Goal: Task Accomplishment & Management: Complete application form

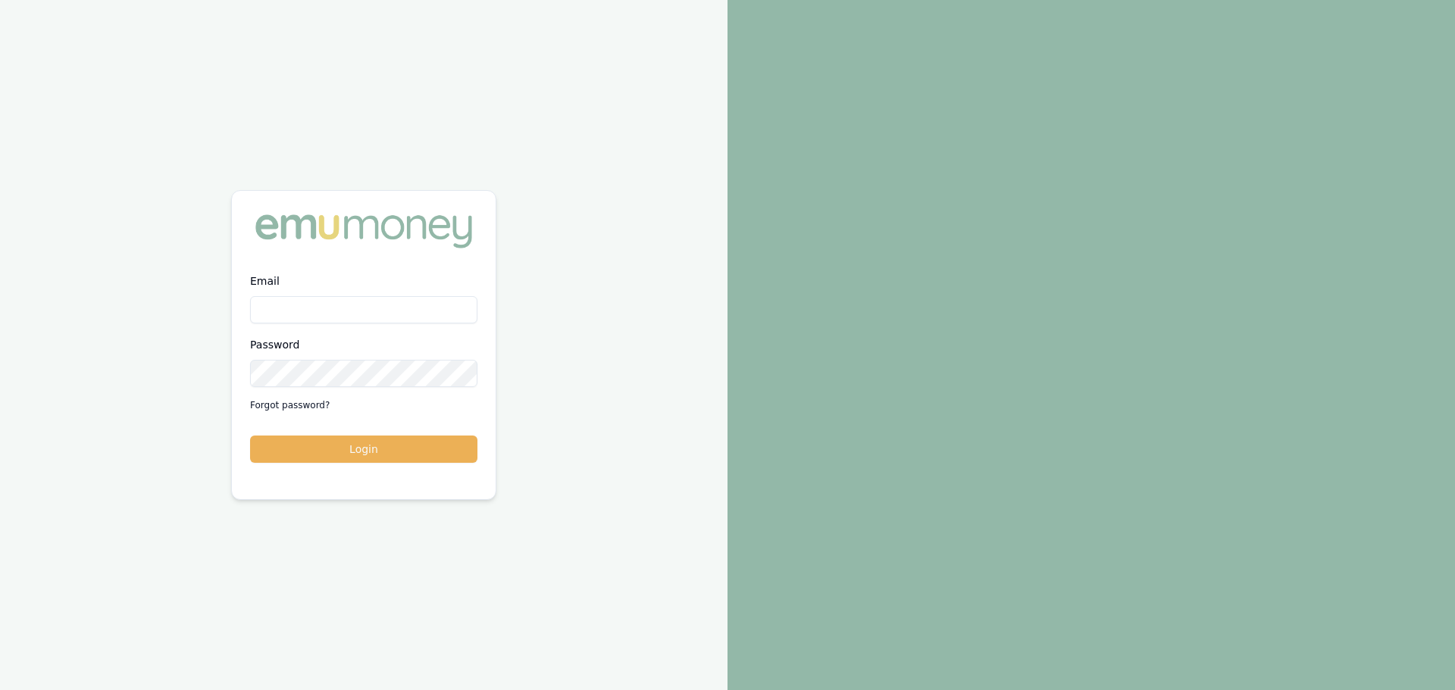
click at [324, 306] on input "Email" at bounding box center [363, 309] width 227 height 27
type input "[PERSON_NAME][EMAIL_ADDRESS][DOMAIN_NAME]"
click at [413, 451] on button "Login" at bounding box center [363, 449] width 227 height 27
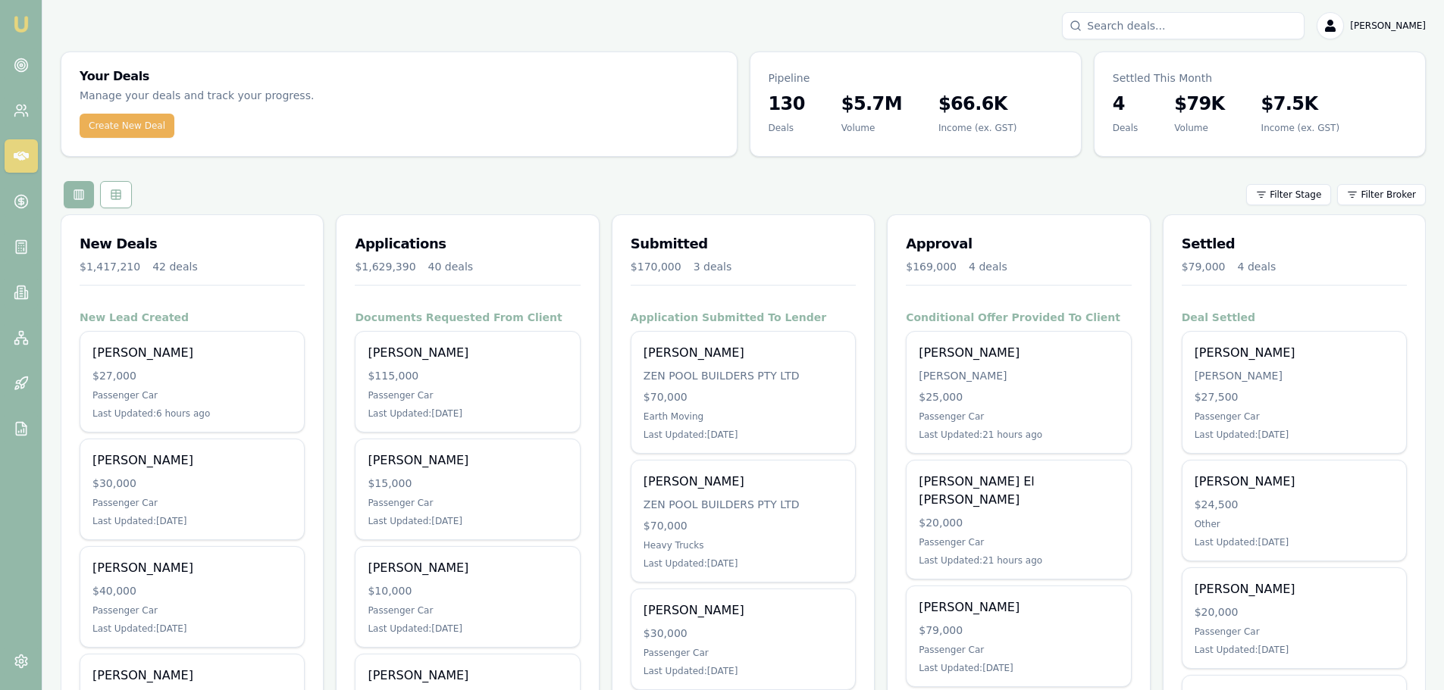
click at [1173, 26] on input "Search deals" at bounding box center [1183, 25] width 243 height 27
type input "[PERSON_NAME]"
click at [1142, 107] on div "Select deal for Sylvia Hood" at bounding box center [1183, 107] width 229 height 6
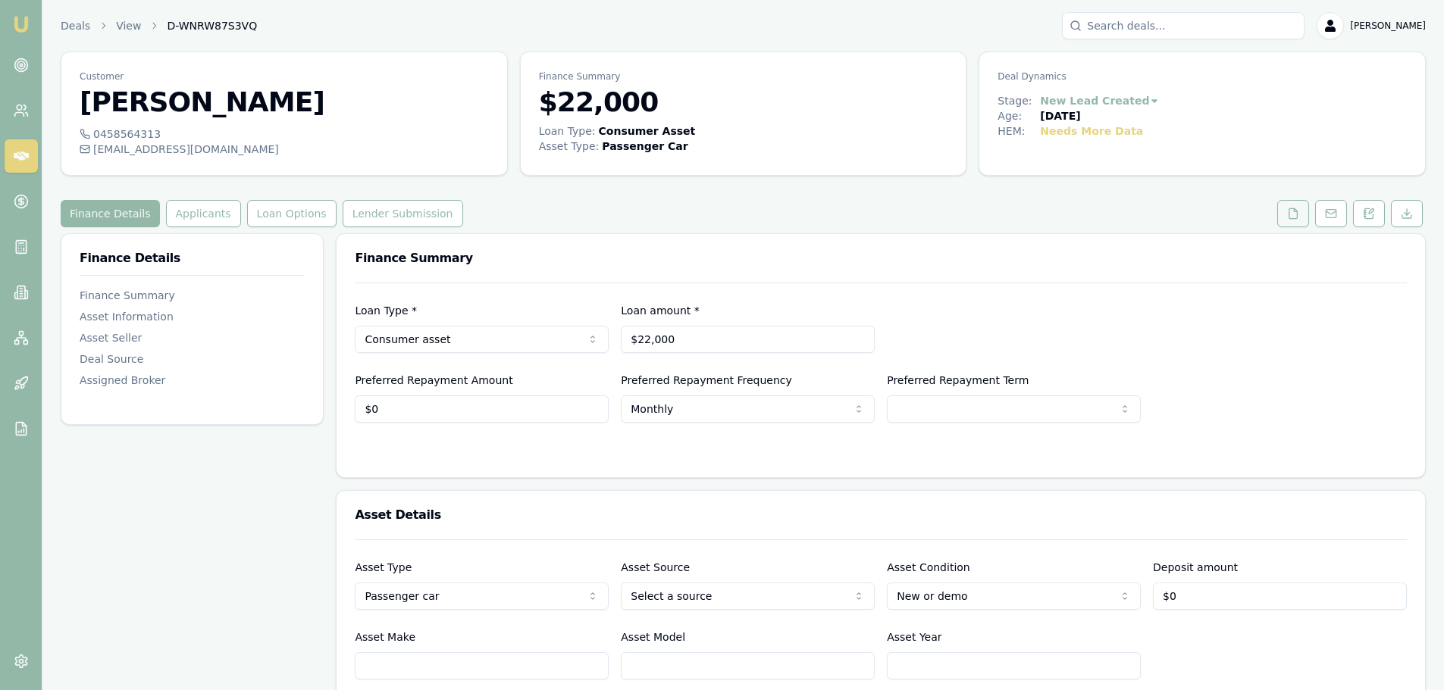
click at [1292, 214] on icon at bounding box center [1293, 214] width 12 height 12
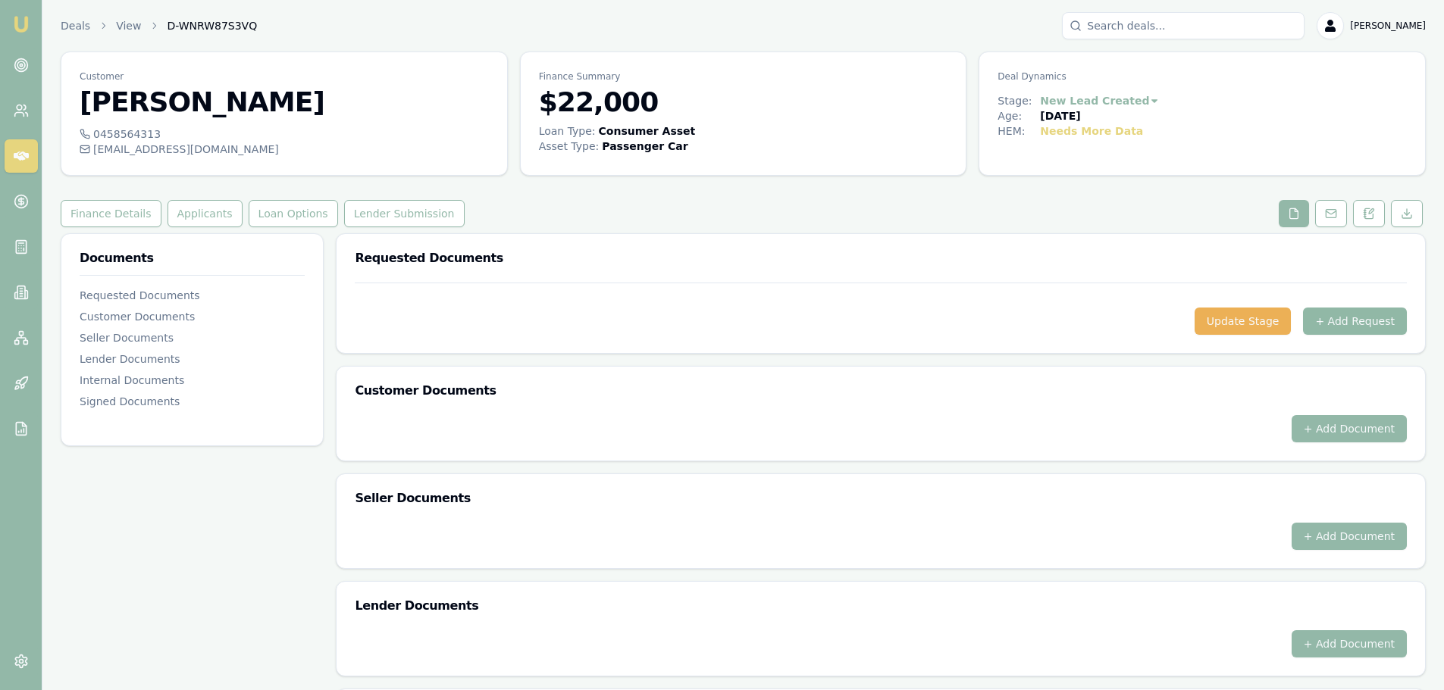
click at [1367, 322] on button "+ Add Request" at bounding box center [1355, 321] width 104 height 27
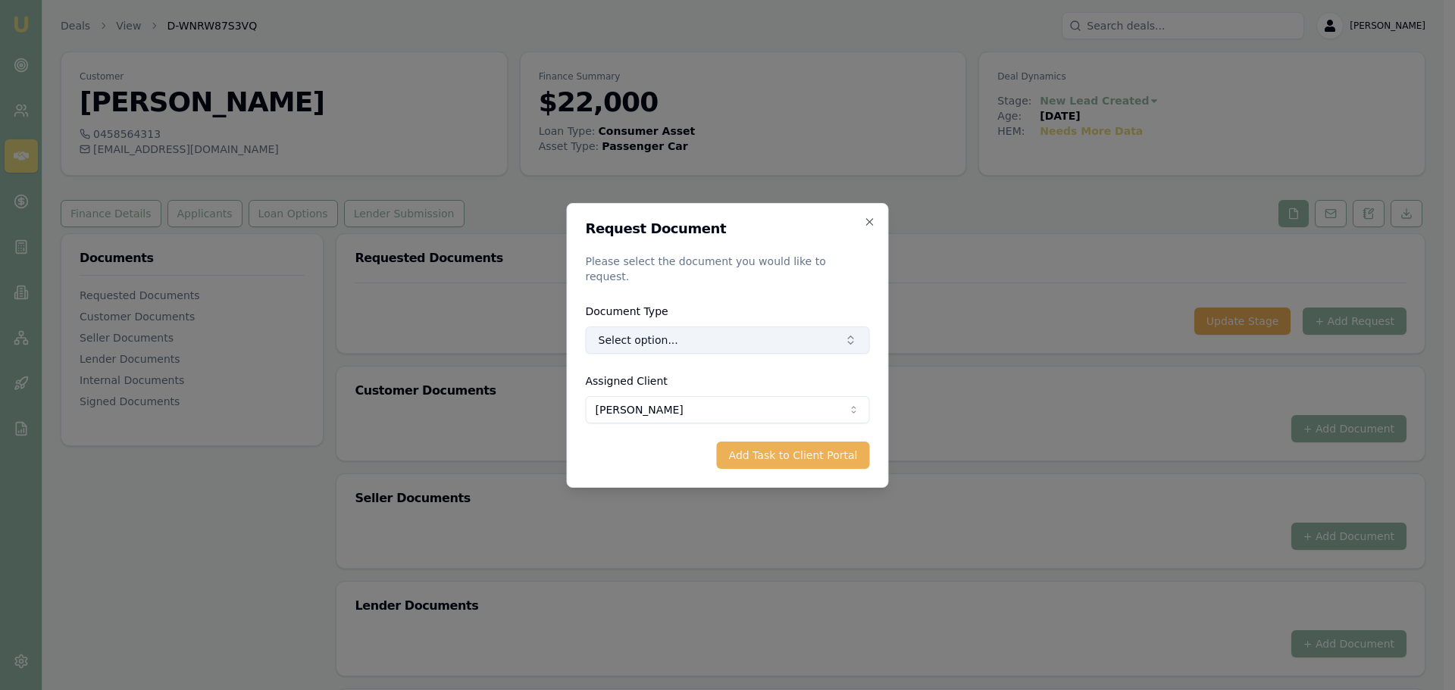
click at [794, 330] on button "Select option..." at bounding box center [728, 340] width 284 height 27
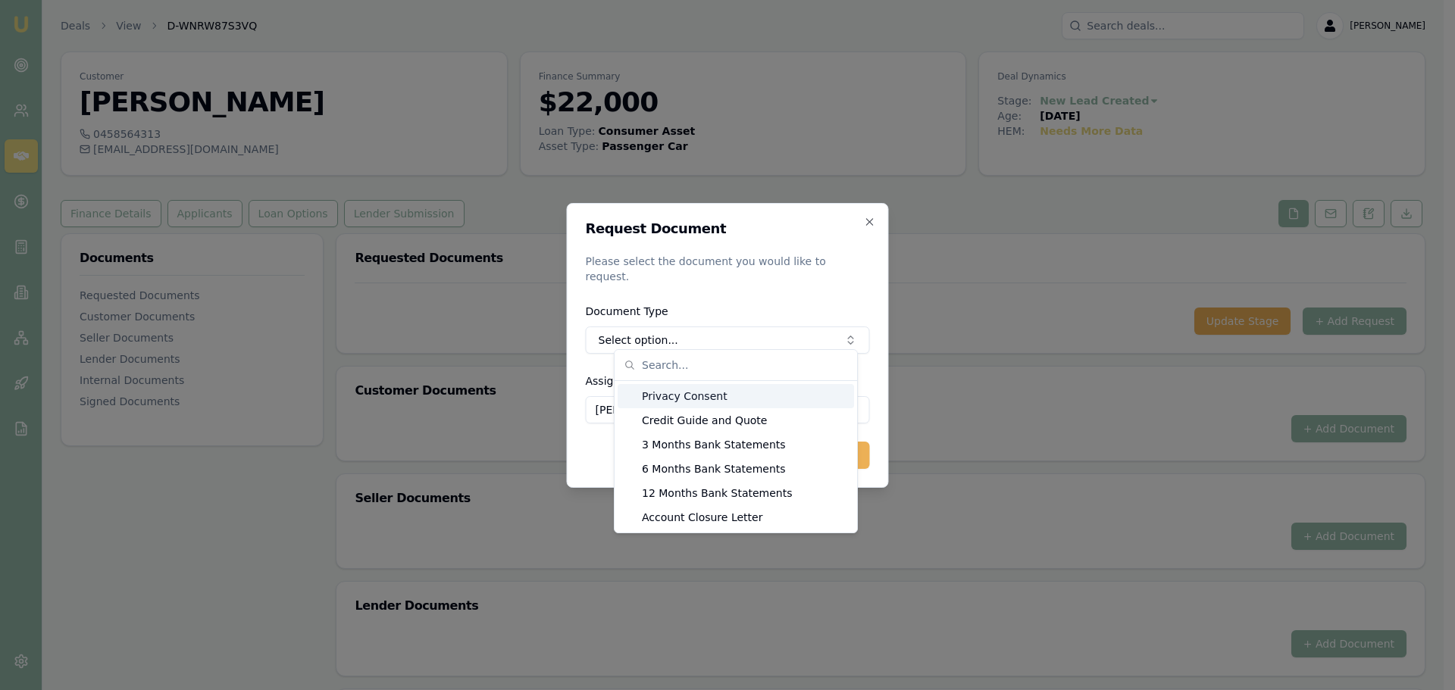
click at [694, 404] on div "Privacy Consent" at bounding box center [736, 396] width 236 height 24
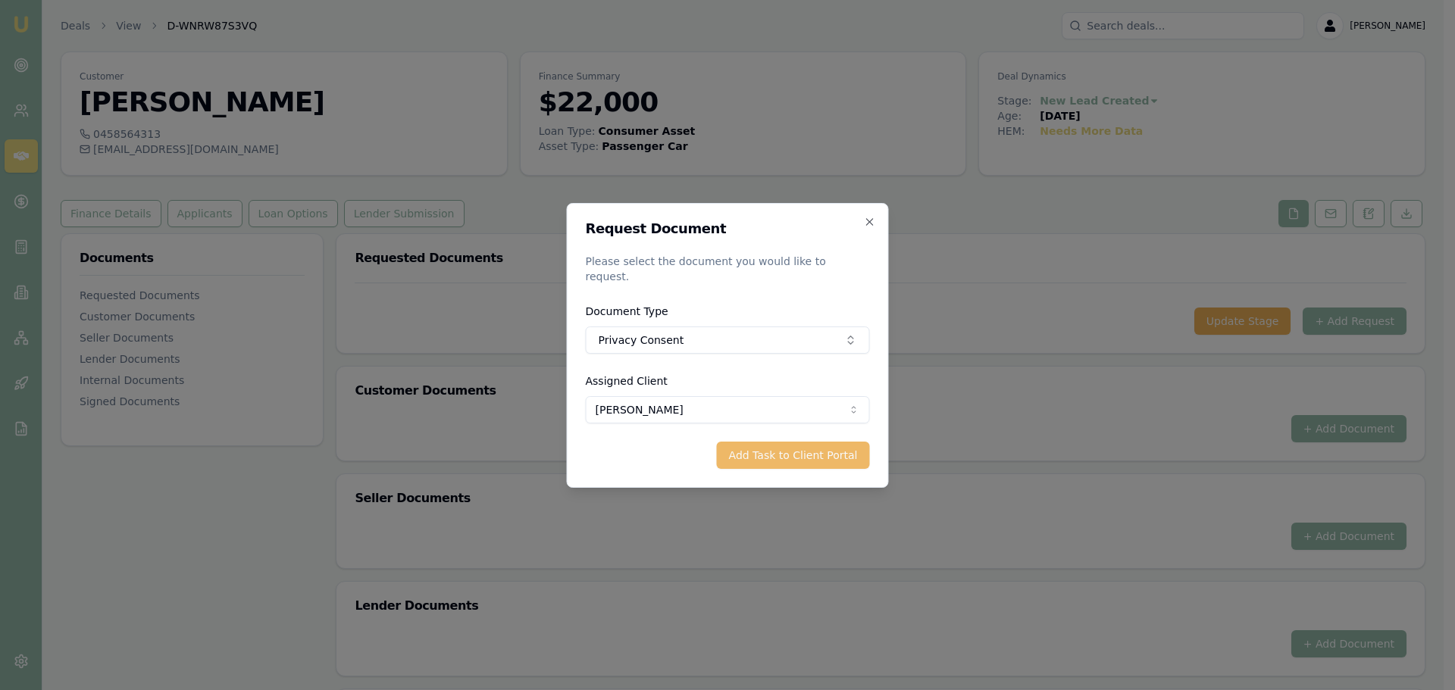
click at [762, 454] on button "Add Task to Client Portal" at bounding box center [793, 455] width 153 height 27
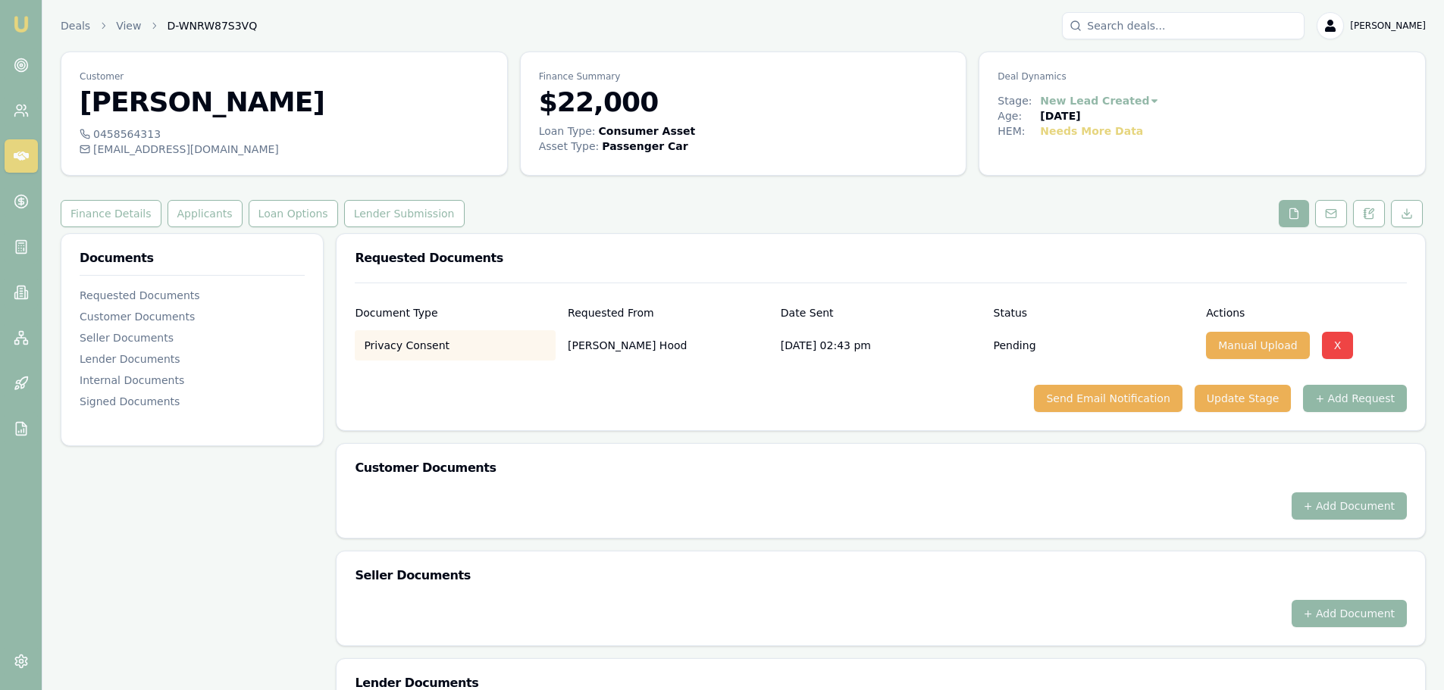
click at [1379, 395] on button "+ Add Request" at bounding box center [1355, 398] width 104 height 27
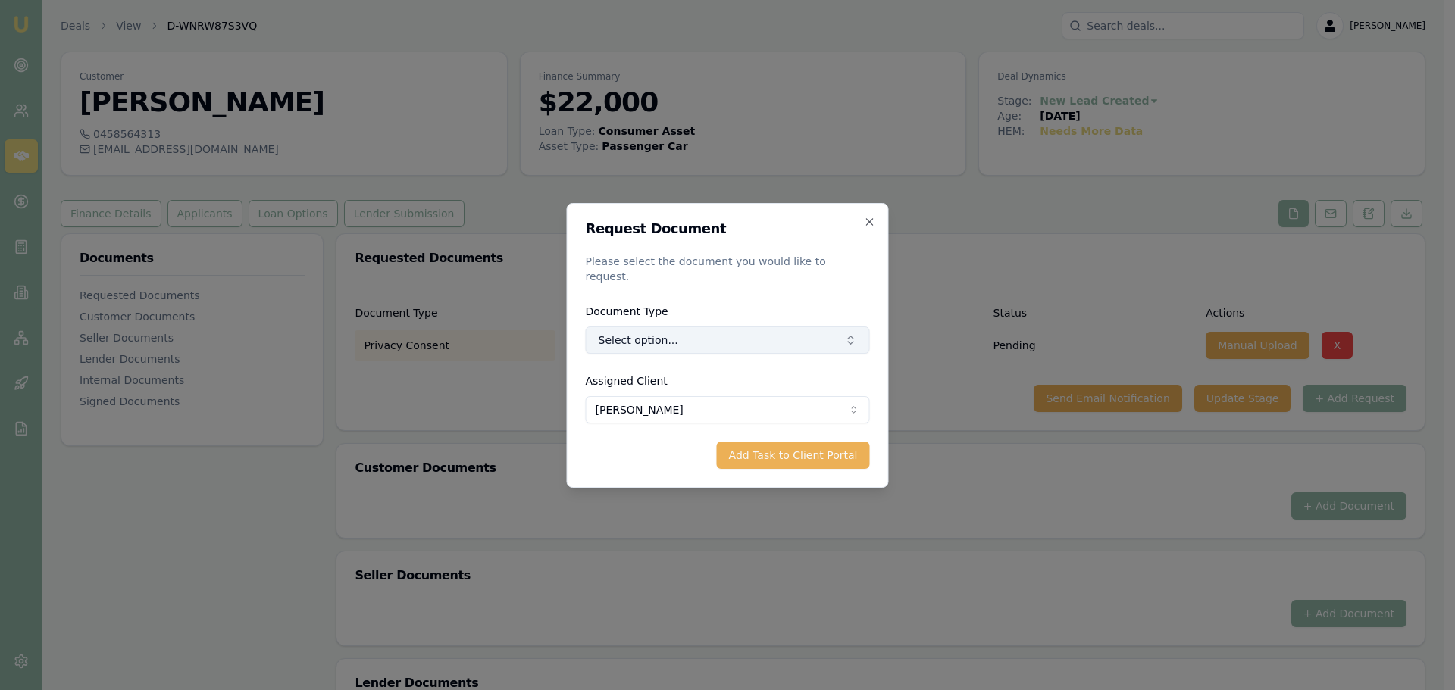
click at [750, 333] on button "Select option..." at bounding box center [728, 340] width 284 height 27
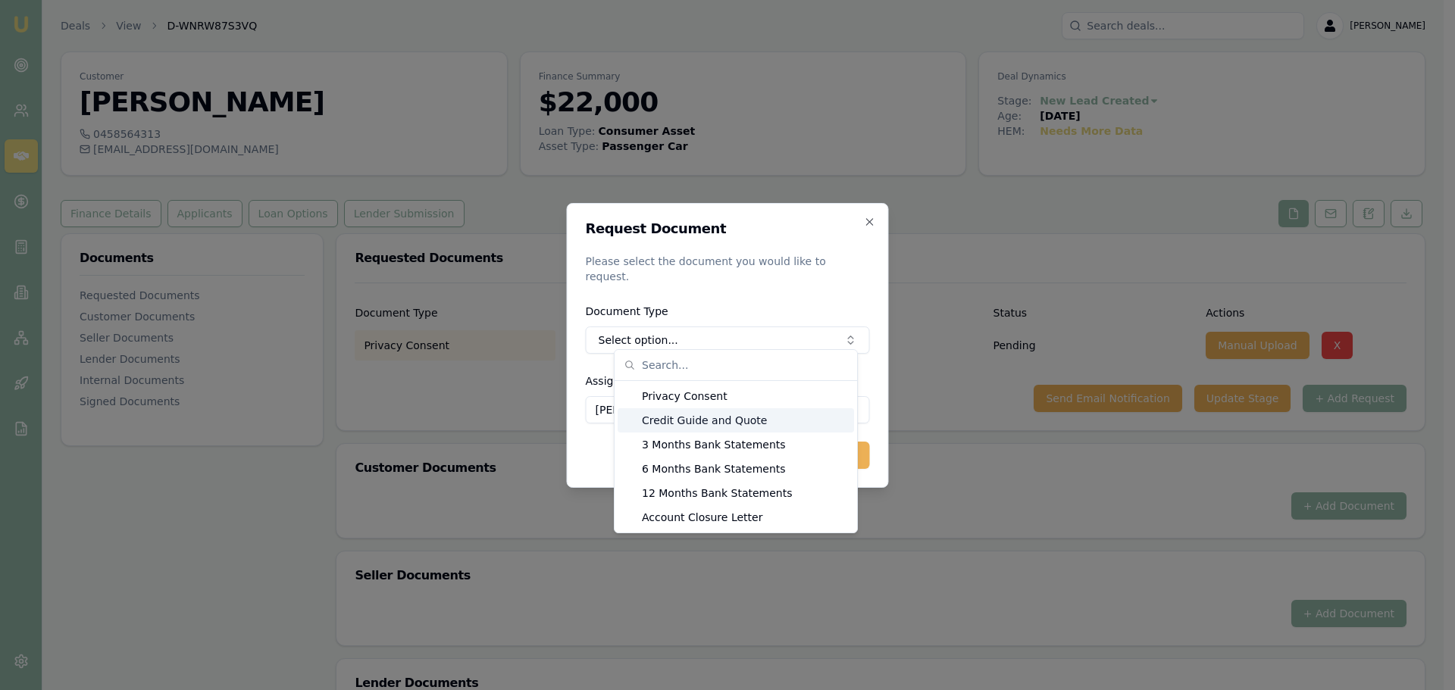
click at [712, 425] on div "Credit Guide and Quote" at bounding box center [736, 420] width 236 height 24
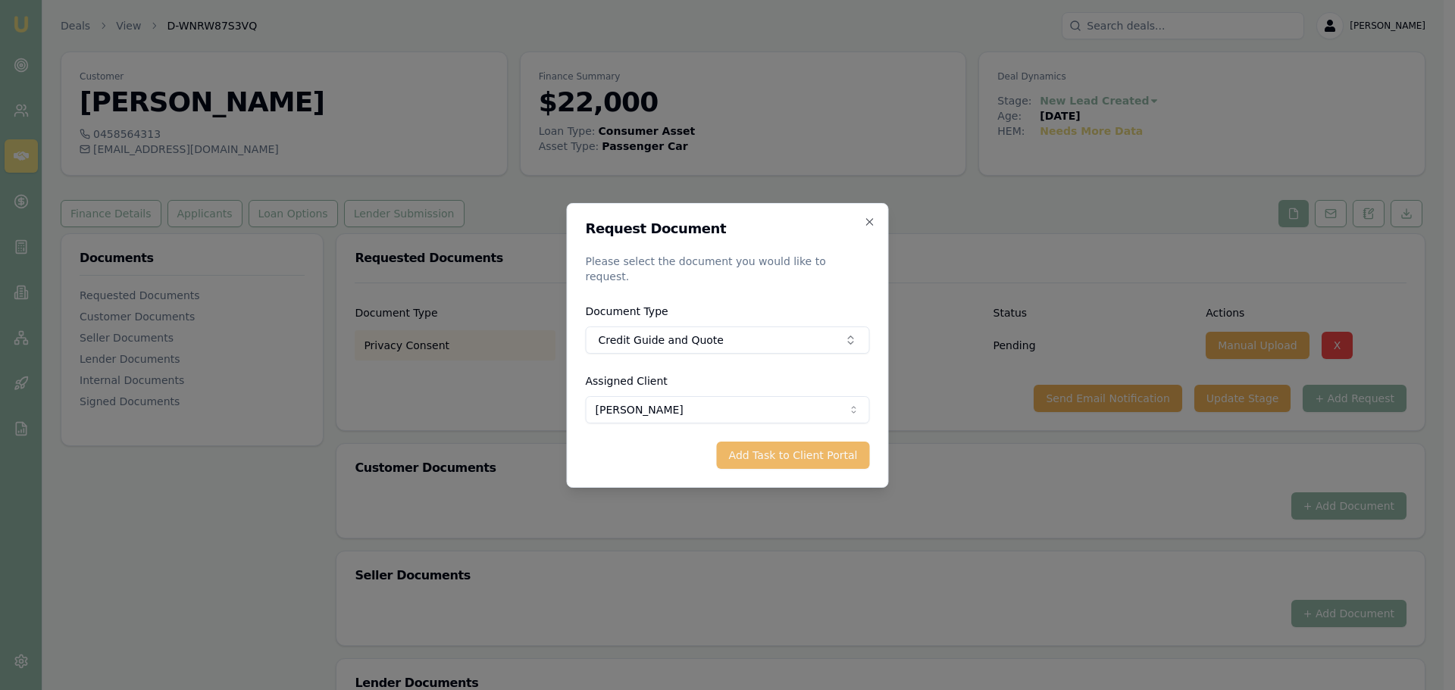
click at [827, 442] on button "Add Task to Client Portal" at bounding box center [793, 455] width 153 height 27
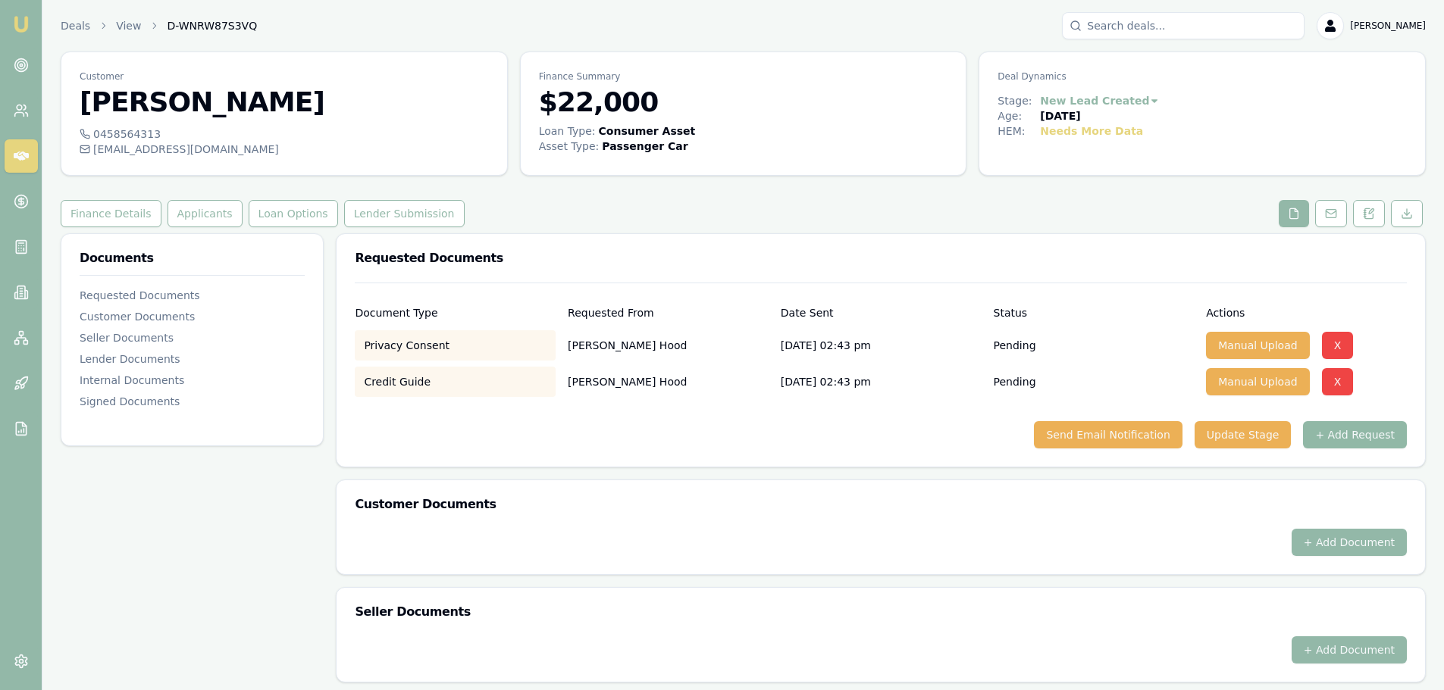
click at [1374, 437] on button "+ Add Request" at bounding box center [1355, 434] width 104 height 27
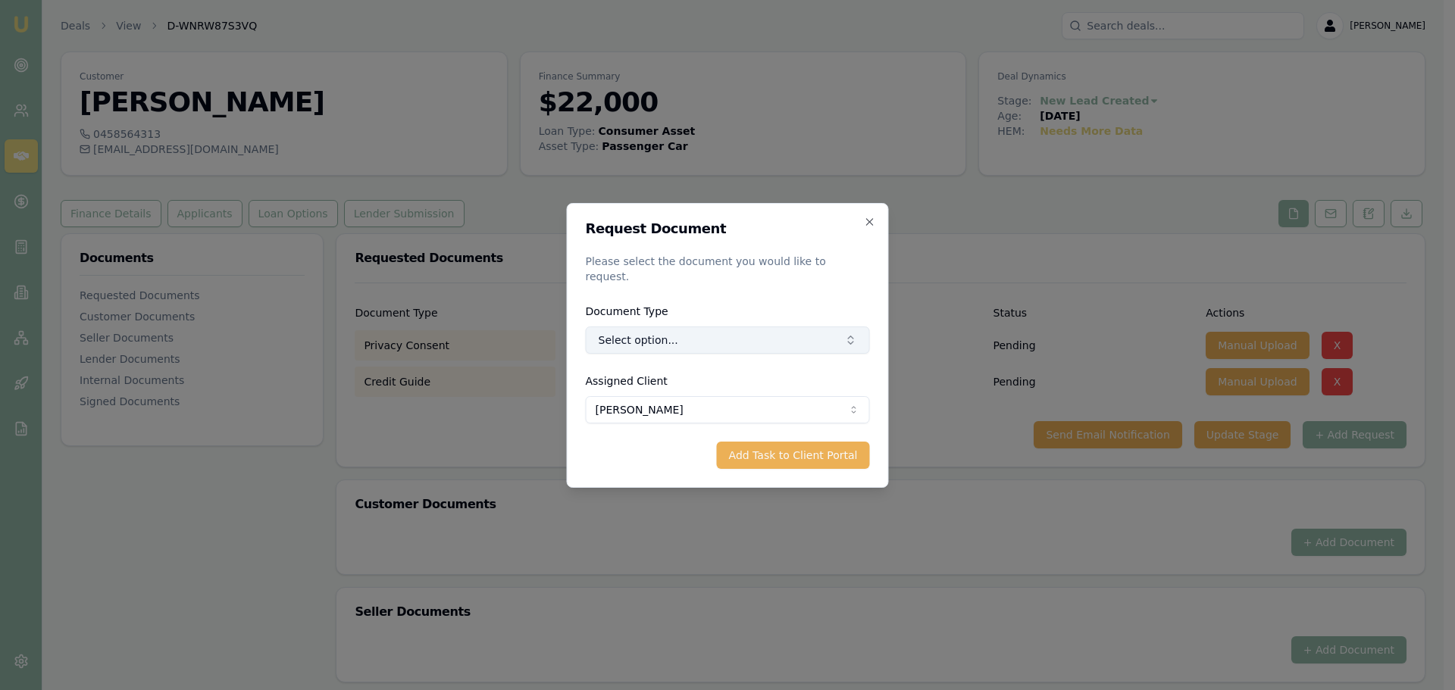
click at [736, 329] on button "Select option..." at bounding box center [728, 340] width 284 height 27
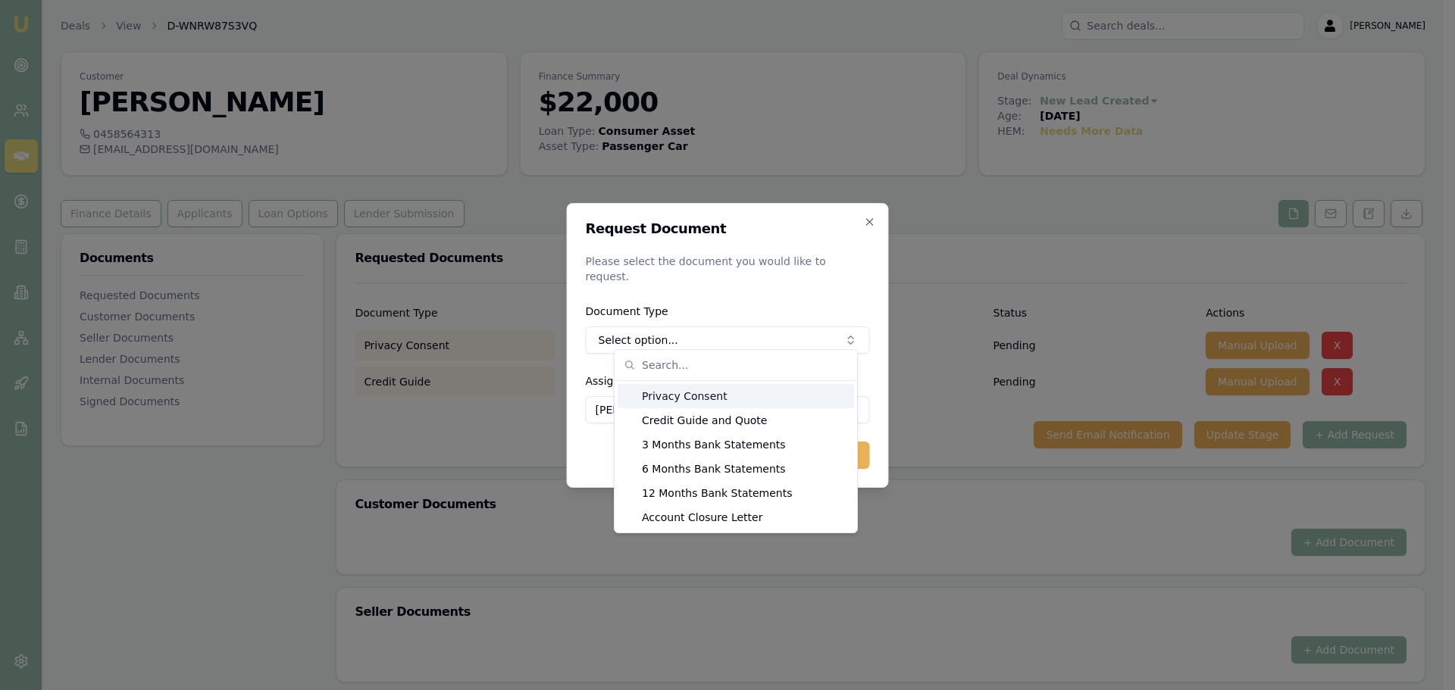
click at [746, 283] on form "Request Document Please select the document you would like to request. Document…" at bounding box center [728, 345] width 284 height 247
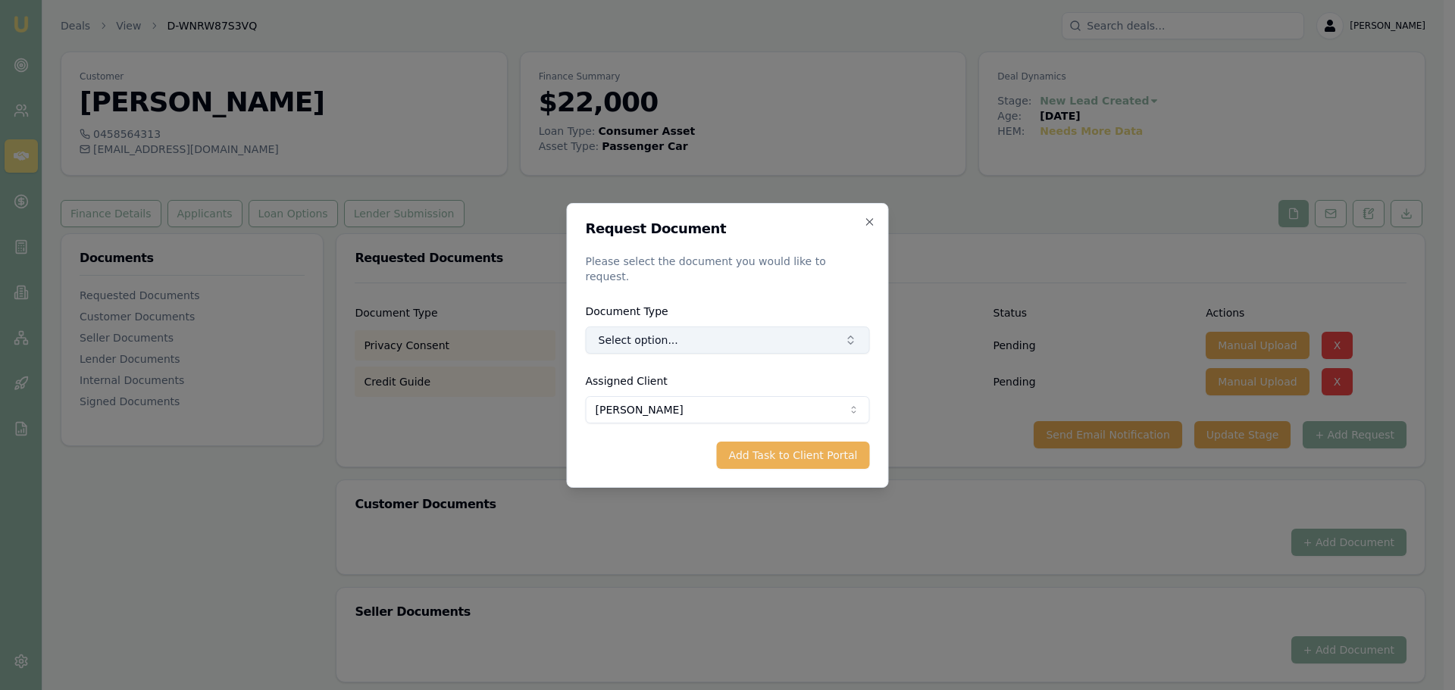
click at [756, 332] on button "Select option..." at bounding box center [728, 340] width 284 height 27
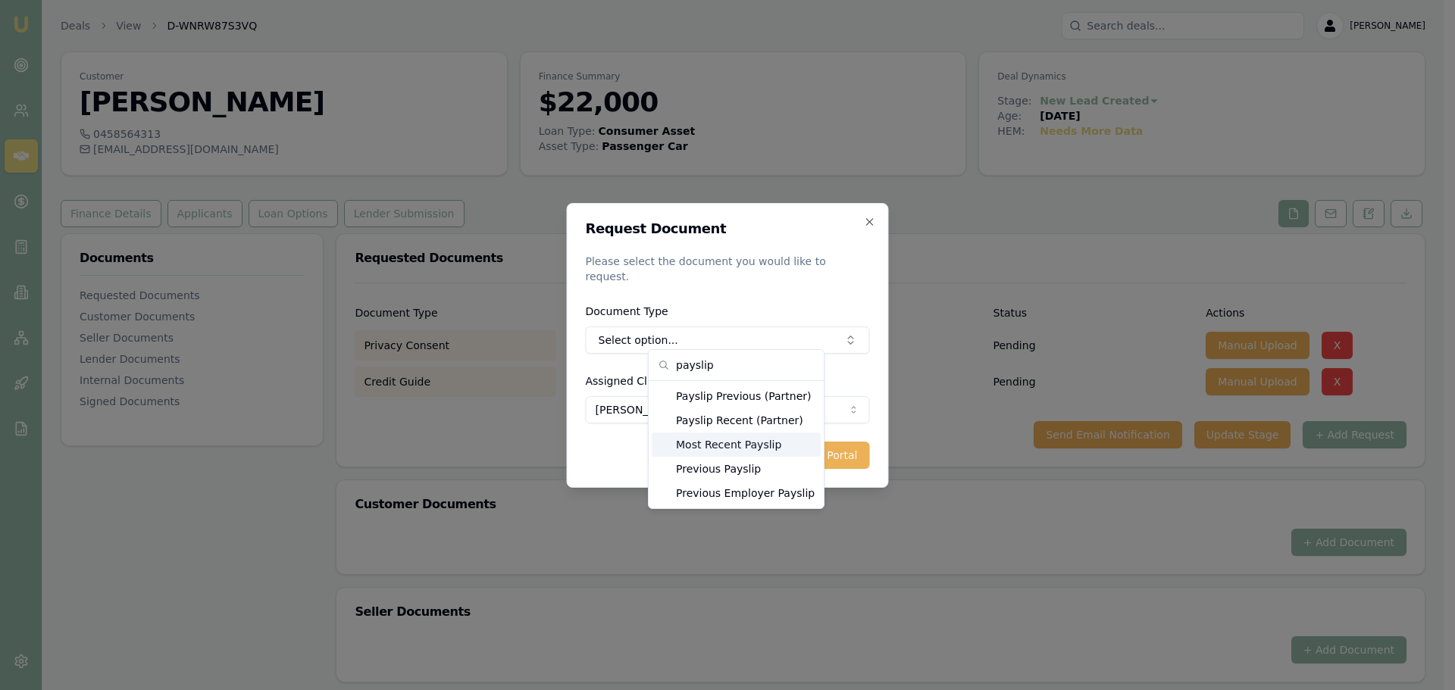
type input "payslip"
click at [733, 447] on div "Most Recent Payslip" at bounding box center [736, 445] width 169 height 24
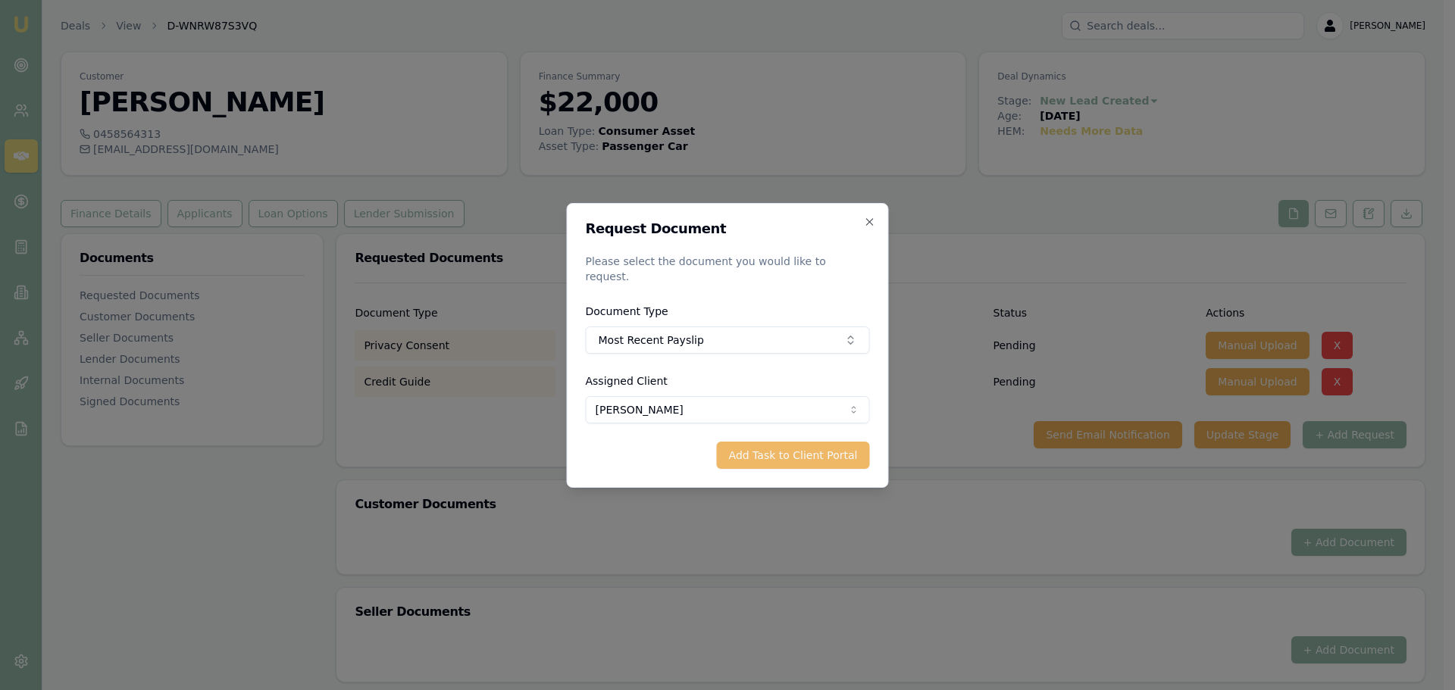
click at [779, 452] on button "Add Task to Client Portal" at bounding box center [793, 455] width 153 height 27
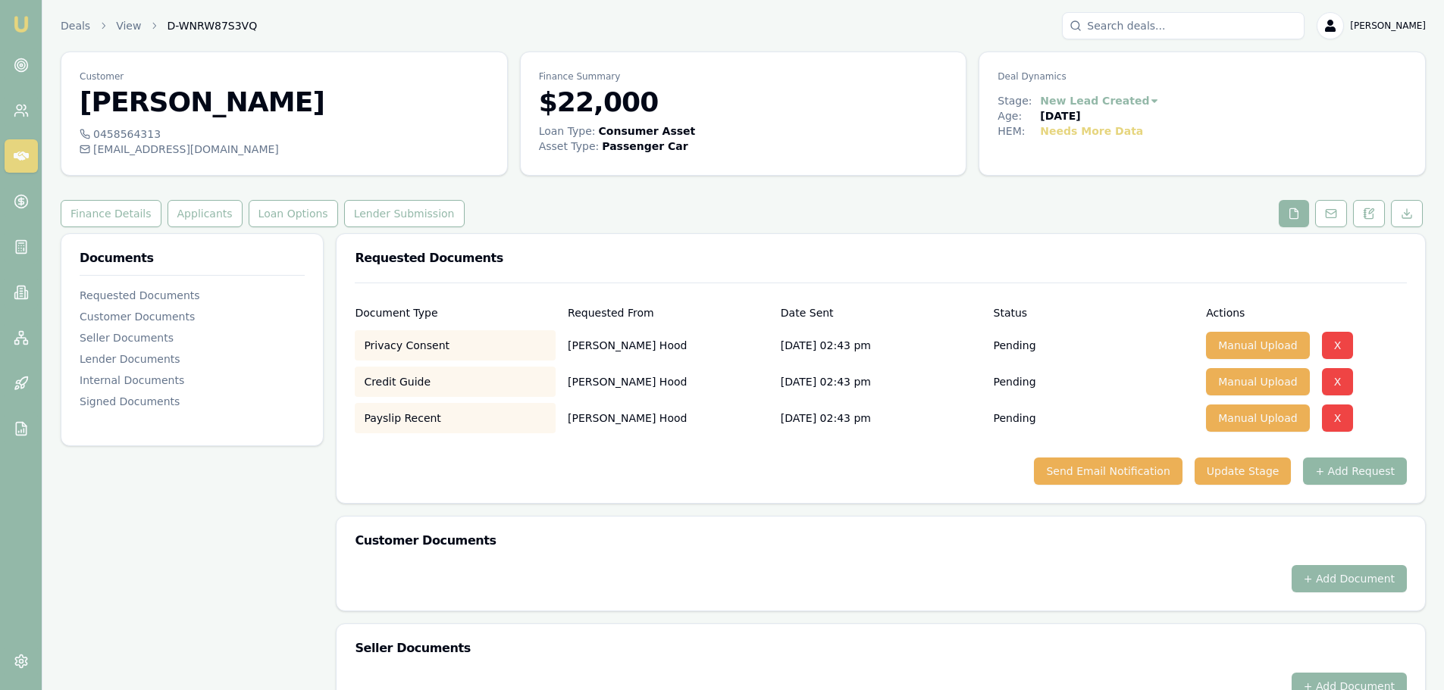
click at [1394, 470] on button "+ Add Request" at bounding box center [1355, 471] width 104 height 27
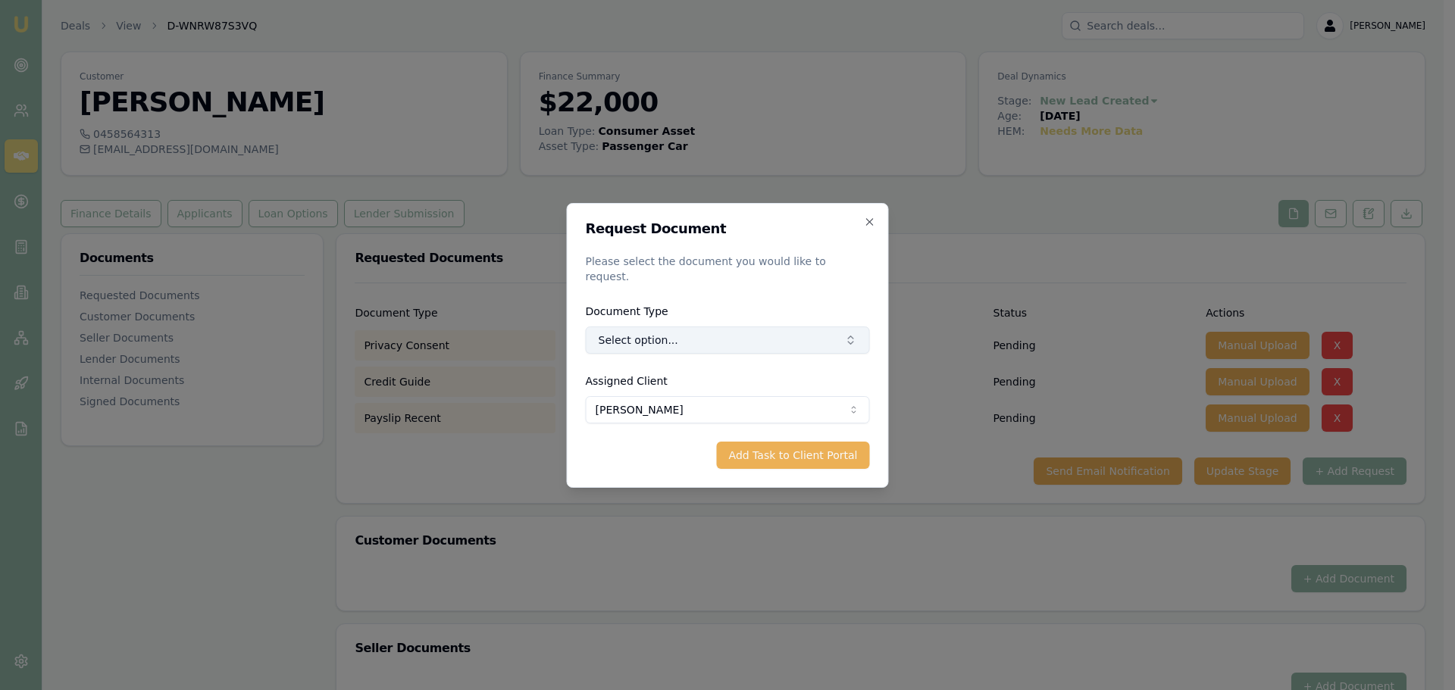
click at [786, 340] on button "Select option..." at bounding box center [728, 340] width 284 height 27
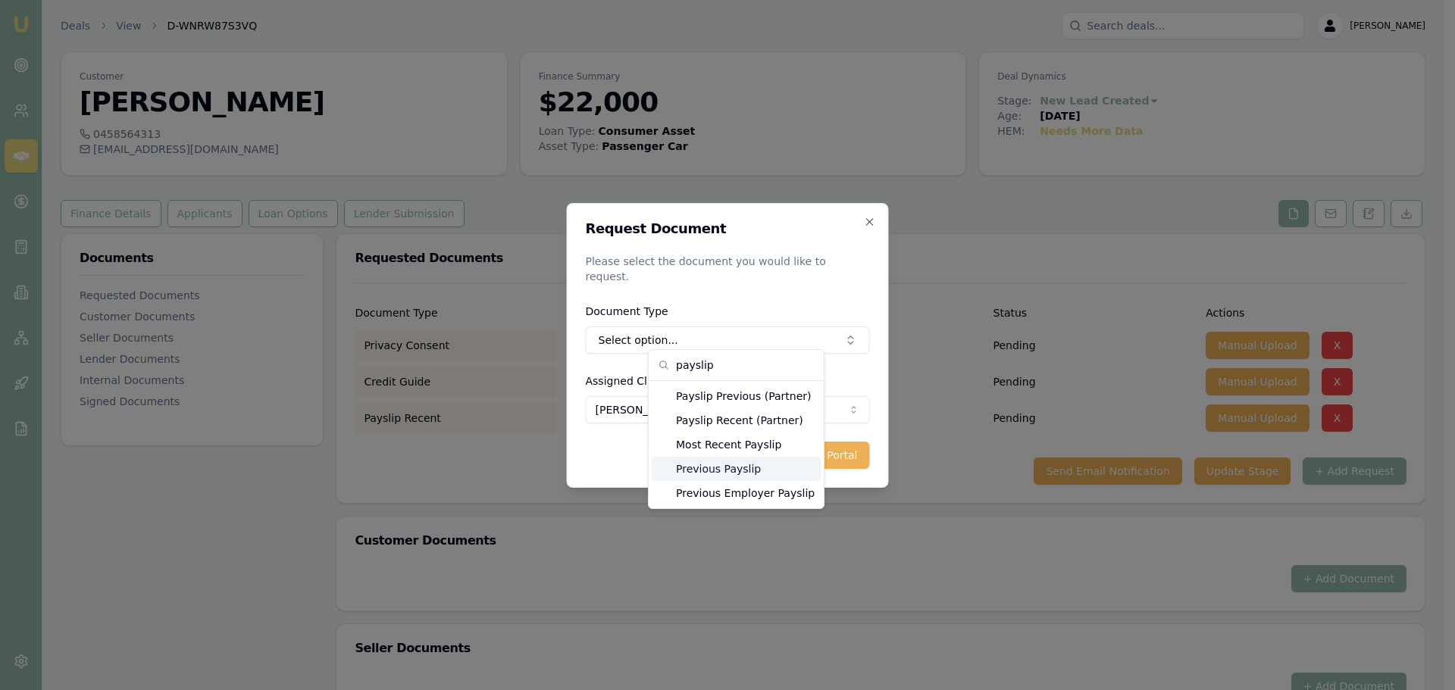
type input "payslip"
click at [773, 470] on div "Previous Payslip" at bounding box center [736, 469] width 169 height 24
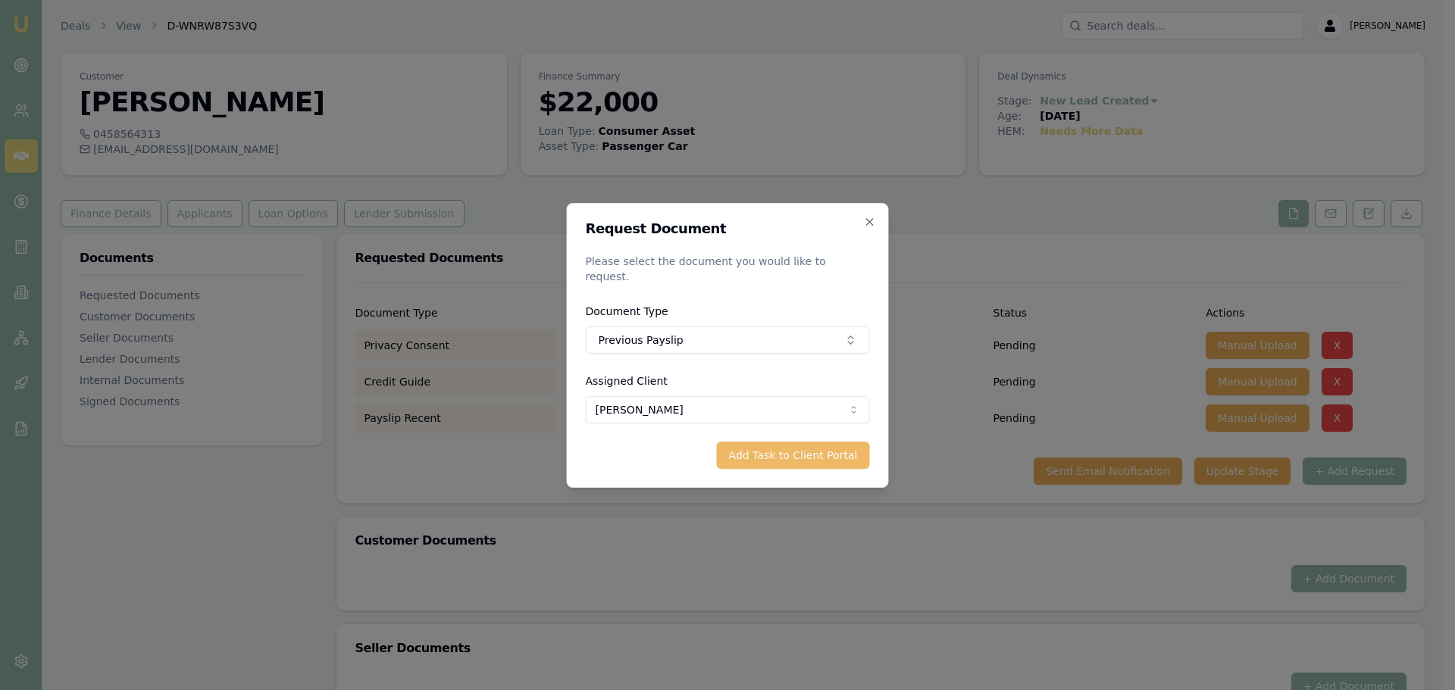
click at [812, 449] on button "Add Task to Client Portal" at bounding box center [793, 455] width 153 height 27
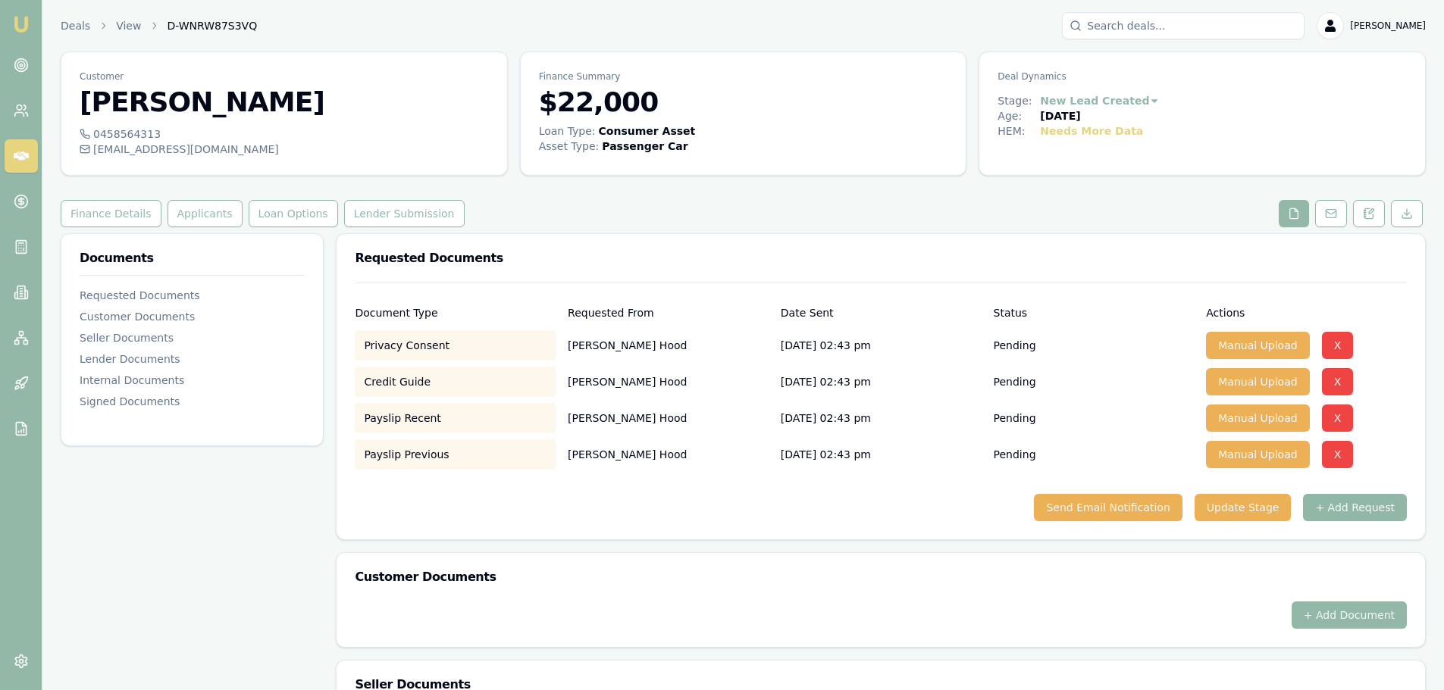
click at [1357, 503] on button "+ Add Request" at bounding box center [1355, 507] width 104 height 27
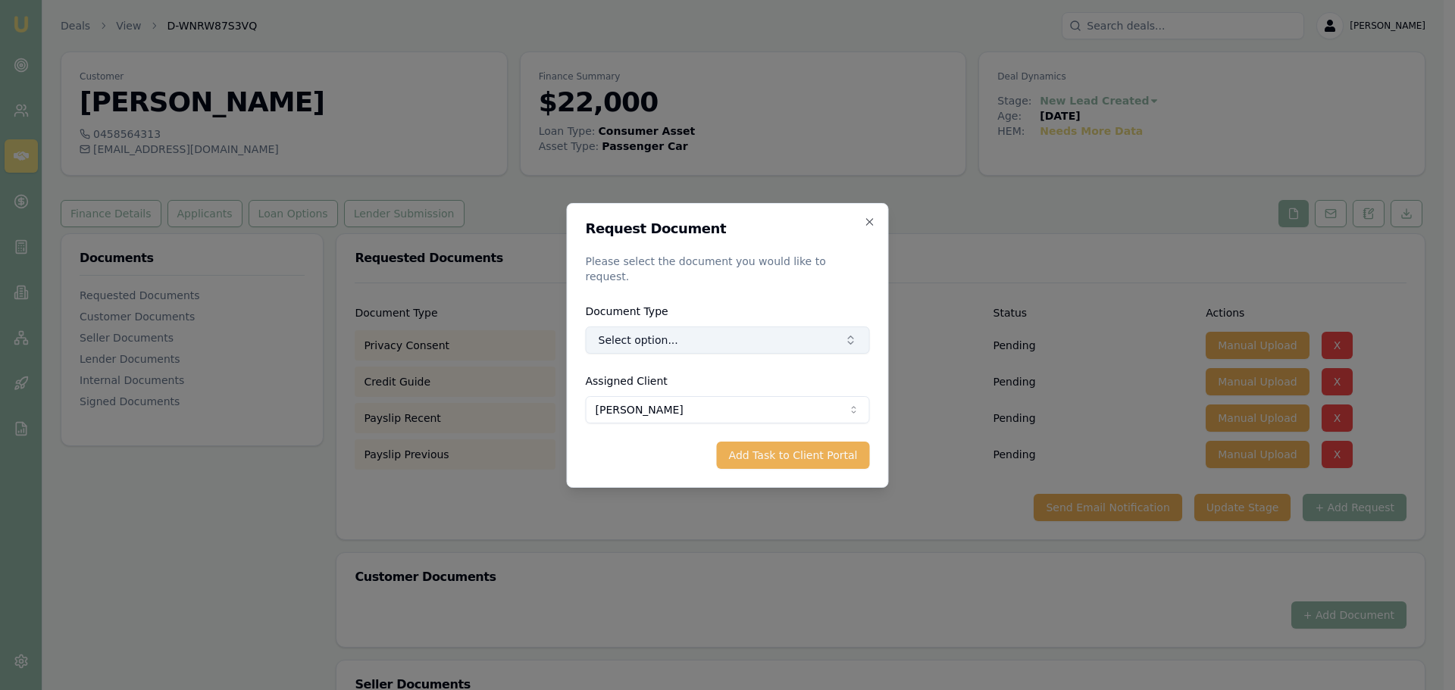
click at [781, 327] on button "Select option..." at bounding box center [728, 340] width 284 height 27
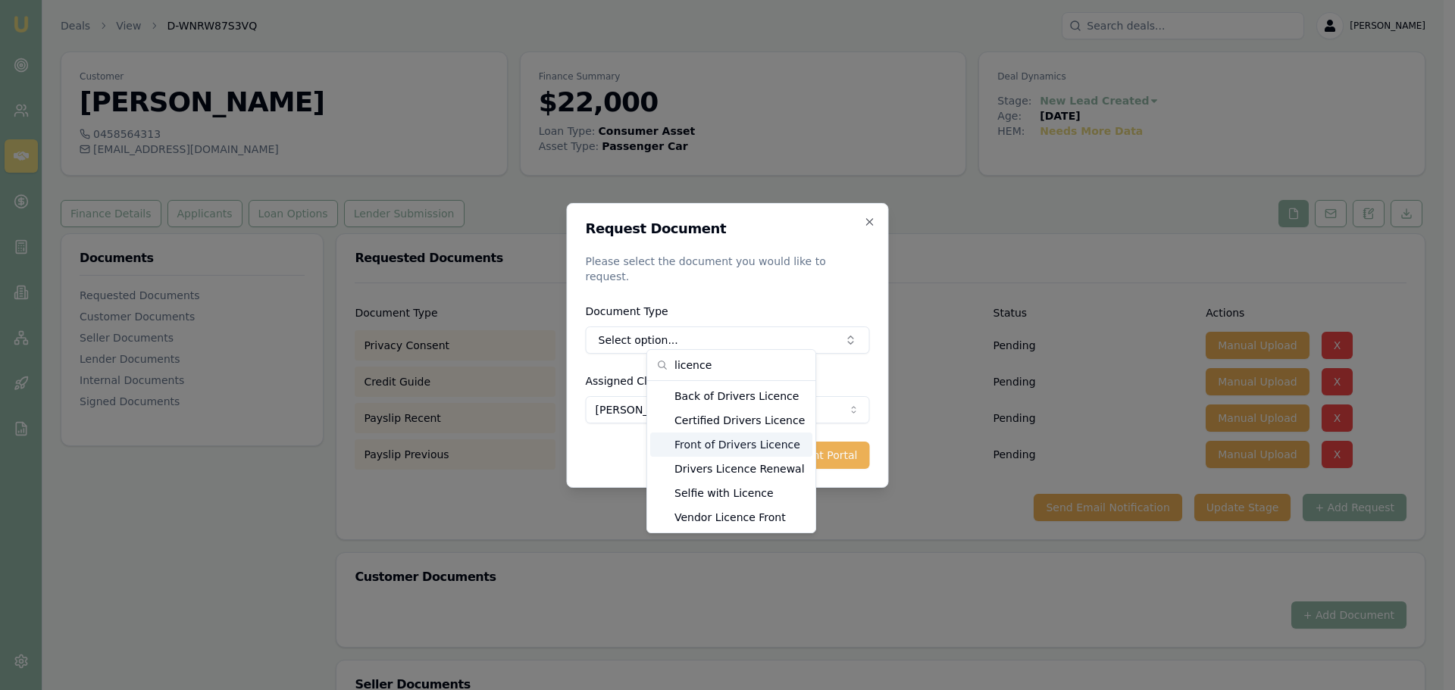
type input "licence"
click at [758, 441] on div "Front of Drivers Licence" at bounding box center [731, 445] width 162 height 24
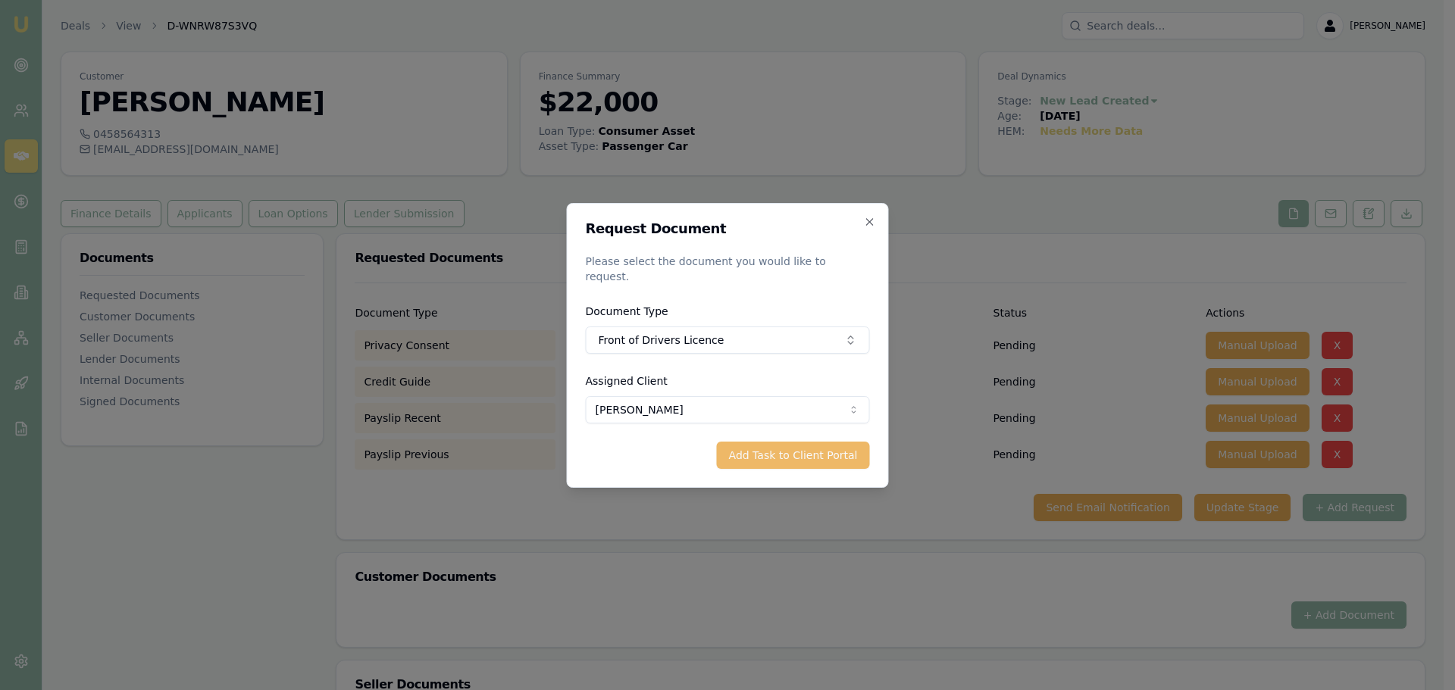
click at [792, 444] on button "Add Task to Client Portal" at bounding box center [793, 455] width 153 height 27
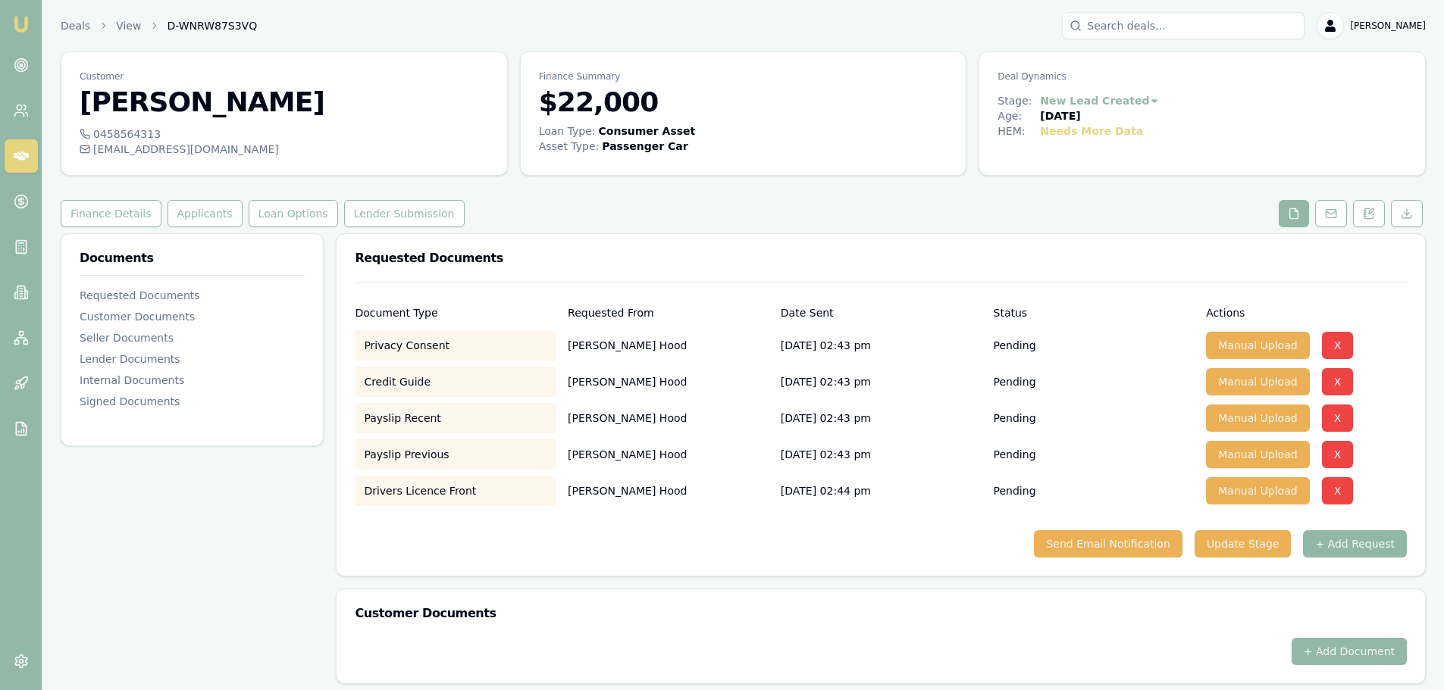
click at [1357, 542] on button "+ Add Request" at bounding box center [1355, 543] width 104 height 27
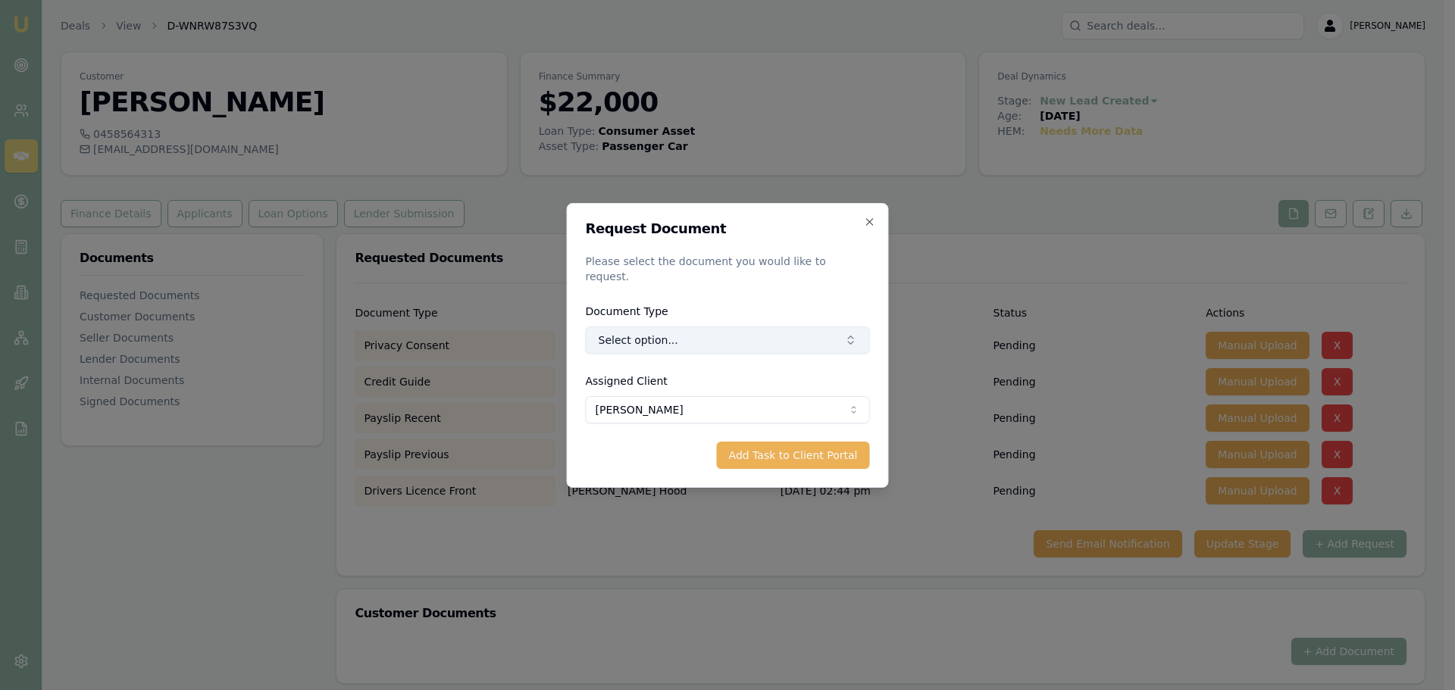
click at [689, 327] on button "Select option..." at bounding box center [728, 340] width 284 height 27
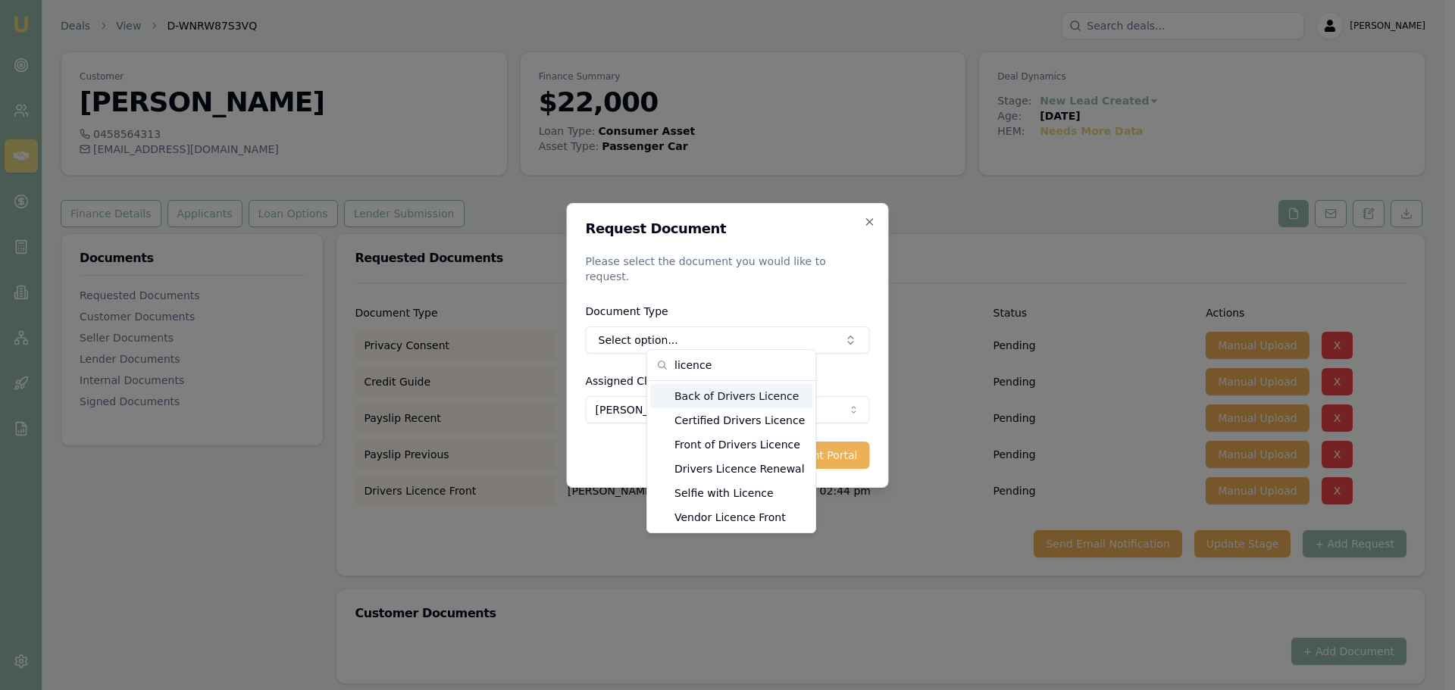
type input "licence"
click at [700, 397] on div "Back of Drivers Licence" at bounding box center [731, 396] width 162 height 24
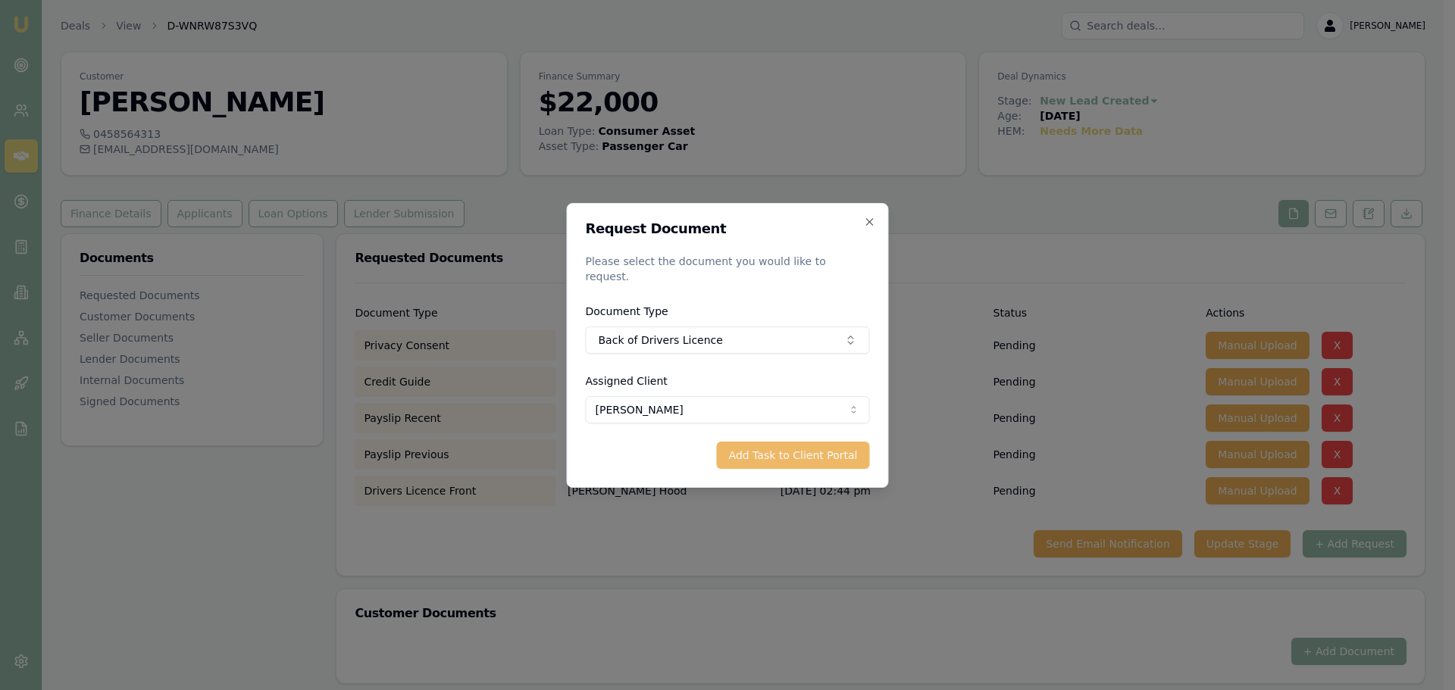
click at [766, 446] on button "Add Task to Client Portal" at bounding box center [793, 455] width 153 height 27
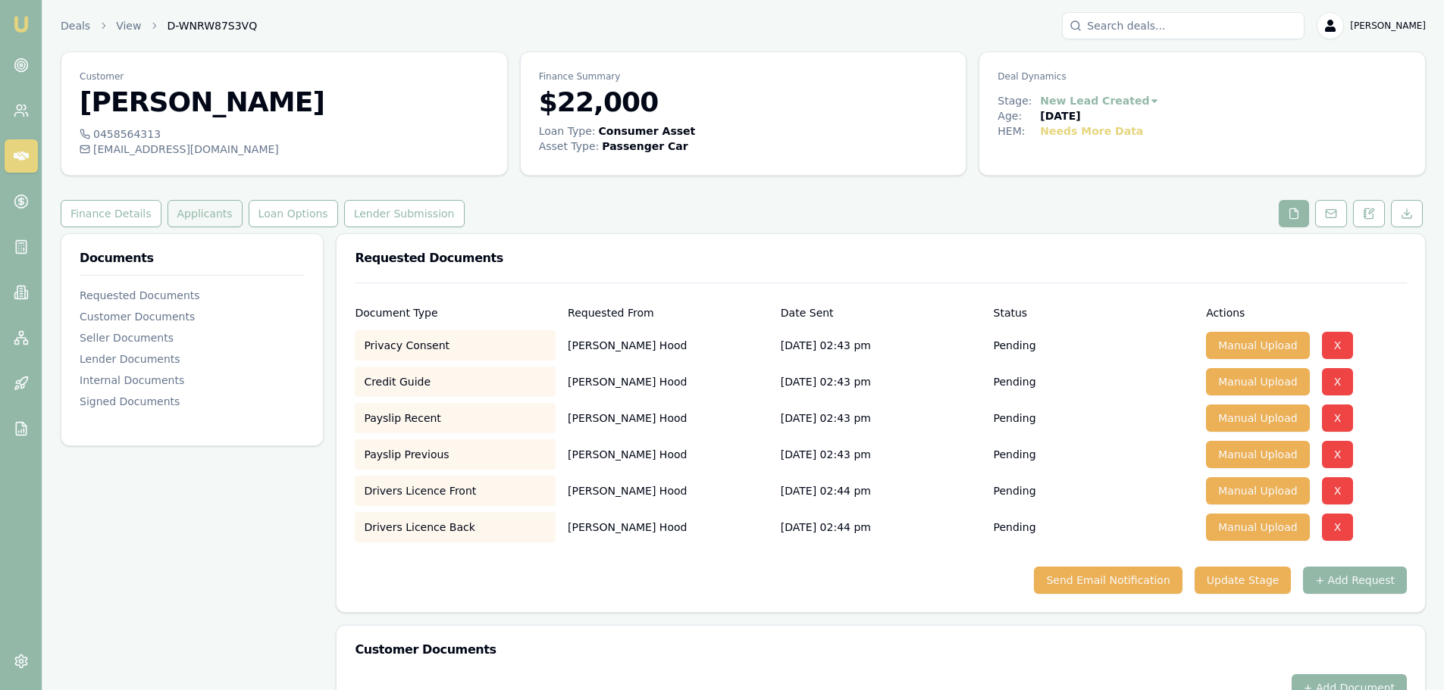
click at [191, 213] on button "Applicants" at bounding box center [204, 213] width 75 height 27
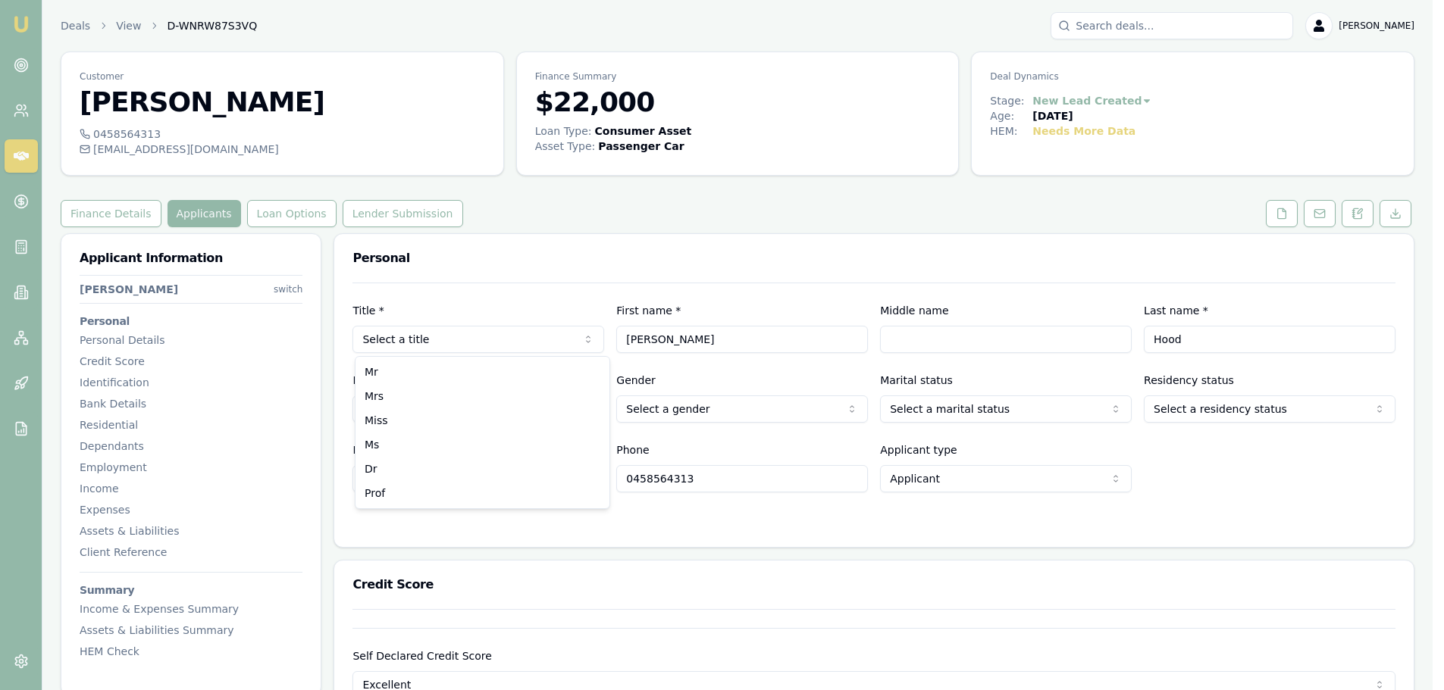
click at [499, 340] on html "Emu Broker Deals View D-WNRW87S3VQ [PERSON_NAME] Shield Toggle Menu Customer [P…" at bounding box center [722, 345] width 1444 height 690
select select "Ms"
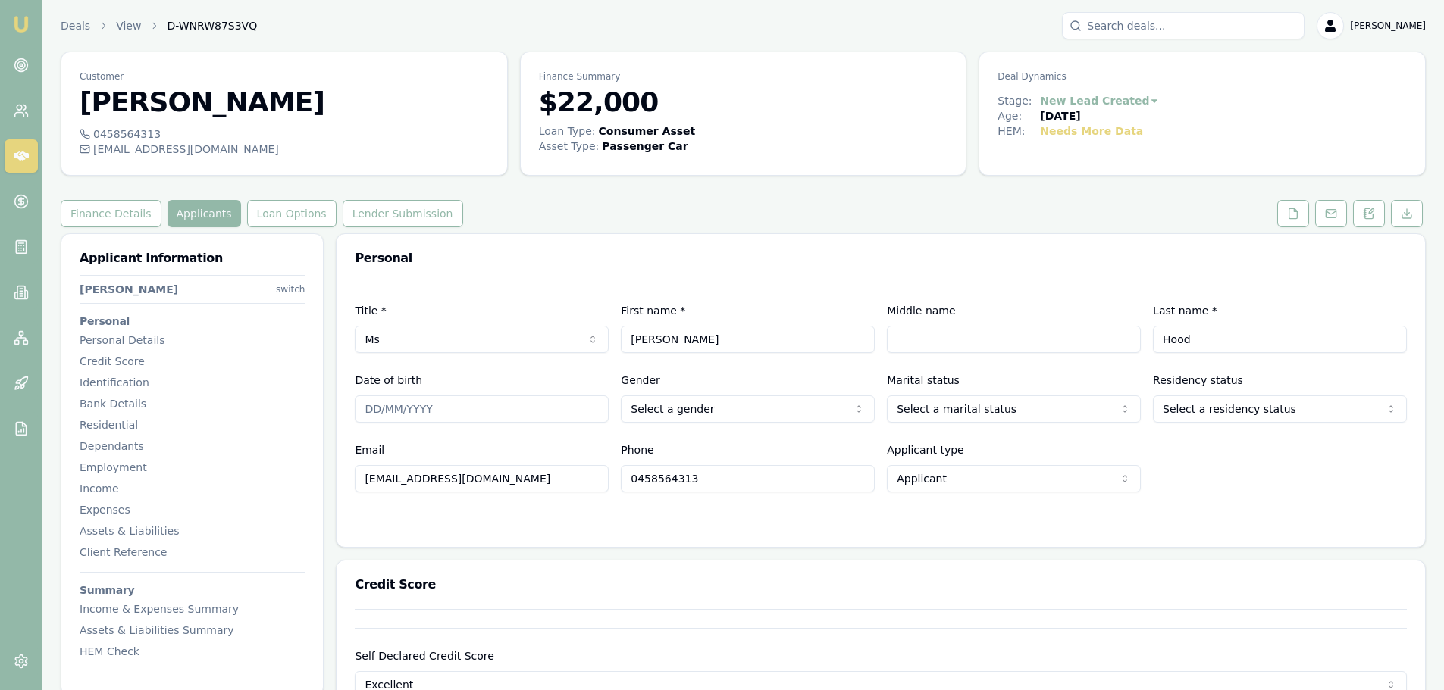
click at [534, 267] on div "Personal" at bounding box center [880, 258] width 1088 height 49
click at [102, 216] on button "Finance Details" at bounding box center [111, 213] width 101 height 27
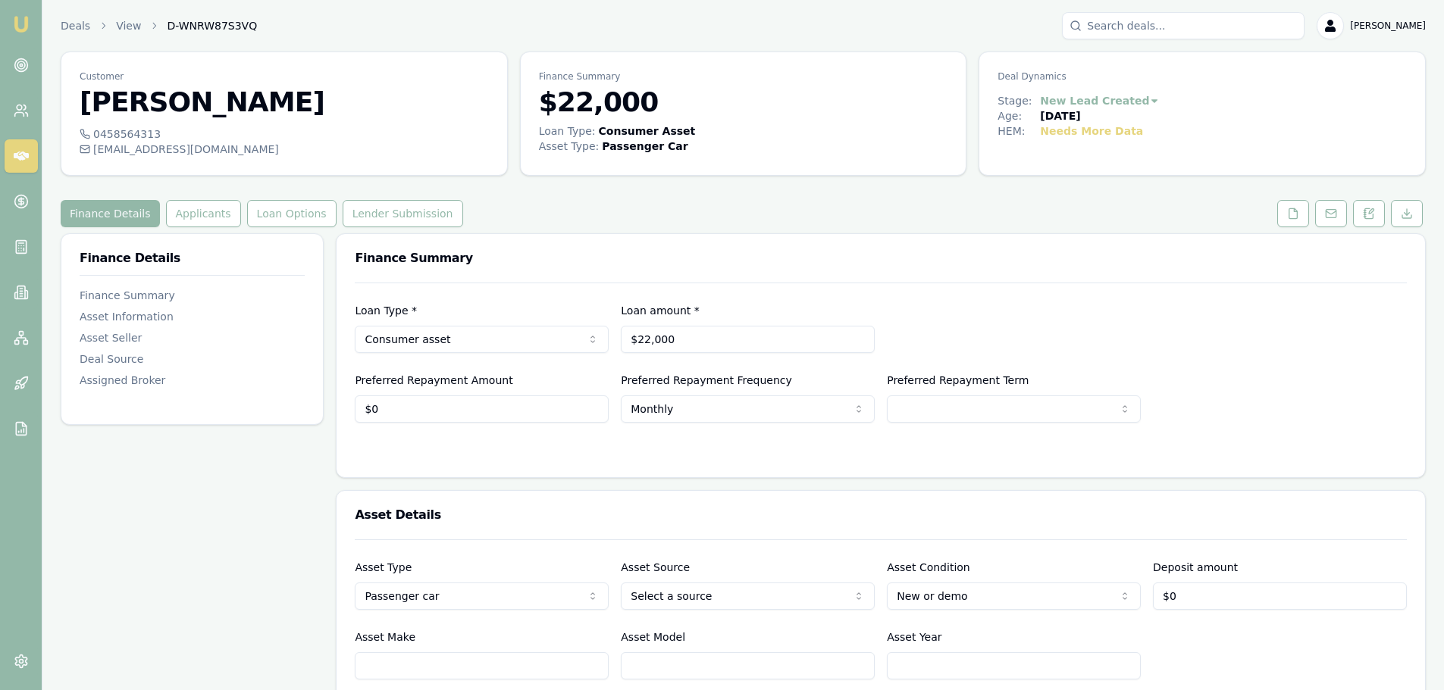
click at [696, 600] on html "Emu Broker Deals View D-WNRW87S3VQ [PERSON_NAME] Shield Toggle Menu Customer [P…" at bounding box center [722, 345] width 1444 height 690
select select "PRIVATE"
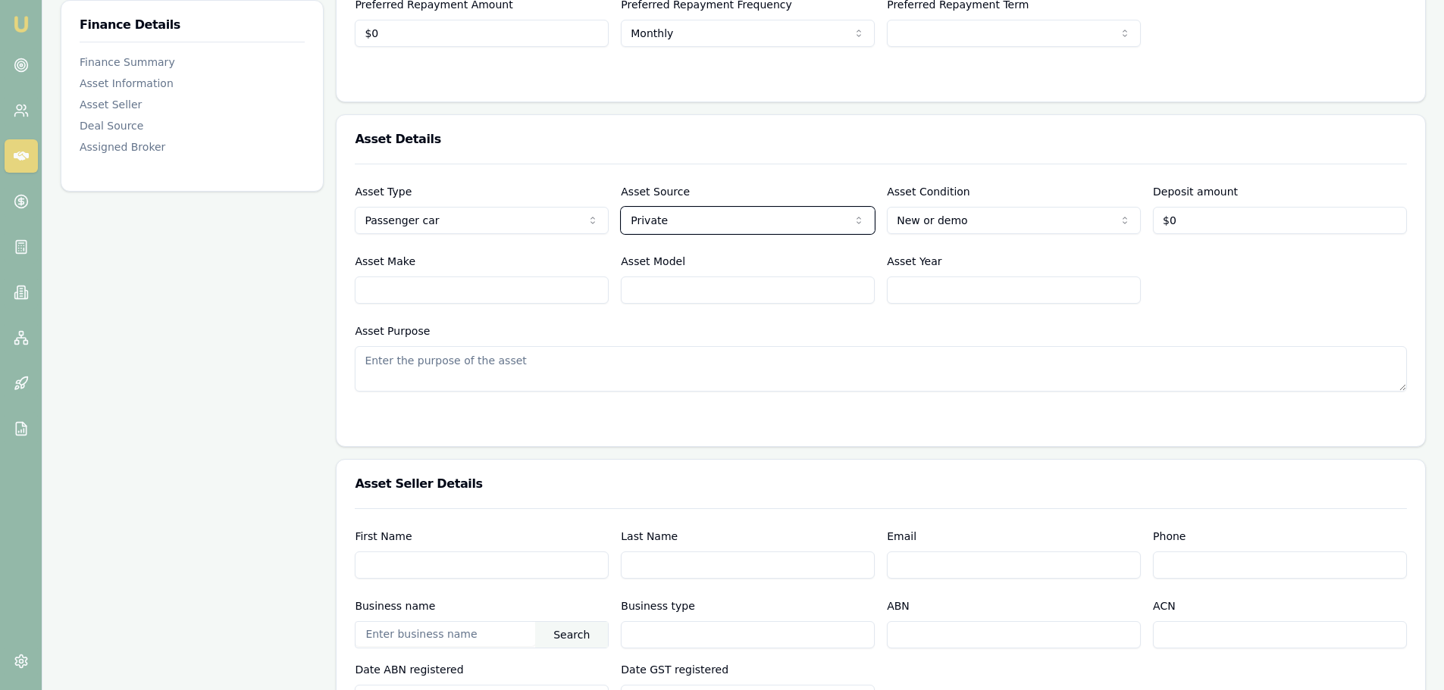
scroll to position [379, 0]
click at [959, 286] on input "Asset Year" at bounding box center [1014, 287] width 254 height 27
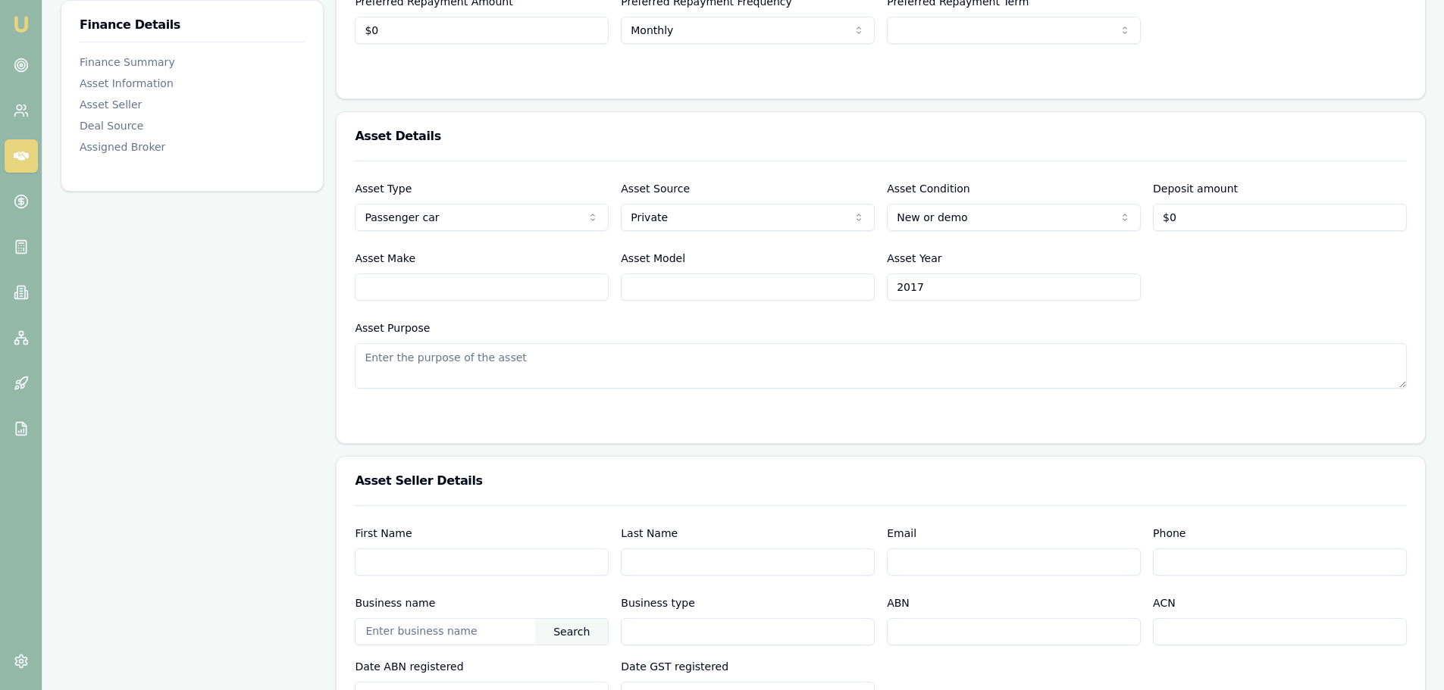
type input "2017"
click at [546, 286] on input "Asset Make" at bounding box center [482, 287] width 254 height 27
type input "m"
type input "MITSUBISHI"
type input "TRITON"
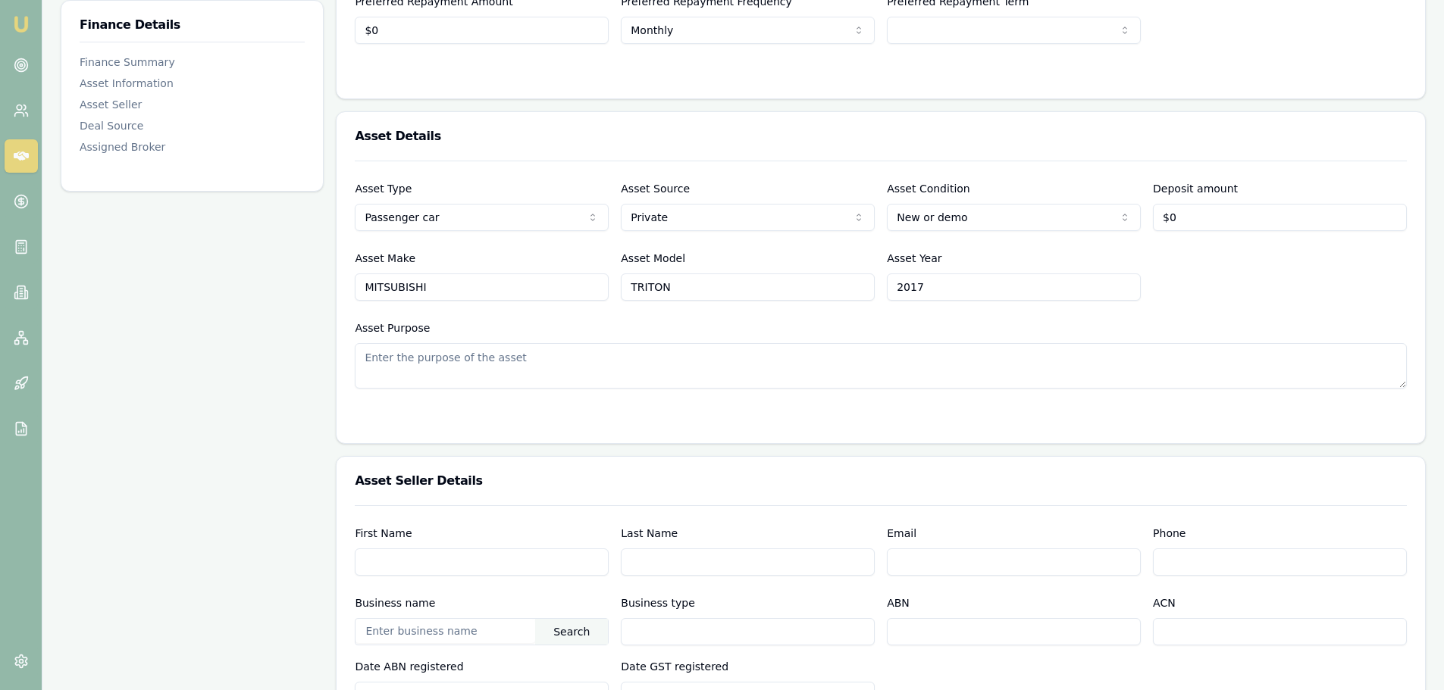
click at [545, 362] on textarea "Asset Purpose" at bounding box center [881, 365] width 1052 height 45
click at [302, 391] on div "Finance Details Finance Summary Asset Information Asset Seller Deal Source Assi…" at bounding box center [192, 556] width 263 height 1404
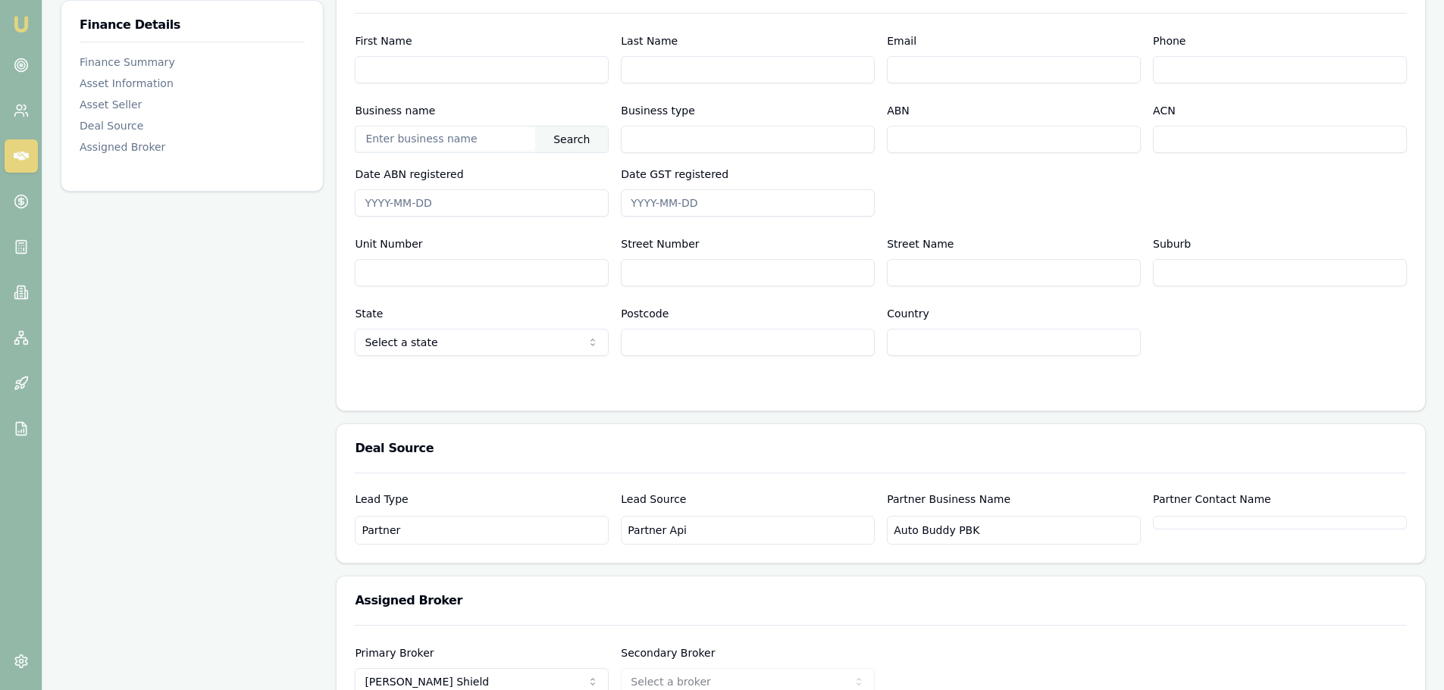
scroll to position [959, 0]
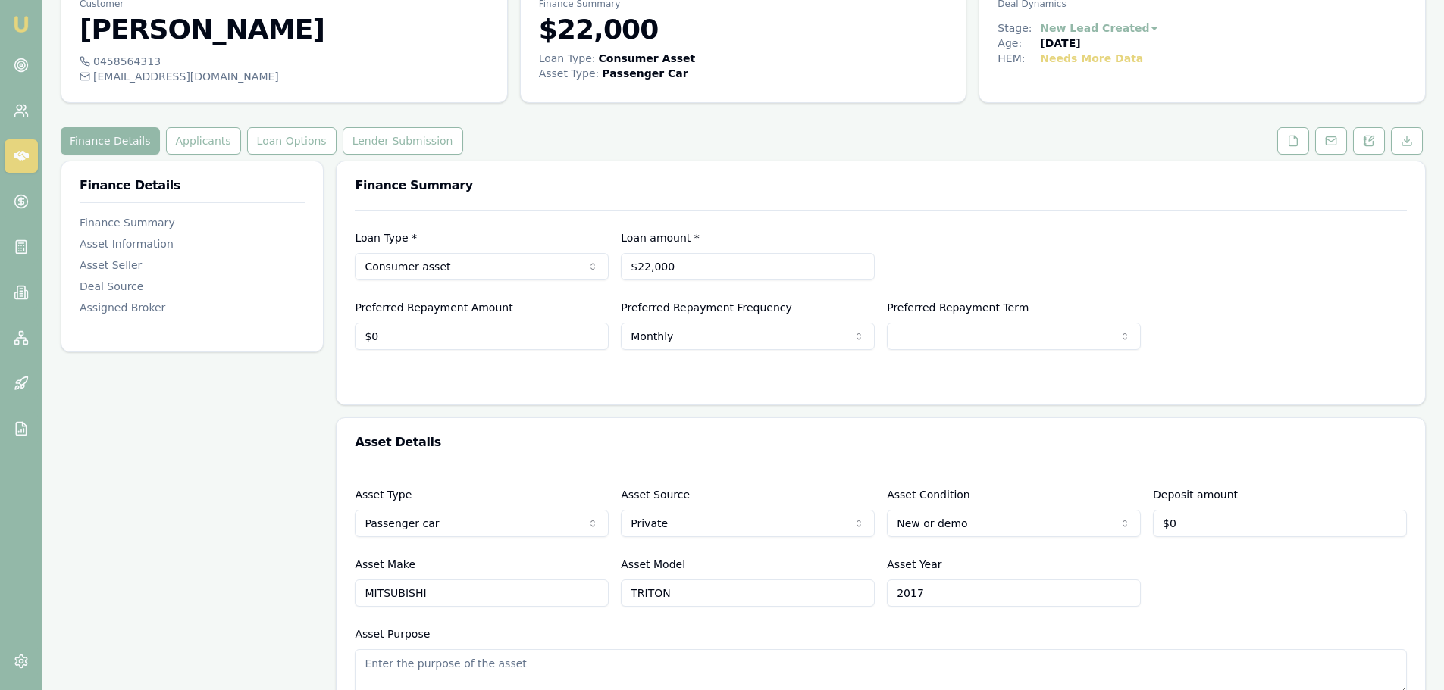
scroll to position [0, 0]
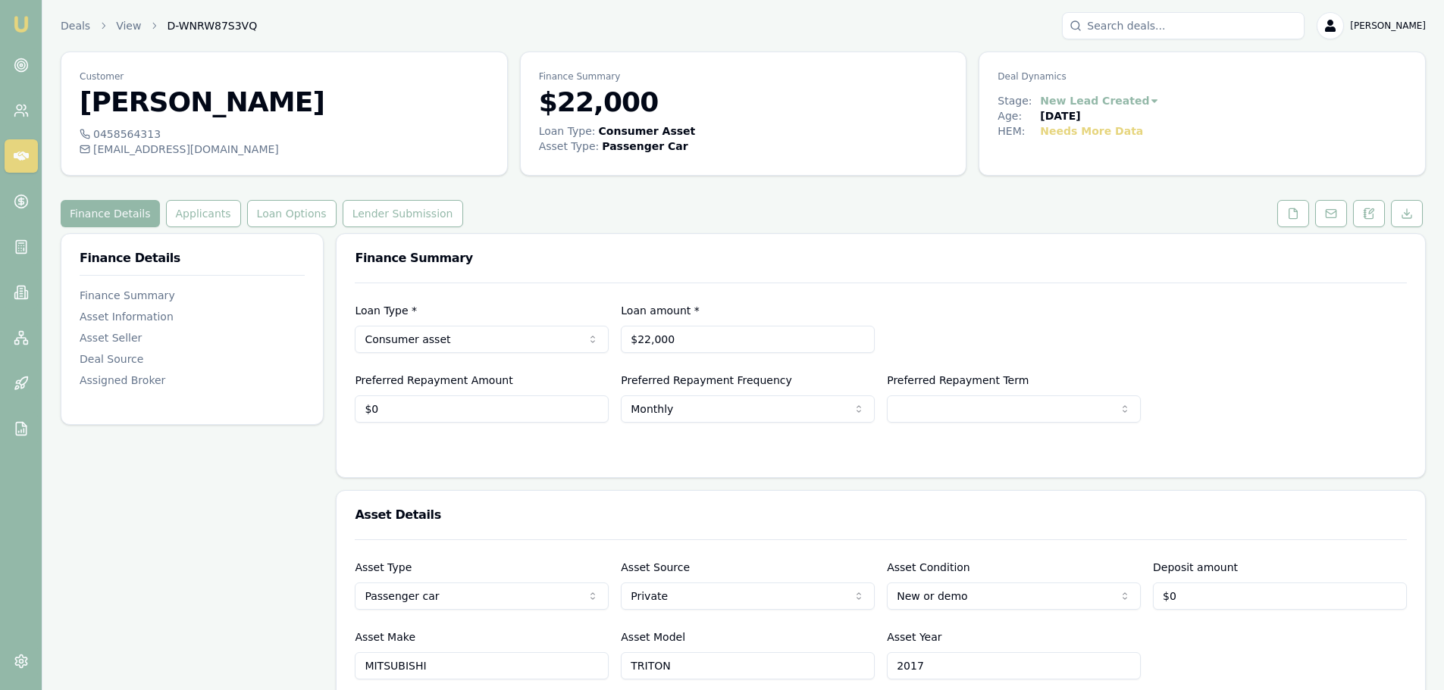
click at [189, 211] on button "Applicants" at bounding box center [203, 213] width 75 height 27
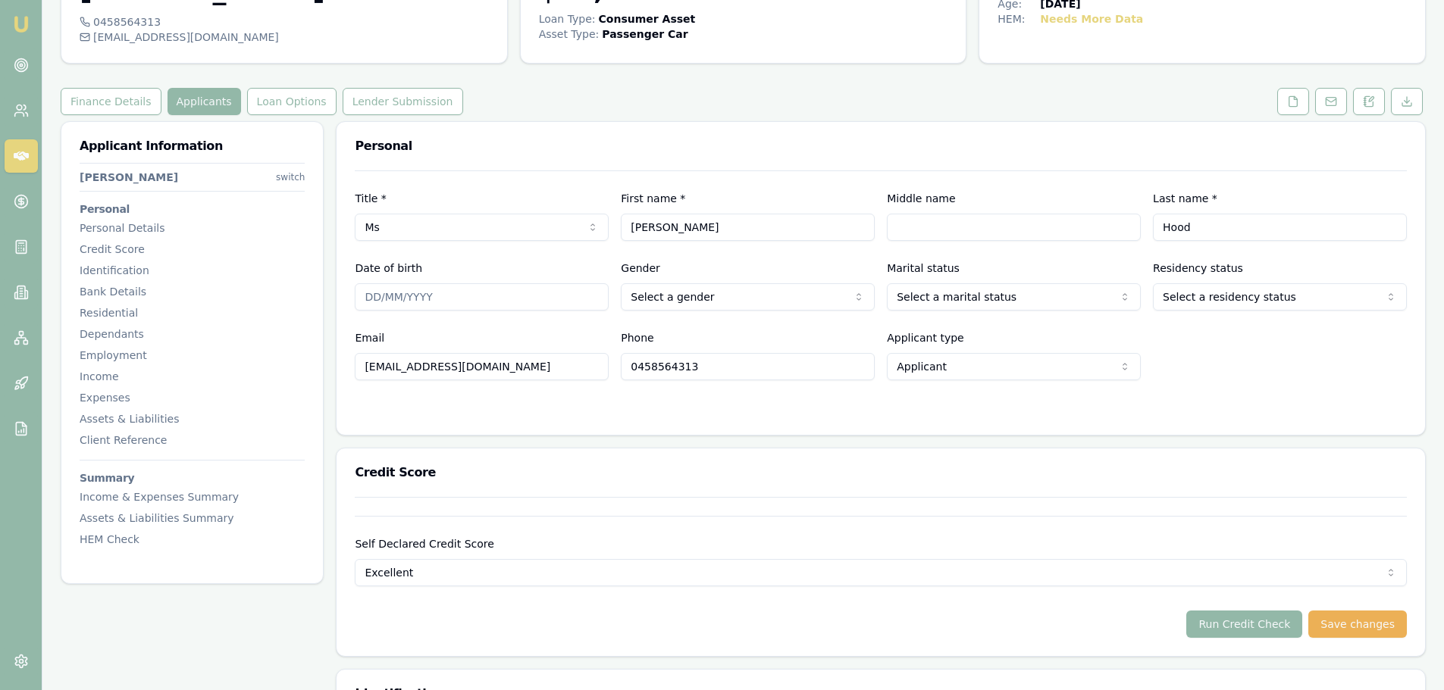
scroll to position [227, 0]
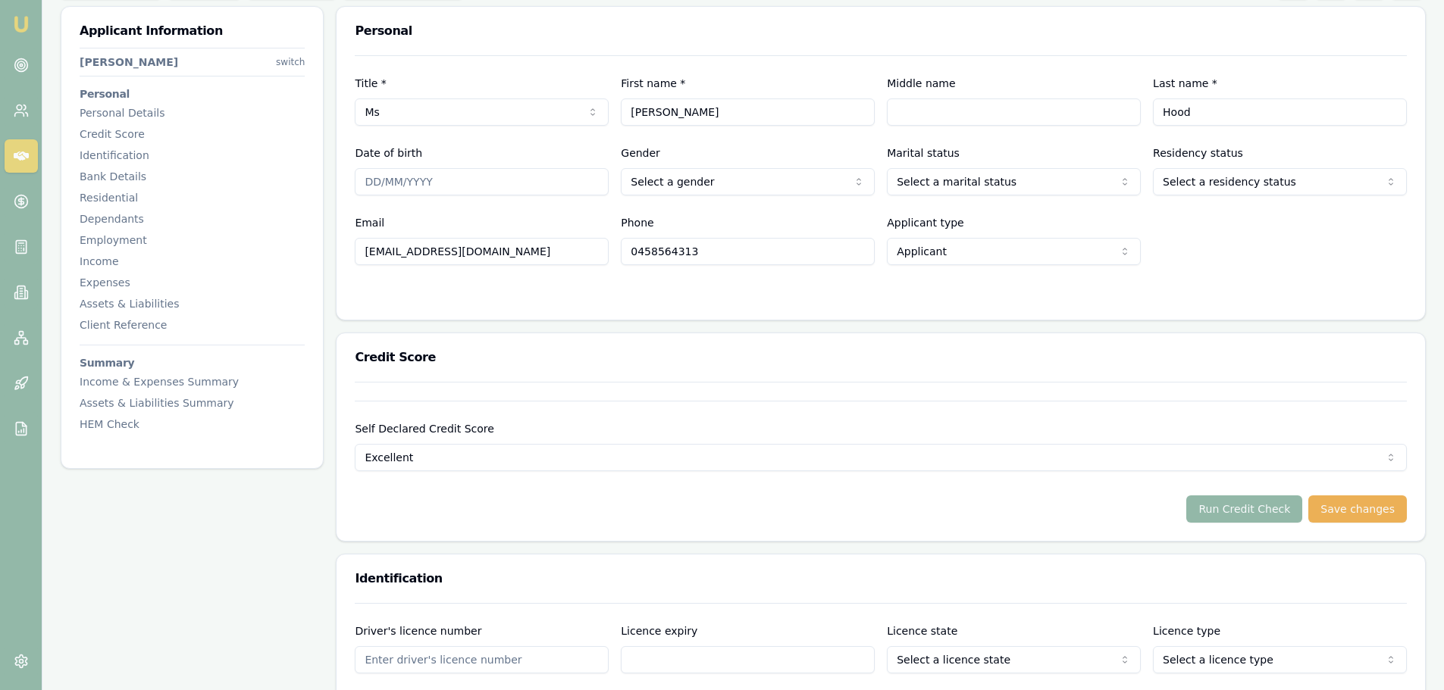
click at [740, 343] on div "Credit Score" at bounding box center [880, 357] width 1088 height 49
click at [694, 350] on div "Credit Score" at bounding box center [880, 357] width 1088 height 49
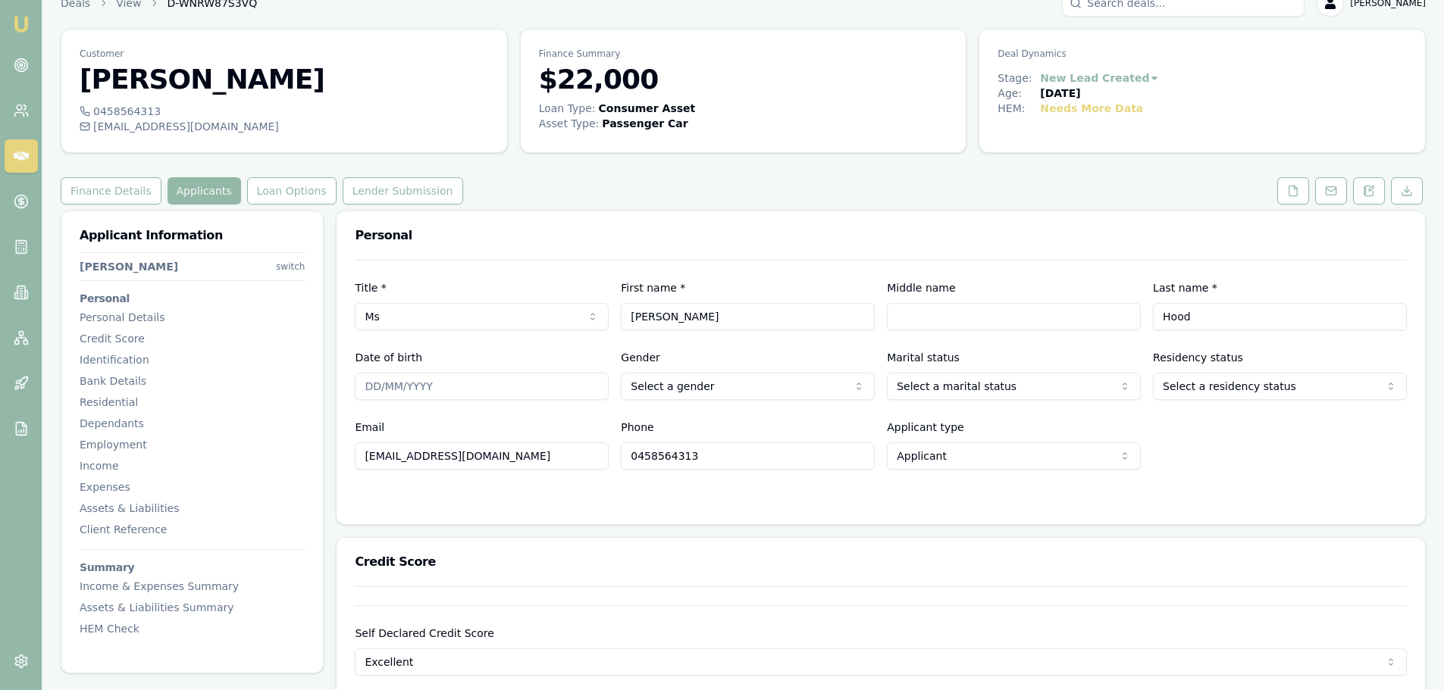
scroll to position [0, 0]
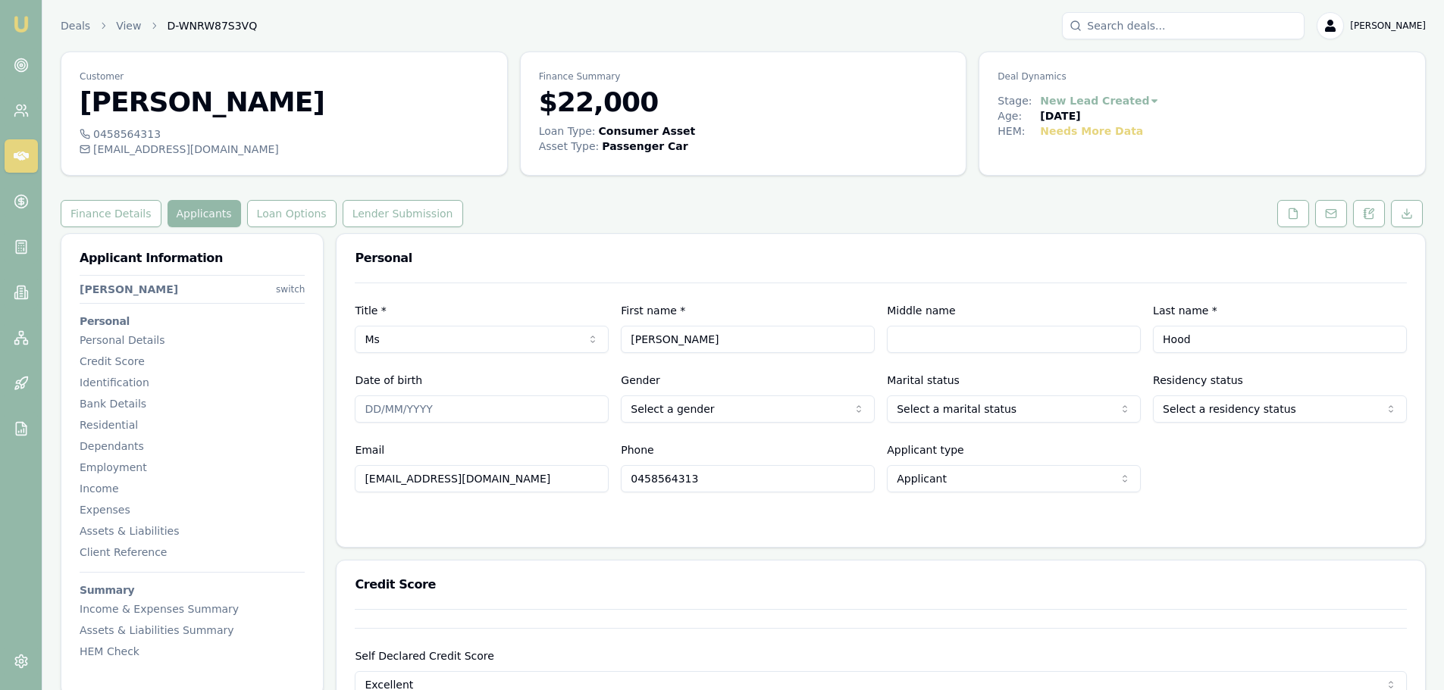
click at [1037, 410] on html "Emu Broker Deals View D-WNRW87S3VQ [PERSON_NAME] Shield Toggle Menu Customer [P…" at bounding box center [722, 345] width 1444 height 690
click at [1304, 411] on html "Emu Broker Deals View D-WNRW87S3VQ [PERSON_NAME] Shield Toggle Menu Customer [P…" at bounding box center [722, 345] width 1444 height 690
click at [1147, 243] on div "Personal" at bounding box center [880, 258] width 1088 height 49
click at [762, 412] on html "Emu Broker Deals View D-WNRW87S3VQ [PERSON_NAME] Shield Toggle Menu Customer [P…" at bounding box center [722, 345] width 1444 height 690
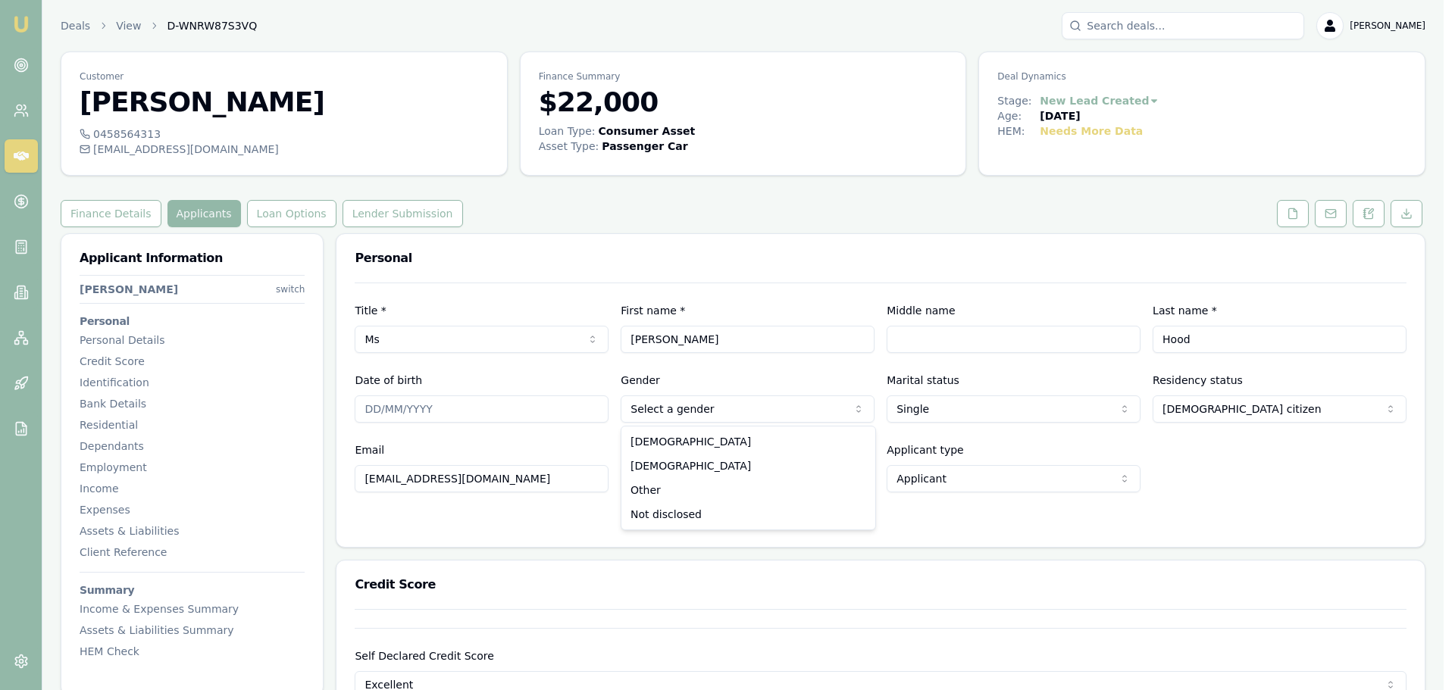
select select "[DEMOGRAPHIC_DATA]"
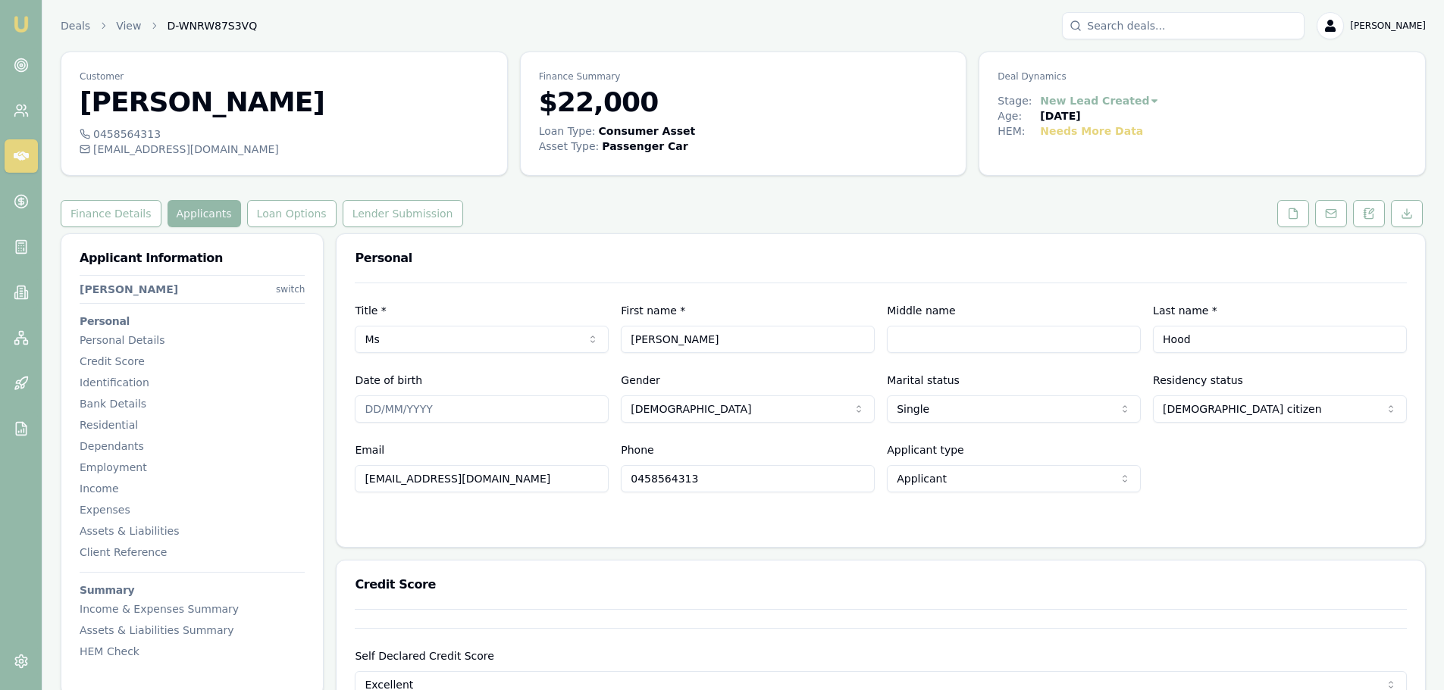
click at [781, 247] on div "Personal" at bounding box center [880, 258] width 1088 height 49
click at [1011, 301] on div "Title * Ms Mr Mrs Miss Ms Dr Prof First name * [PERSON_NAME] Middle name Last n…" at bounding box center [881, 388] width 1052 height 210
click at [778, 218] on div "Finance Details Applicants Loan Options Lender Submission" at bounding box center [743, 213] width 1365 height 27
click at [733, 213] on div "Finance Details Applicants Loan Options Lender Submission" at bounding box center [743, 213] width 1365 height 27
click at [771, 235] on div "Personal" at bounding box center [880, 258] width 1088 height 49
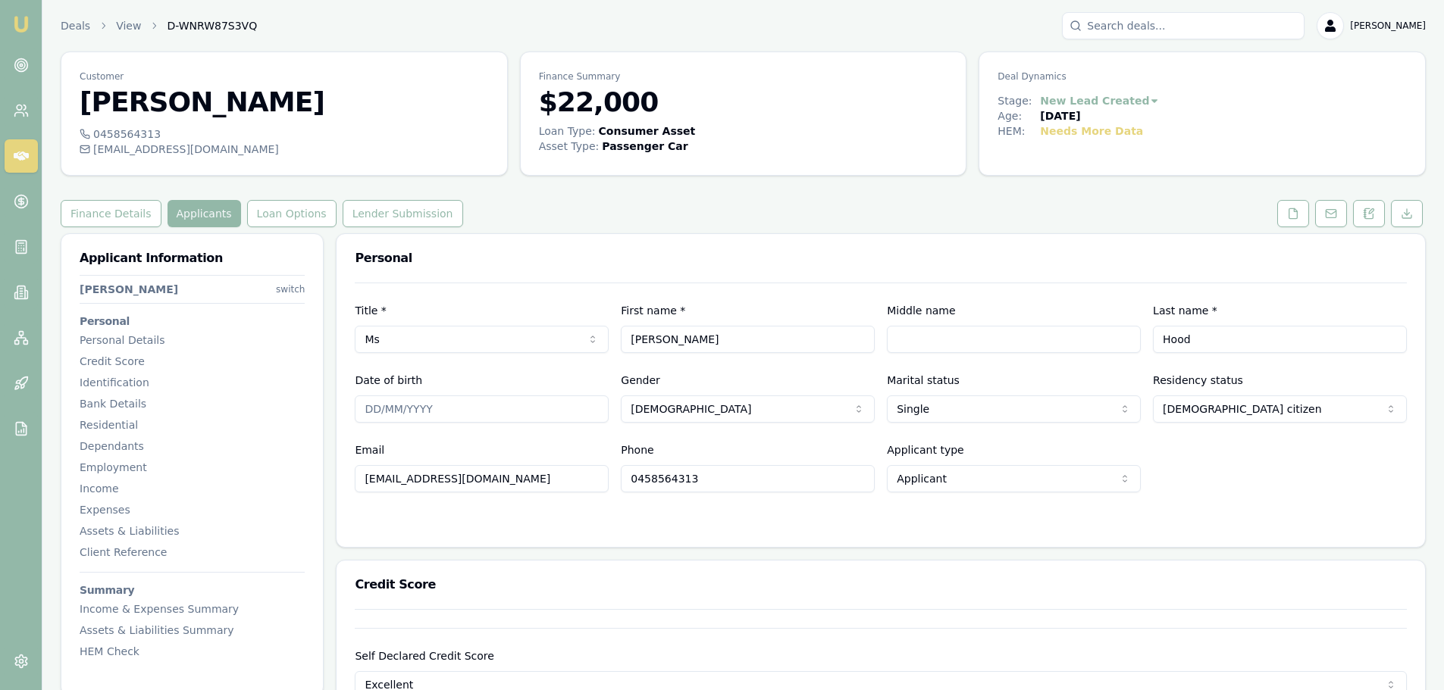
click at [803, 234] on div "Personal" at bounding box center [880, 258] width 1088 height 49
click at [1225, 447] on div "Email [EMAIL_ADDRESS][DOMAIN_NAME] Phone [PHONE_NUMBER] Applicant type Applican…" at bounding box center [881, 467] width 1052 height 52
click at [910, 339] on input "Middle name" at bounding box center [1014, 339] width 254 height 27
type input "r"
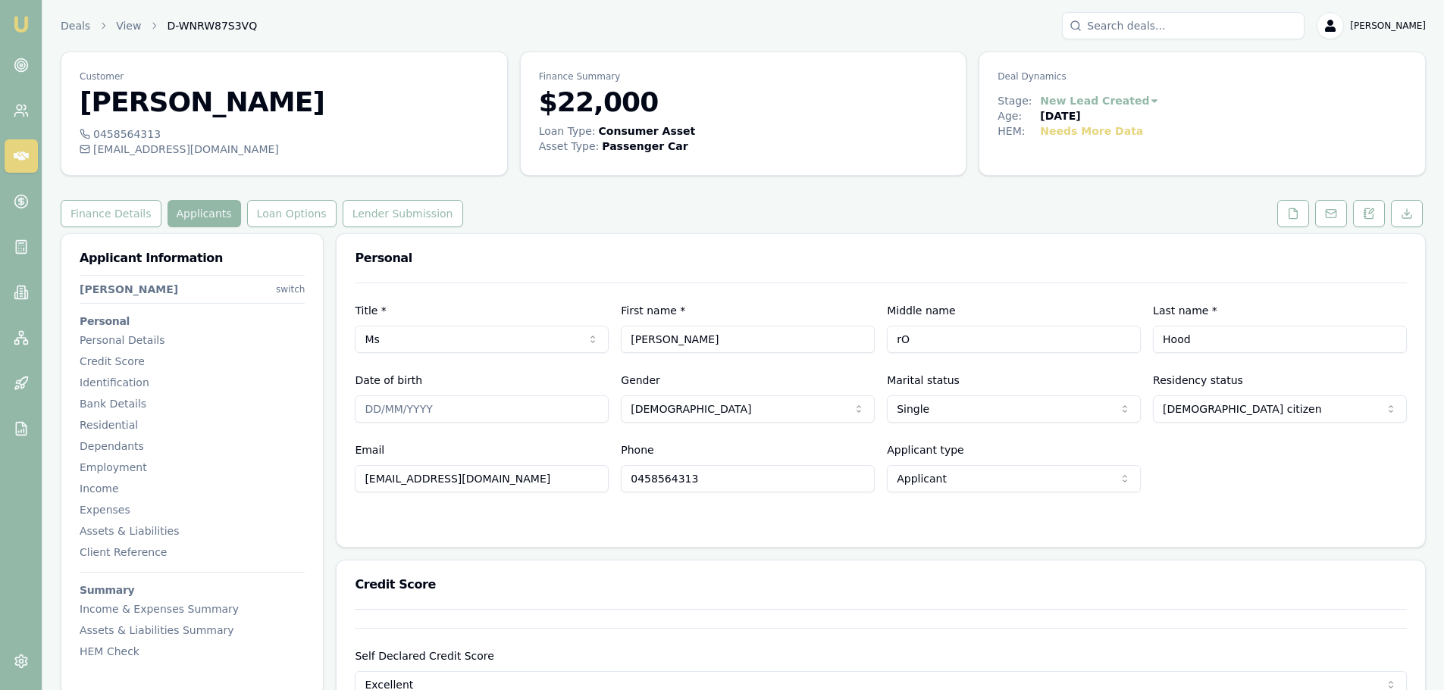
type input "r"
type input "[PERSON_NAME]"
click at [455, 414] on input "Date of birth" at bounding box center [482, 409] width 254 height 27
type input "[DATE]"
click at [701, 449] on div "Phone [PHONE_NUMBER]" at bounding box center [748, 467] width 254 height 52
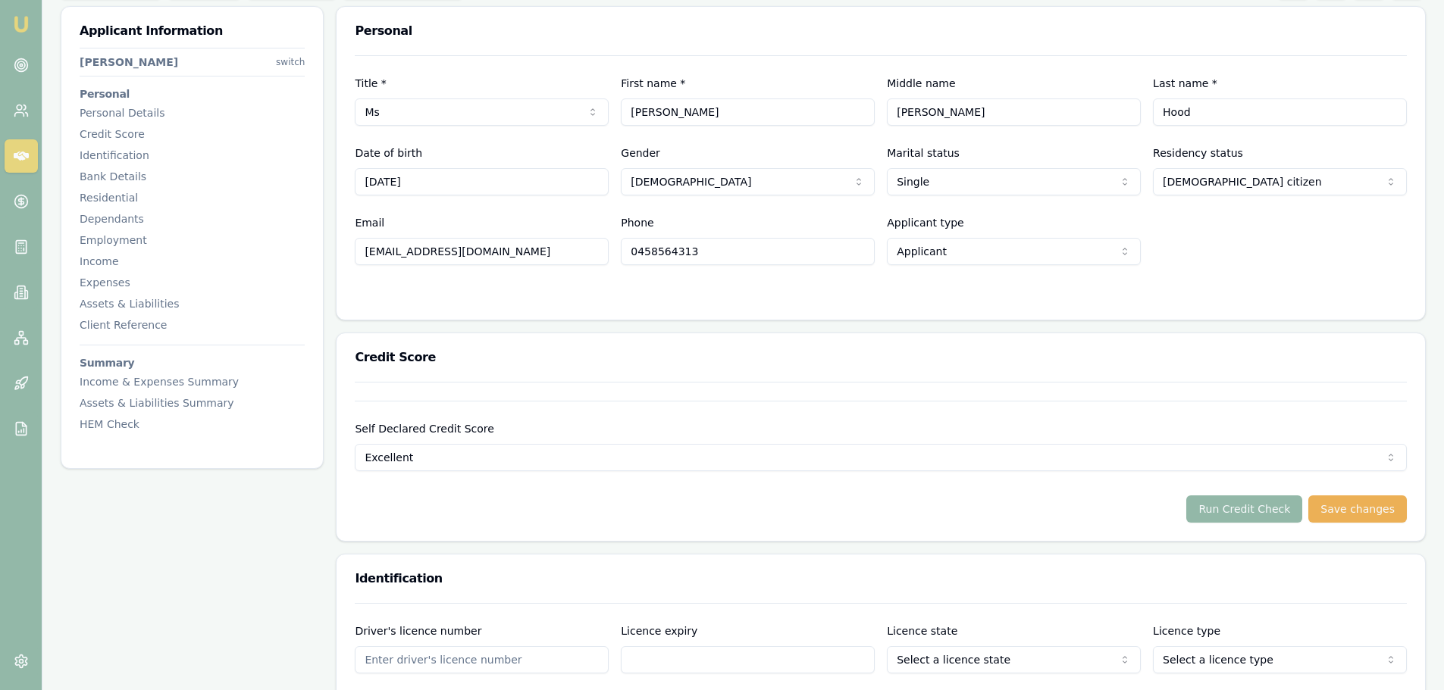
scroll to position [455, 0]
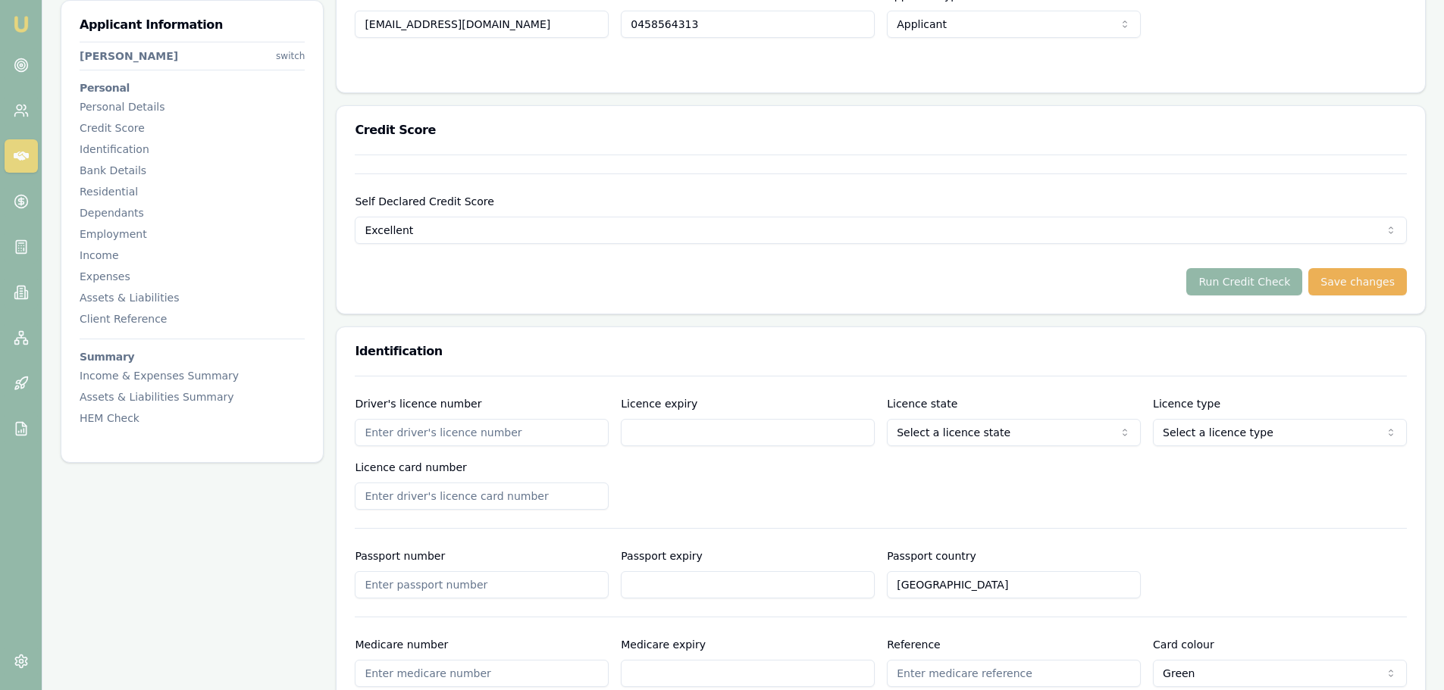
click at [565, 438] on input "Driver's licence number" at bounding box center [482, 432] width 254 height 27
type input "069256821"
type input "[DATE]"
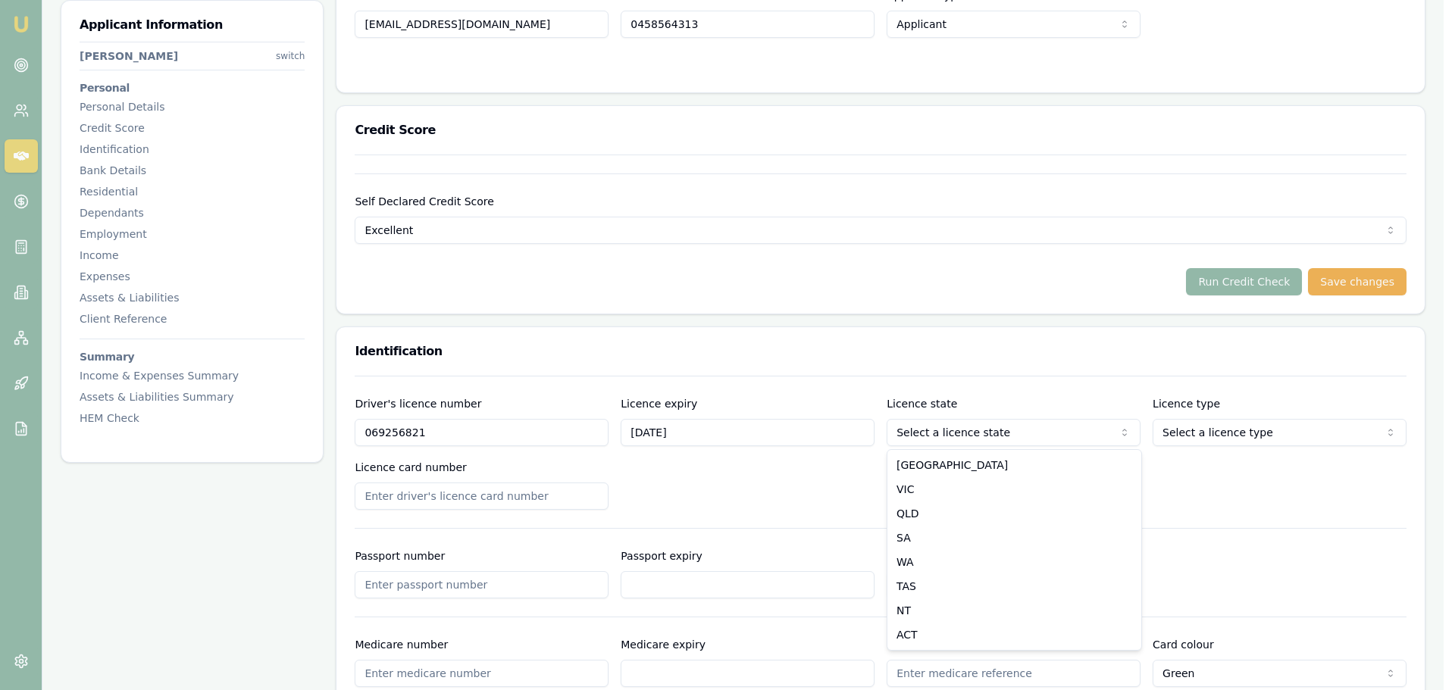
select select "QLD"
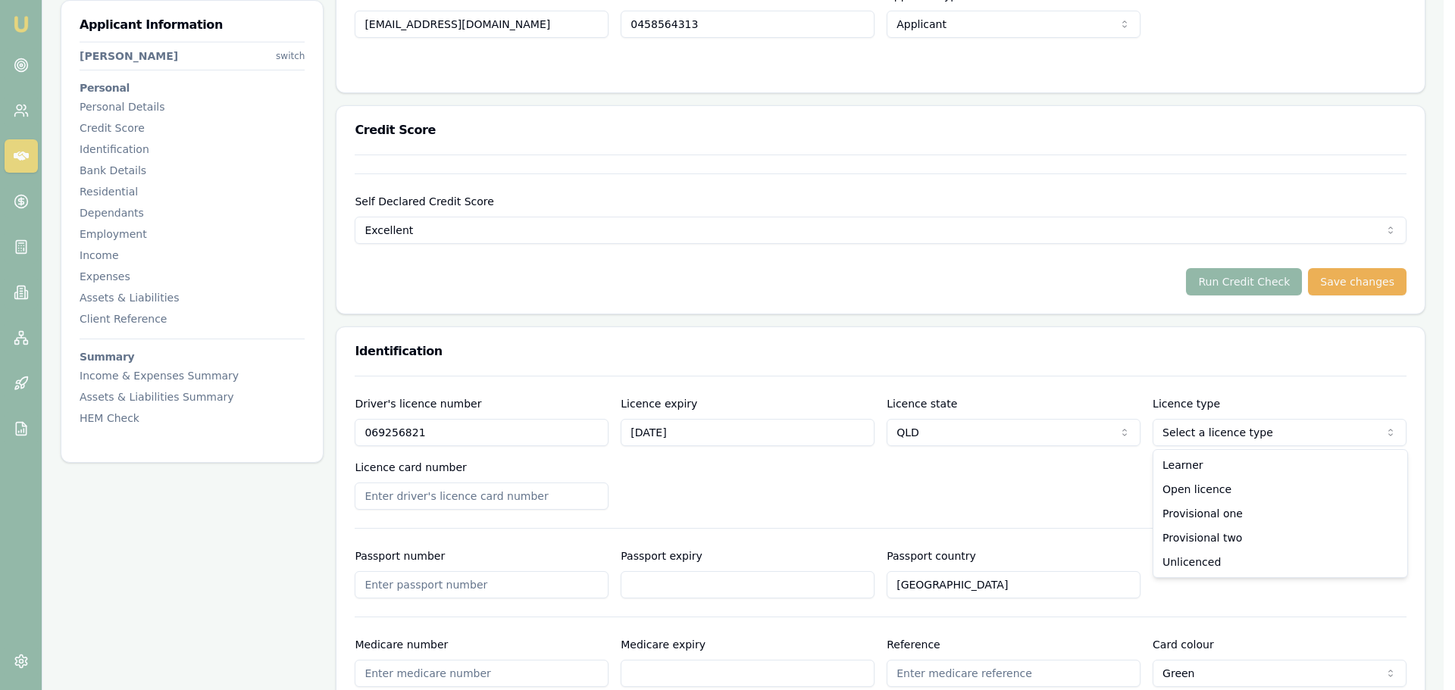
select select "OPEN_LICENCE"
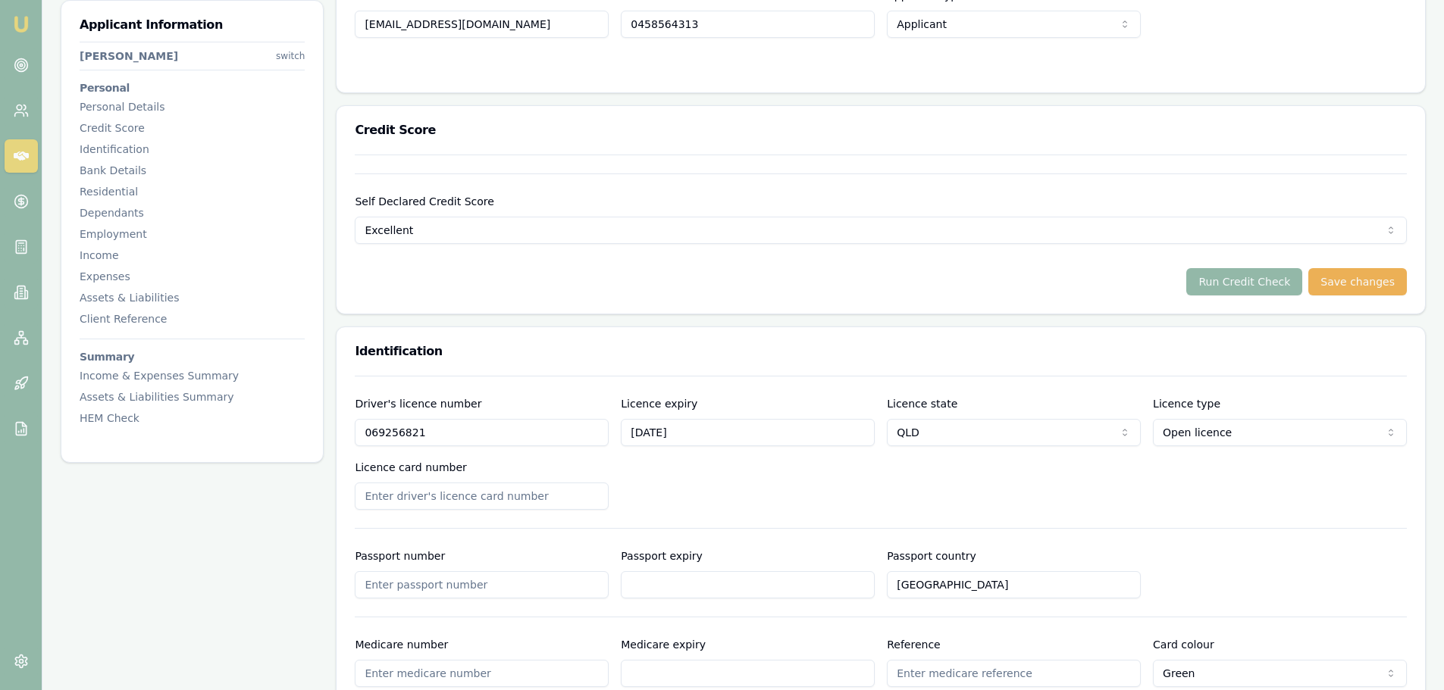
click at [584, 490] on input "Licence card number" at bounding box center [482, 496] width 254 height 27
type input "0AA6B47B1C"
click at [629, 489] on div "Driver's licence number [DRIVERS_LICENSE_NUMBER] Licence expiry [DATE] Licence …" at bounding box center [881, 452] width 1052 height 115
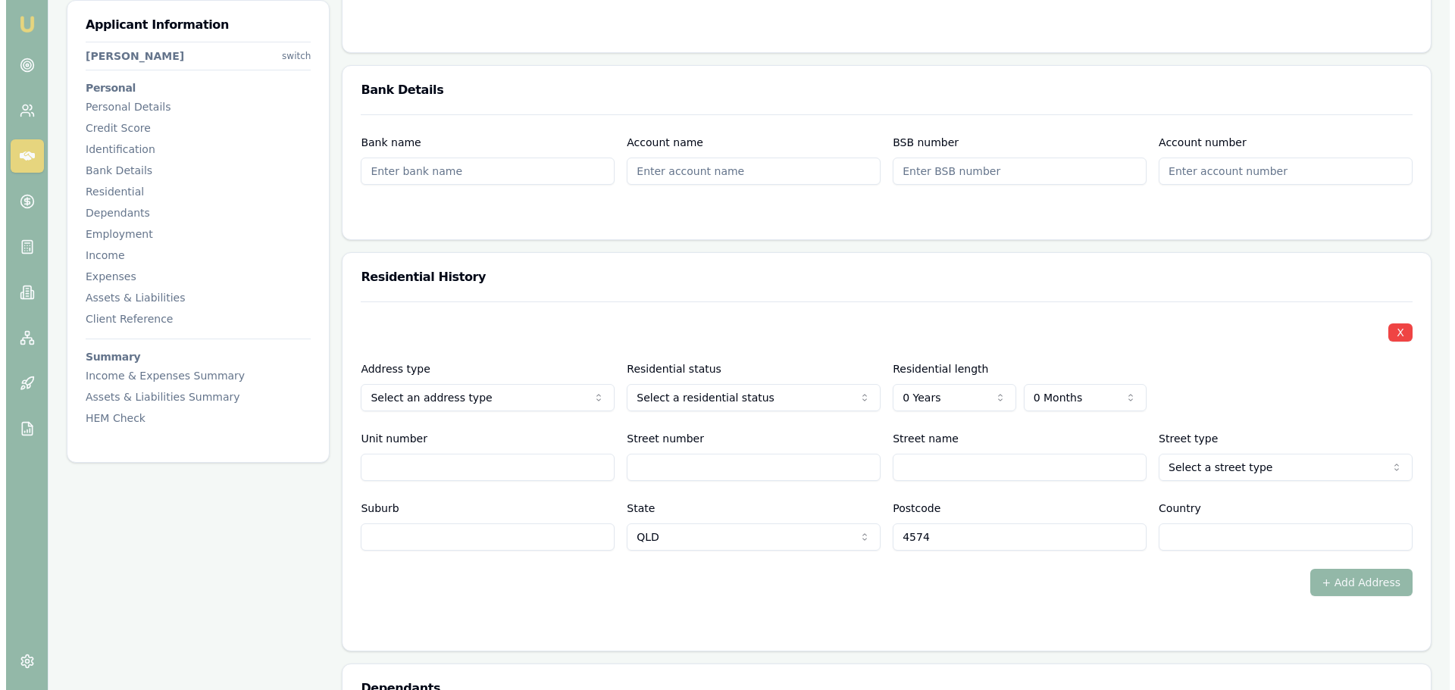
scroll to position [1213, 0]
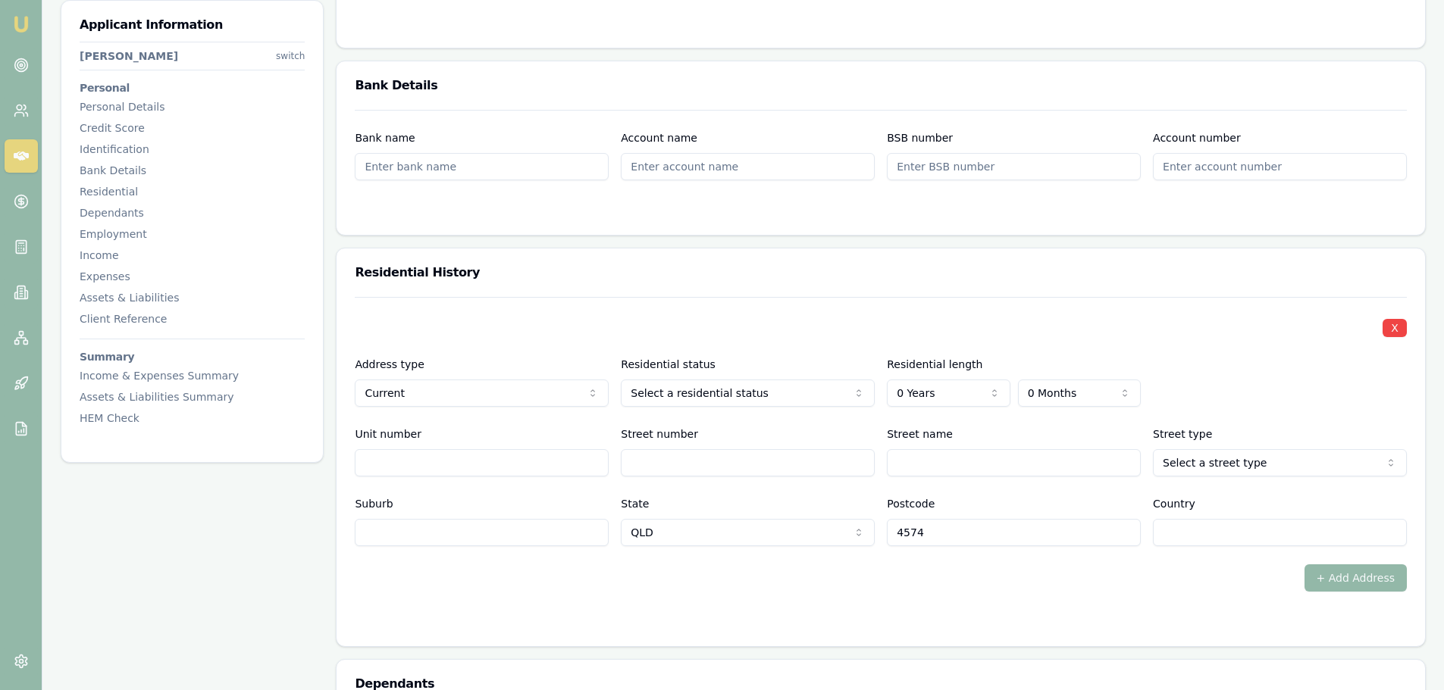
click at [644, 462] on input "Street number" at bounding box center [748, 462] width 254 height 27
type input "423"
type input "[PERSON_NAME]"
select select "Road"
type input "COOLABINE"
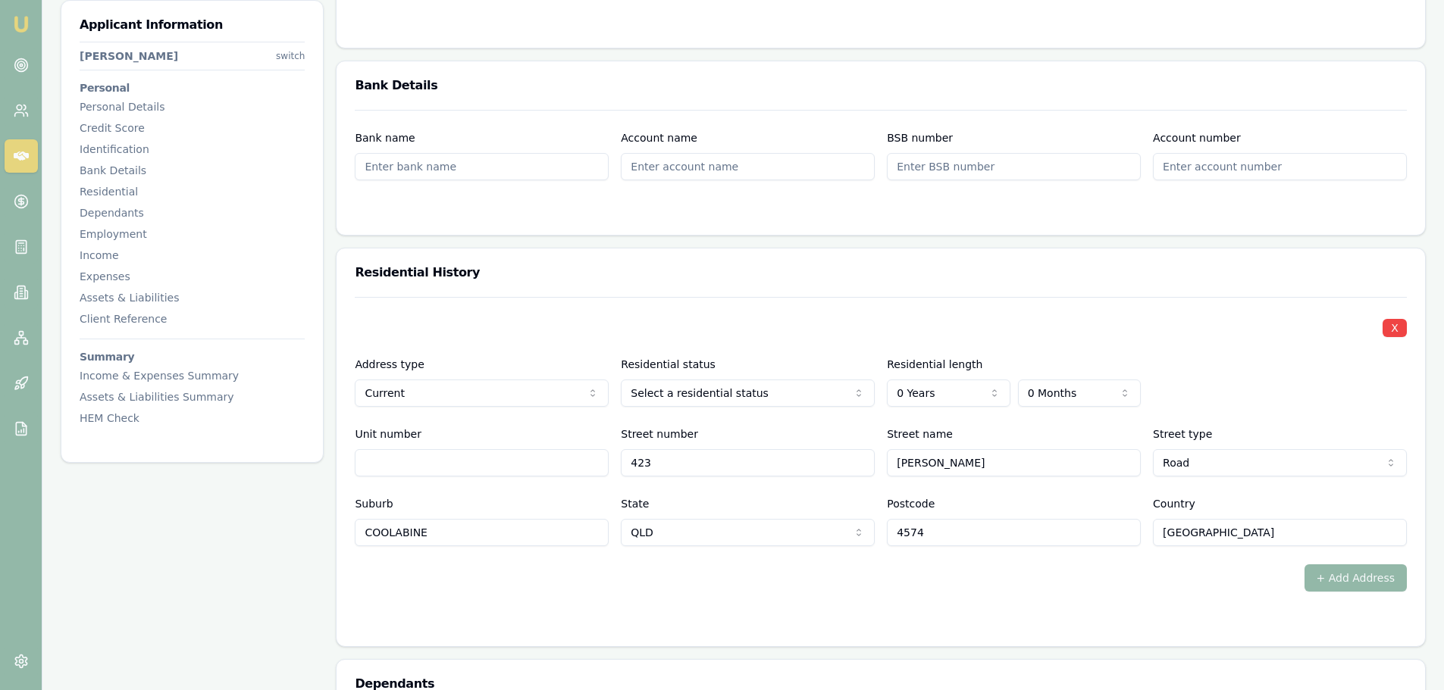
type input "[GEOGRAPHIC_DATA]"
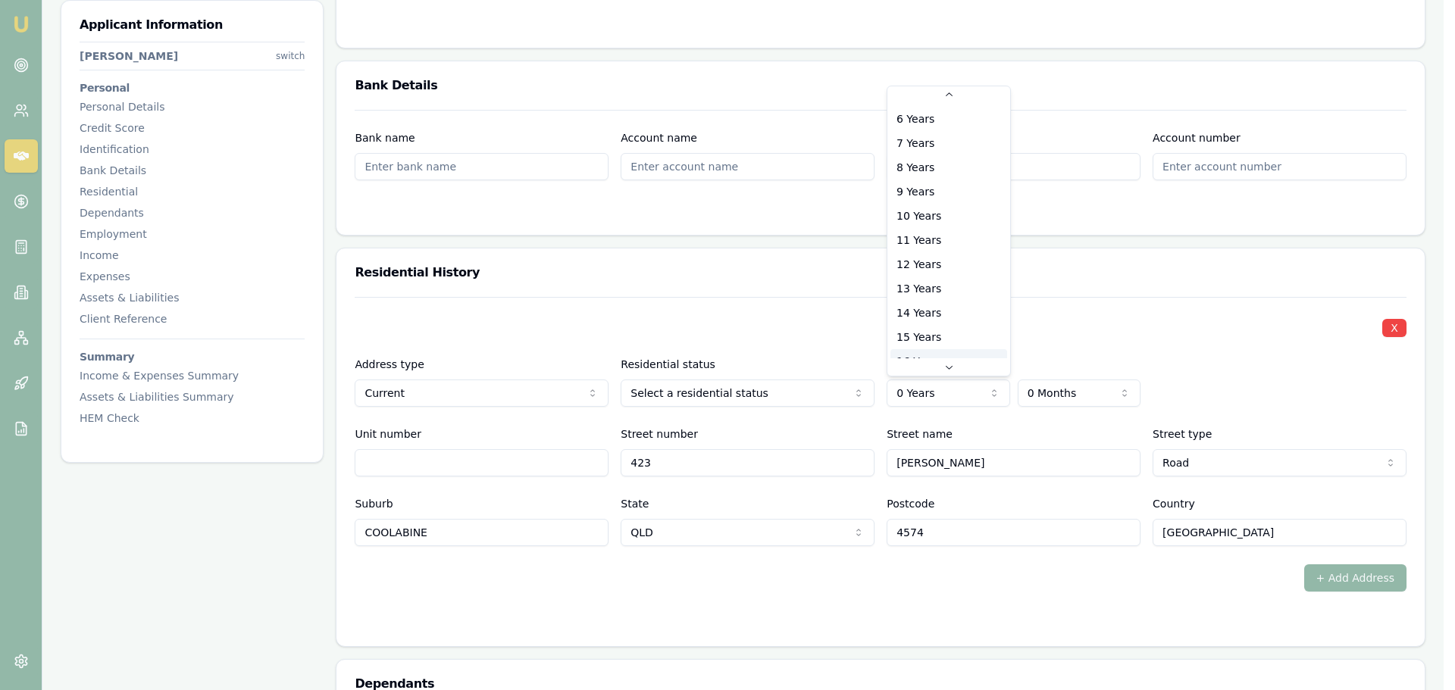
scroll to position [170, 0]
select select "12"
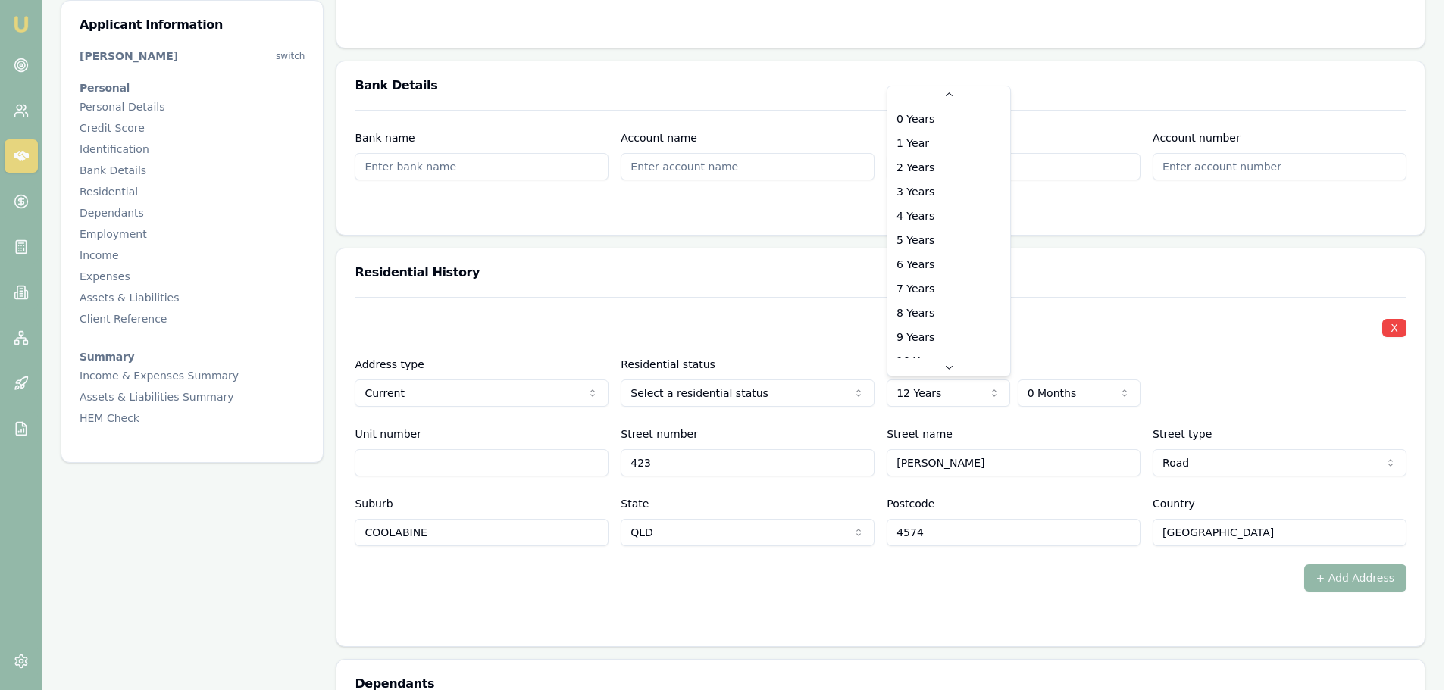
scroll to position [64, 0]
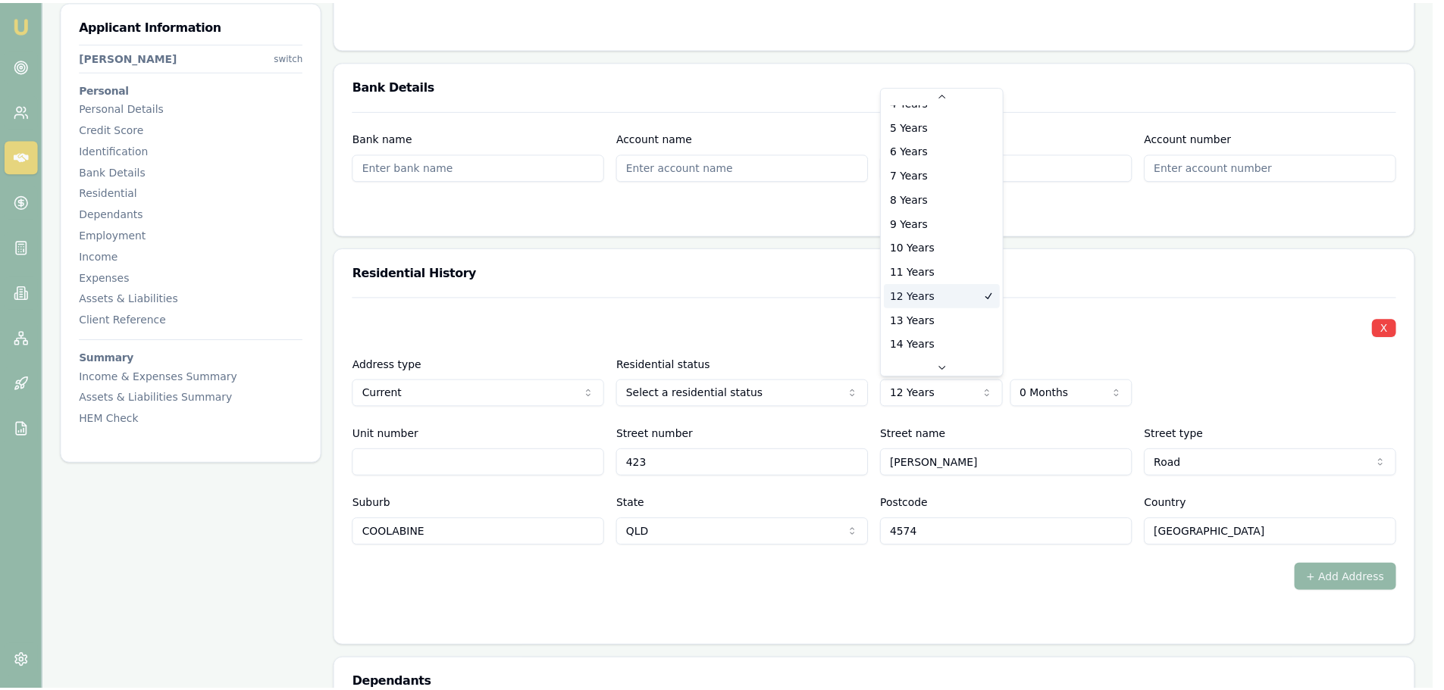
scroll to position [139, 0]
select select "13"
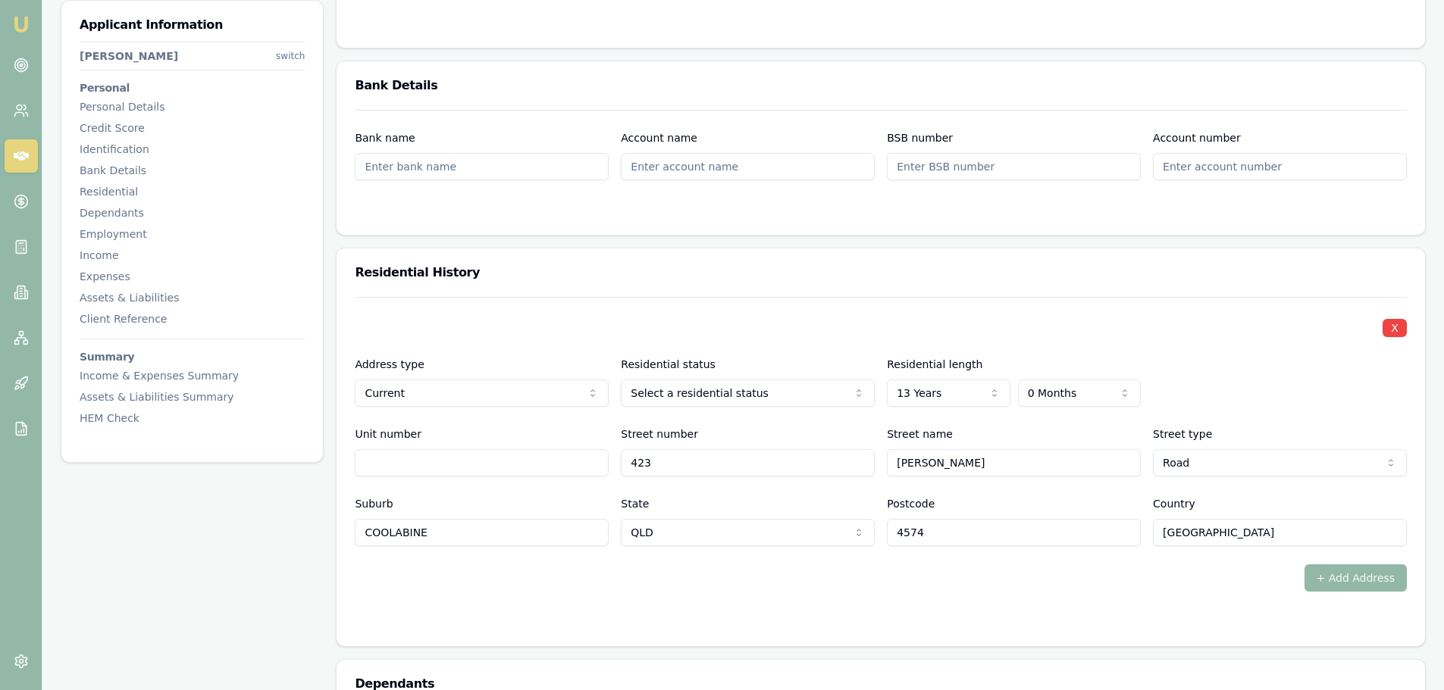
click at [1039, 311] on div "X Address type Current Current Previous Residential status Select a residential…" at bounding box center [881, 421] width 1052 height 249
click at [743, 308] on div "X Address type Current Current Previous Residential status Owner with mortgage …" at bounding box center [881, 421] width 1052 height 249
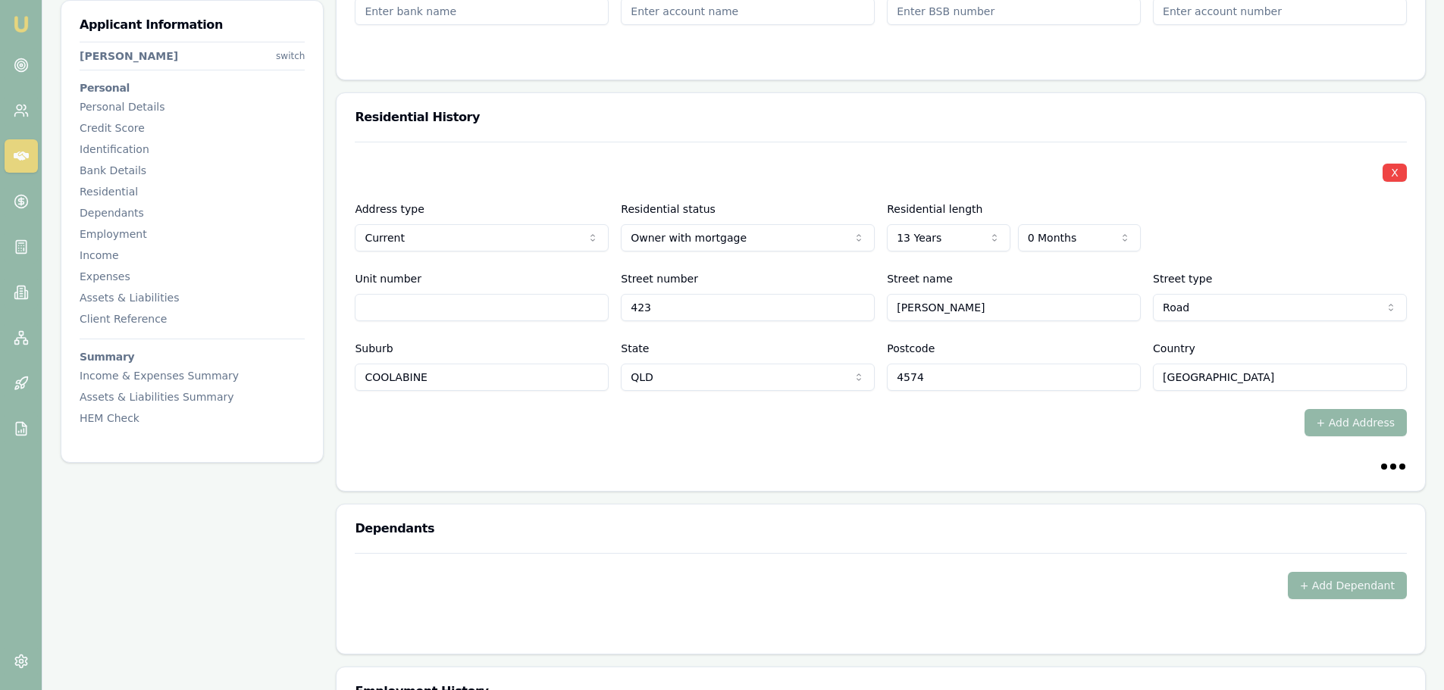
scroll to position [1516, 0]
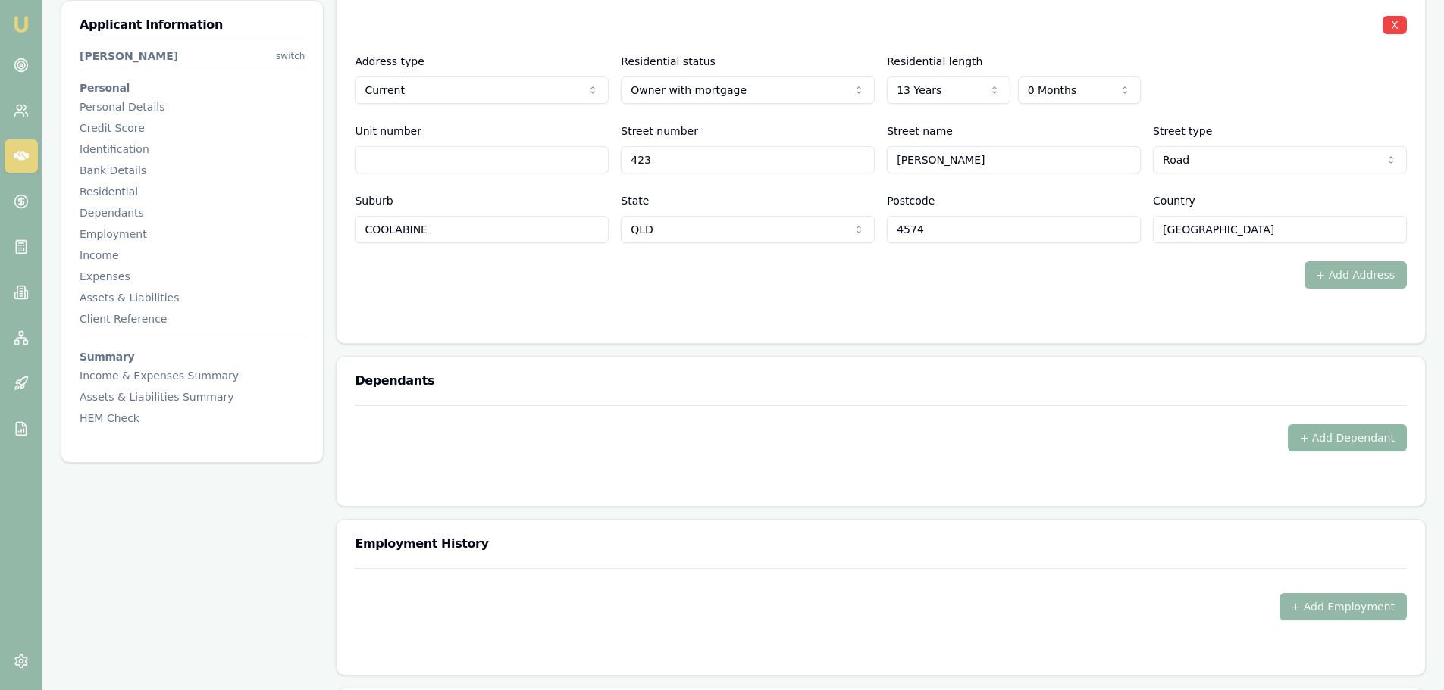
click at [1373, 433] on button "+ Add Dependant" at bounding box center [1347, 437] width 119 height 27
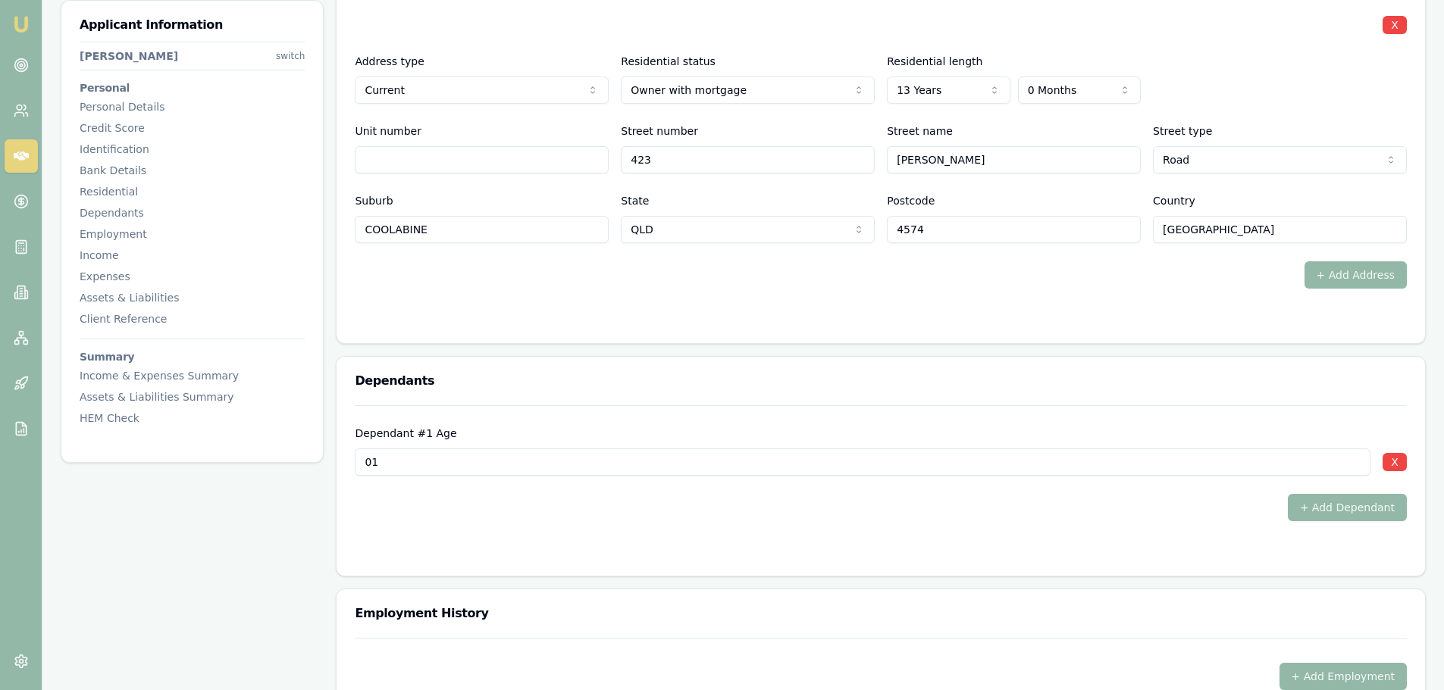
type input "01"
click at [587, 377] on h3 "Dependants" at bounding box center [881, 381] width 1052 height 12
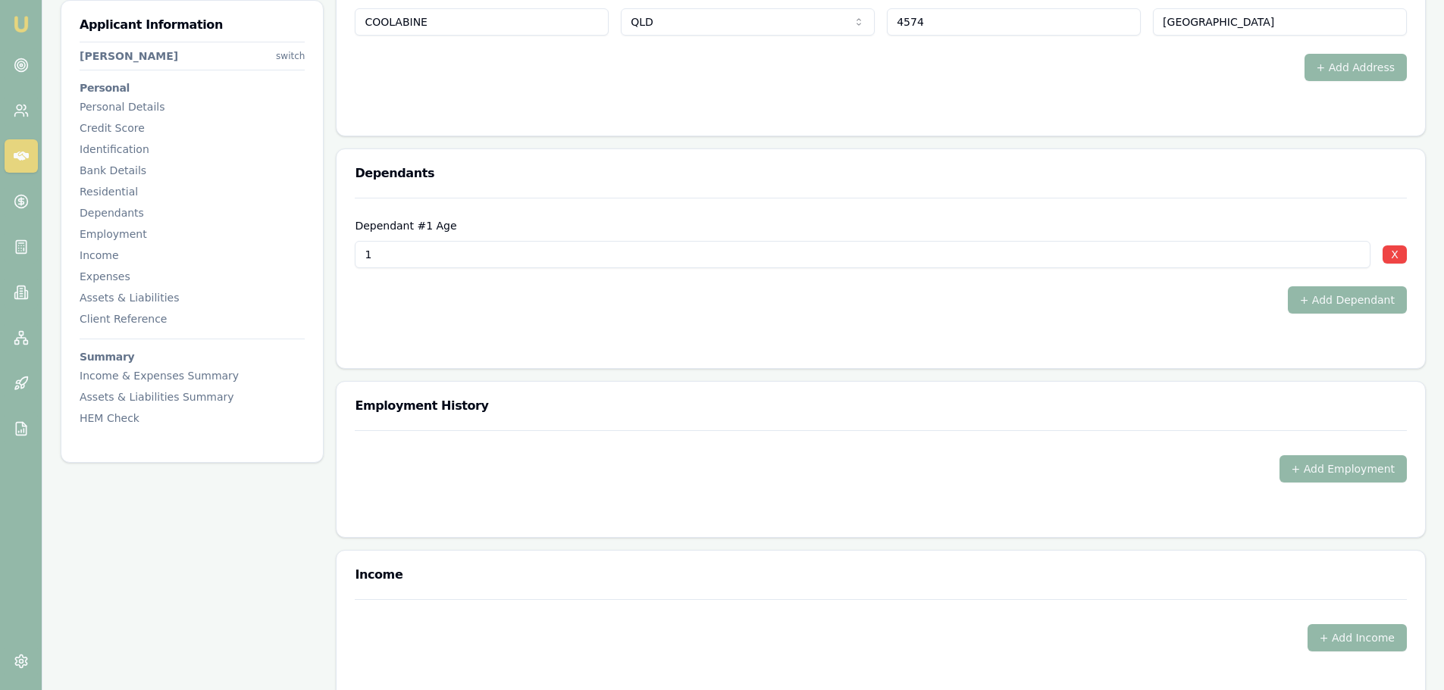
scroll to position [1743, 0]
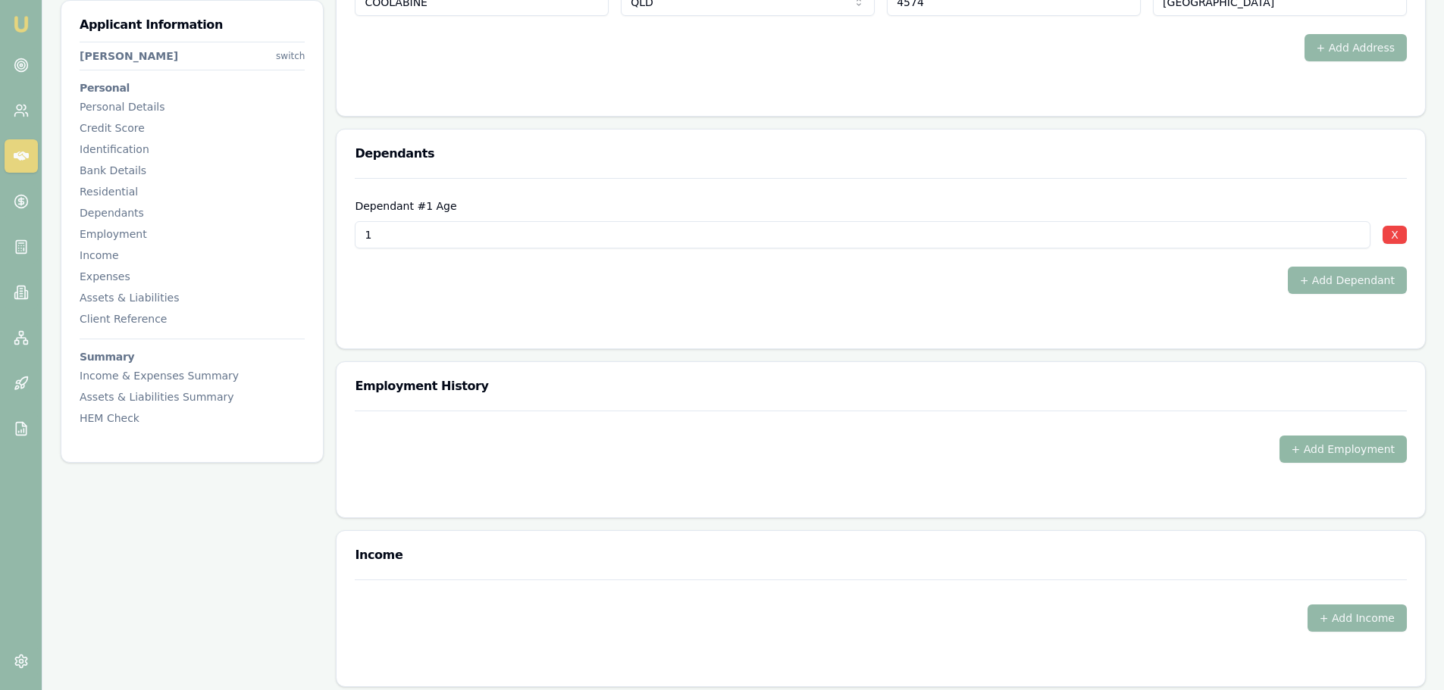
click at [1323, 445] on button "+ Add Employment" at bounding box center [1342, 449] width 127 height 27
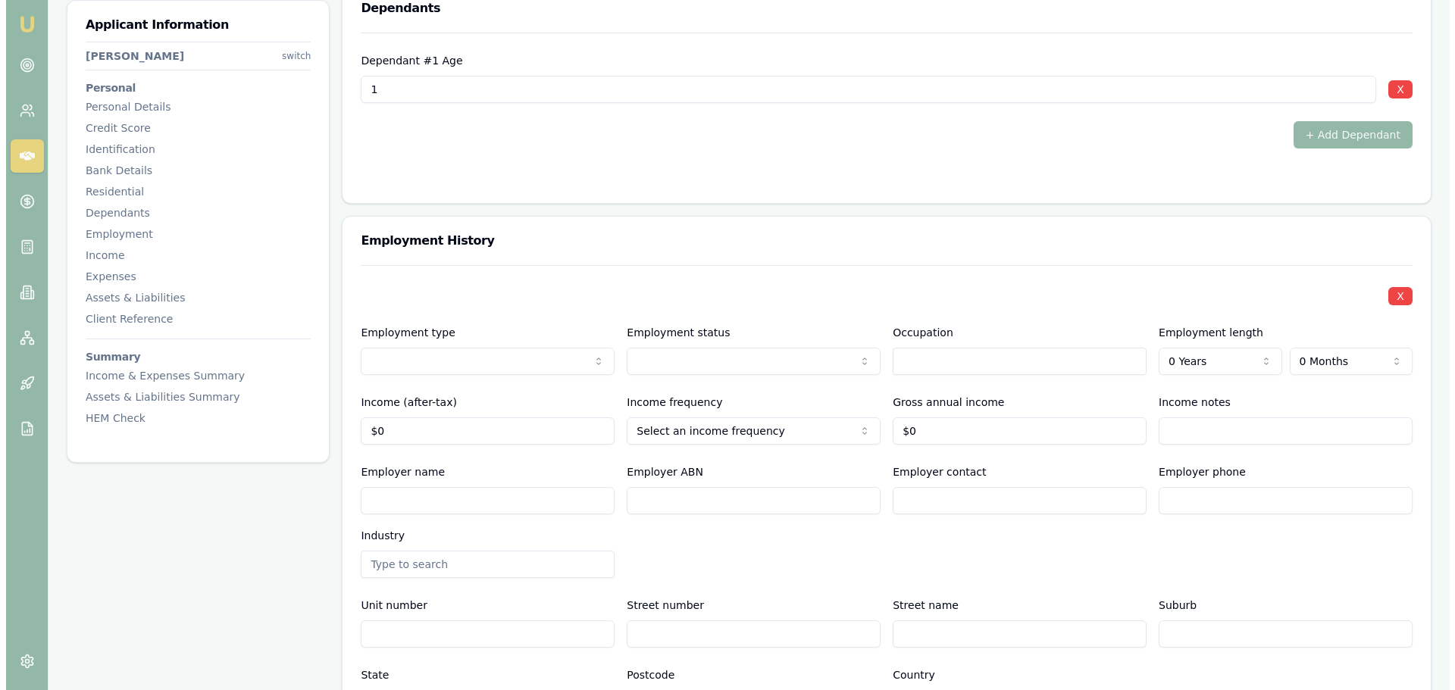
scroll to position [1895, 0]
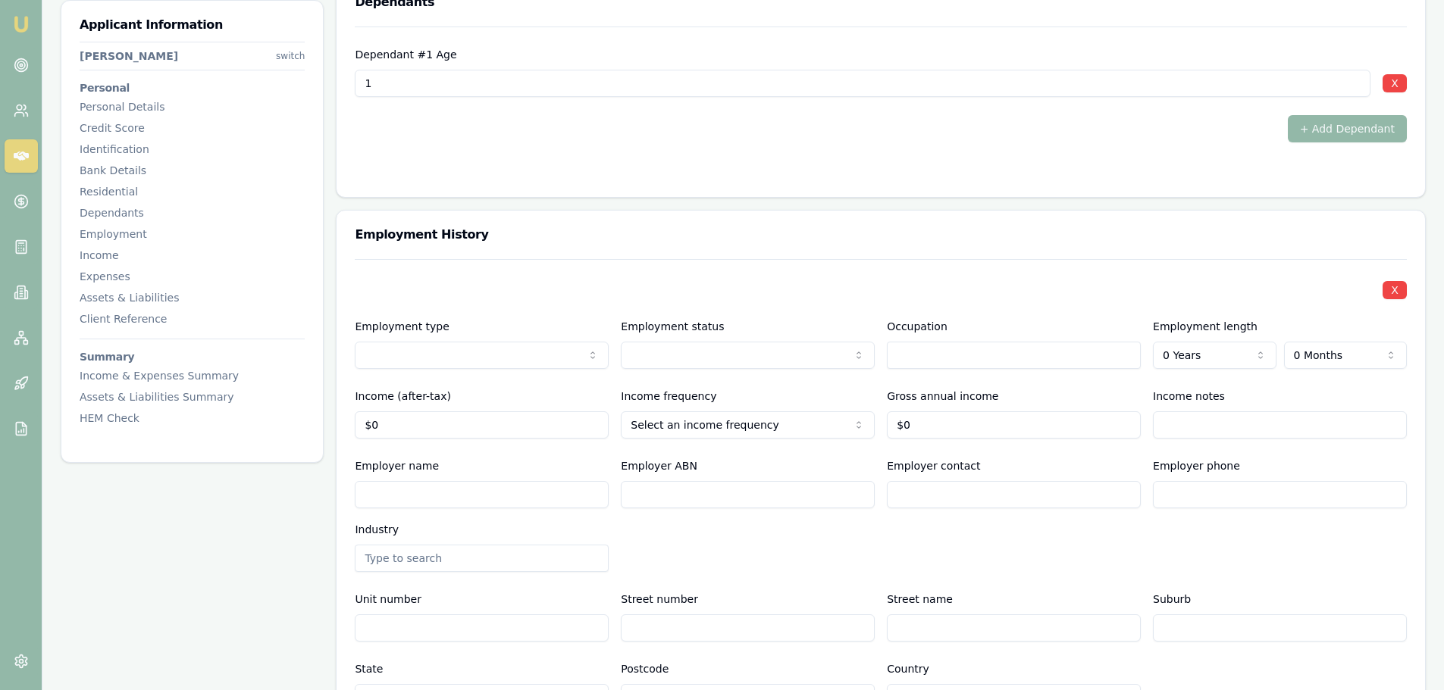
click at [442, 493] on input "Employer name" at bounding box center [482, 494] width 254 height 27
type input "QLD HEALTH"
click at [966, 352] on input "text" at bounding box center [1014, 355] width 254 height 27
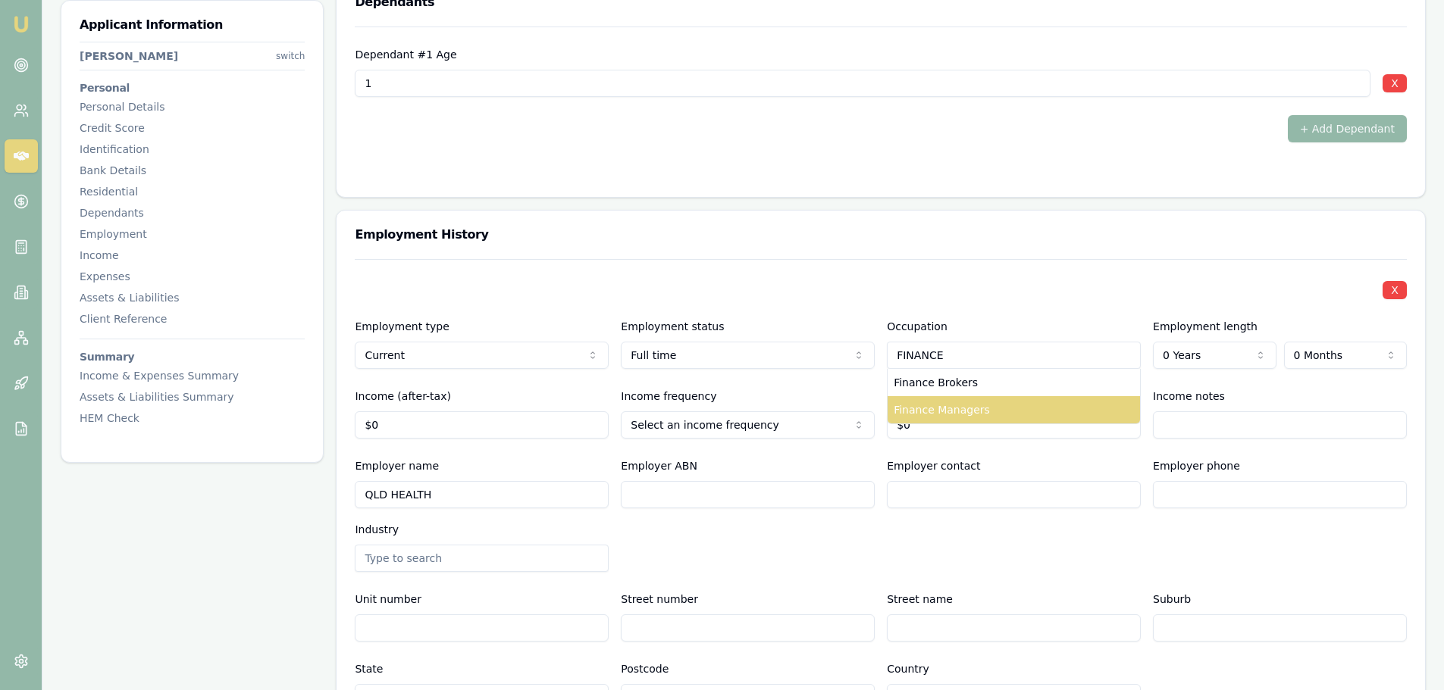
click at [961, 399] on div "Finance Managers" at bounding box center [1013, 409] width 252 height 27
type input "Finance Managers"
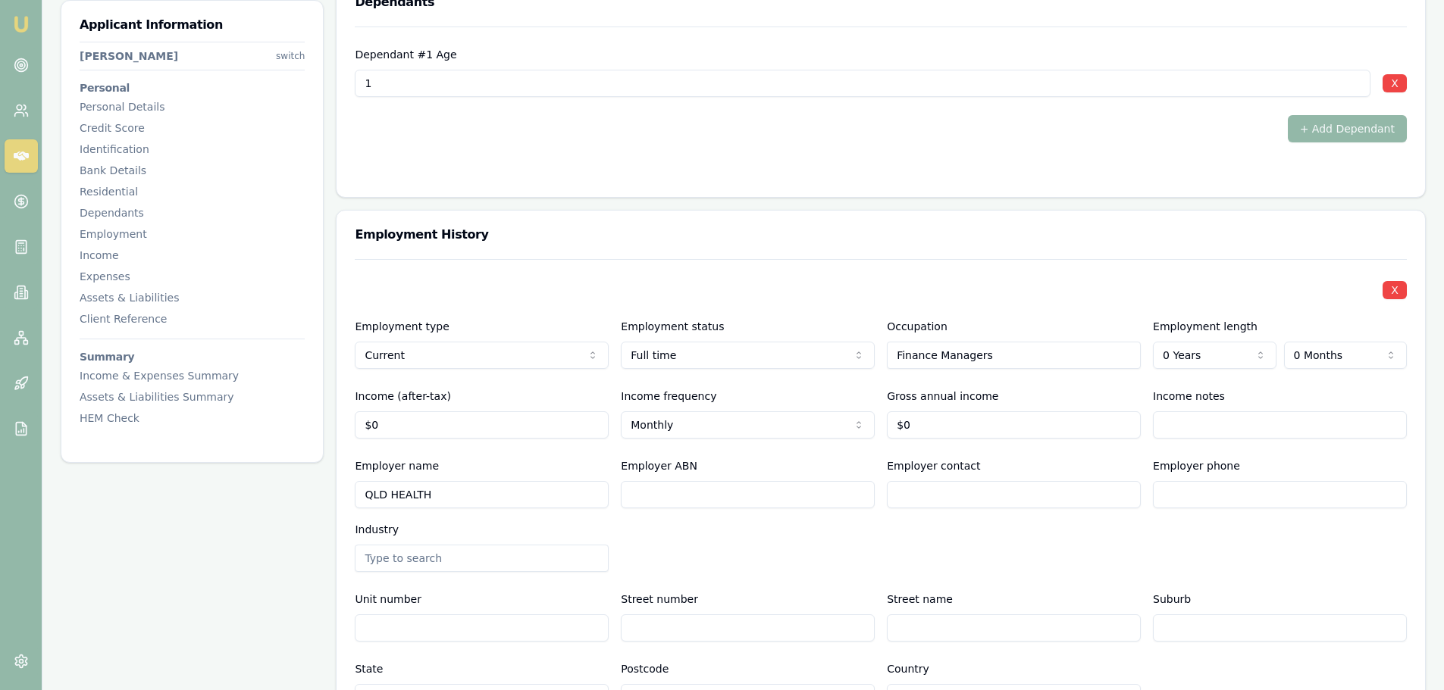
click at [984, 265] on div "X Employment type Current Current Previous Employment status [DEMOGRAPHIC_DATA]…" at bounding box center [881, 485] width 1052 height 452
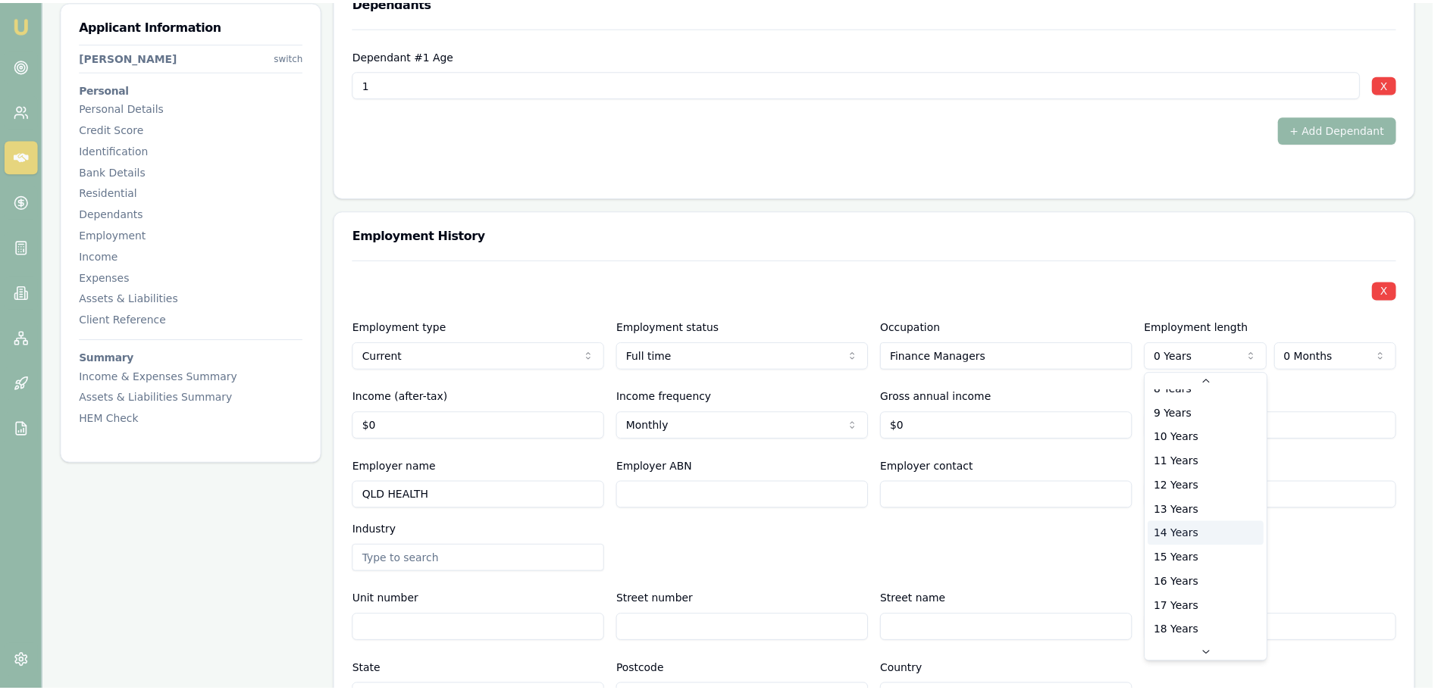
scroll to position [243, 0]
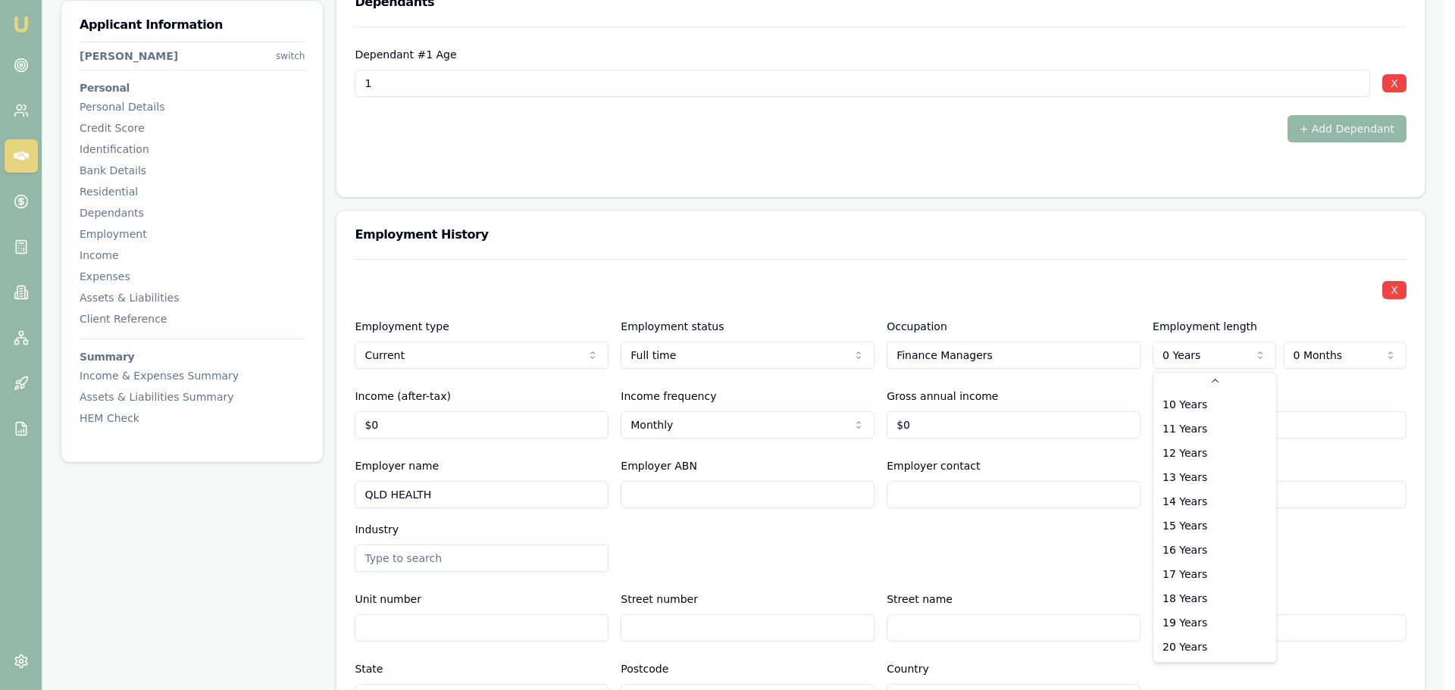
select select "20"
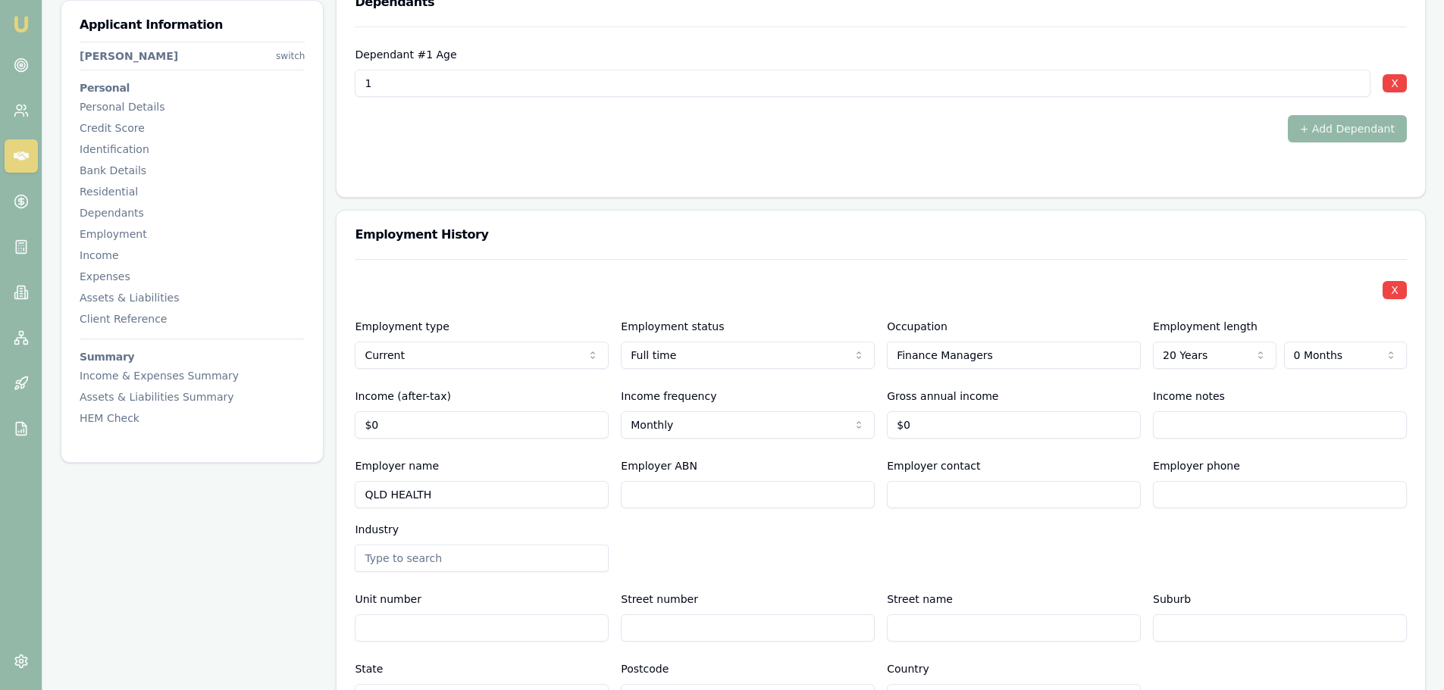
click at [1117, 227] on div "Employment History" at bounding box center [880, 235] width 1088 height 49
click at [928, 260] on div "X Employment type Current Current Previous Employment status [DEMOGRAPHIC_DATA]…" at bounding box center [881, 485] width 1052 height 452
click at [967, 225] on div "Employment History" at bounding box center [880, 235] width 1088 height 49
click at [975, 240] on h3 "Employment History" at bounding box center [881, 235] width 1052 height 12
click at [1246, 280] on div "X" at bounding box center [881, 288] width 1052 height 21
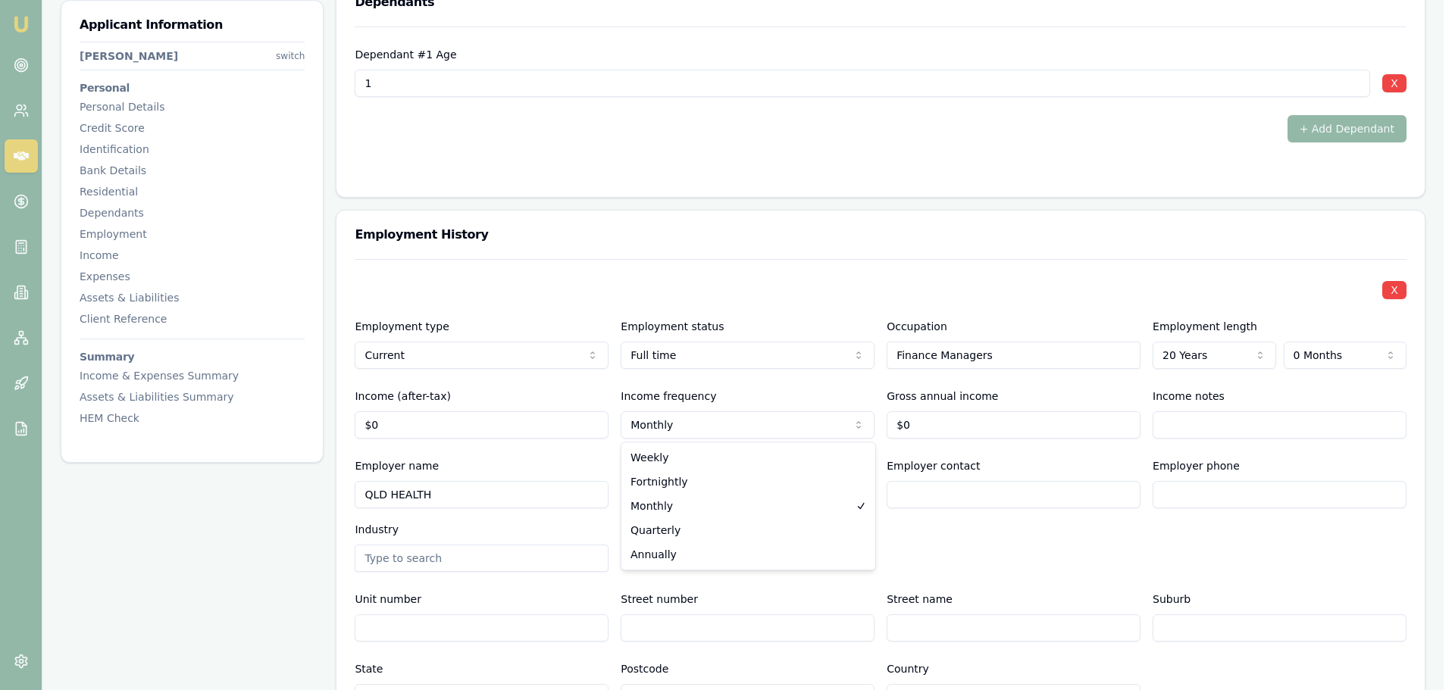
select select "FORTNIGHTLY"
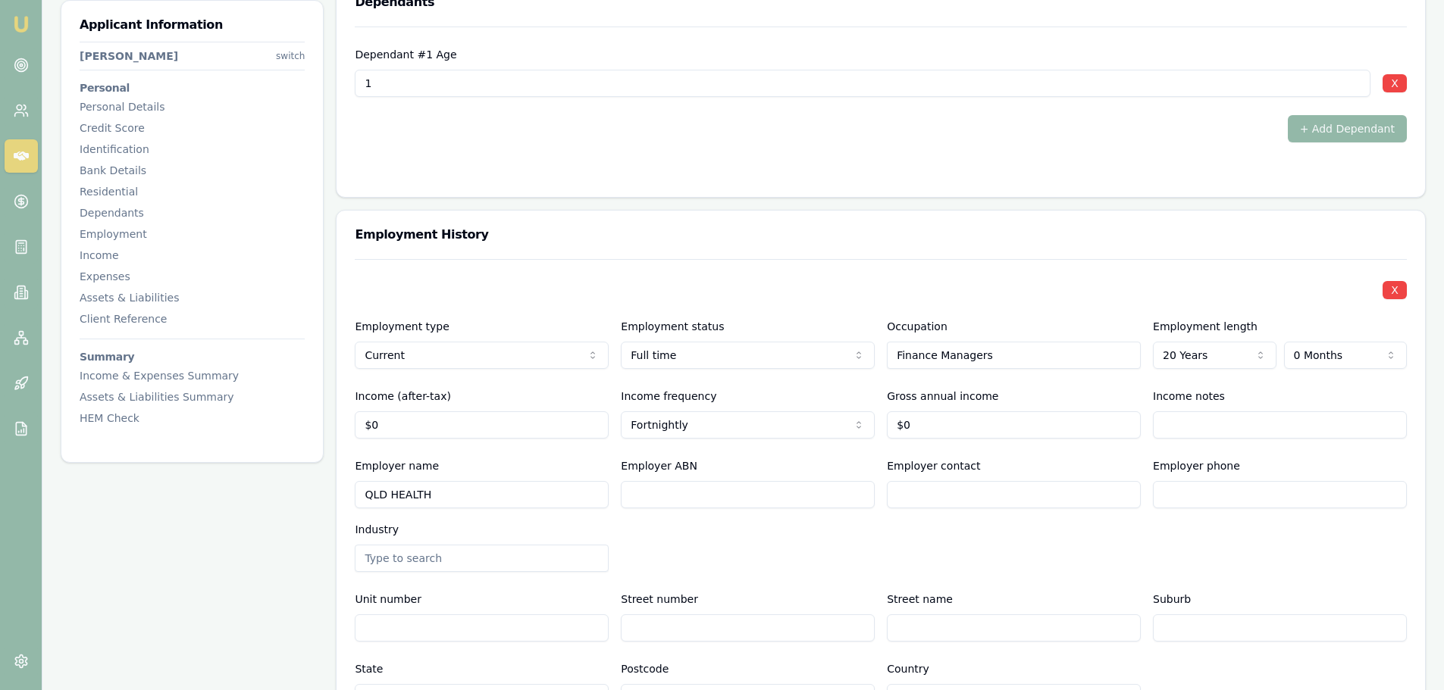
click at [656, 279] on div "X" at bounding box center [881, 288] width 1052 height 21
type input "0"
click at [585, 420] on input "0" at bounding box center [482, 425] width 254 height 27
click at [618, 243] on div "Employment History" at bounding box center [880, 235] width 1088 height 49
click at [627, 252] on div "Employment History" at bounding box center [880, 235] width 1088 height 49
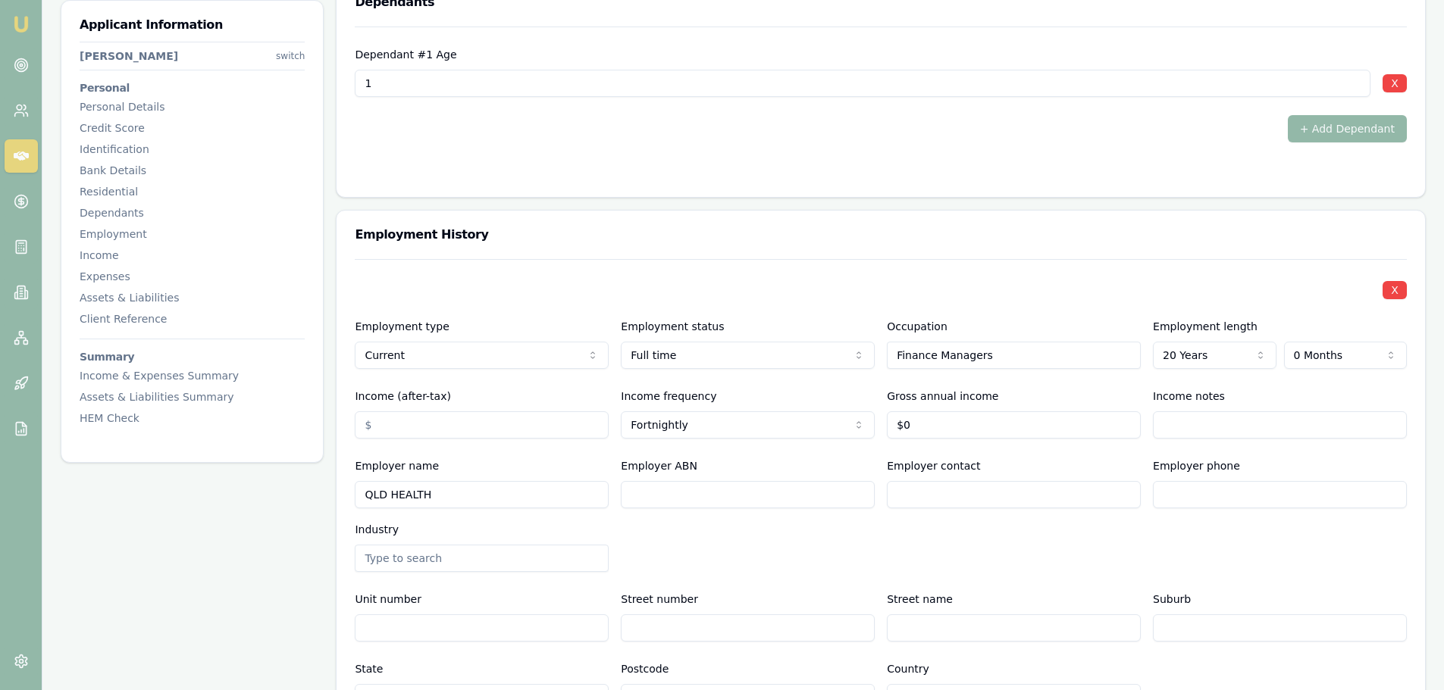
click at [518, 283] on div "X" at bounding box center [881, 288] width 1052 height 21
click at [514, 427] on input "Income (after-tax)" at bounding box center [482, 425] width 254 height 27
click at [619, 221] on div "Employment History" at bounding box center [880, 235] width 1088 height 49
click at [555, 248] on div "Employment History" at bounding box center [880, 235] width 1088 height 49
click at [540, 423] on input "Income (after-tax)" at bounding box center [482, 425] width 254 height 27
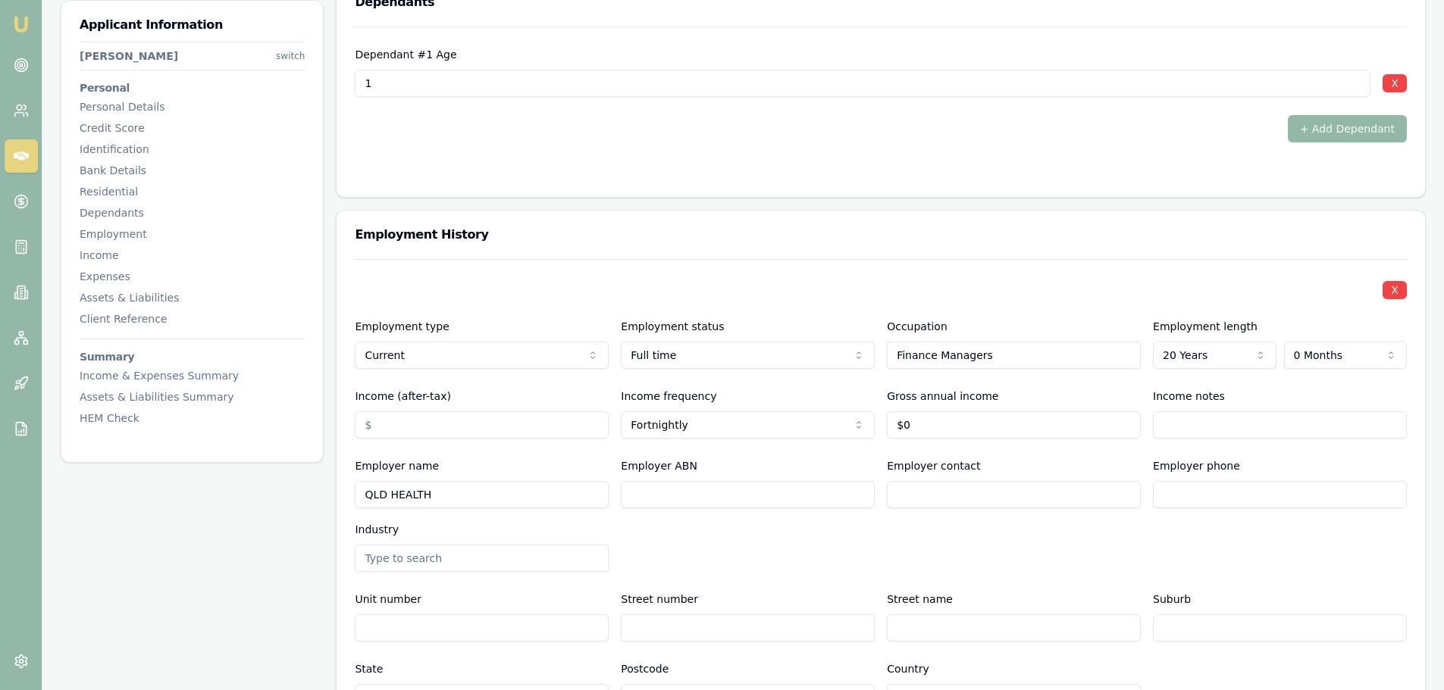
click at [575, 236] on h3 "Employment History" at bounding box center [881, 235] width 1052 height 12
click at [967, 263] on div "X Employment type Current Current Previous Employment status [DEMOGRAPHIC_DATA]…" at bounding box center [881, 485] width 1052 height 452
click at [512, 424] on input "Income (after-tax)" at bounding box center [482, 425] width 254 height 27
type input "$3,524"
click at [1224, 424] on input "Income notes" at bounding box center [1280, 425] width 254 height 27
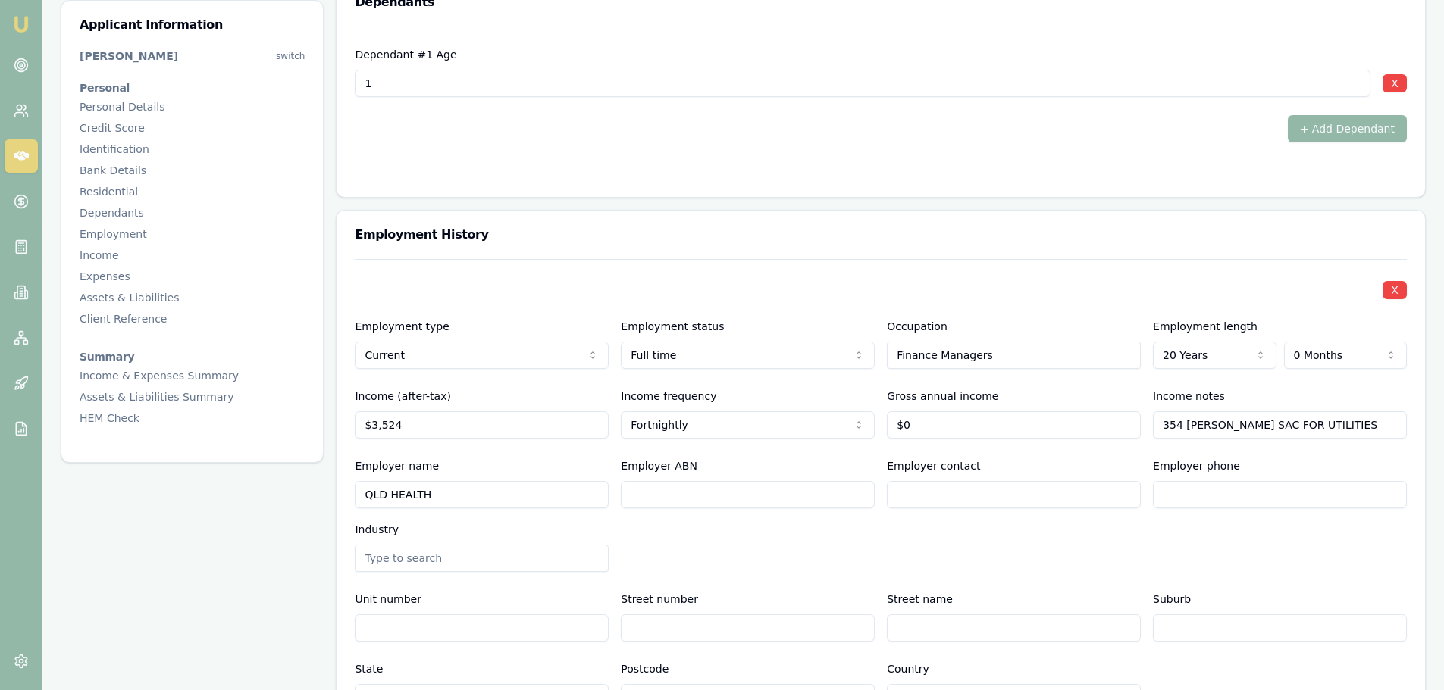
type input "354 [PERSON_NAME] SAC FOR UTILITIES"
click at [1293, 459] on div "Employer phone" at bounding box center [1280, 483] width 254 height 52
click at [1058, 271] on div "X Employment type Current Current Previous Employment status [DEMOGRAPHIC_DATA]…" at bounding box center [881, 485] width 1052 height 452
click at [1351, 428] on input "354 [PERSON_NAME] SAC FOR UTILITIES" at bounding box center [1280, 425] width 254 height 27
type input "354 [PERSON_NAME] SAC FOR UTILITIES 495 CHILD SUPPORT"
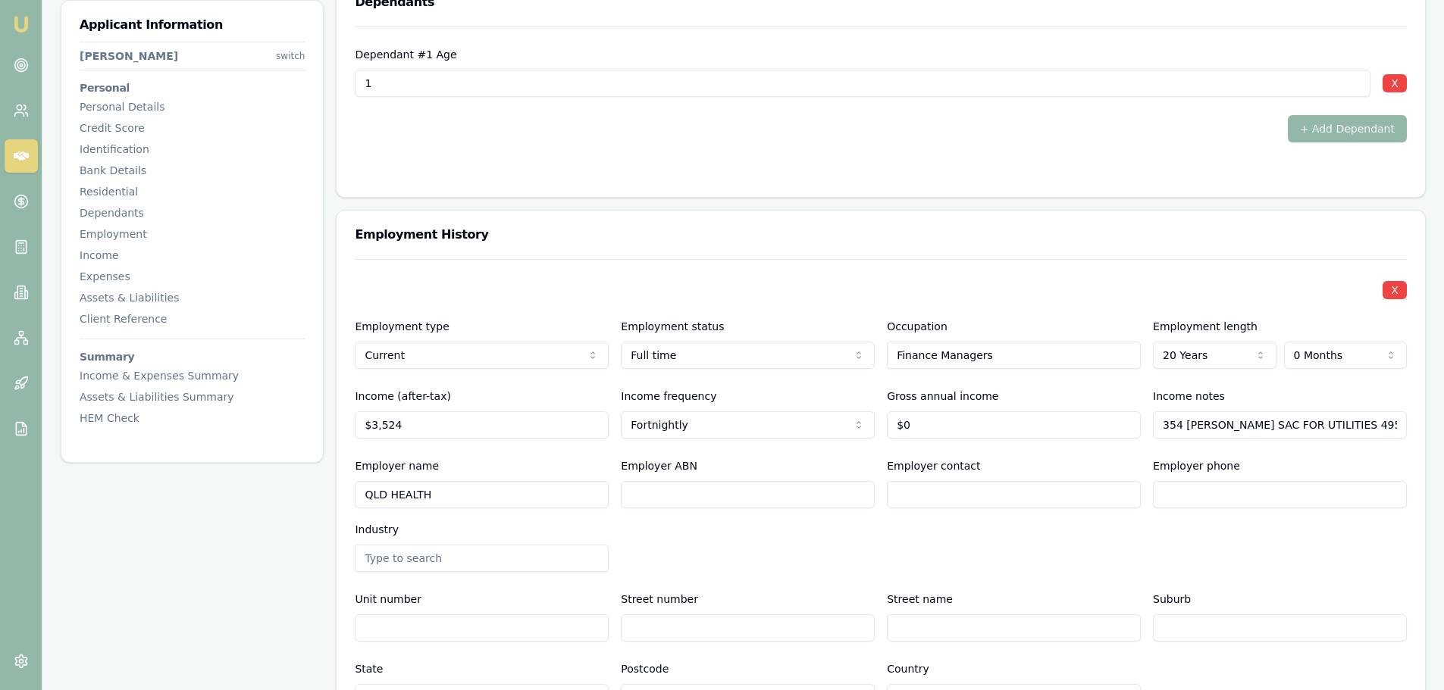
click at [1379, 573] on div "X Employment type Current Current Previous Employment status [DEMOGRAPHIC_DATA]…" at bounding box center [881, 485] width 1052 height 452
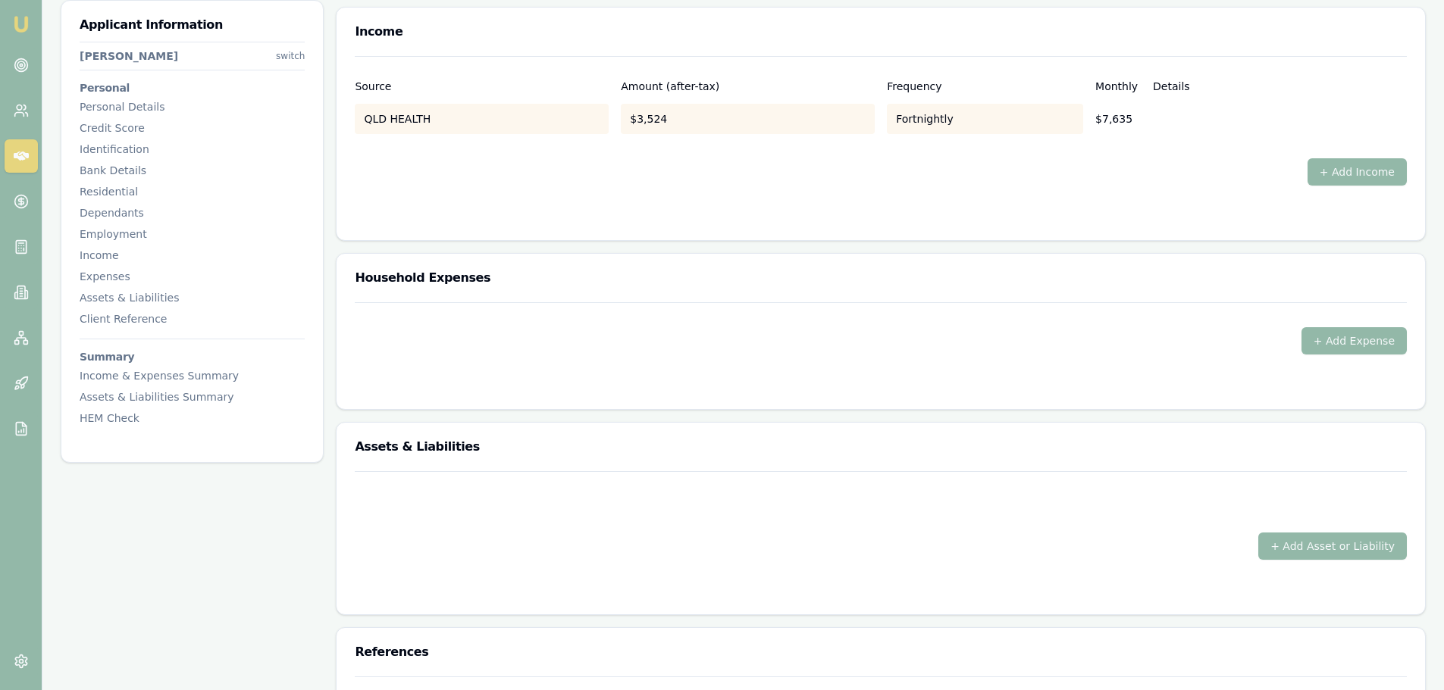
scroll to position [2728, 0]
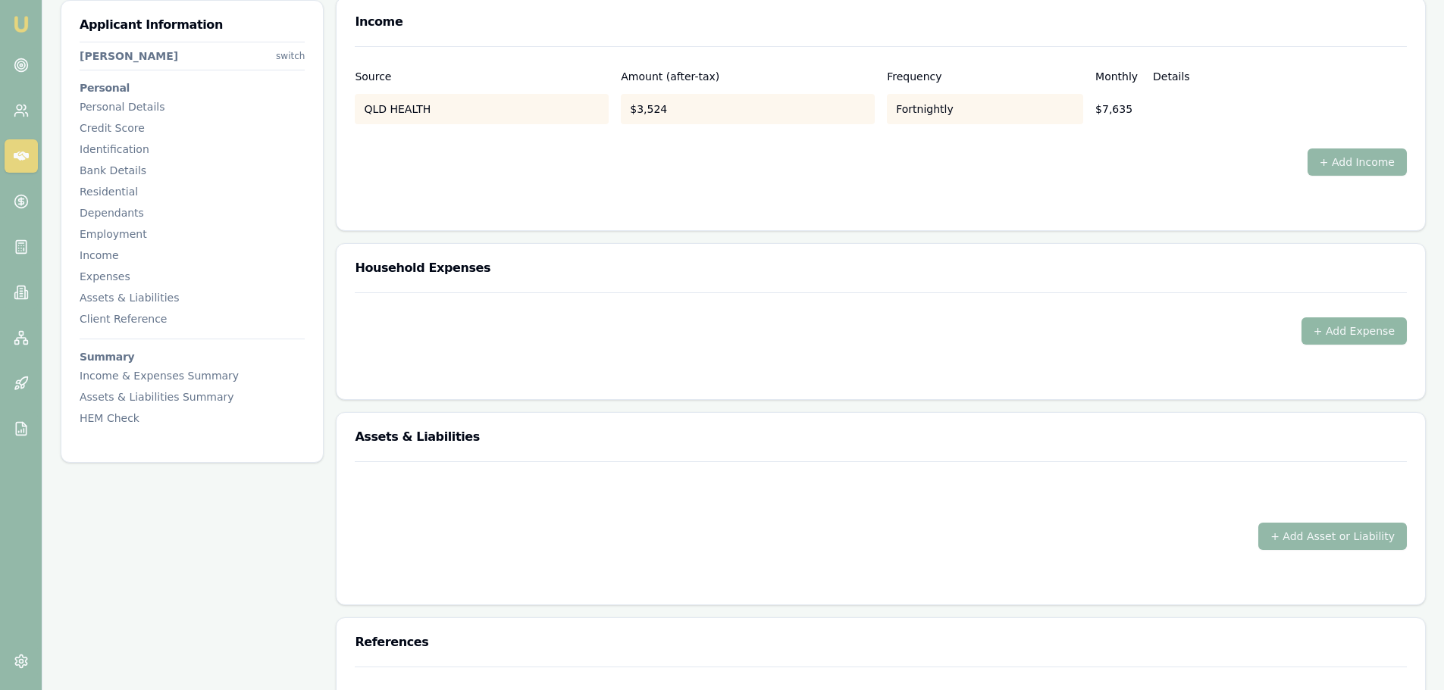
click at [1366, 337] on button "+ Add Expense" at bounding box center [1353, 331] width 105 height 27
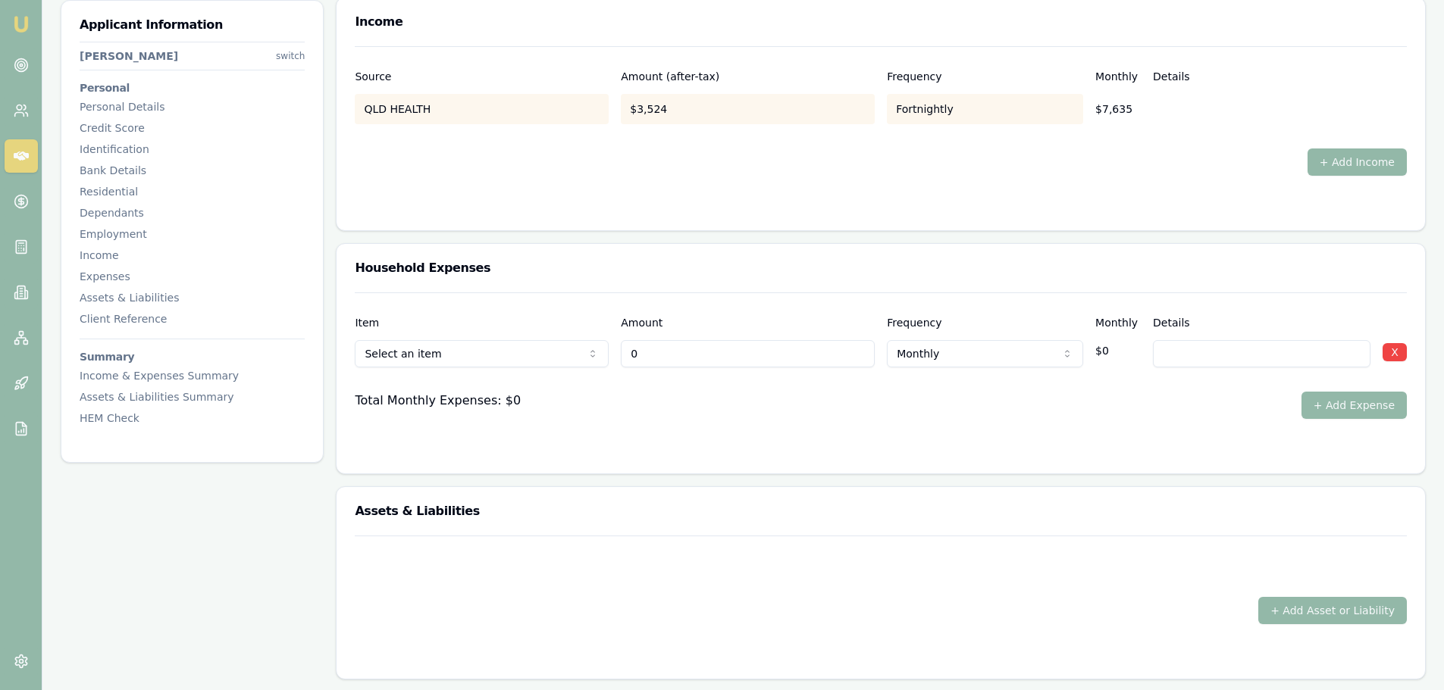
type input "$0"
click at [656, 274] on h3 "Household Expenses" at bounding box center [881, 268] width 1052 height 12
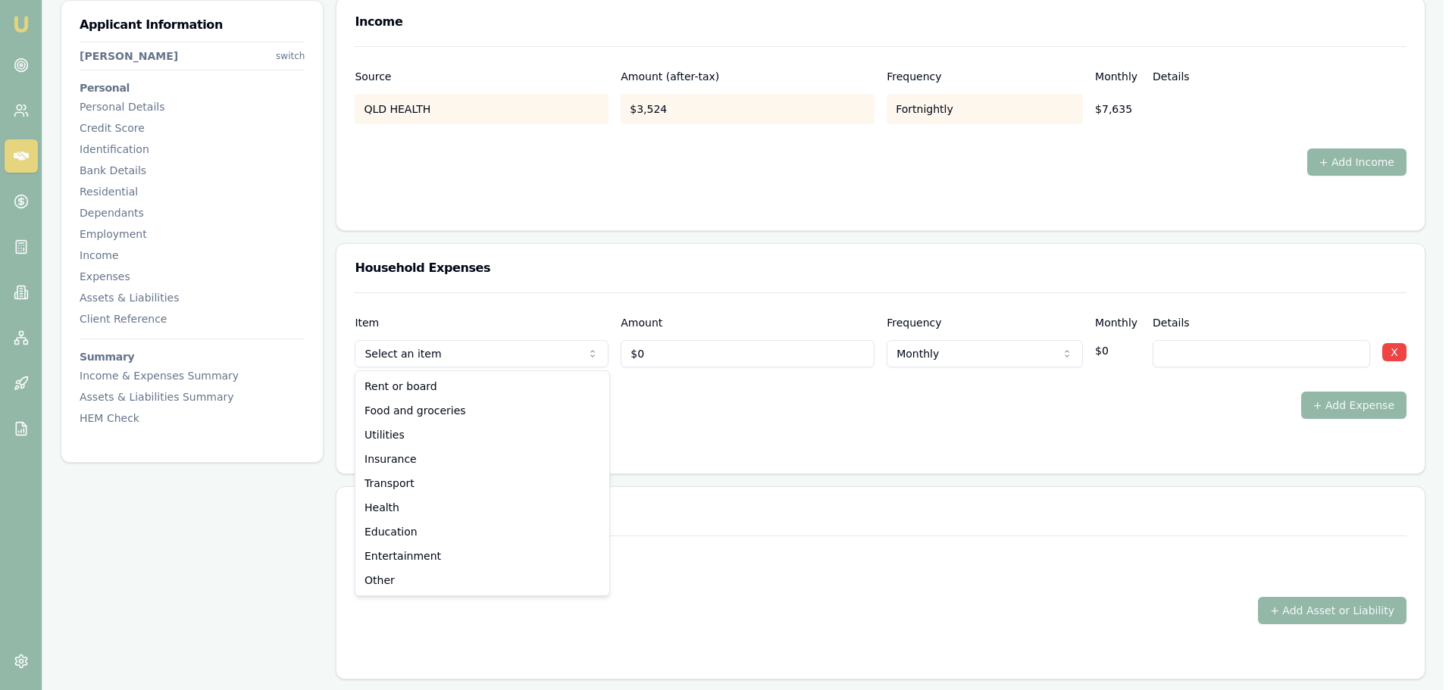
select select "FOOD_AND_GROCERIES"
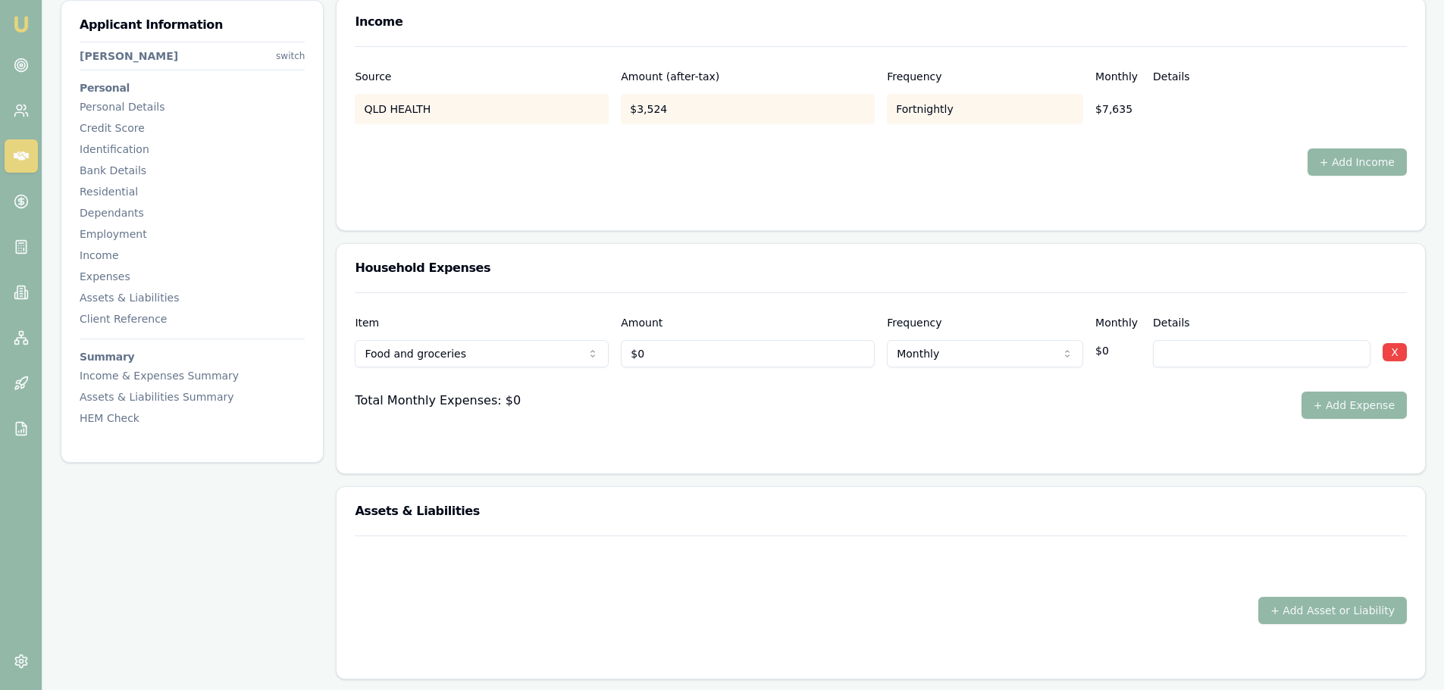
click at [568, 288] on div "Household Expenses" at bounding box center [880, 268] width 1088 height 49
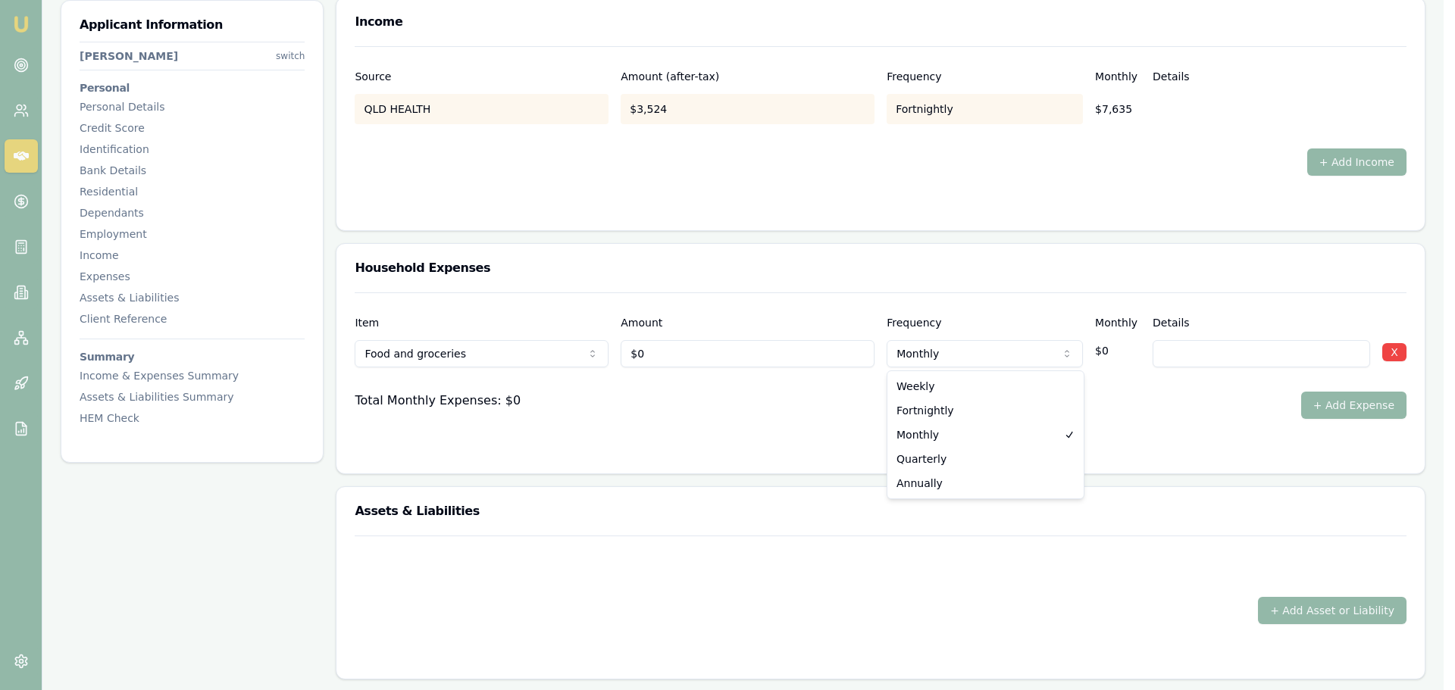
select select "FORTNIGHTLY"
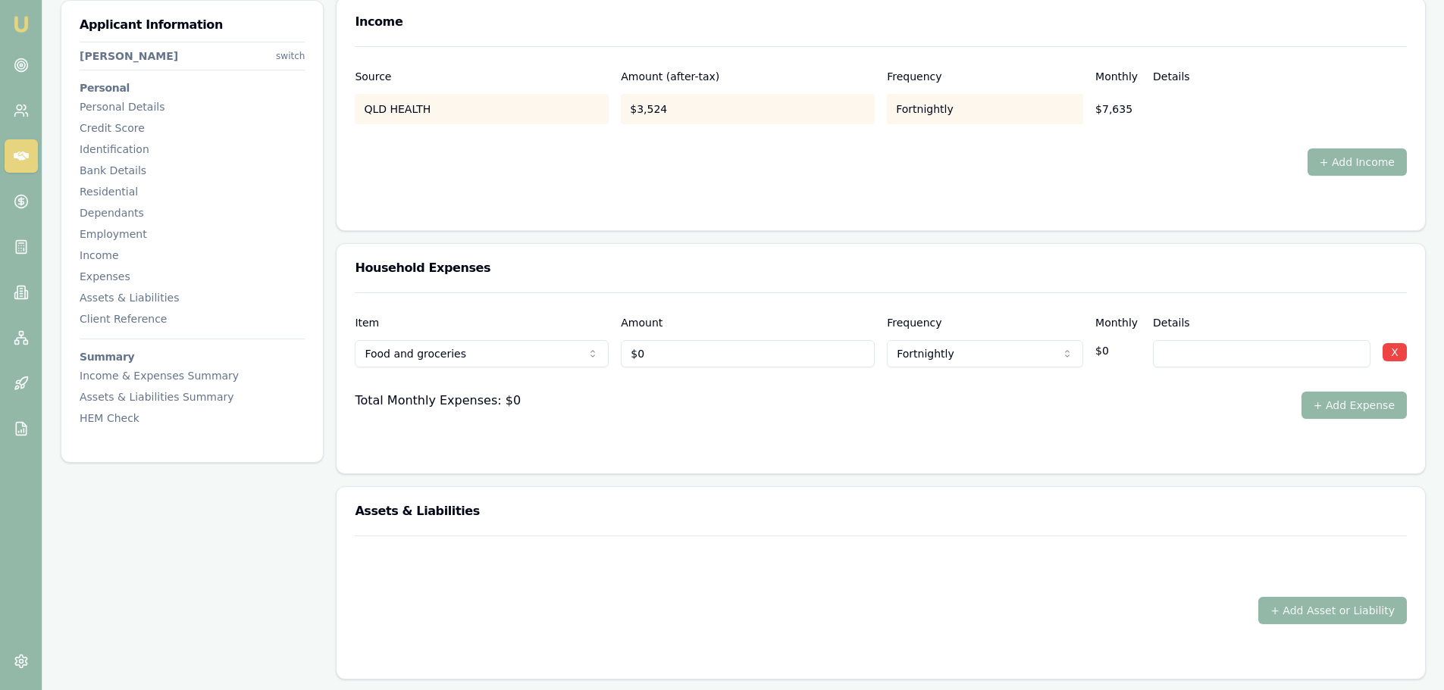
click at [822, 247] on div "Household Expenses" at bounding box center [880, 268] width 1088 height 49
drag, startPoint x: 719, startPoint y: 366, endPoint x: 399, endPoint y: 380, distance: 320.1
click at [421, 380] on div "Item Amount Frequency Monthly Details Food and groceries Rent or board Food and…" at bounding box center [881, 356] width 1052 height 127
type input "$150"
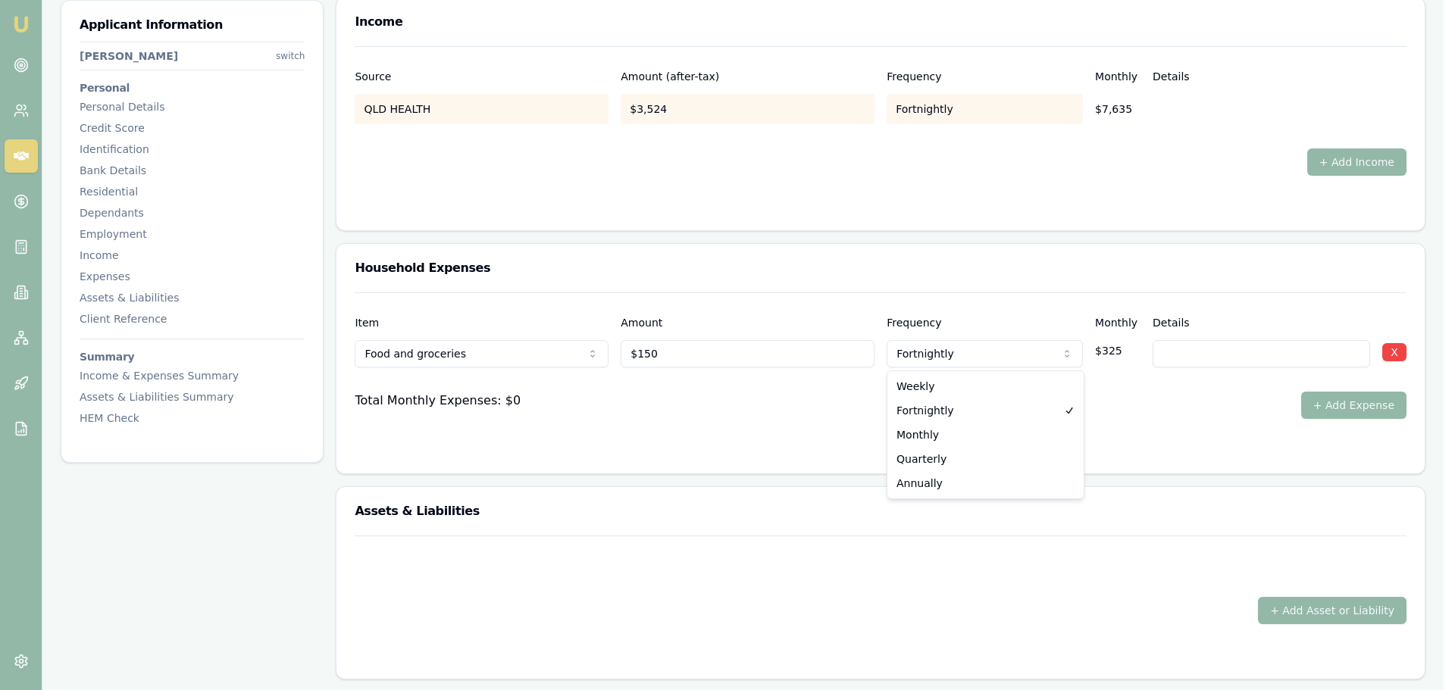
select select "WEEKLY"
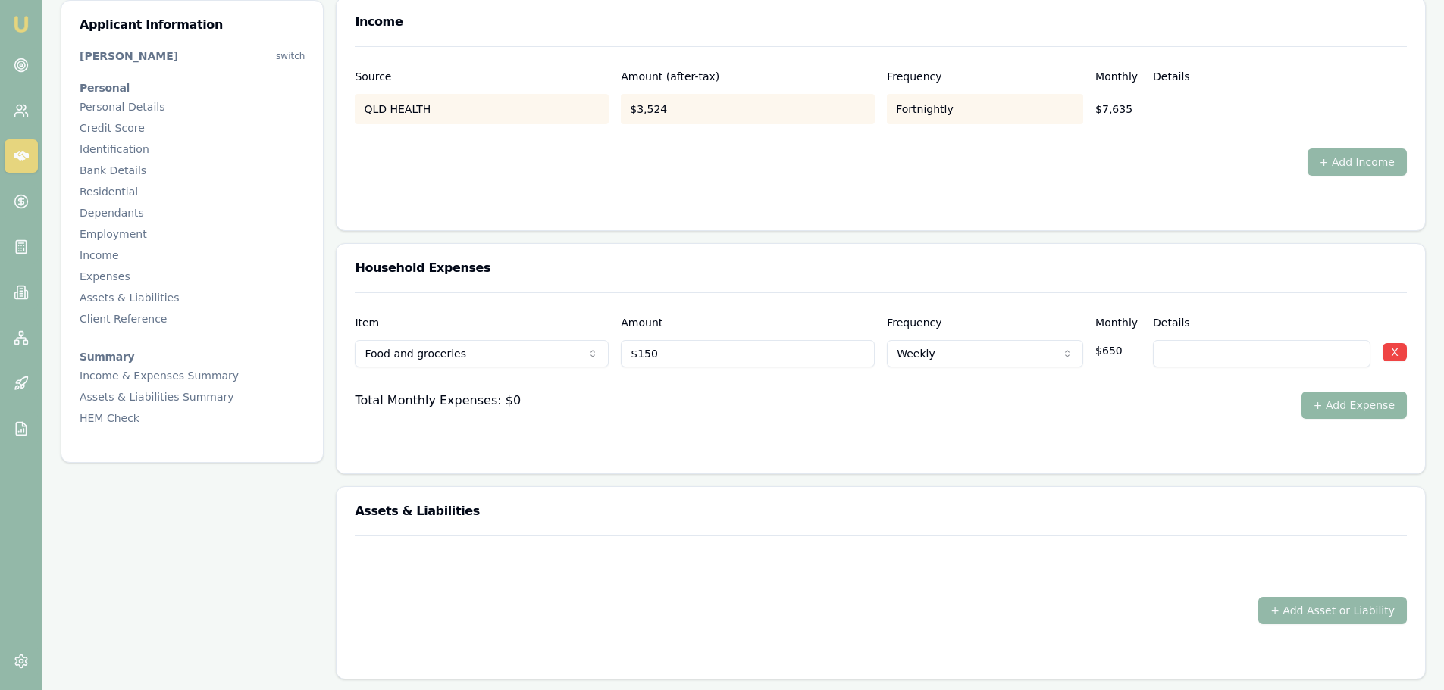
click at [1365, 396] on button "+ Add Expense" at bounding box center [1353, 405] width 105 height 27
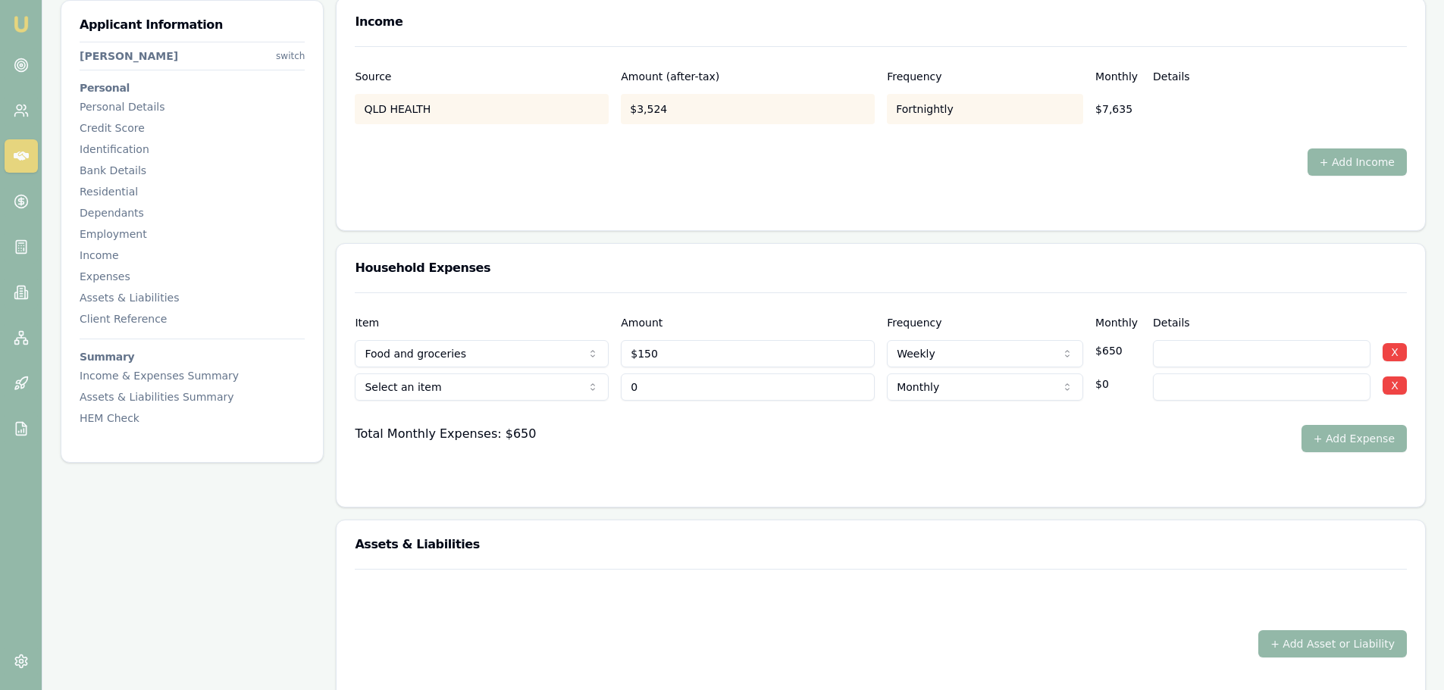
type input "$0"
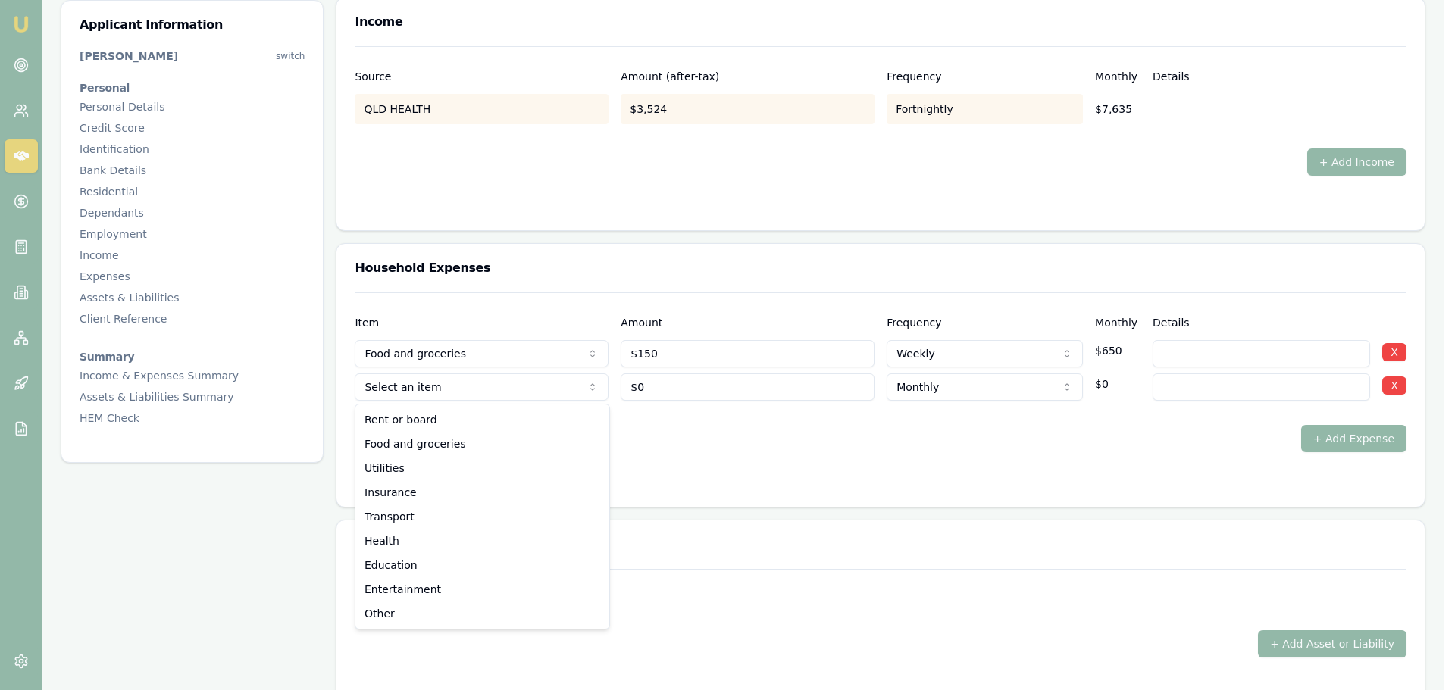
select select "UTILITIES"
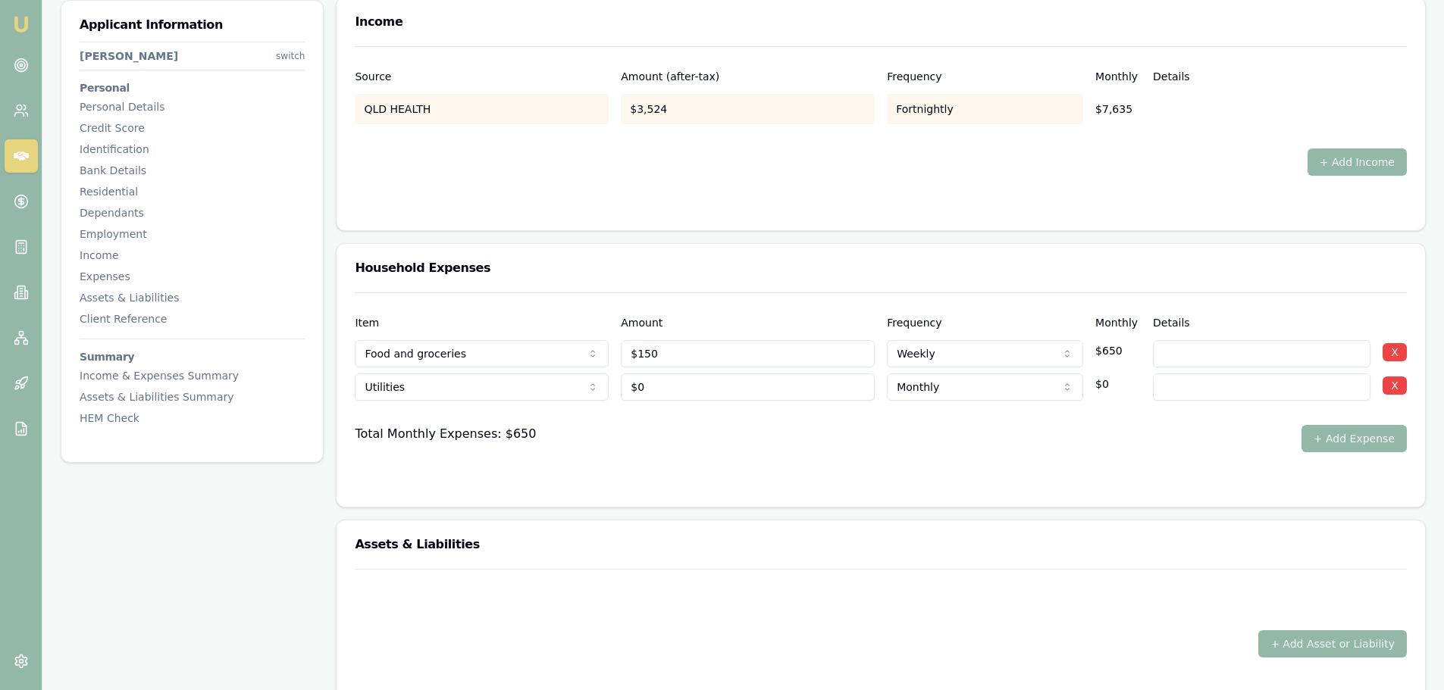
click at [1340, 441] on button "+ Add Expense" at bounding box center [1353, 438] width 105 height 27
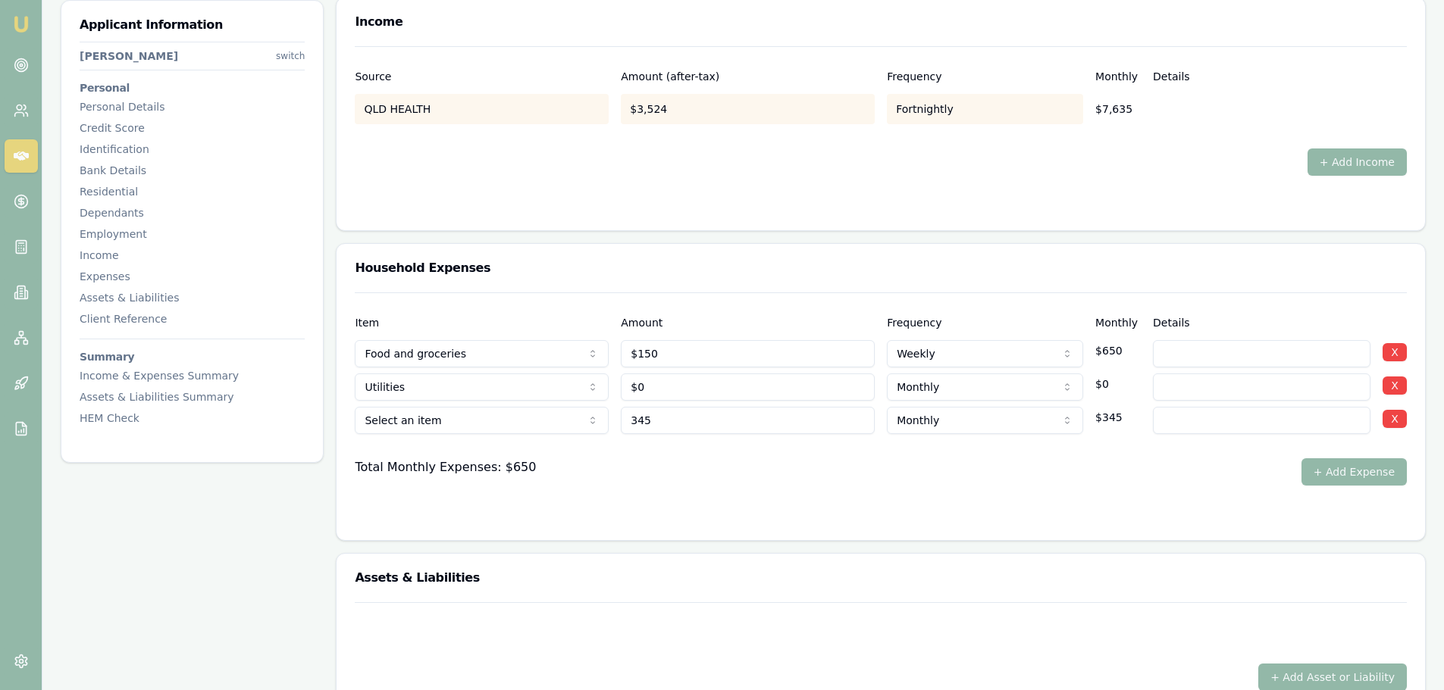
type input "$345"
click at [1291, 417] on input at bounding box center [1262, 420] width 218 height 27
type input "[PERSON_NAME] SAC UTILITIES"
click at [1340, 468] on button "+ Add Expense" at bounding box center [1353, 471] width 105 height 27
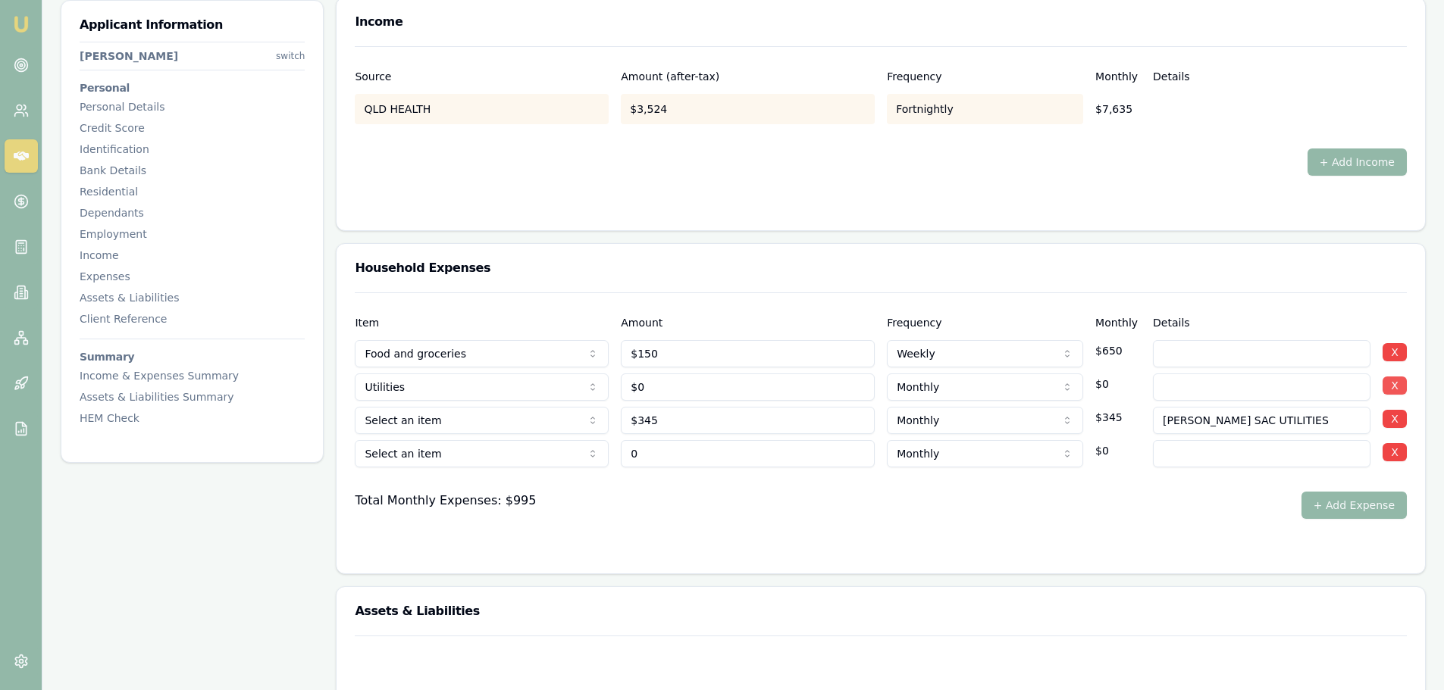
type input "$0"
click at [1395, 385] on button "X" at bounding box center [1394, 386] width 24 height 18
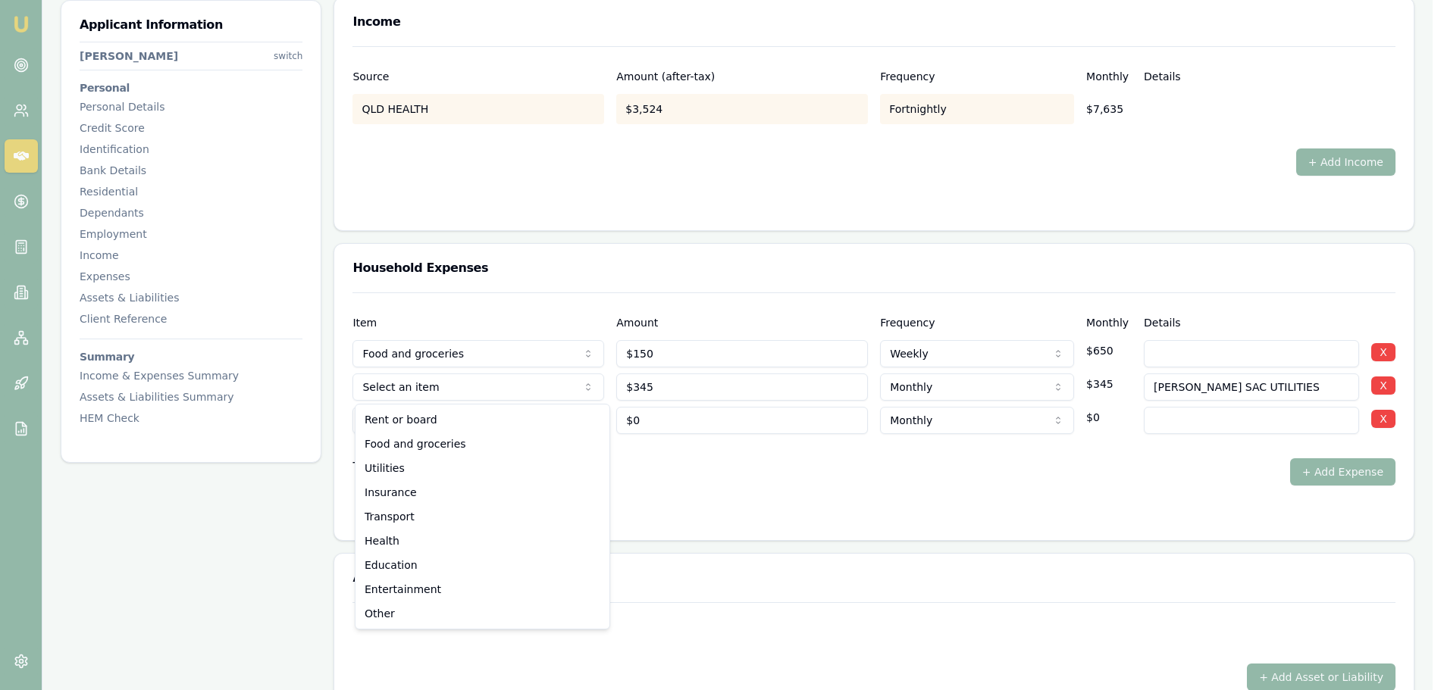
select select "UTILITIES"
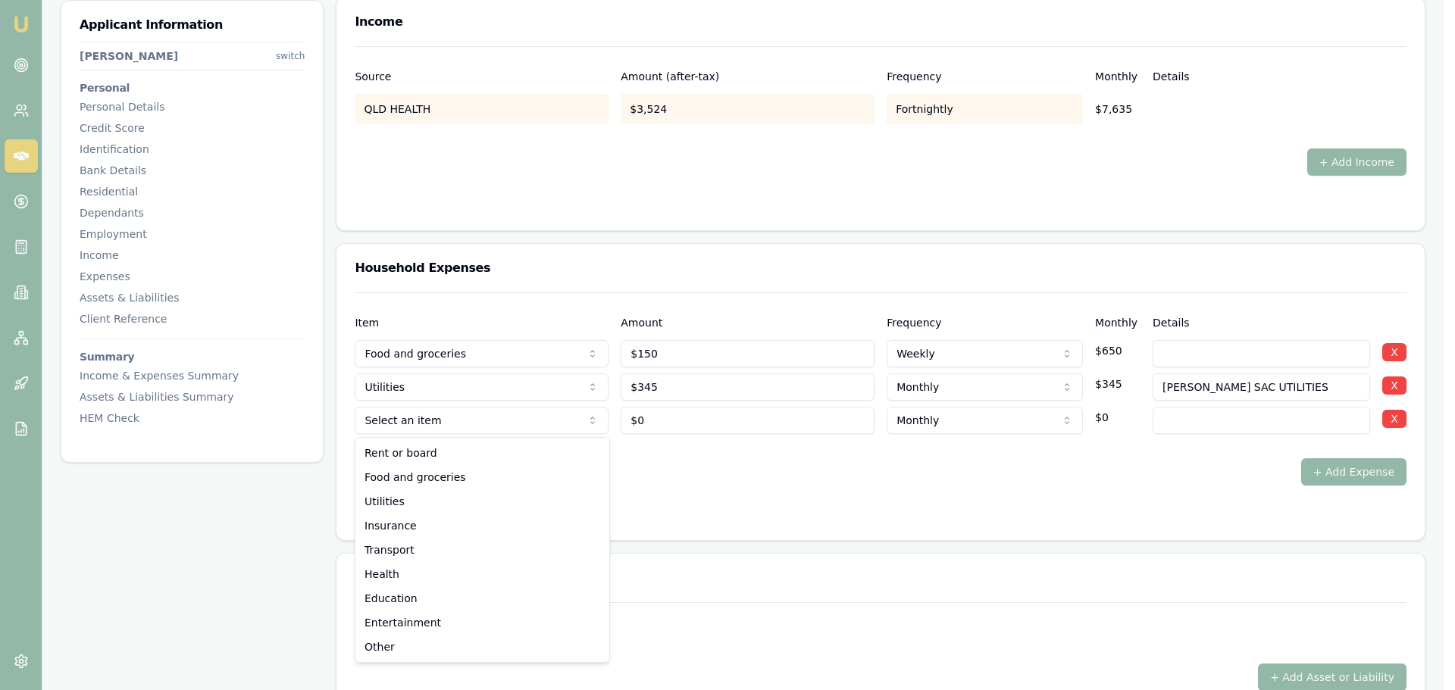
select select "UTILITIES"
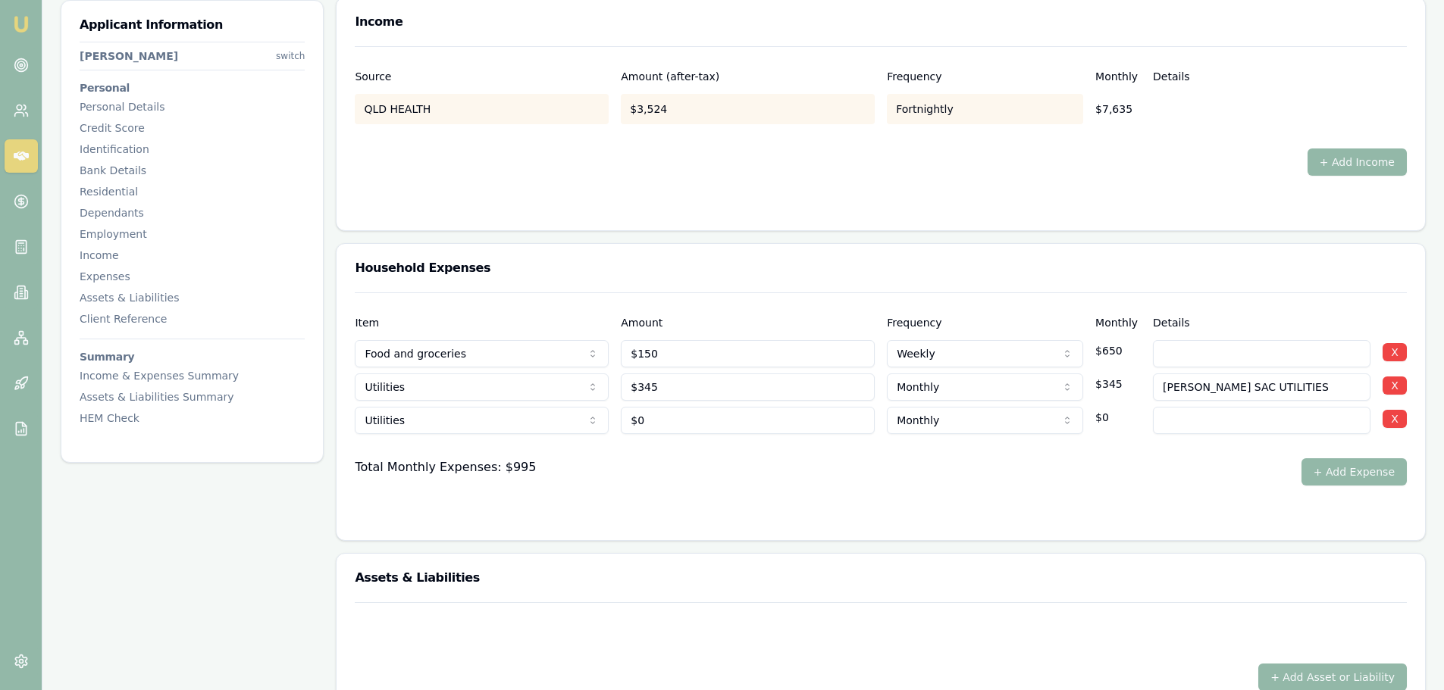
click at [1259, 421] on input at bounding box center [1262, 420] width 218 height 27
type input "H"
type input "p"
type input "PHONE & INTERNET"
drag, startPoint x: 683, startPoint y: 421, endPoint x: 605, endPoint y: 424, distance: 78.2
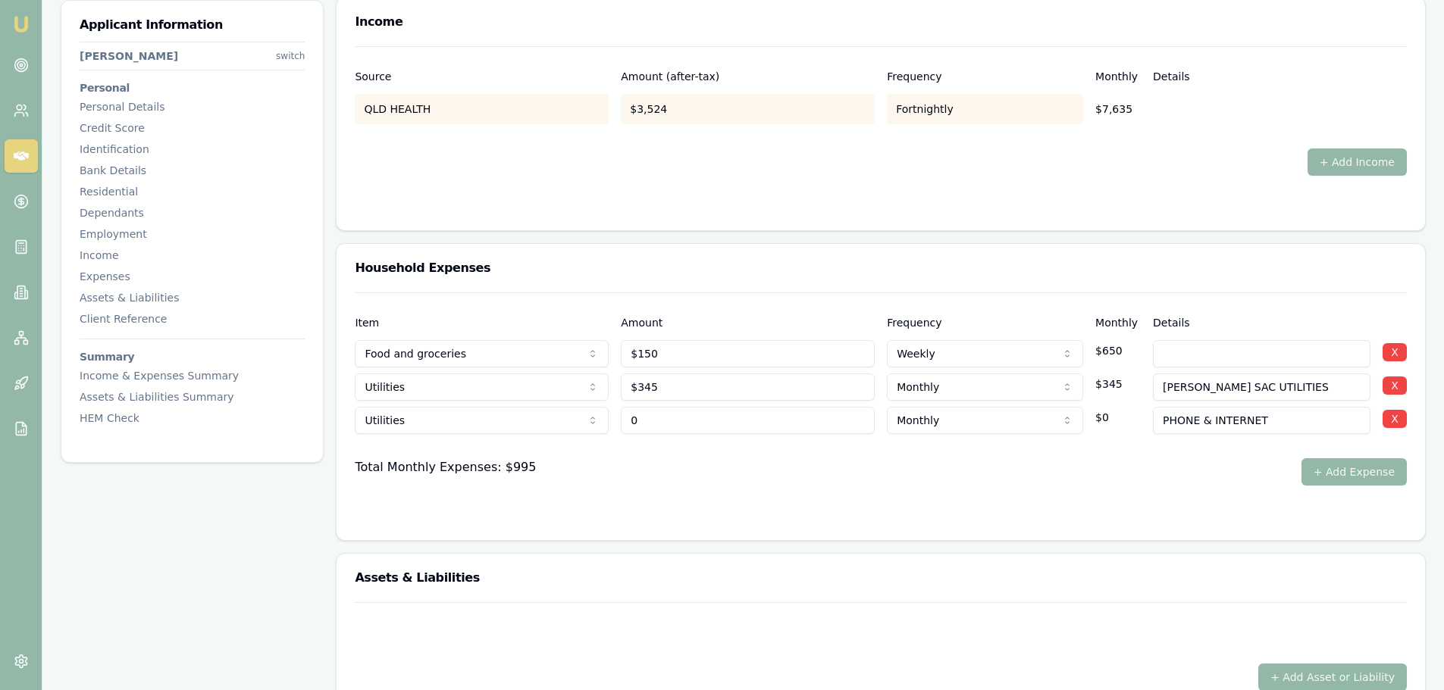
click at [606, 424] on div "Utilities Rent or board Food and groceries Utilities Insurance Transport Health…" at bounding box center [881, 417] width 1052 height 33
type input "$0"
click at [1393, 161] on button "+ Add Income" at bounding box center [1356, 162] width 99 height 27
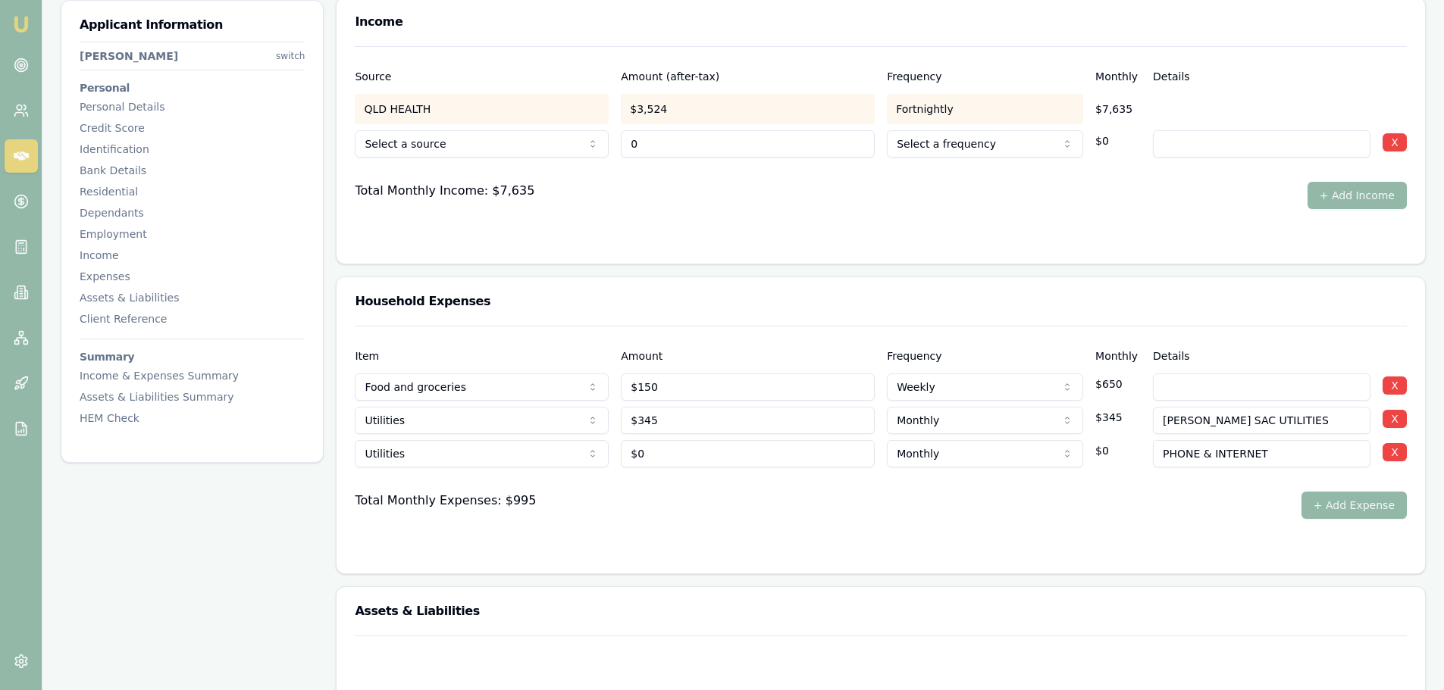
type input "$0"
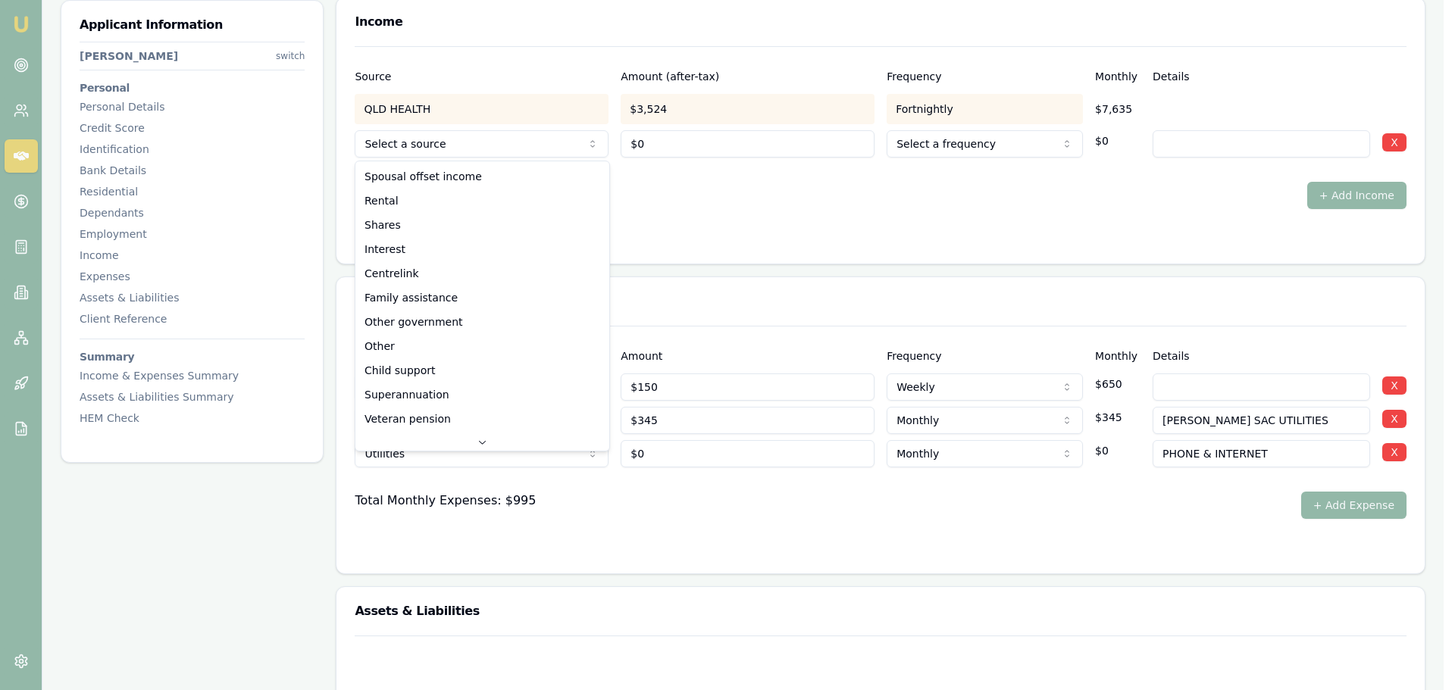
select select "RENTAL"
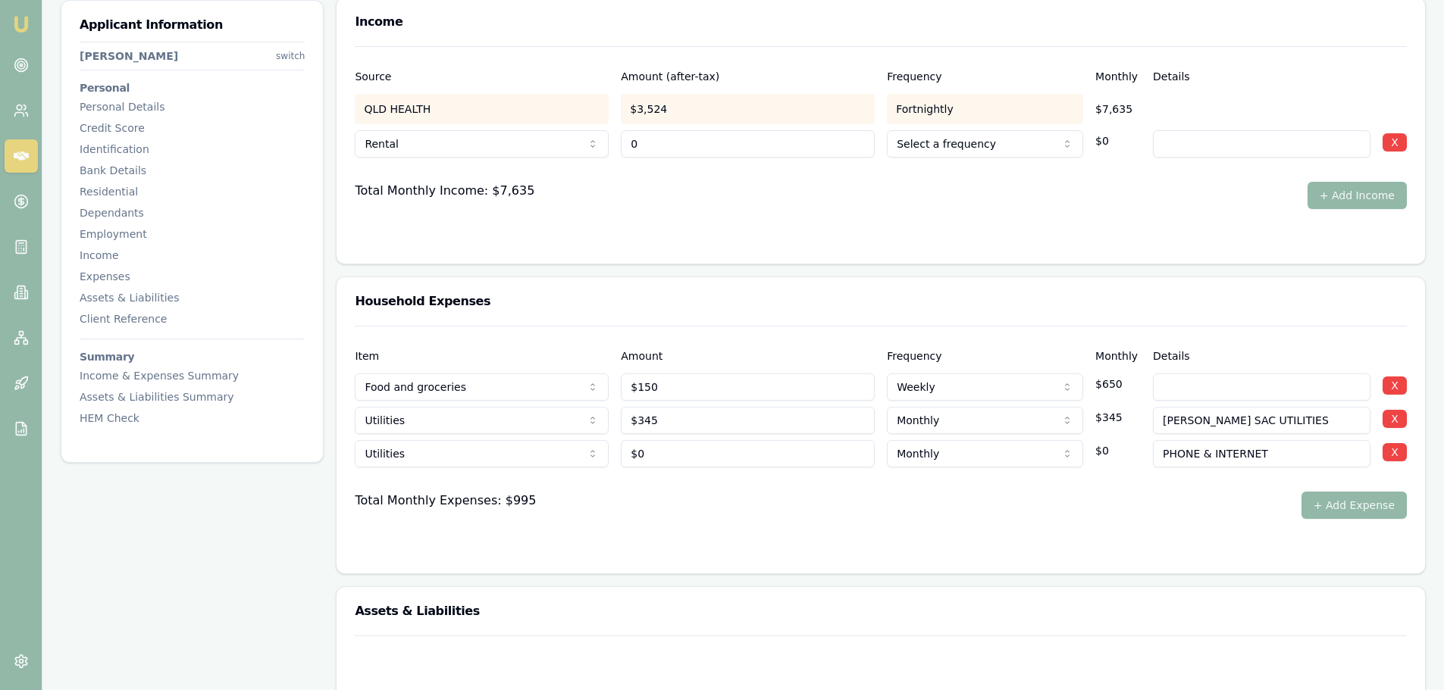
drag, startPoint x: 726, startPoint y: 139, endPoint x: 374, endPoint y: 127, distance: 351.9
click at [374, 127] on div "Rental Spousal offset income Rental Shares Interest Centrelink Family assistanc…" at bounding box center [881, 140] width 1052 height 33
type input "$670"
click at [926, 176] on div at bounding box center [881, 170] width 1052 height 24
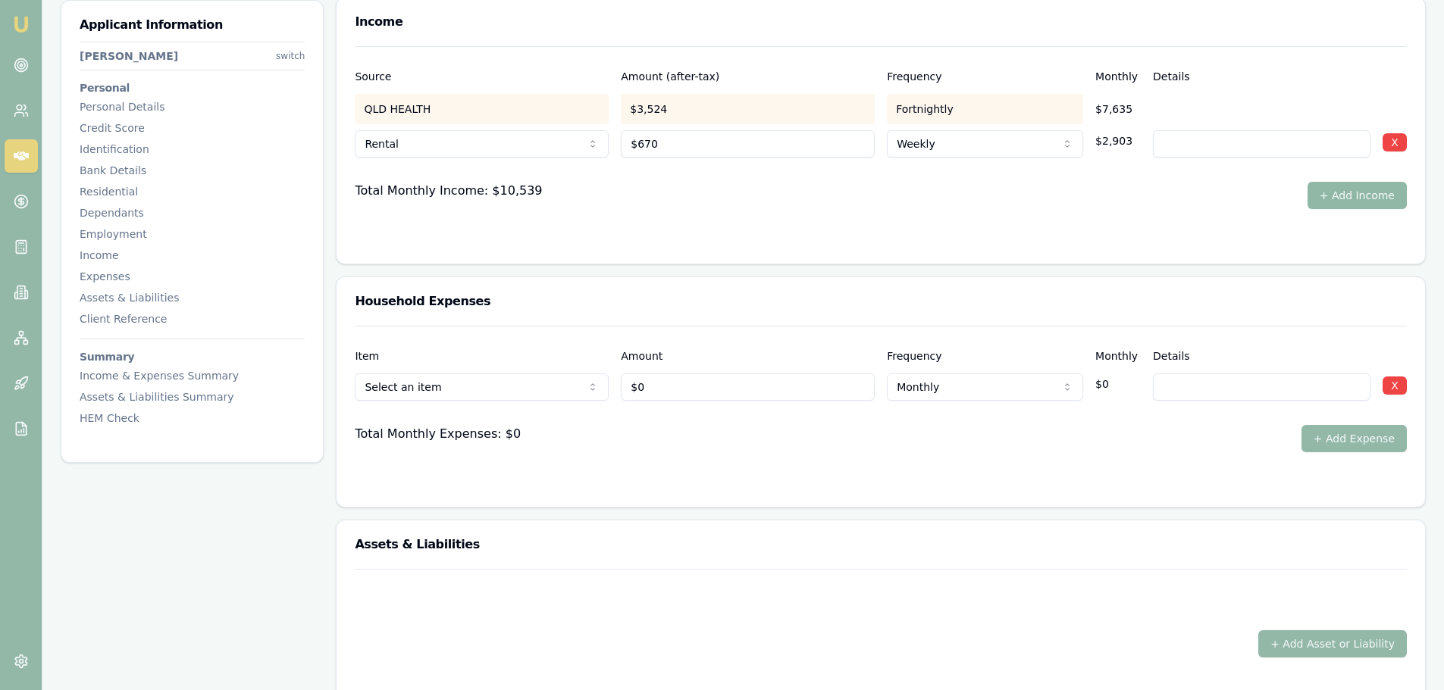
click at [1376, 200] on button "+ Add Income" at bounding box center [1356, 195] width 99 height 27
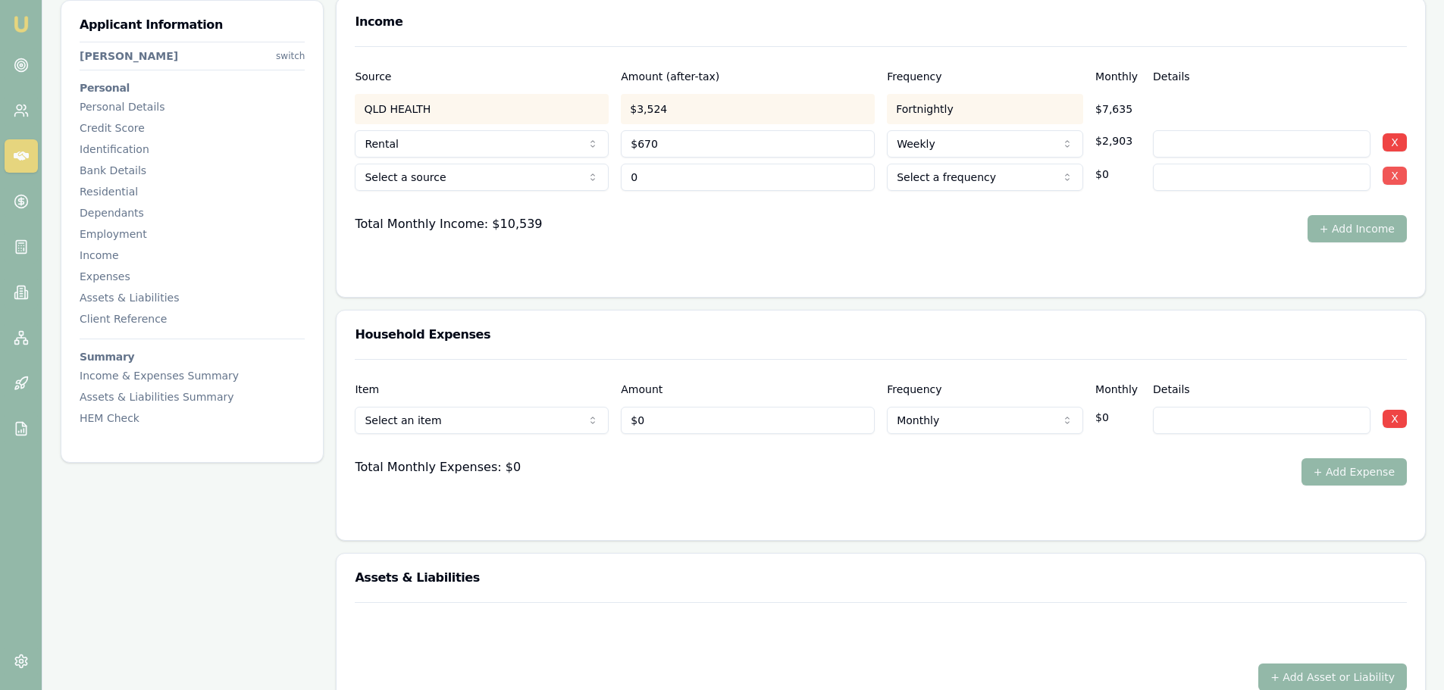
type input "$0"
click at [1394, 178] on button "X" at bounding box center [1394, 176] width 24 height 18
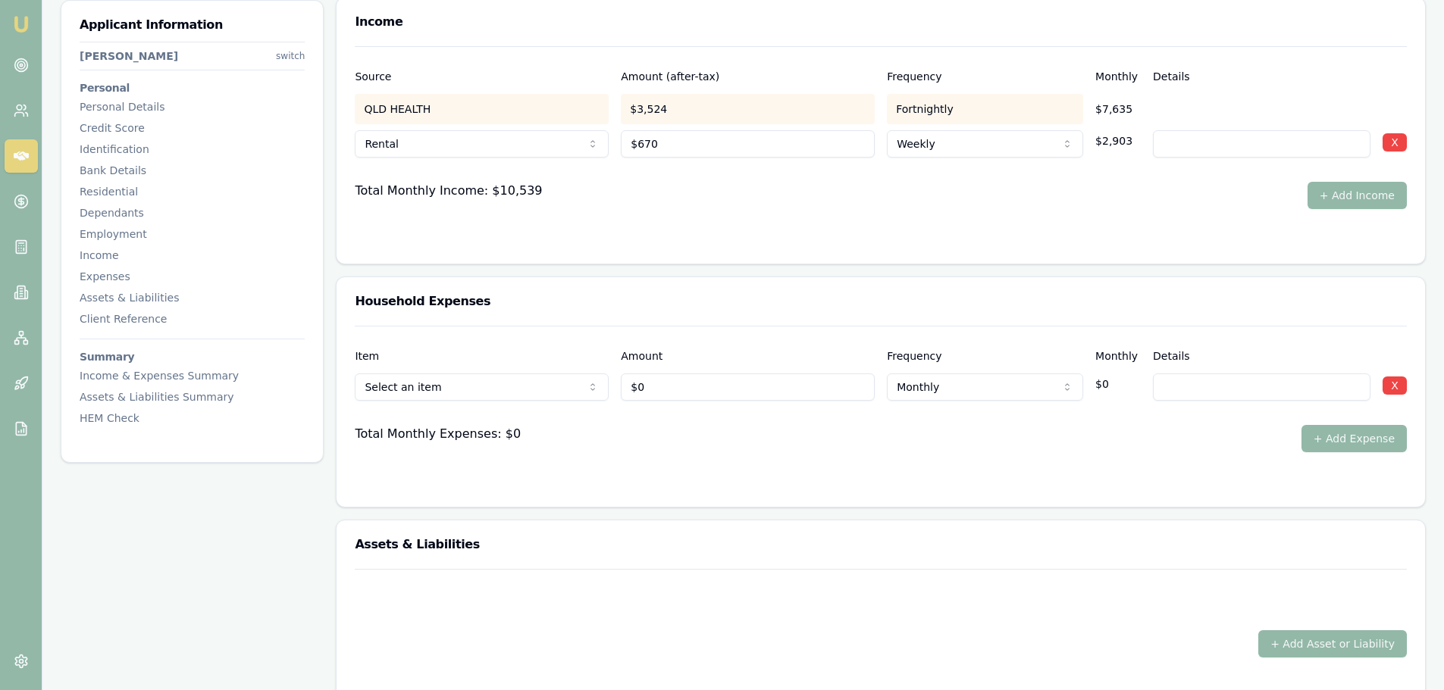
click at [1206, 183] on div "Total Monthly Income: $10,539 + Add Income" at bounding box center [881, 195] width 1052 height 27
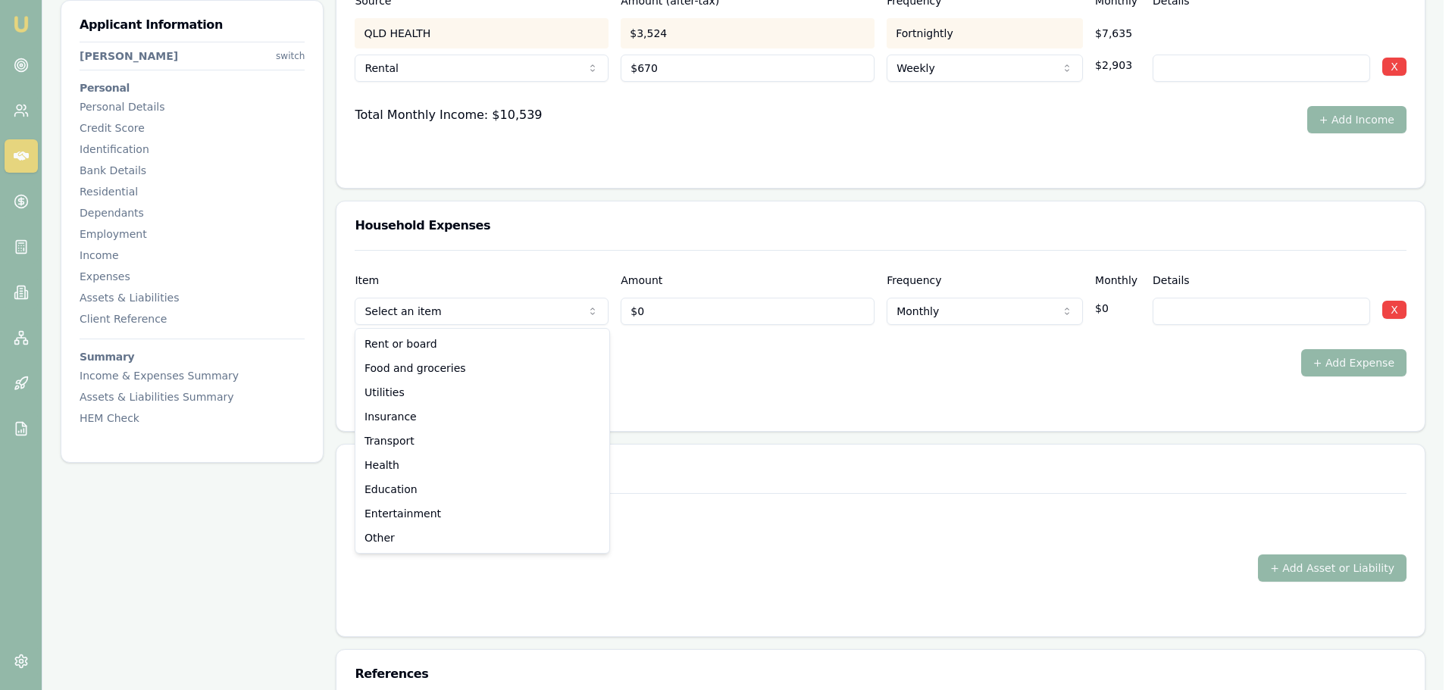
select select "FOOD_AND_GROCERIES"
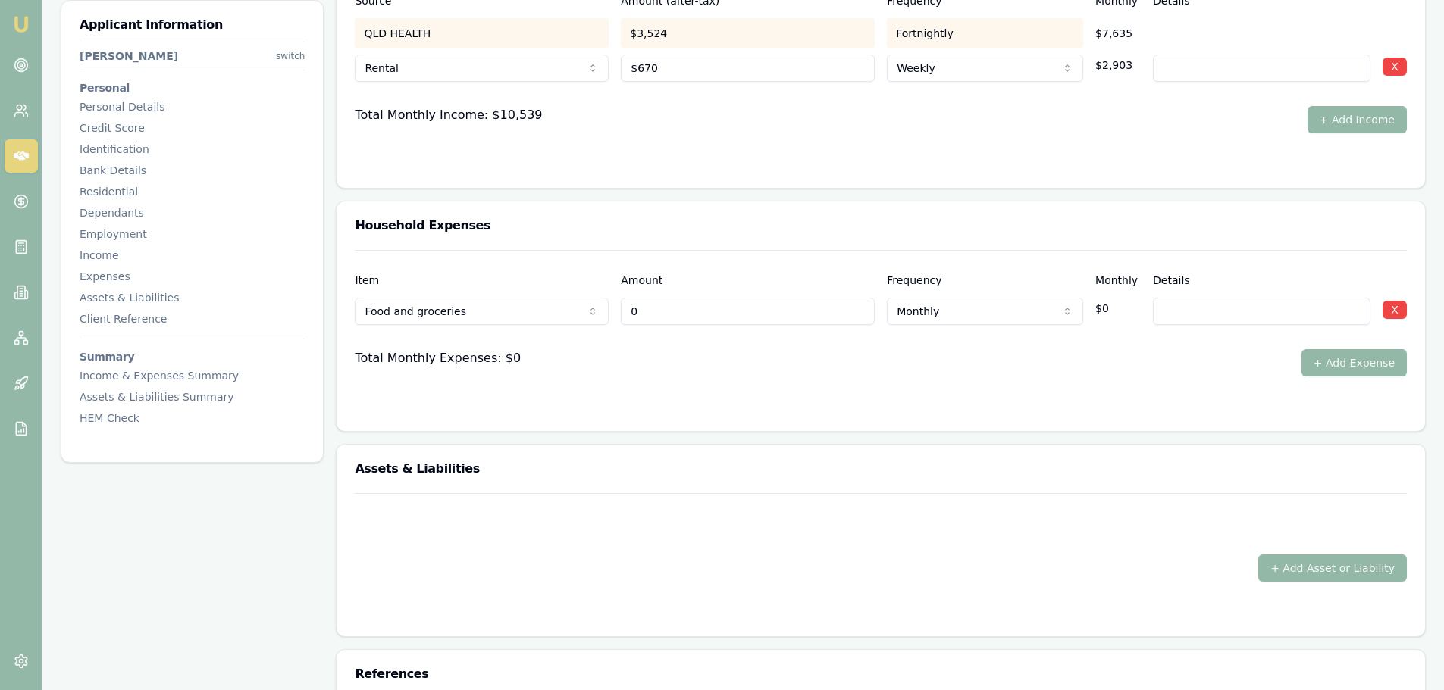
drag, startPoint x: 687, startPoint y: 310, endPoint x: 490, endPoint y: 313, distance: 197.1
click at [625, 311] on input "0" at bounding box center [748, 311] width 254 height 27
type input "$150"
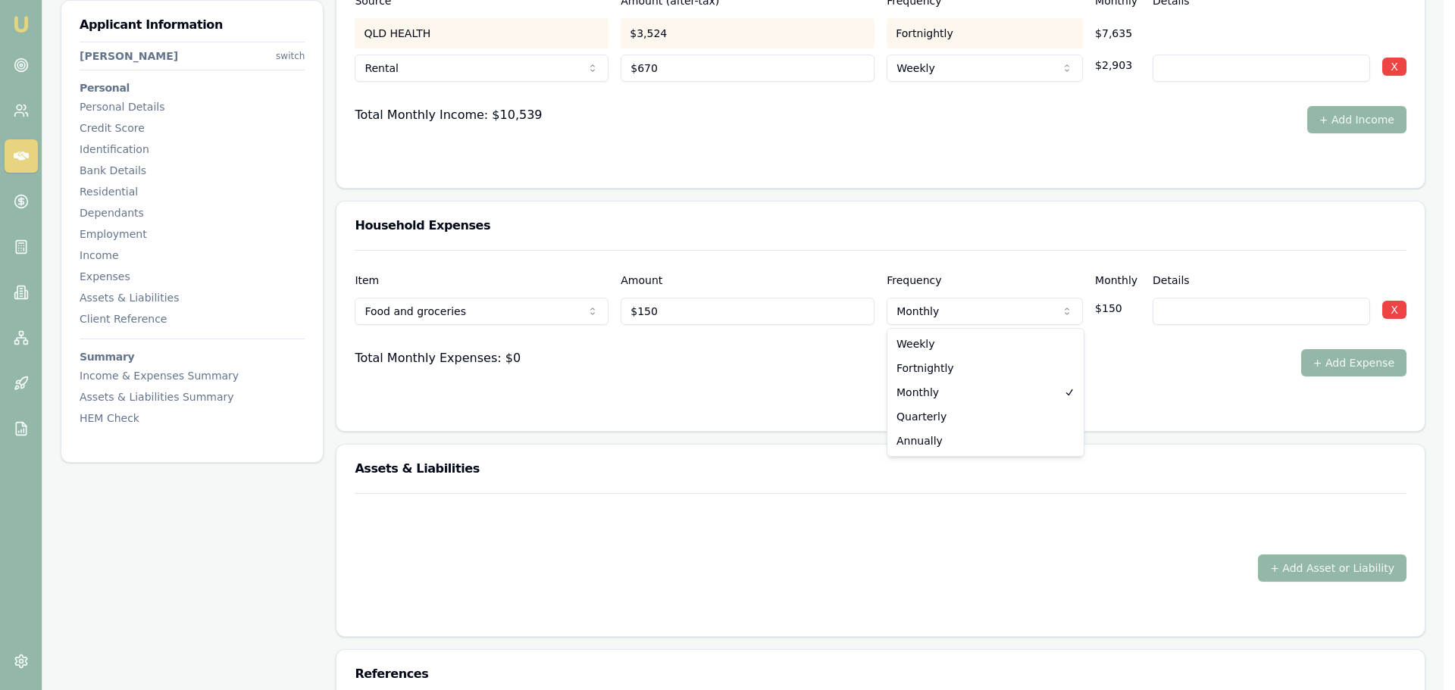
select select "WEEKLY"
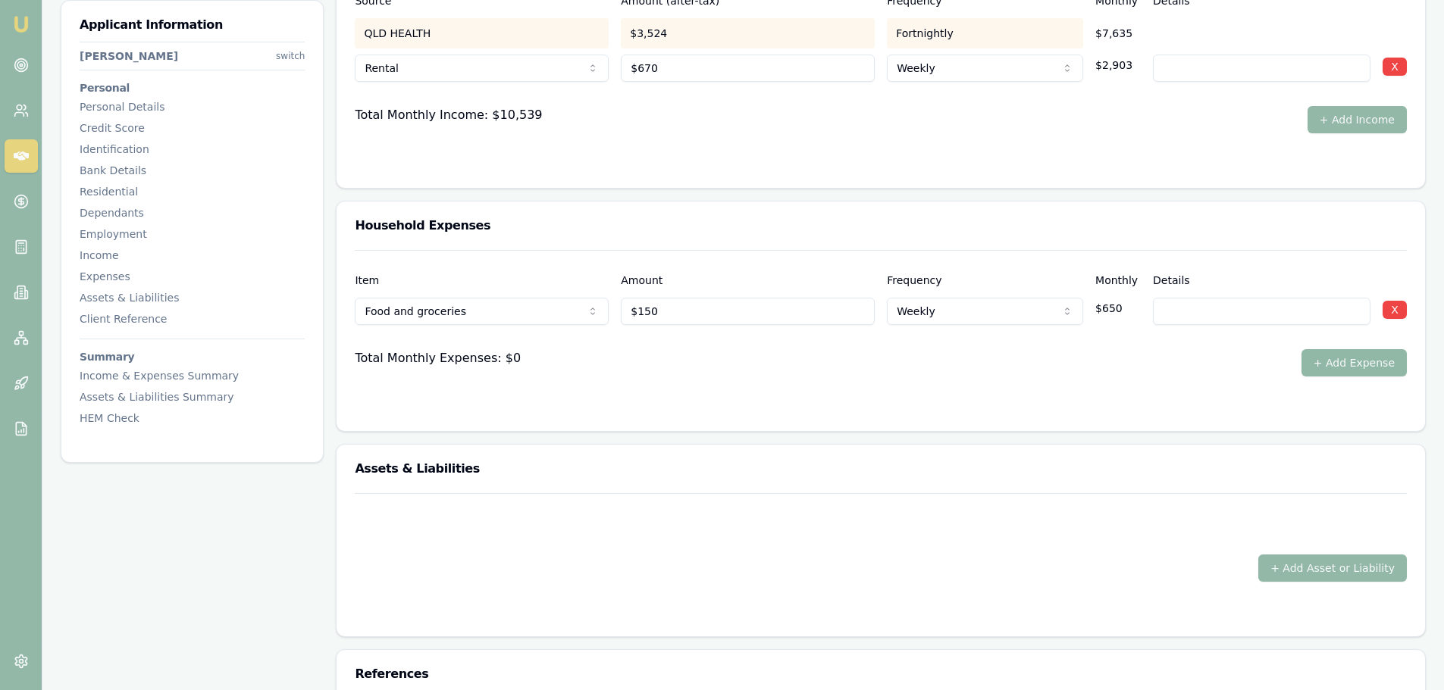
click at [1332, 367] on button "+ Add Expense" at bounding box center [1353, 362] width 105 height 27
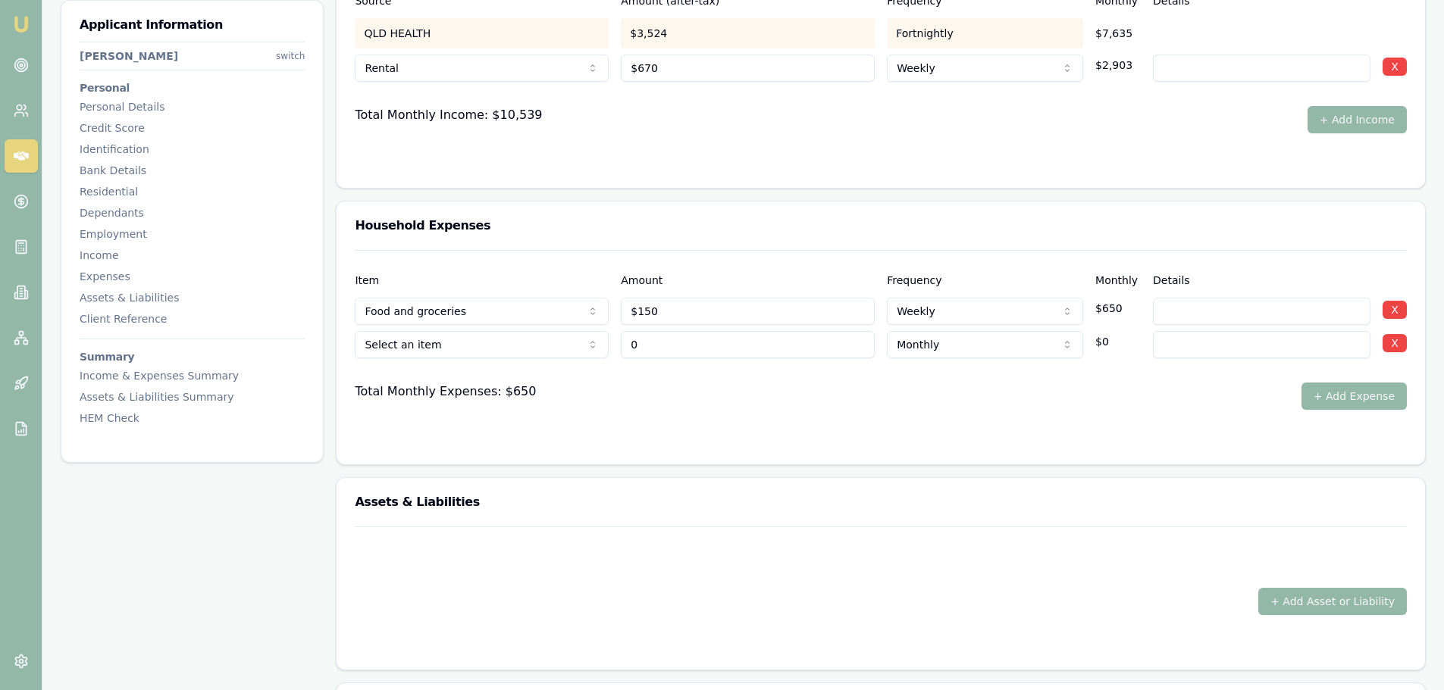
type input "$0"
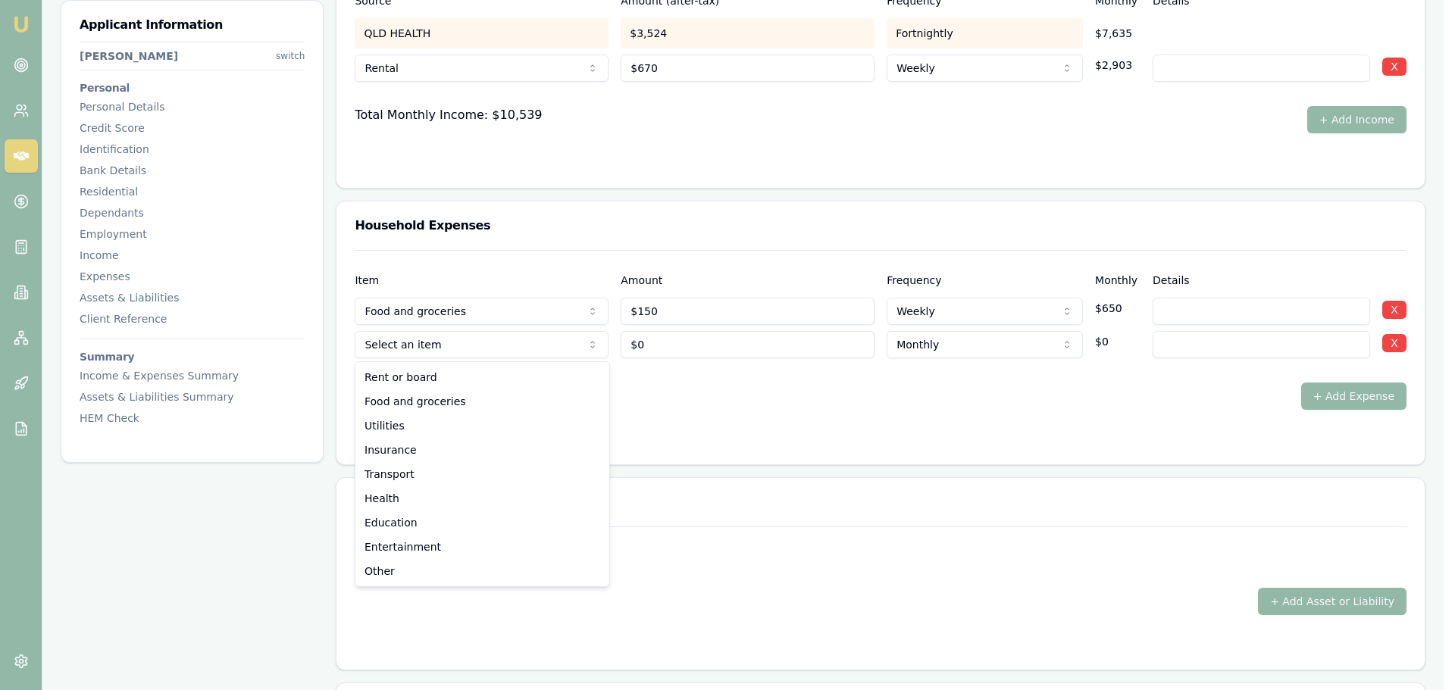
select select "UTILITIES"
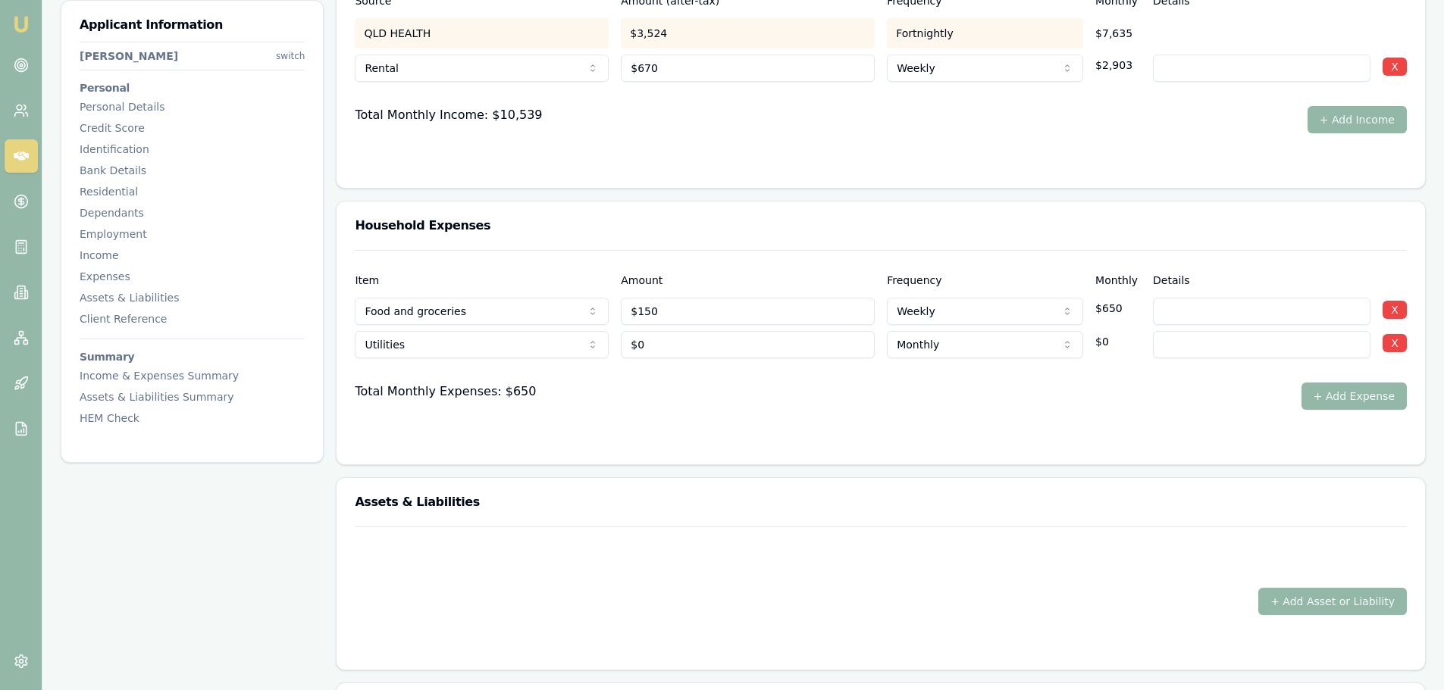
click at [1222, 338] on input at bounding box center [1262, 344] width 218 height 27
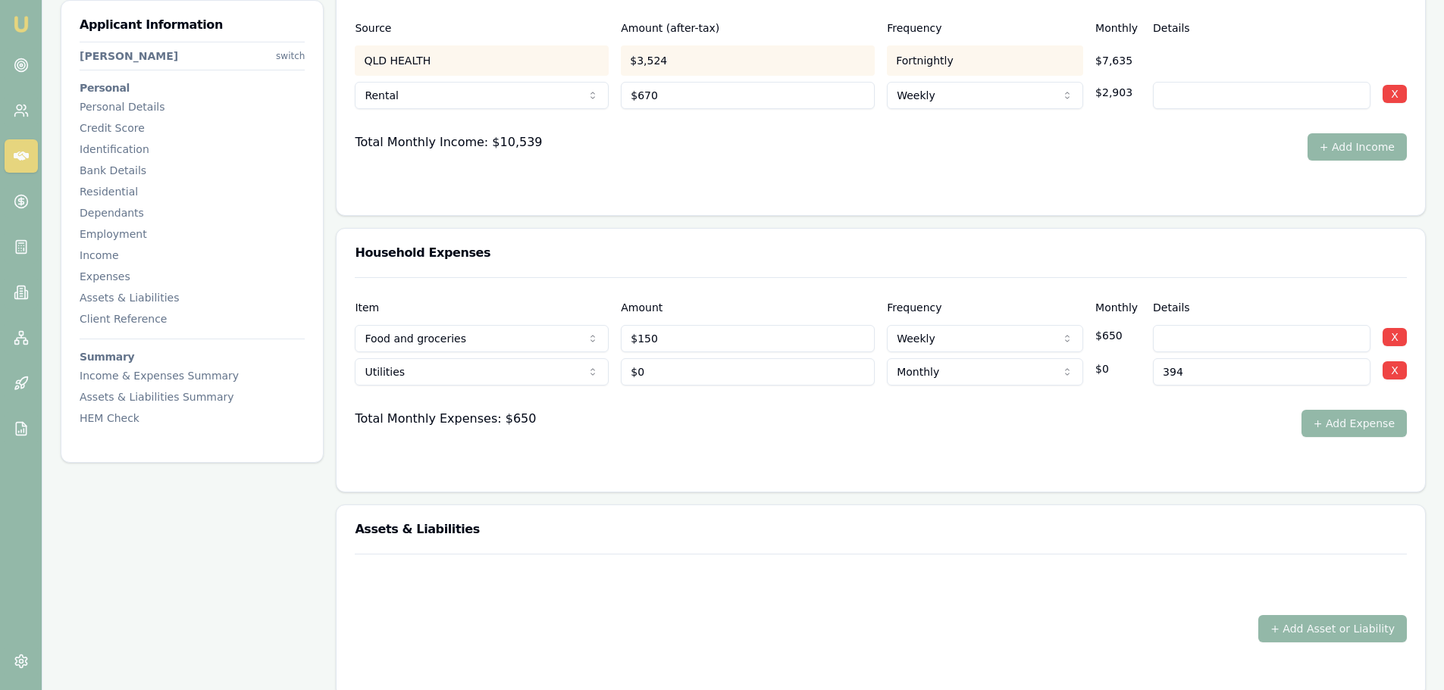
scroll to position [2880, 0]
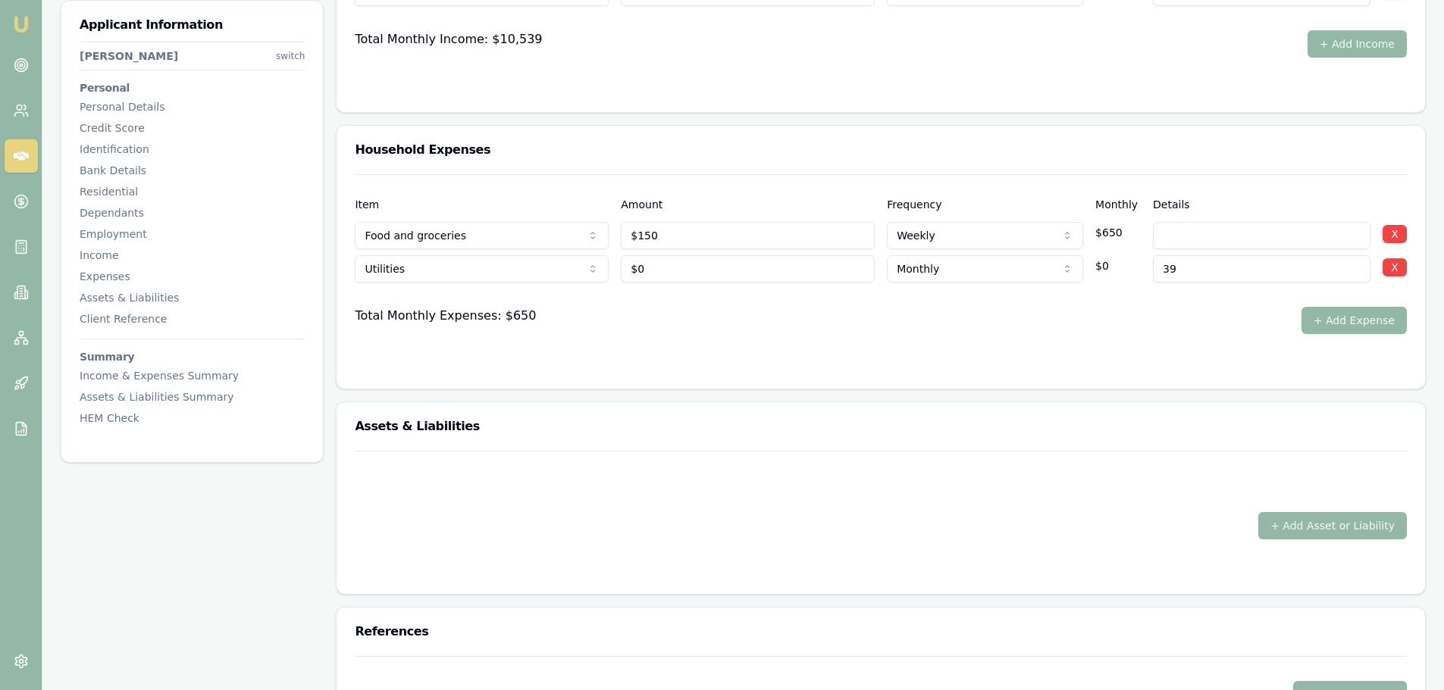
type input "3"
type input "354"
click at [850, 364] on div at bounding box center [881, 364] width 1052 height 12
click at [1349, 321] on button "+ Add Expense" at bounding box center [1353, 320] width 105 height 27
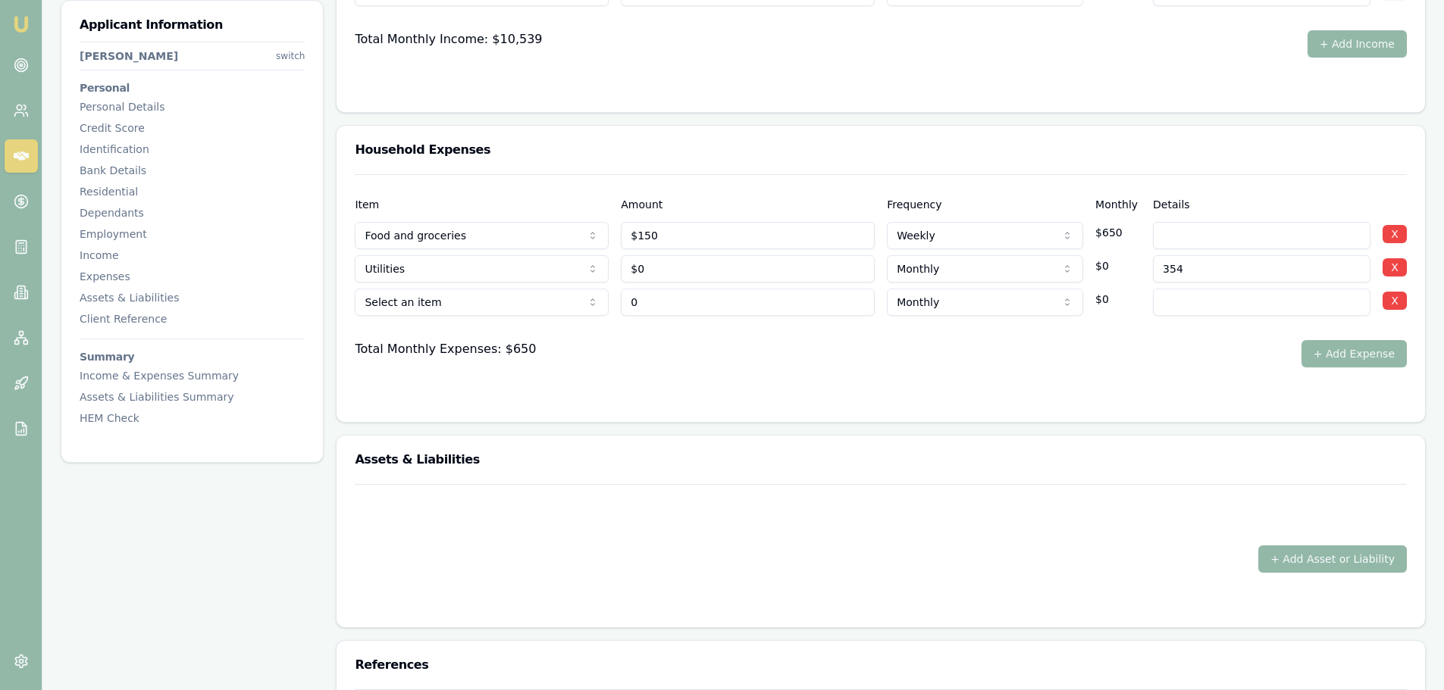
type input "$0"
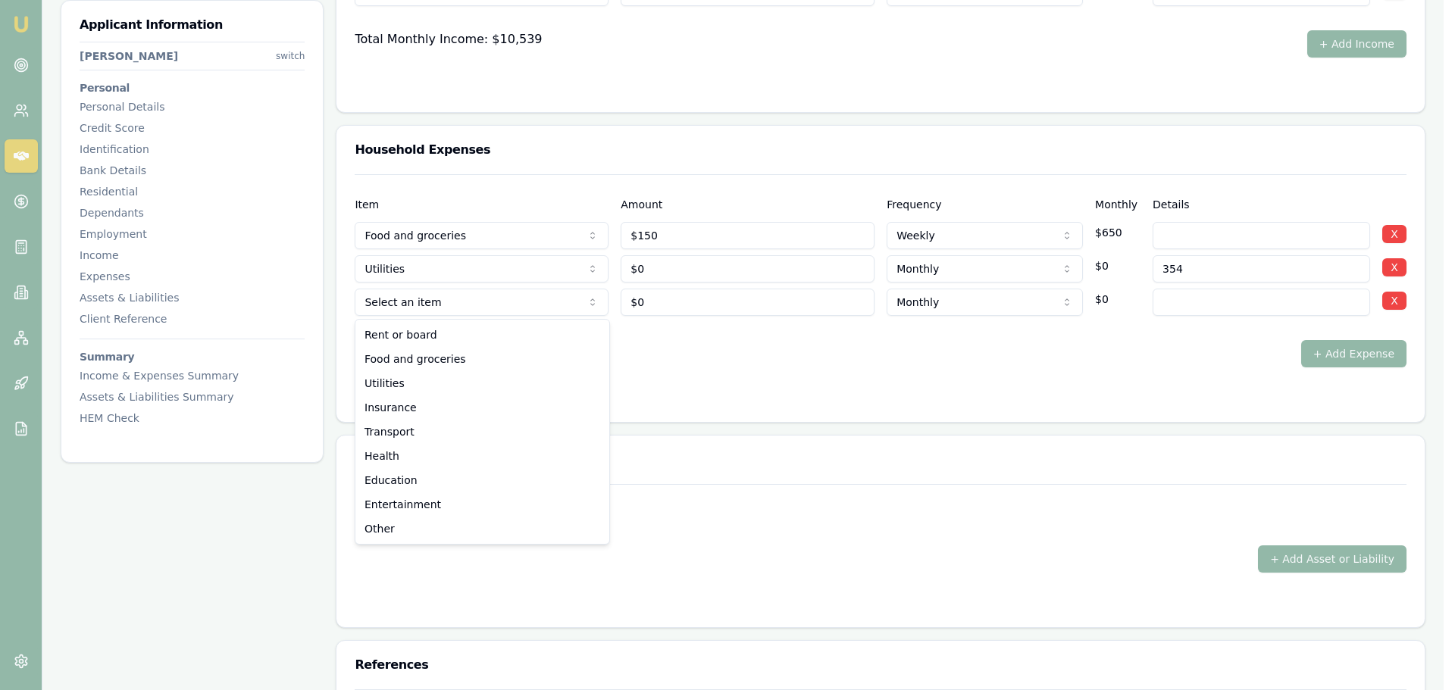
select select "UTILITIES"
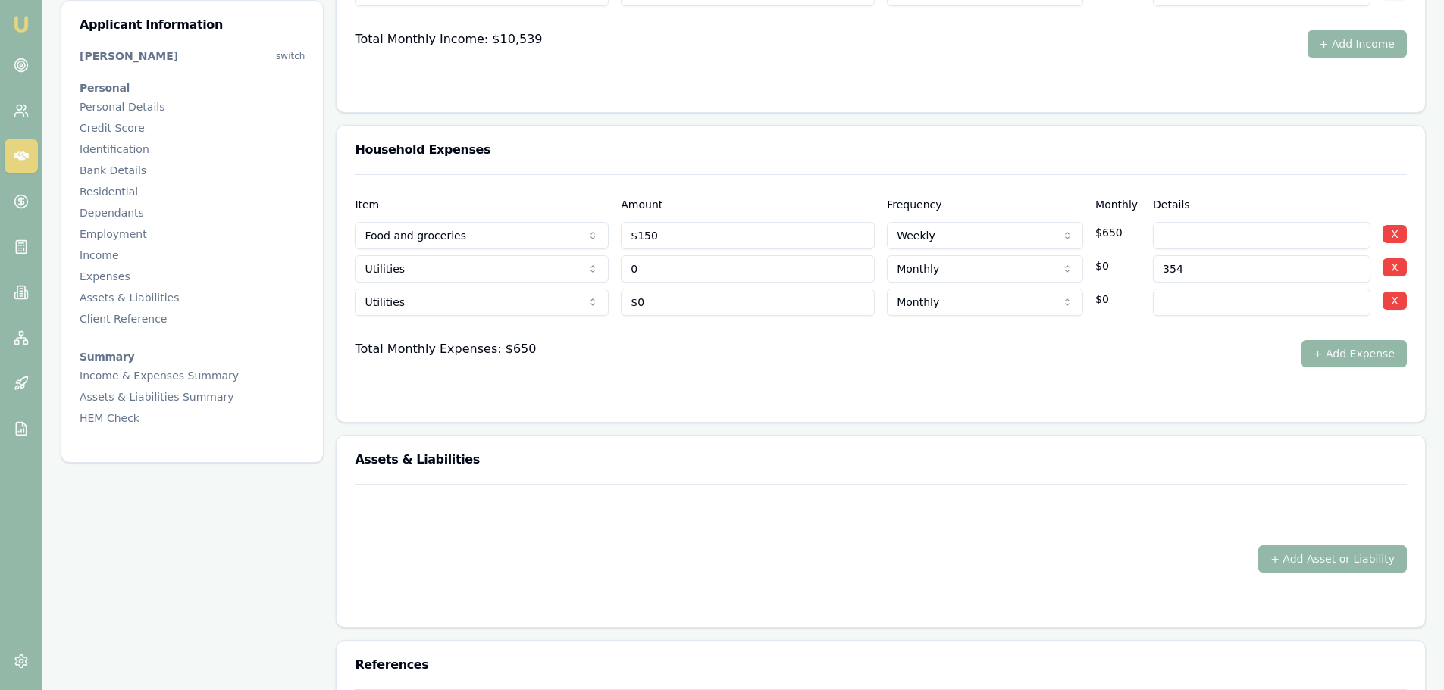
drag, startPoint x: 736, startPoint y: 270, endPoint x: 423, endPoint y: 270, distance: 313.0
click at [477, 274] on div "Utilities Rent or board Food and groceries Utilities Insurance Transport Health…" at bounding box center [881, 265] width 1052 height 33
type input "$354"
drag, startPoint x: 1199, startPoint y: 272, endPoint x: 1131, endPoint y: 261, distance: 68.4
click at [1141, 261] on div "Utilities Rent or board Food and groceries Utilities Insurance Transport Health…" at bounding box center [881, 265] width 1052 height 33
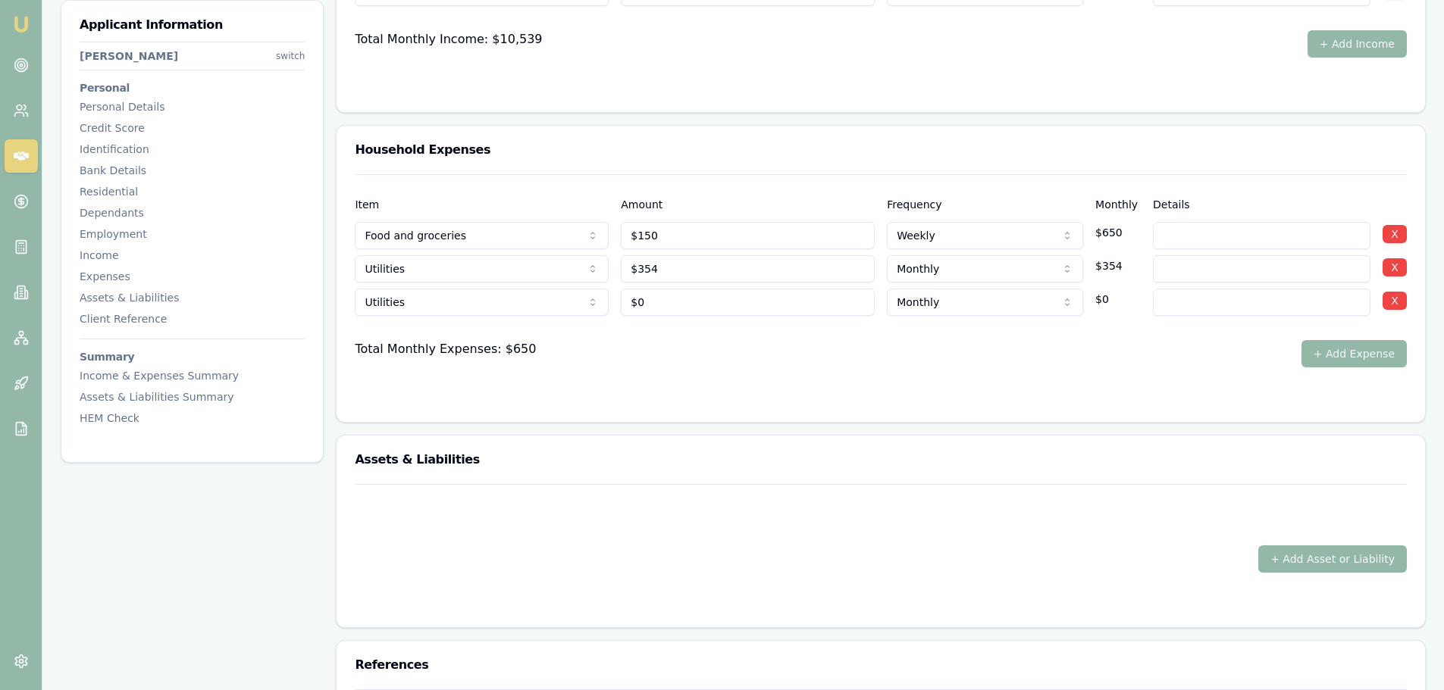
type input "\"
click at [1369, 350] on button "+ Add Expense" at bounding box center [1353, 353] width 105 height 27
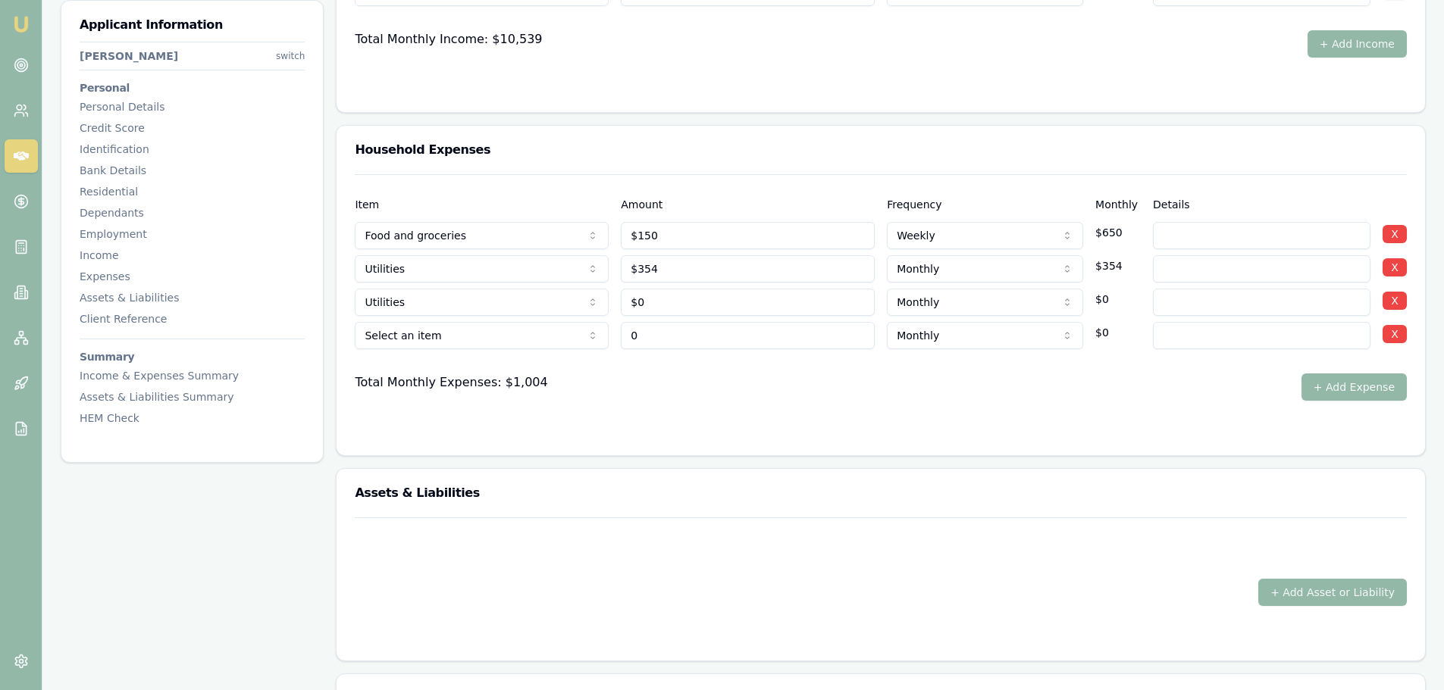
type input "$0"
click at [1183, 305] on input at bounding box center [1262, 302] width 218 height 27
click at [863, 172] on div "Household Expenses" at bounding box center [880, 150] width 1088 height 49
drag, startPoint x: 668, startPoint y: 274, endPoint x: 563, endPoint y: 260, distance: 105.6
click at [563, 260] on div "Utilities Rent or board Food and groceries Utilities Insurance Transport Health…" at bounding box center [881, 265] width 1052 height 33
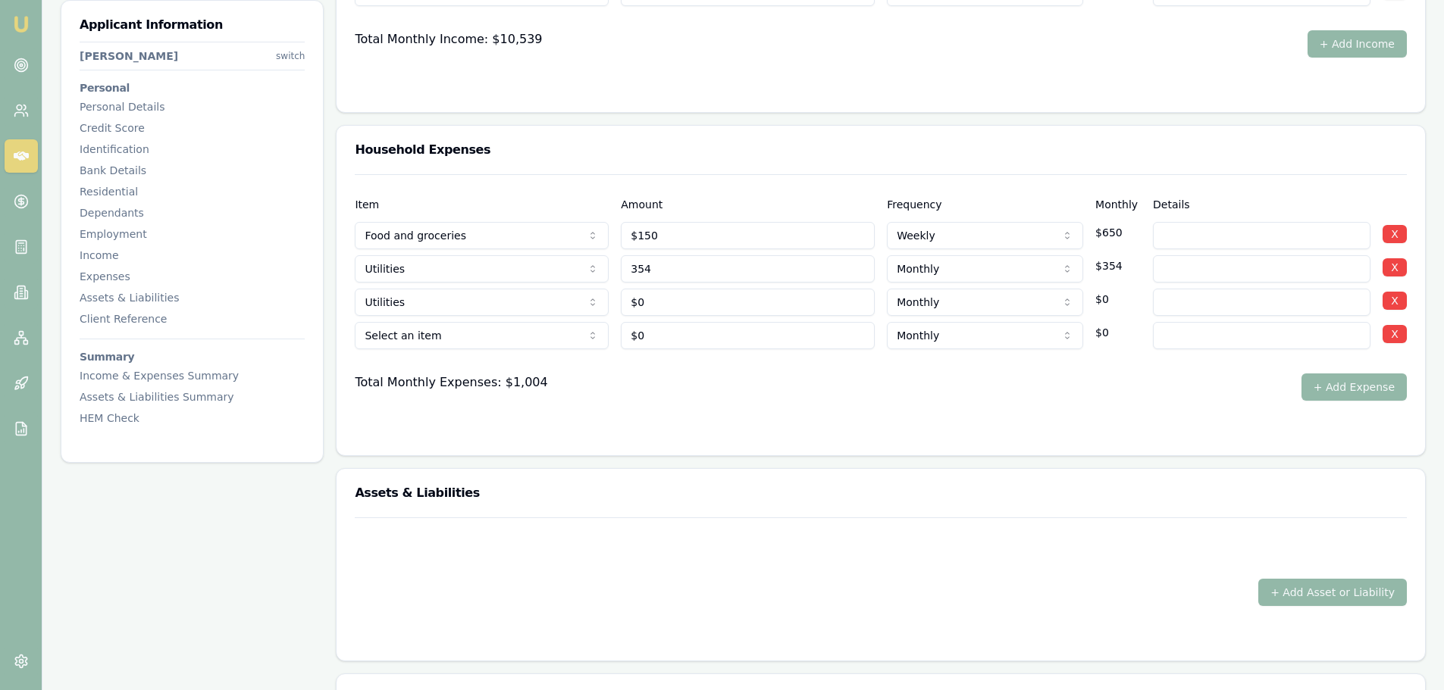
type input "$354"
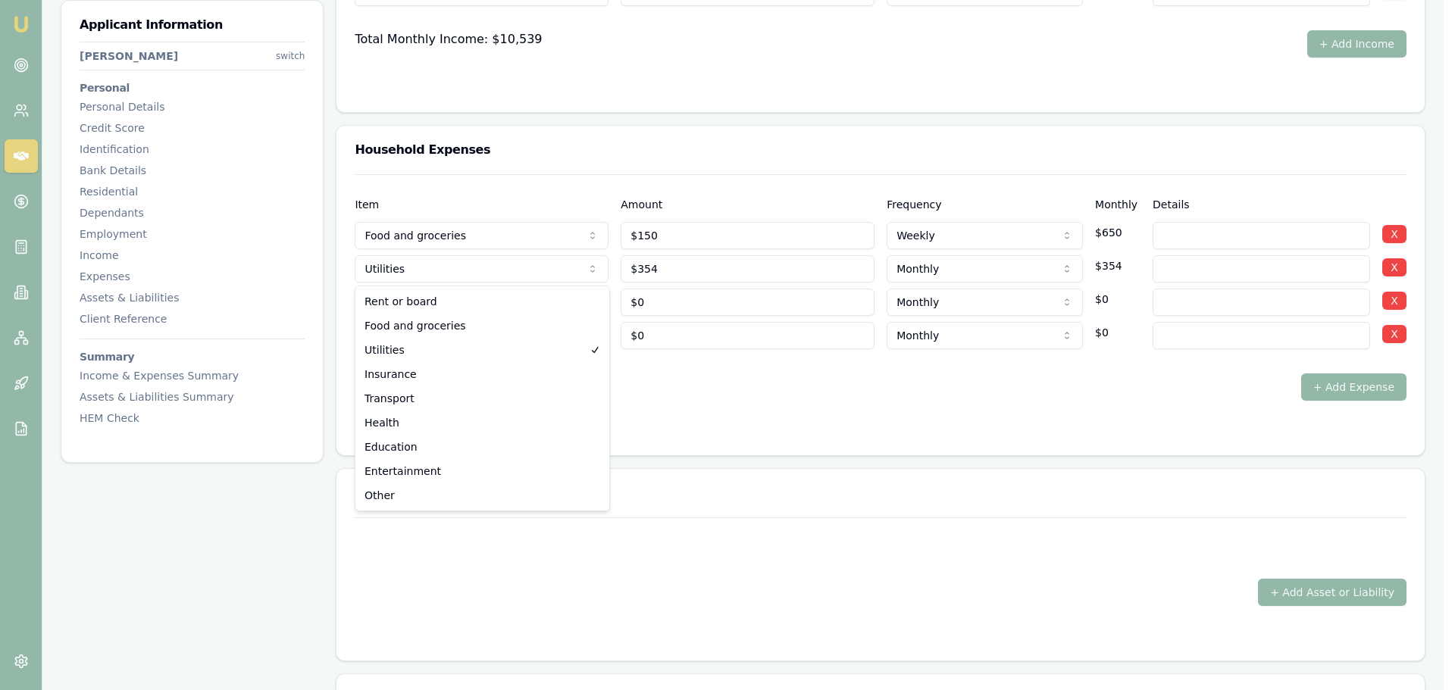
select select "TRANSPORT"
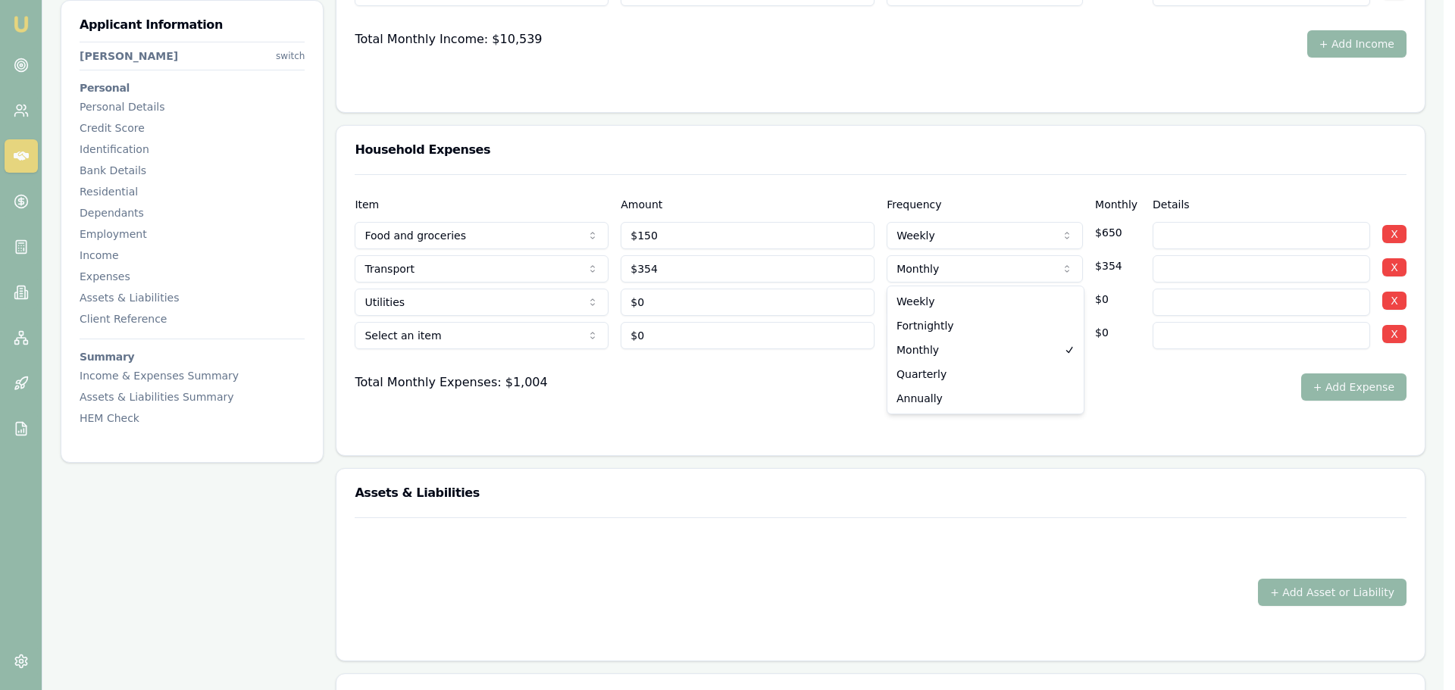
select select "FORTNIGHTLY"
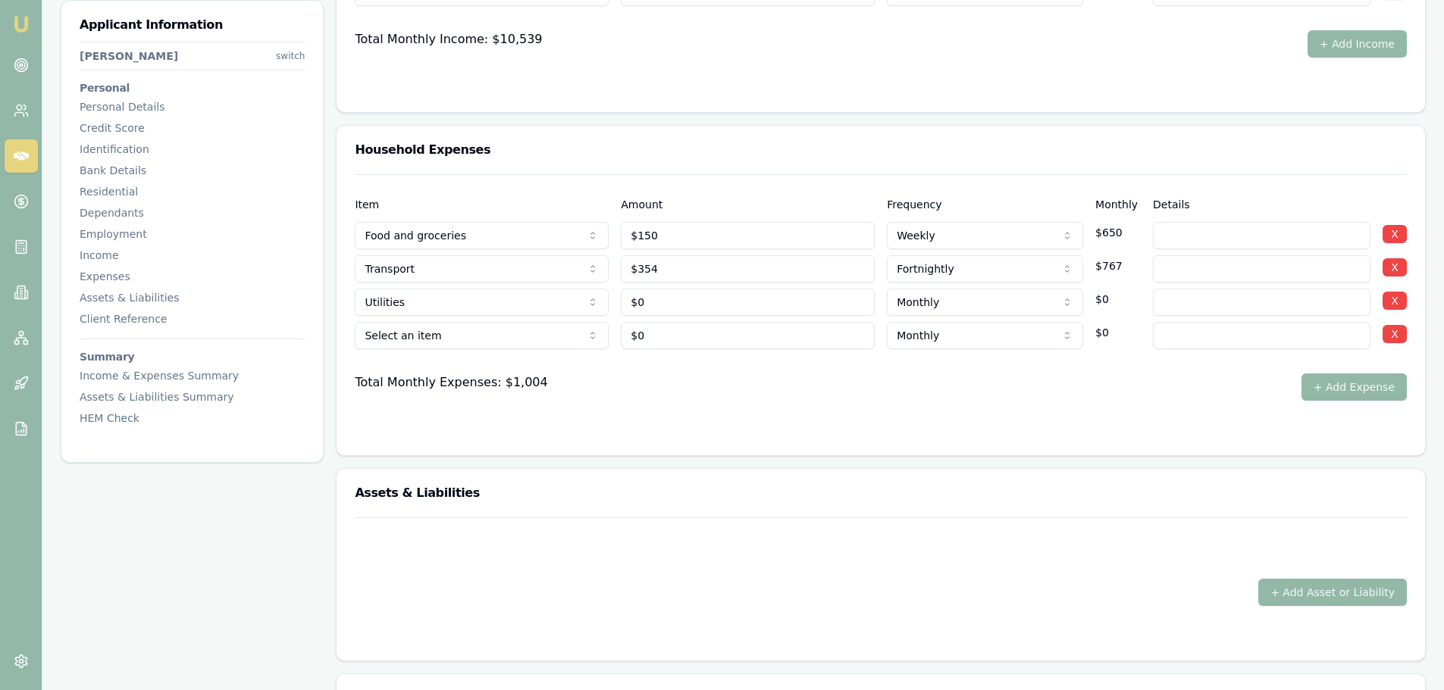
click at [1184, 304] on input at bounding box center [1262, 302] width 218 height 27
drag, startPoint x: 781, startPoint y: 295, endPoint x: 486, endPoint y: 283, distance: 295.1
click at [509, 283] on div "Utilities Rent or board Food and groceries Utilities Insurance Transport Health…" at bounding box center [881, 299] width 1052 height 33
type input "$50"
click at [1207, 298] on input at bounding box center [1262, 302] width 218 height 27
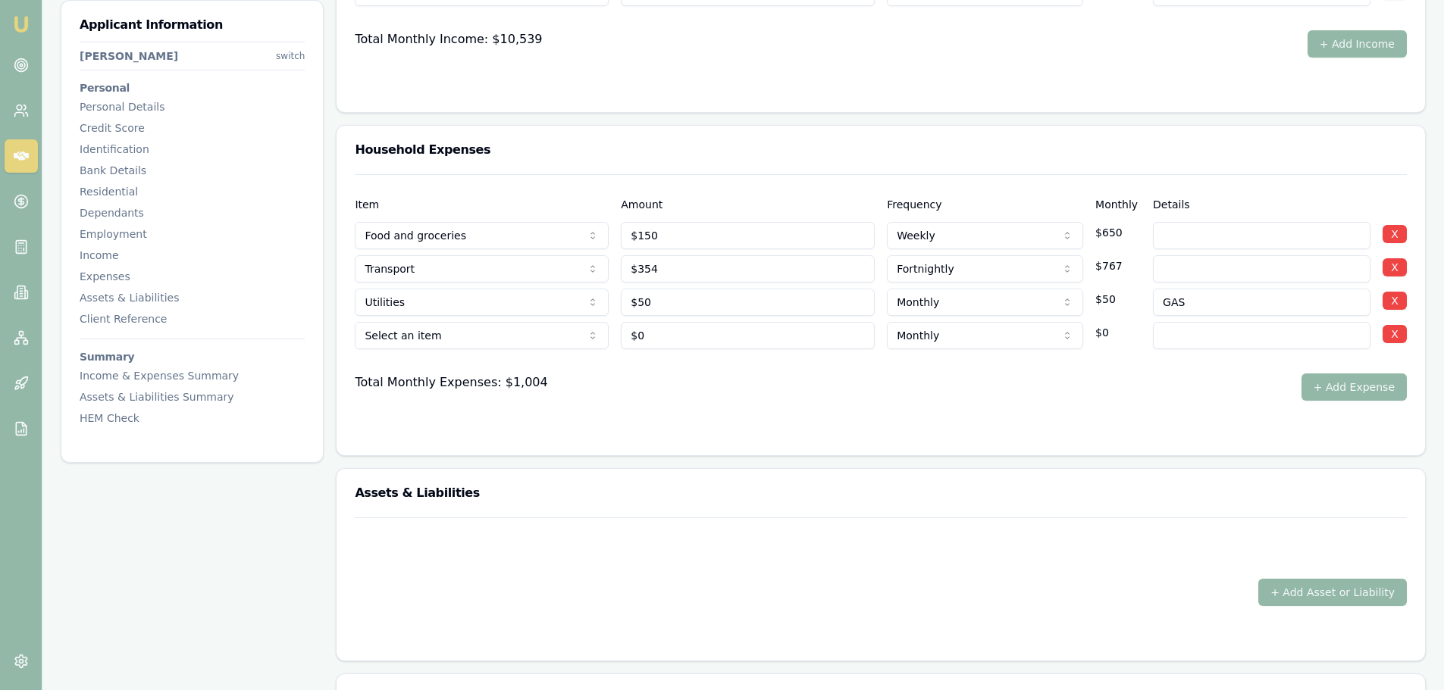
type input "GAS"
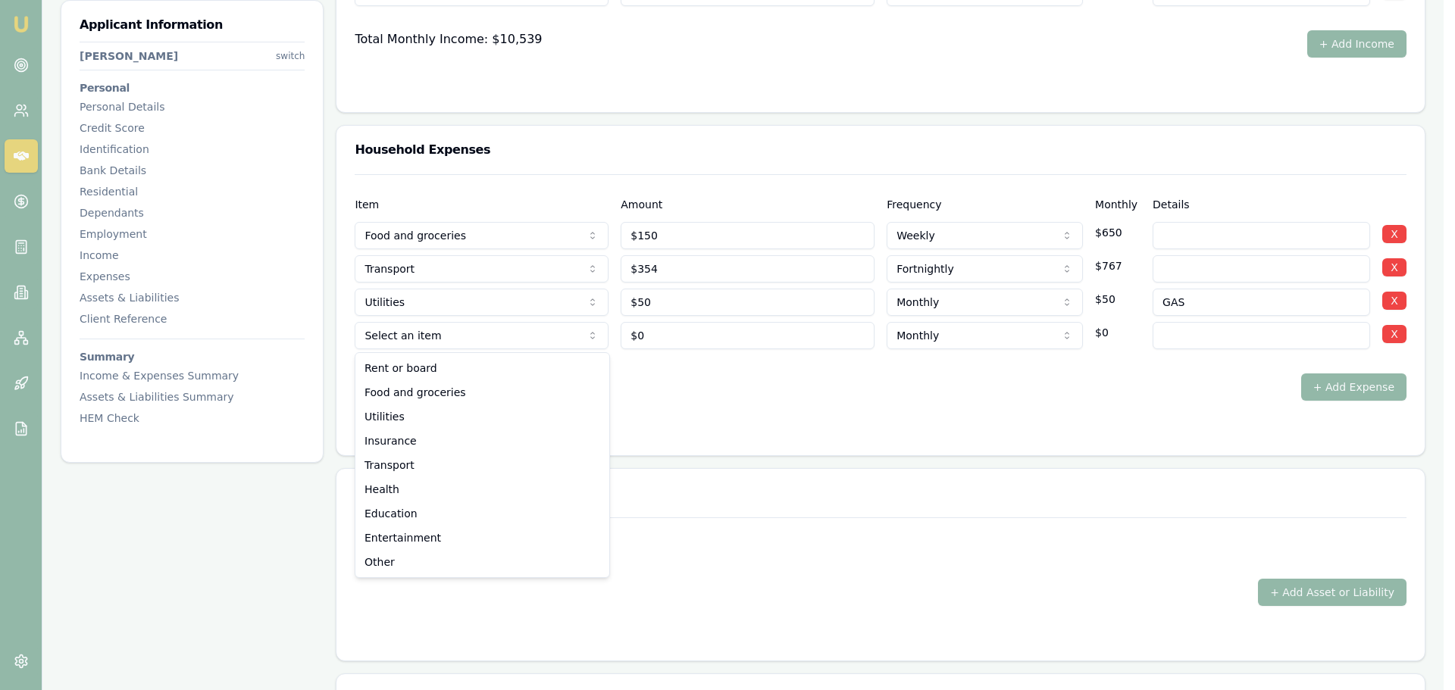
select select "UTILITIES"
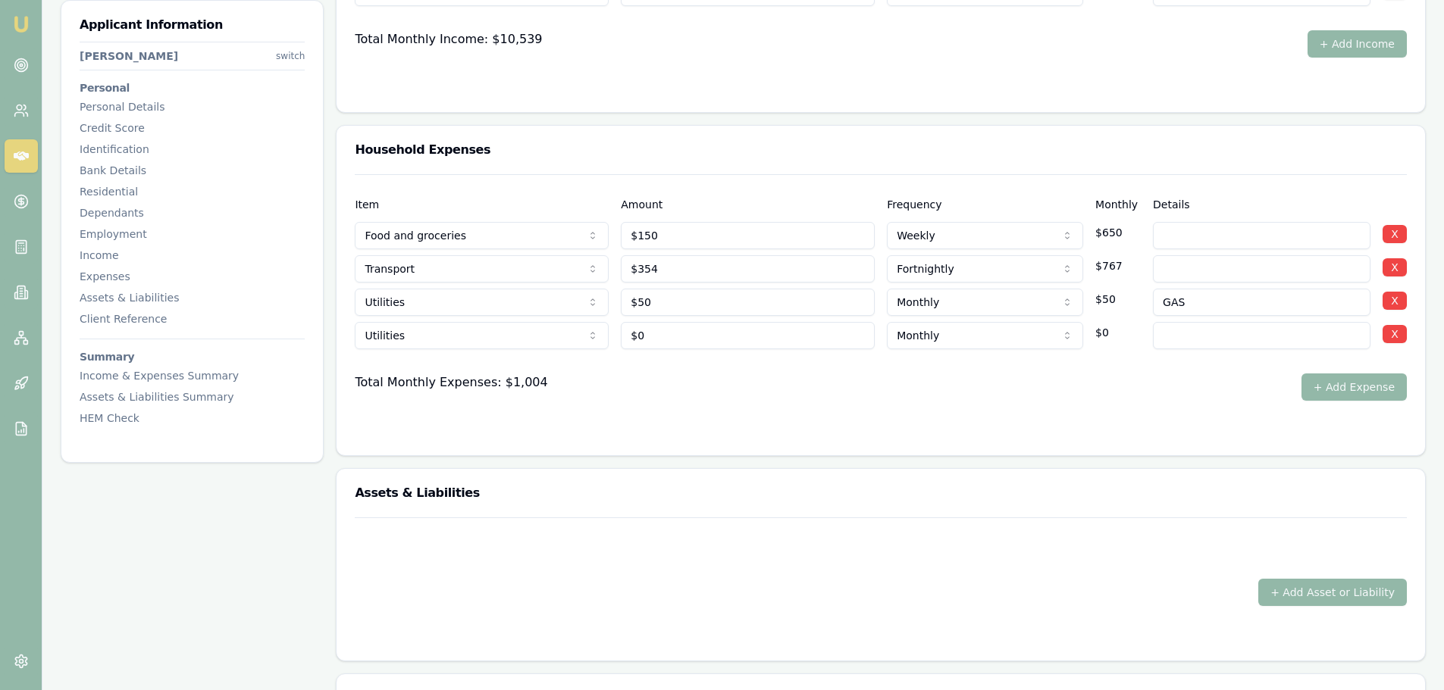
click at [1222, 319] on div at bounding box center [1262, 332] width 218 height 33
click at [1222, 337] on input at bounding box center [1262, 335] width 218 height 27
type input "COUNCIL RATES"
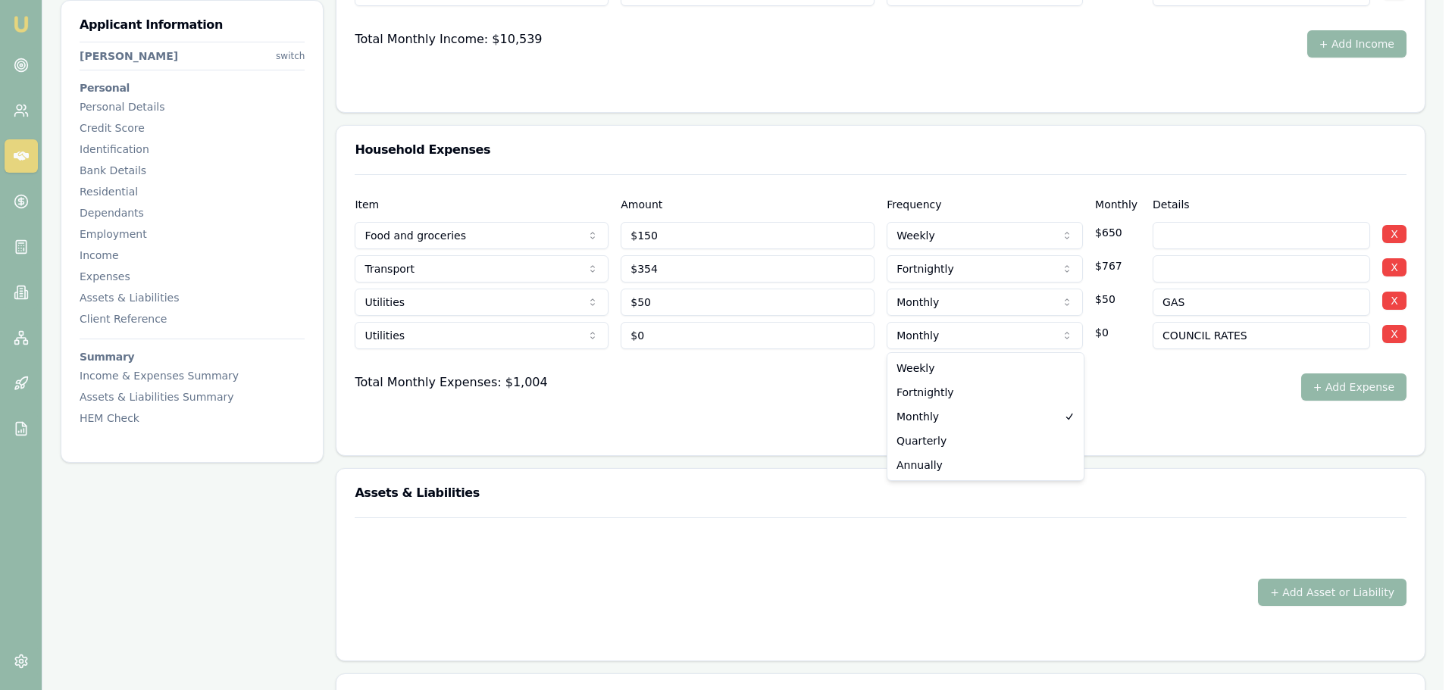
select select "ANNUALLY"
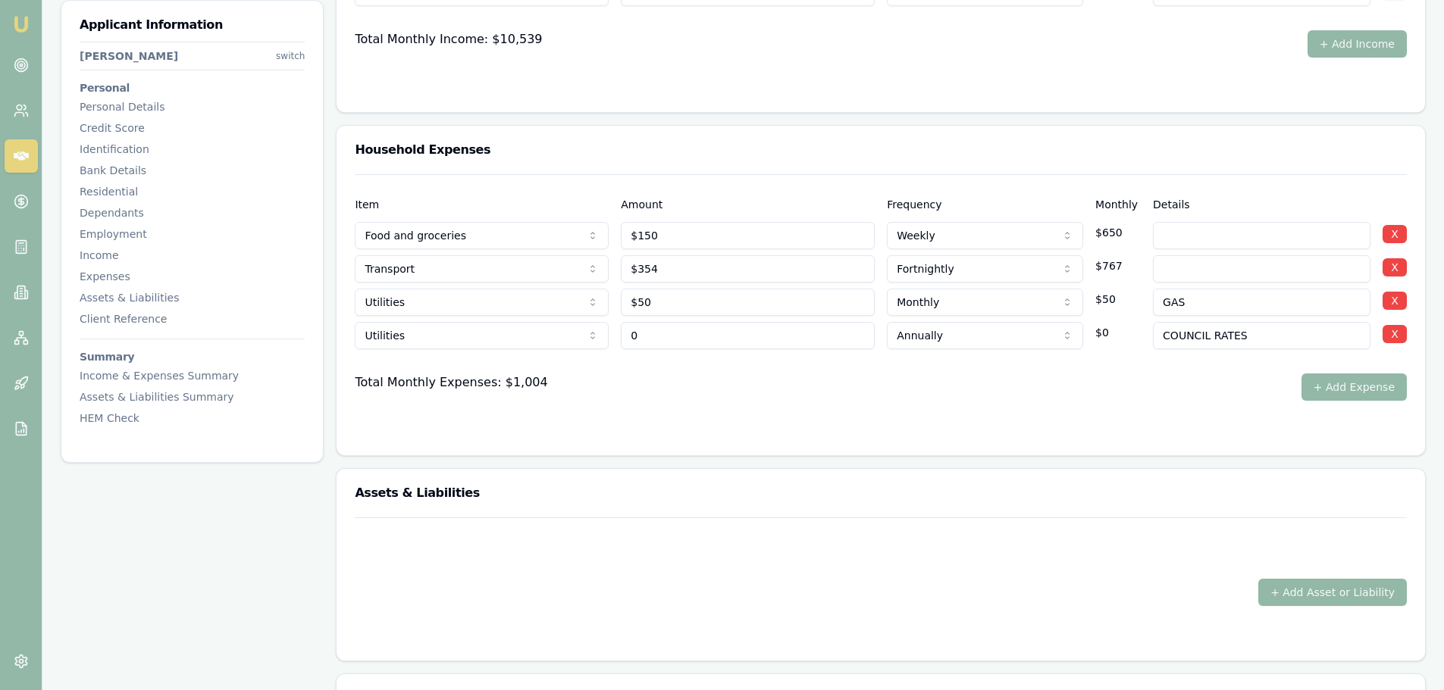
drag, startPoint x: 645, startPoint y: 334, endPoint x: 412, endPoint y: 374, distance: 236.8
click at [439, 363] on div "Item Amount Frequency Monthly Details Food and groceries Rent or board Food and…" at bounding box center [881, 287] width 1052 height 227
type input "$1,937"
click at [1340, 385] on button "+ Add Expense" at bounding box center [1353, 387] width 105 height 27
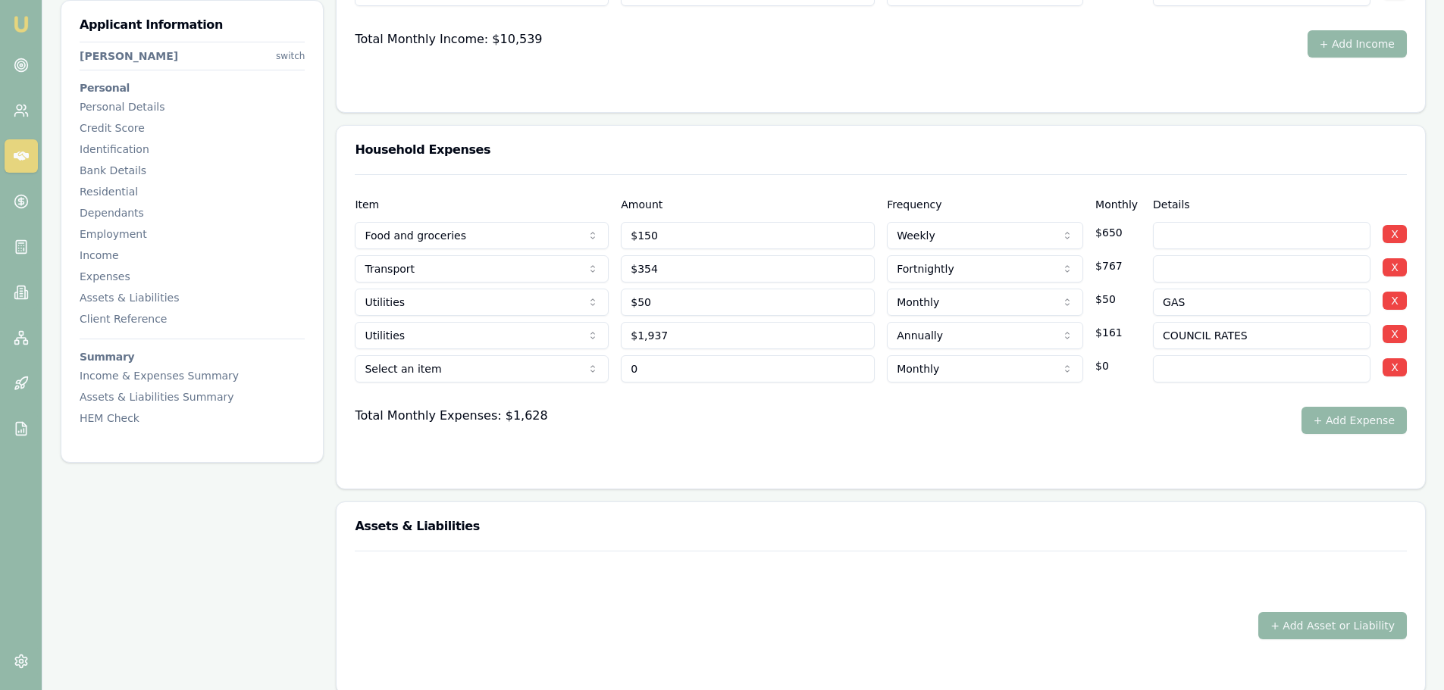
type input "$0"
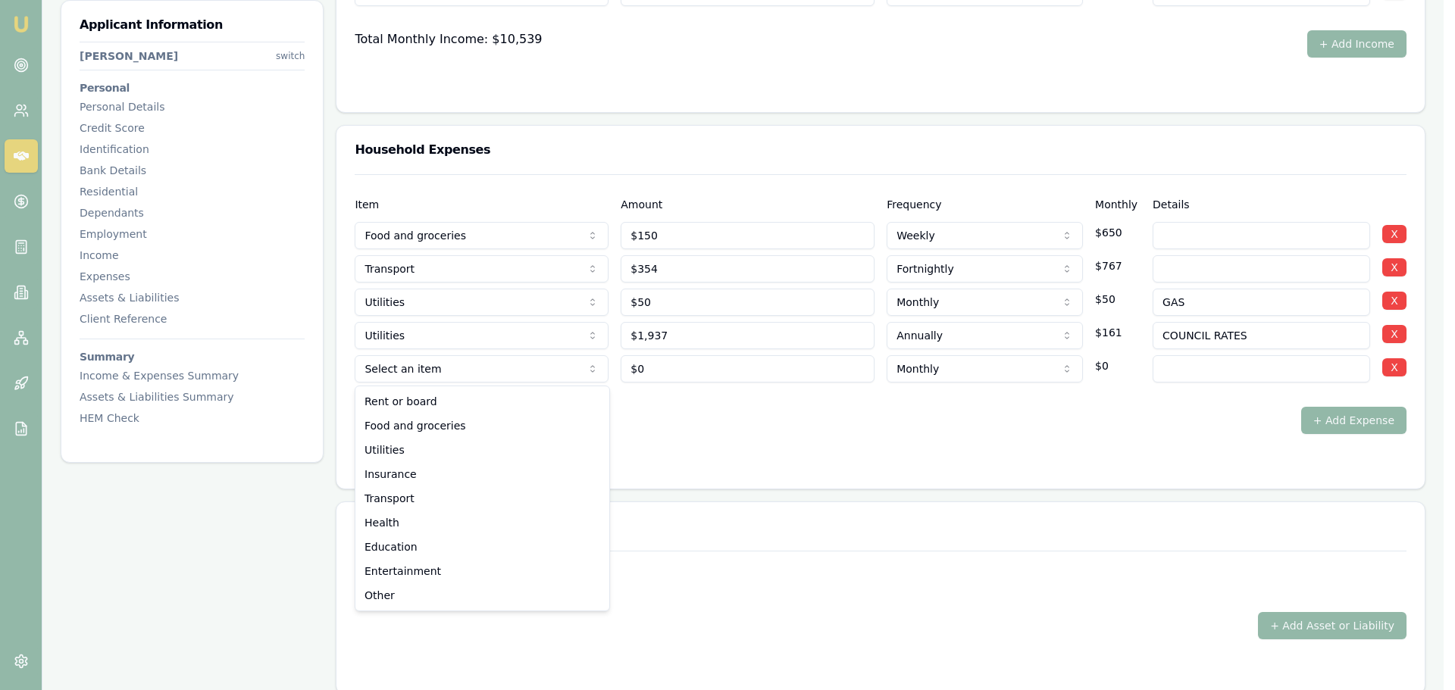
select select "INSURANCE"
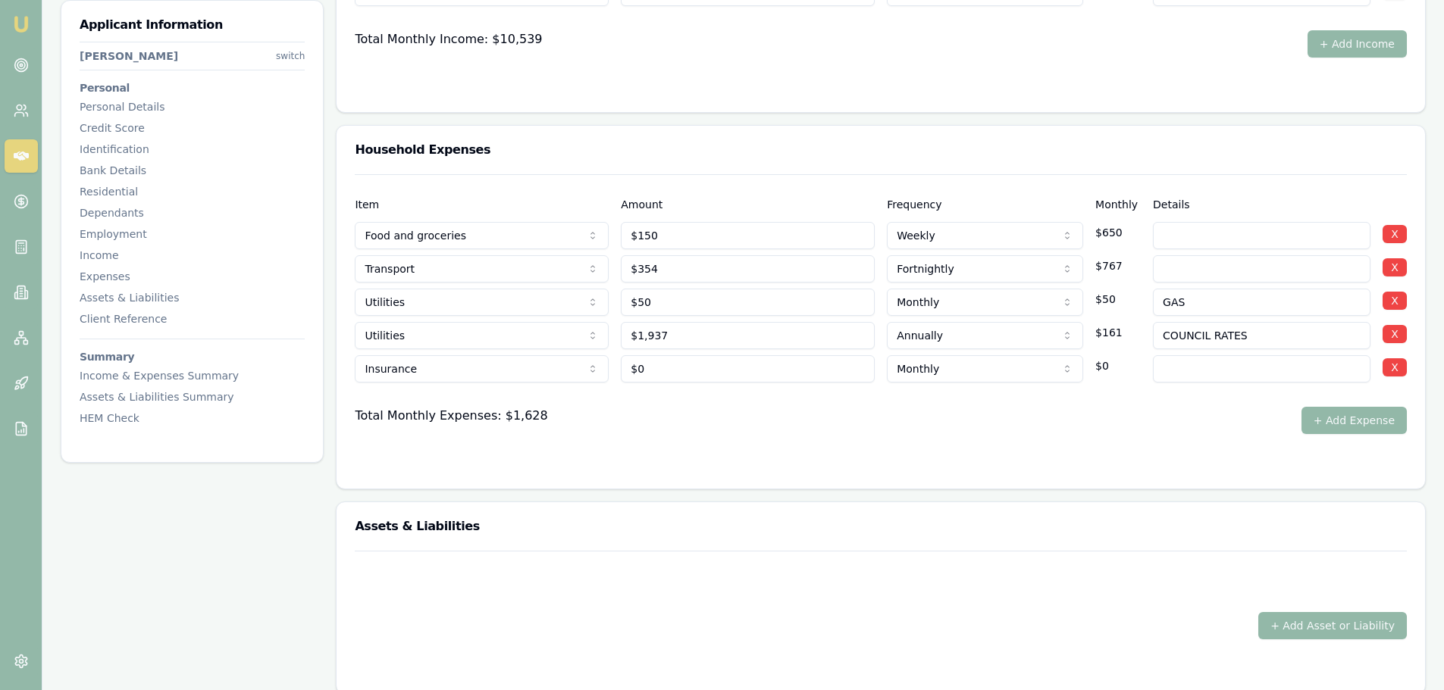
click at [1183, 370] on input at bounding box center [1262, 368] width 218 height 27
type input "BUILDING & CONTENTS"
click at [1344, 415] on button "+ Add Expense" at bounding box center [1353, 420] width 105 height 27
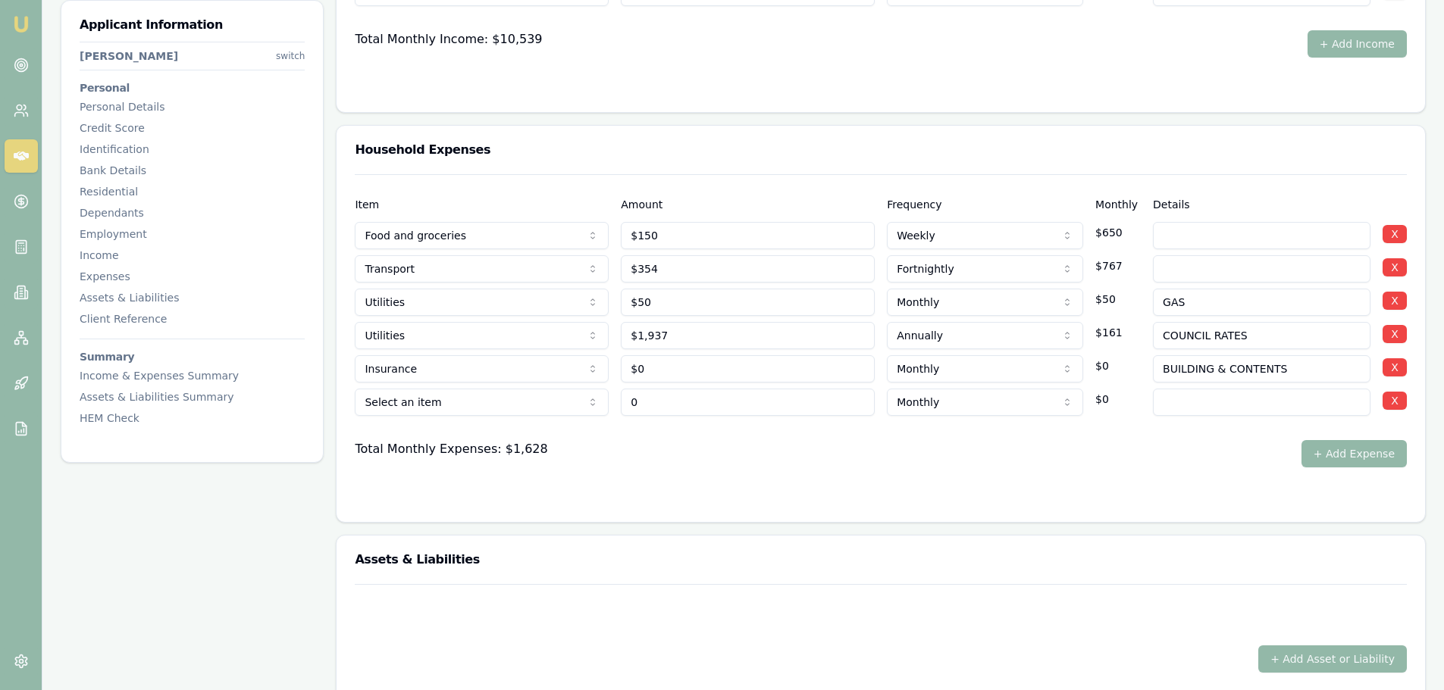
type input "$0"
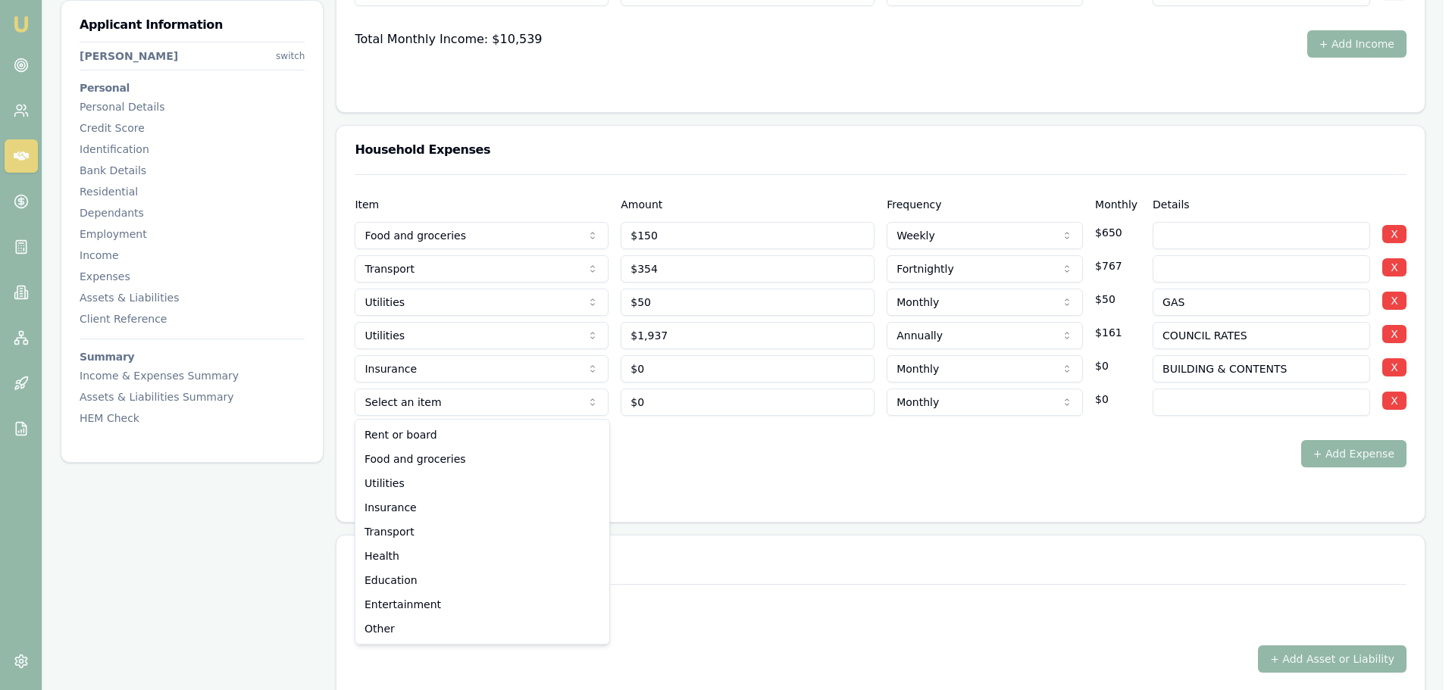
select select "INSURANCE"
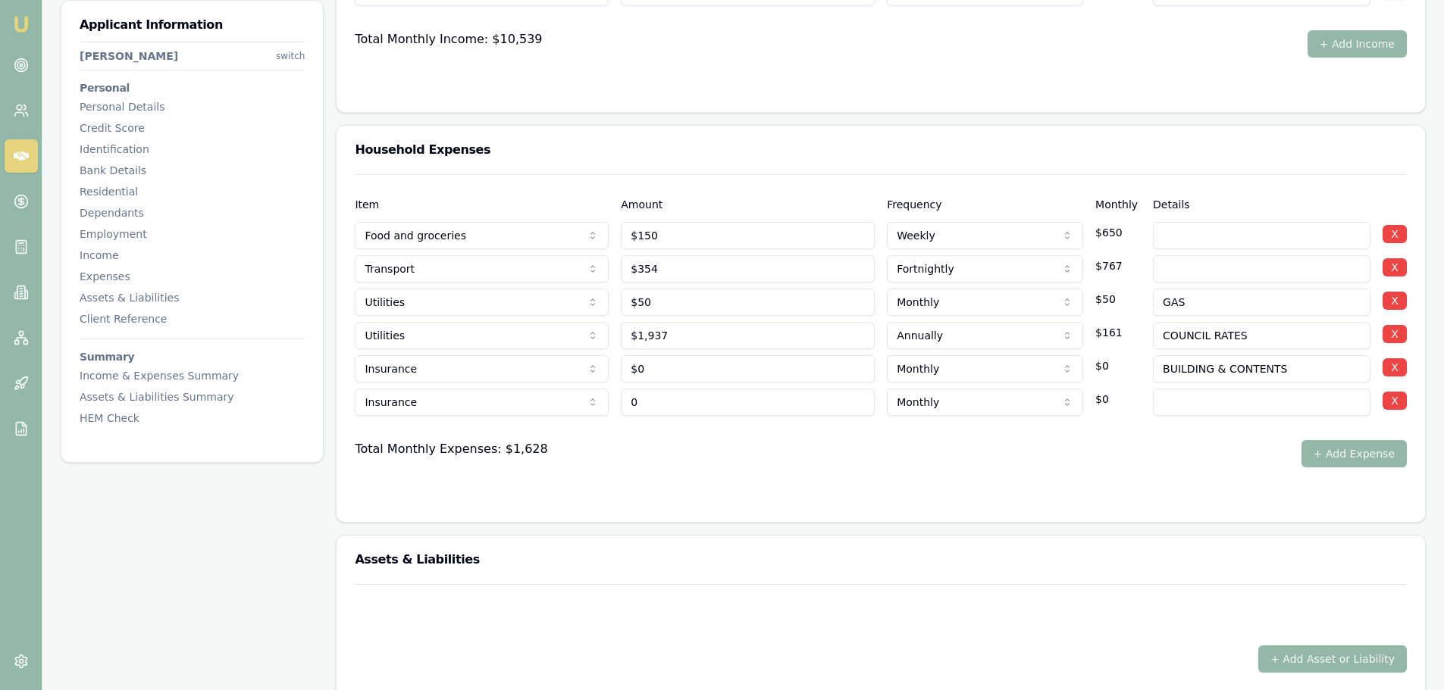
drag, startPoint x: 777, startPoint y: 390, endPoint x: 526, endPoint y: 422, distance: 252.9
click at [541, 422] on div "Item Amount Frequency Monthly Details Food and groceries Rent or board Food and…" at bounding box center [881, 320] width 1052 height 293
type input "$120"
click at [1269, 405] on input at bounding box center [1262, 402] width 218 height 27
type input "CAR INSURANCE"
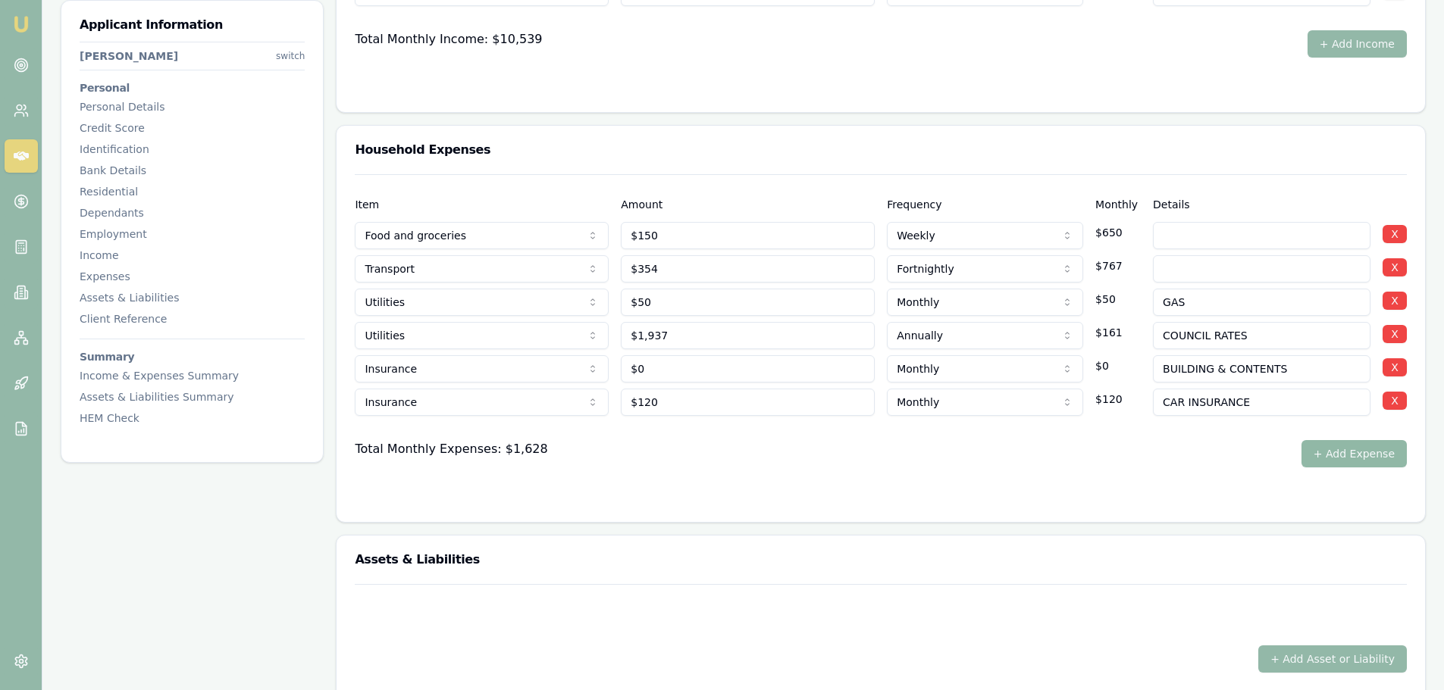
click at [1336, 444] on button "+ Add Expense" at bounding box center [1353, 453] width 105 height 27
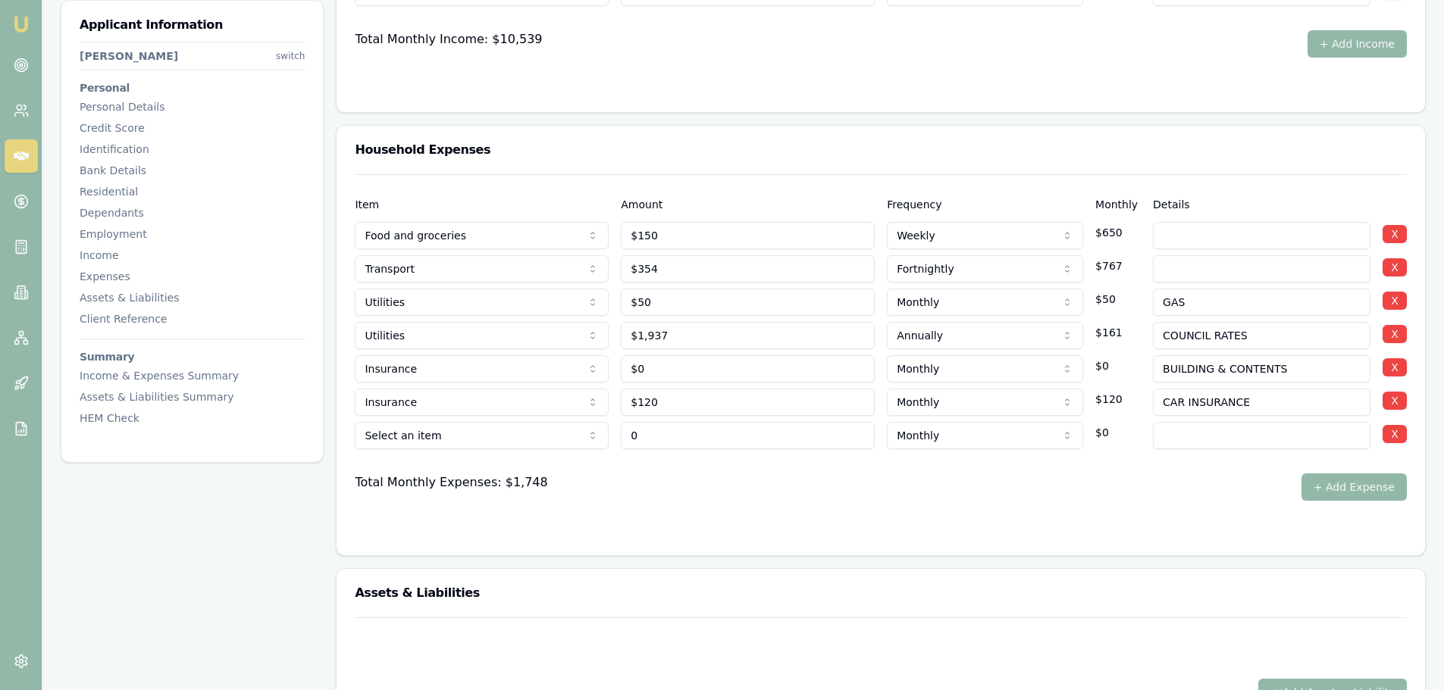
type input "$0"
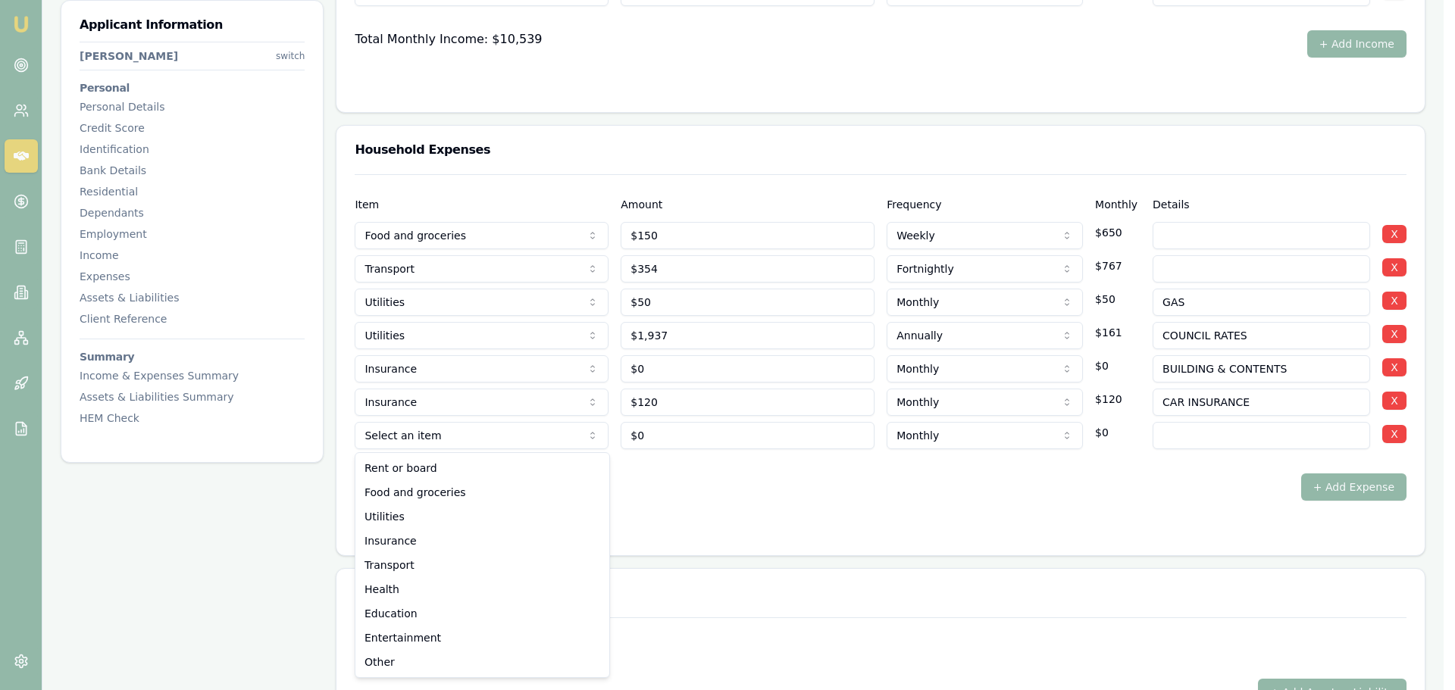
select select "HEALTH"
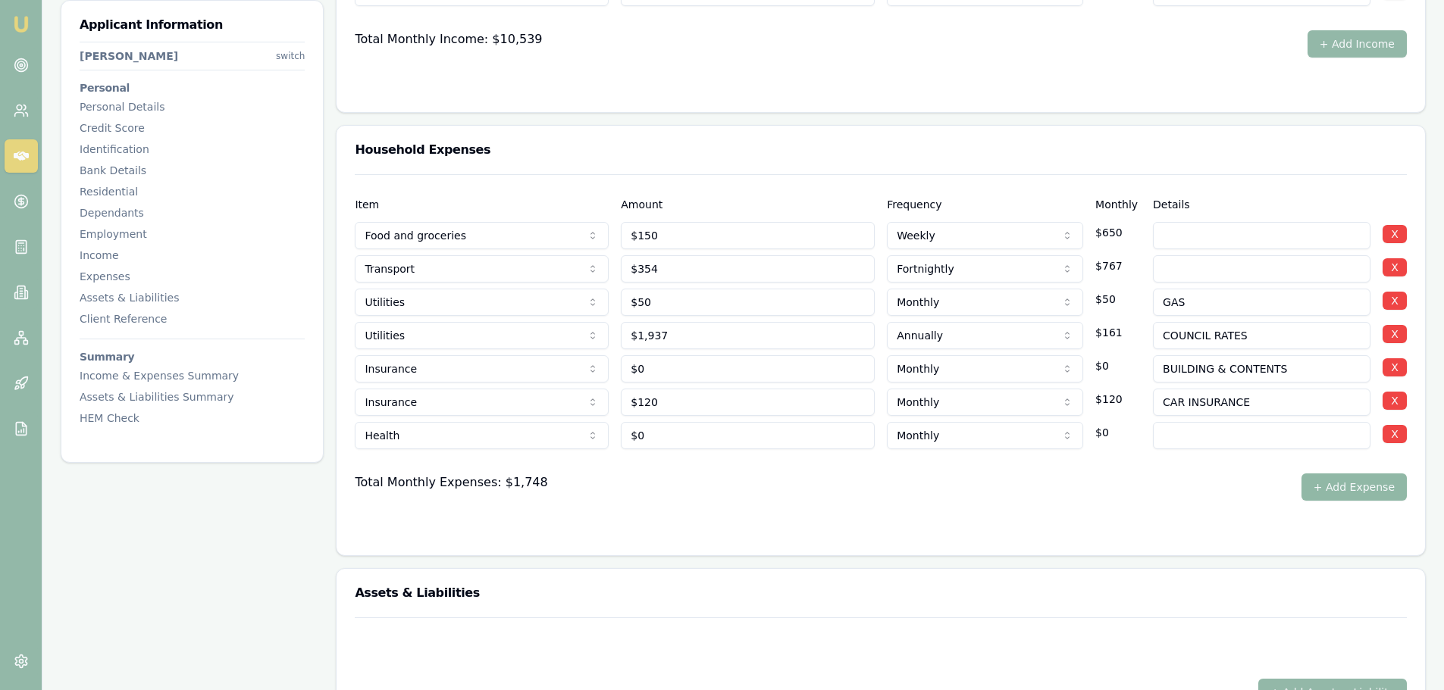
click at [1378, 491] on button "+ Add Expense" at bounding box center [1353, 487] width 105 height 27
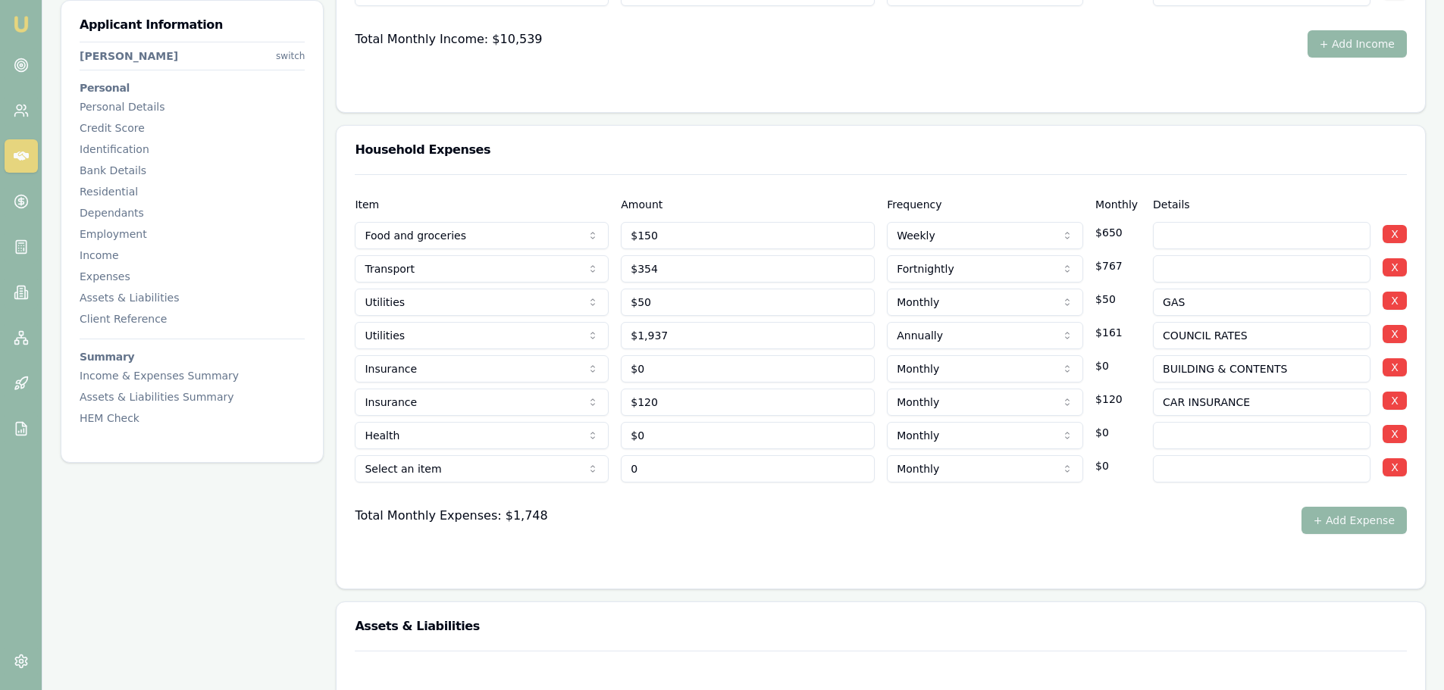
type input "$0"
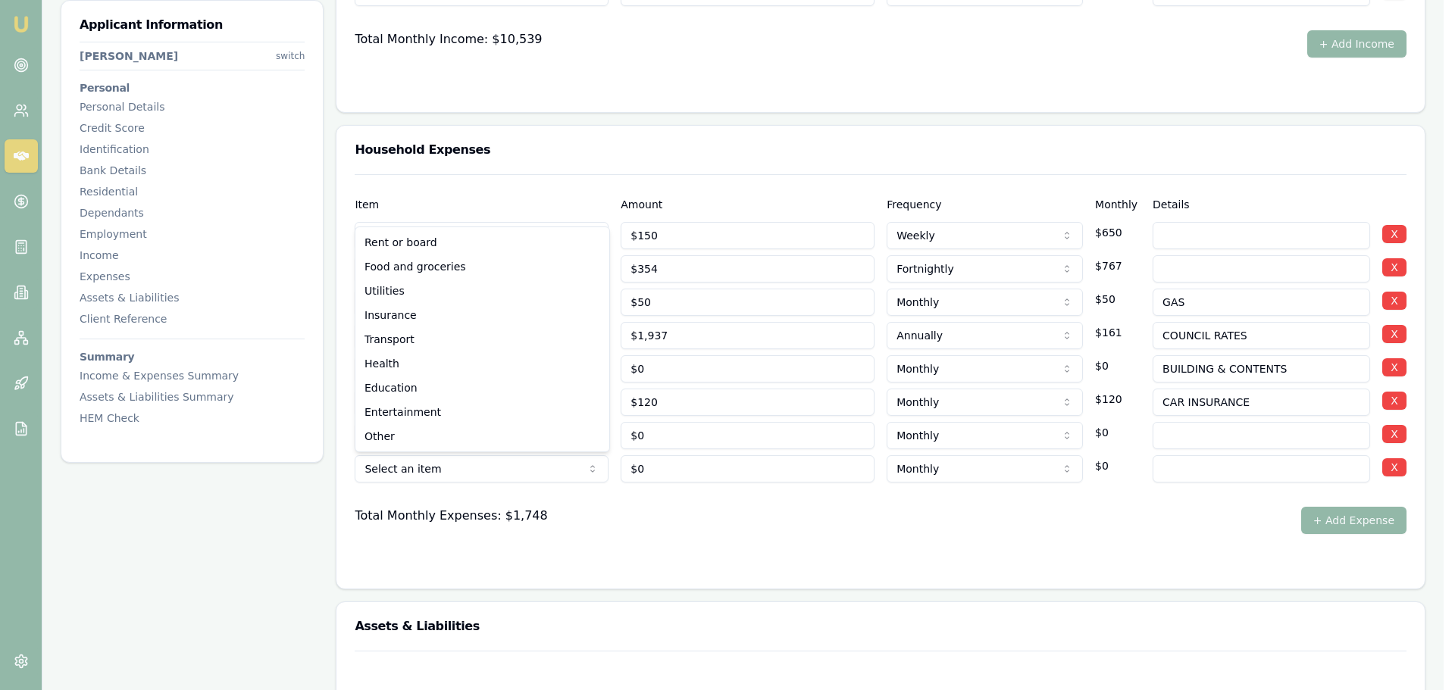
select select "EDUCATION"
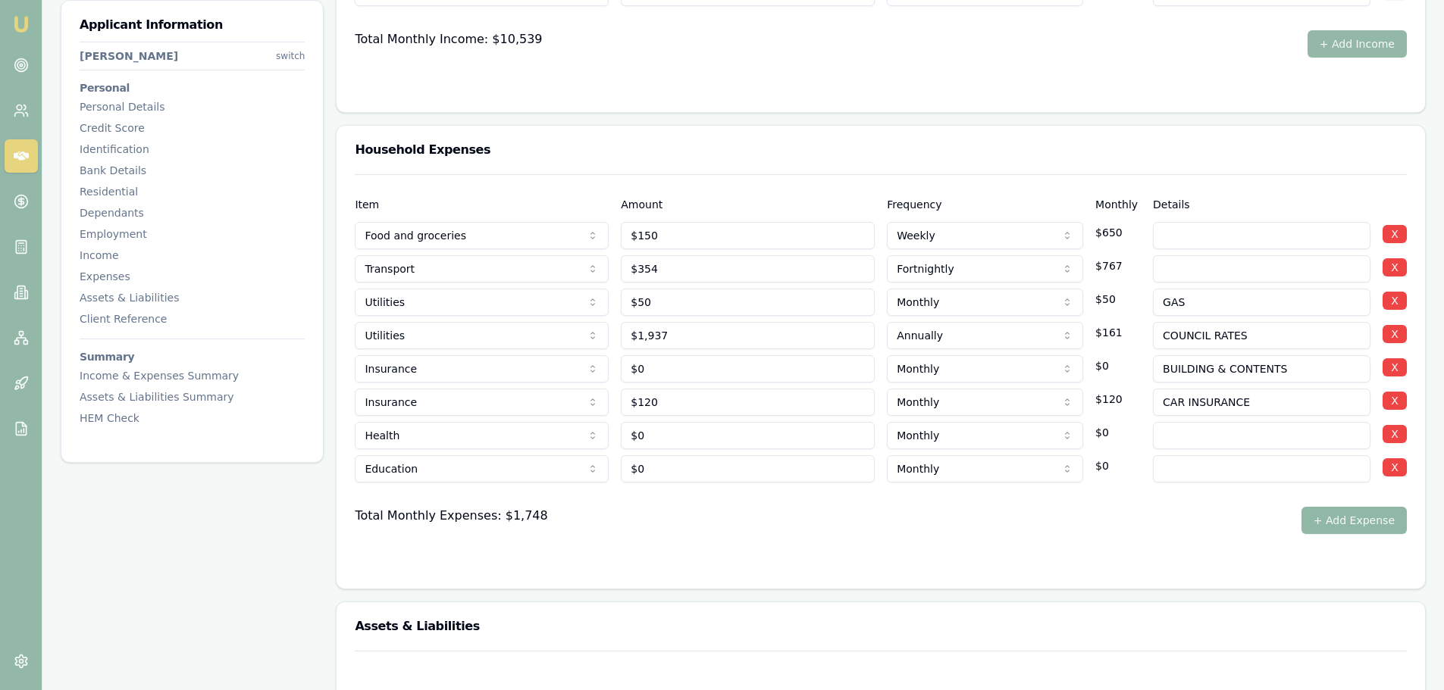
click at [1357, 516] on button "+ Add Expense" at bounding box center [1353, 520] width 105 height 27
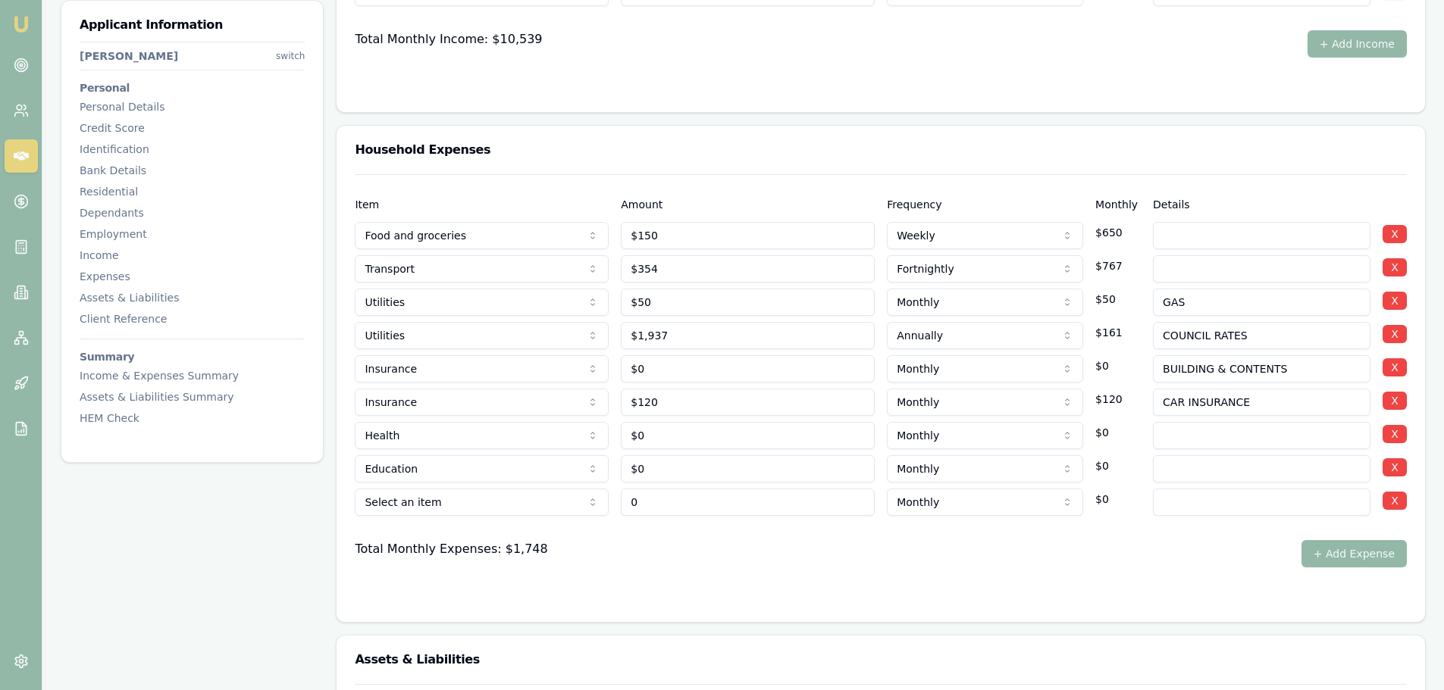
type input "$0"
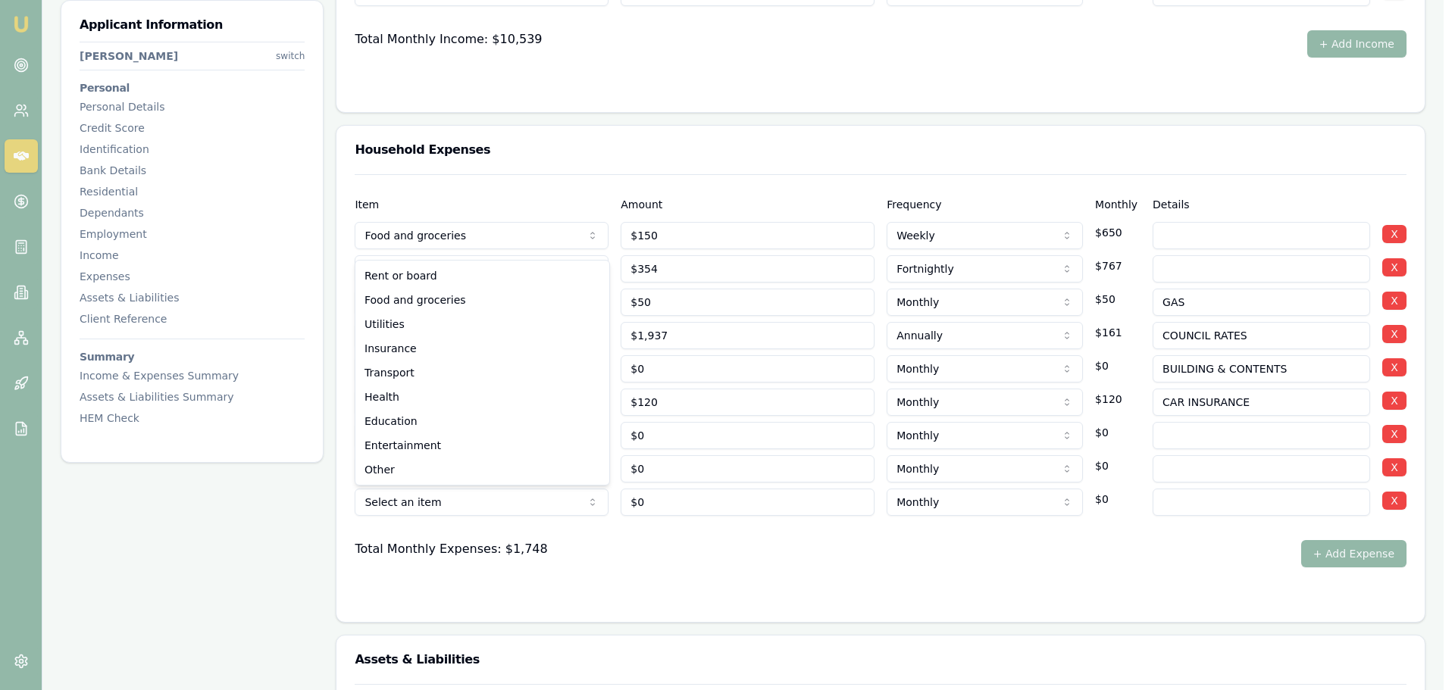
select select "ENTERTAINMENT"
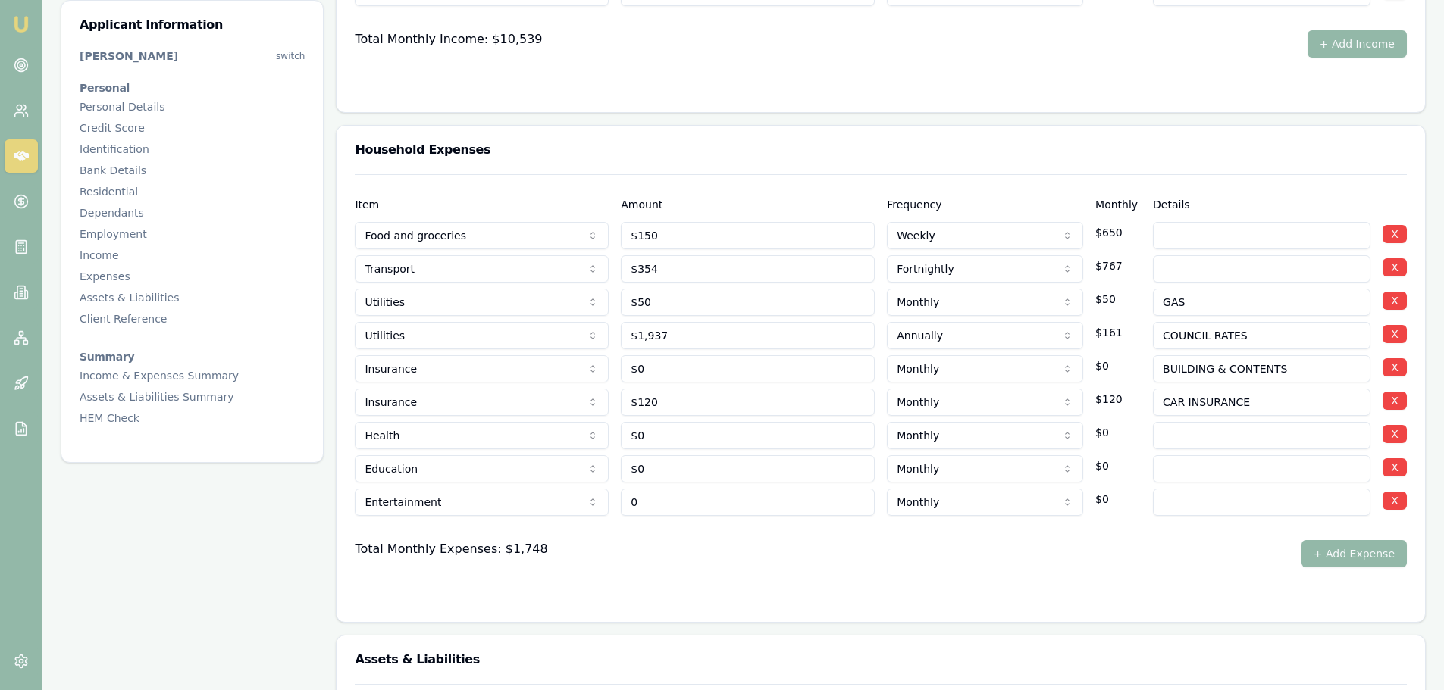
drag, startPoint x: 678, startPoint y: 515, endPoint x: 271, endPoint y: 489, distance: 408.5
type input "$200"
click at [693, 537] on div at bounding box center [881, 528] width 1052 height 24
click at [1357, 548] on button "+ Add Expense" at bounding box center [1353, 553] width 105 height 27
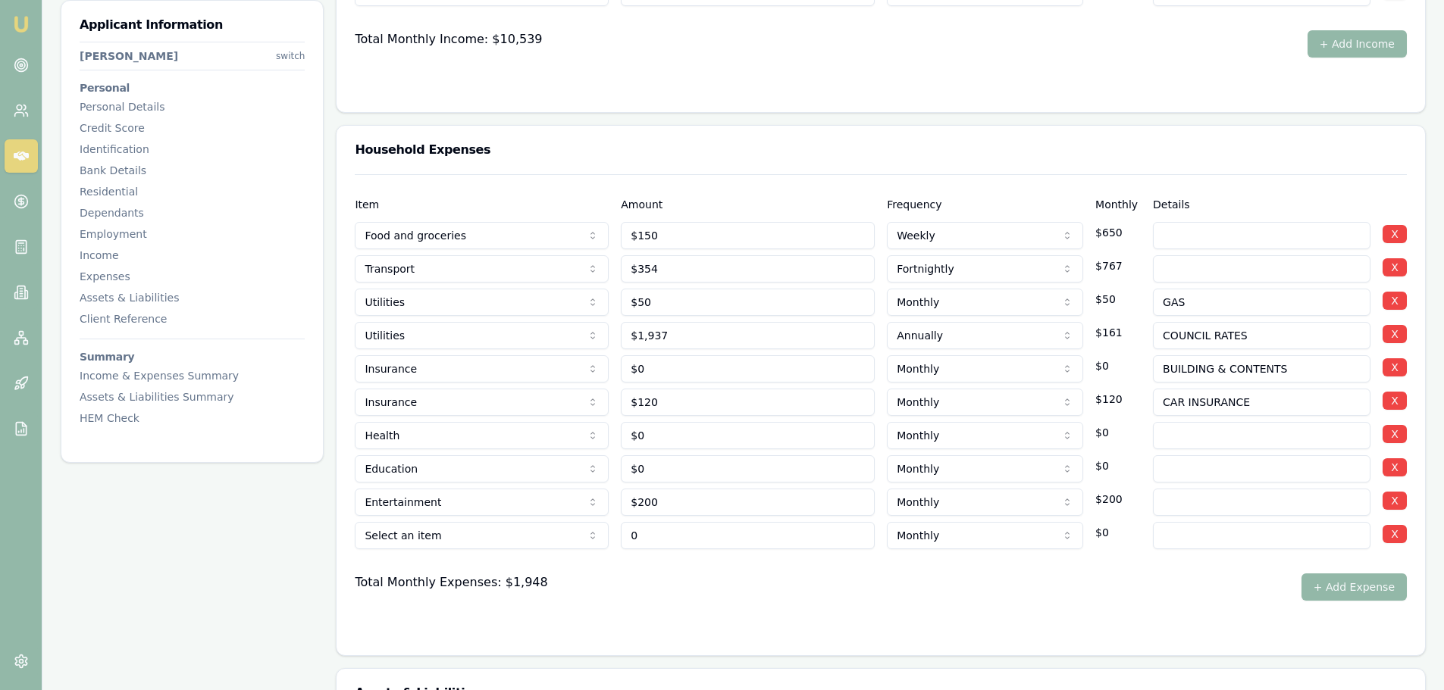
type input "$0"
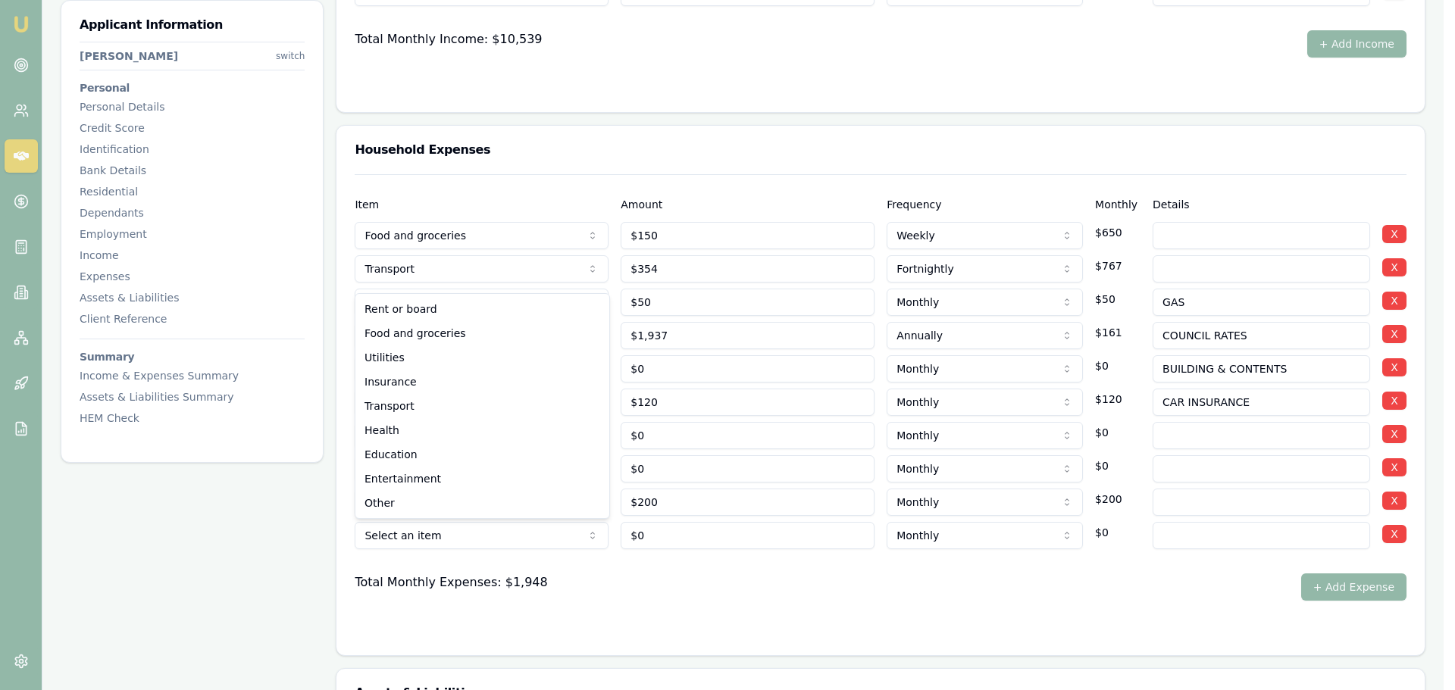
select select "INSURANCE"
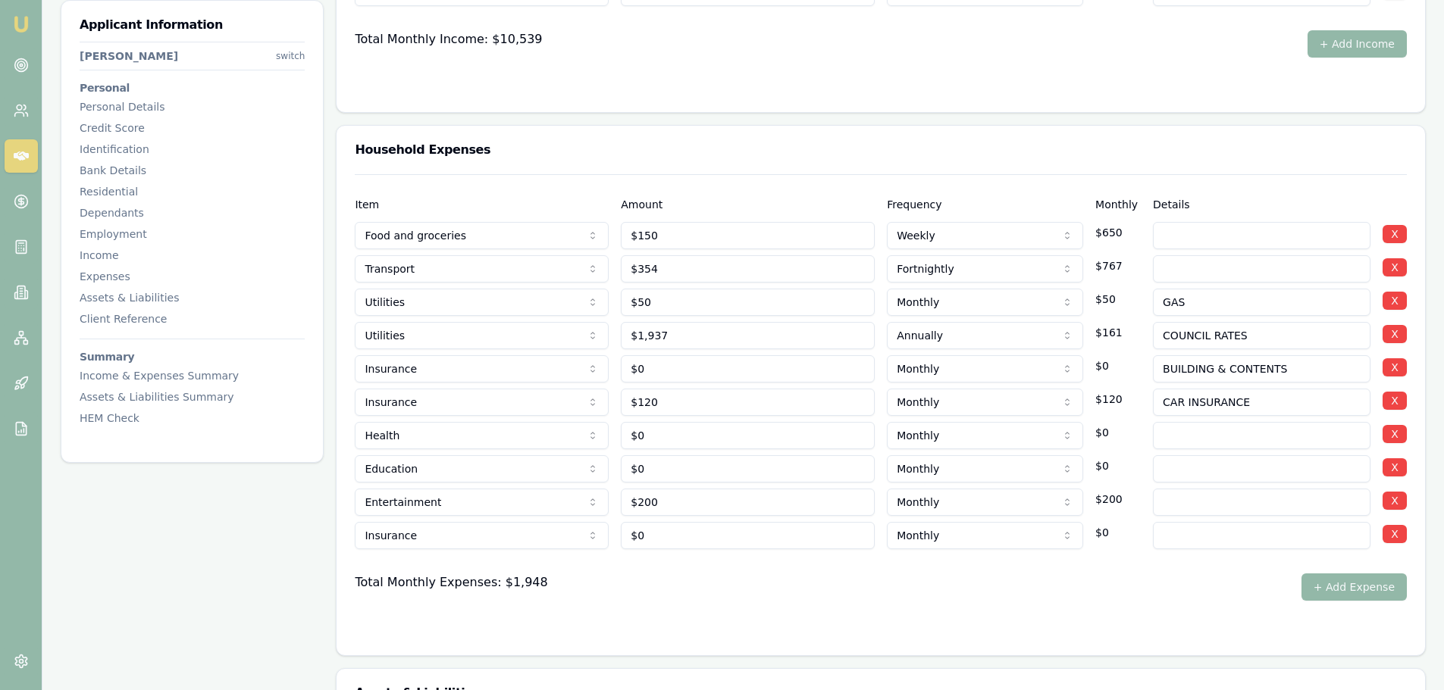
click at [1182, 537] on input at bounding box center [1262, 535] width 218 height 27
click at [1169, 535] on input "LNDLORD INSURANCE" at bounding box center [1262, 535] width 218 height 27
type input "LANDLORD INSURANCE"
click at [1239, 588] on div "Total Monthly Expenses: $1,948 + Add Expense" at bounding box center [881, 587] width 1052 height 27
drag, startPoint x: 706, startPoint y: 372, endPoint x: 606, endPoint y: 377, distance: 100.2
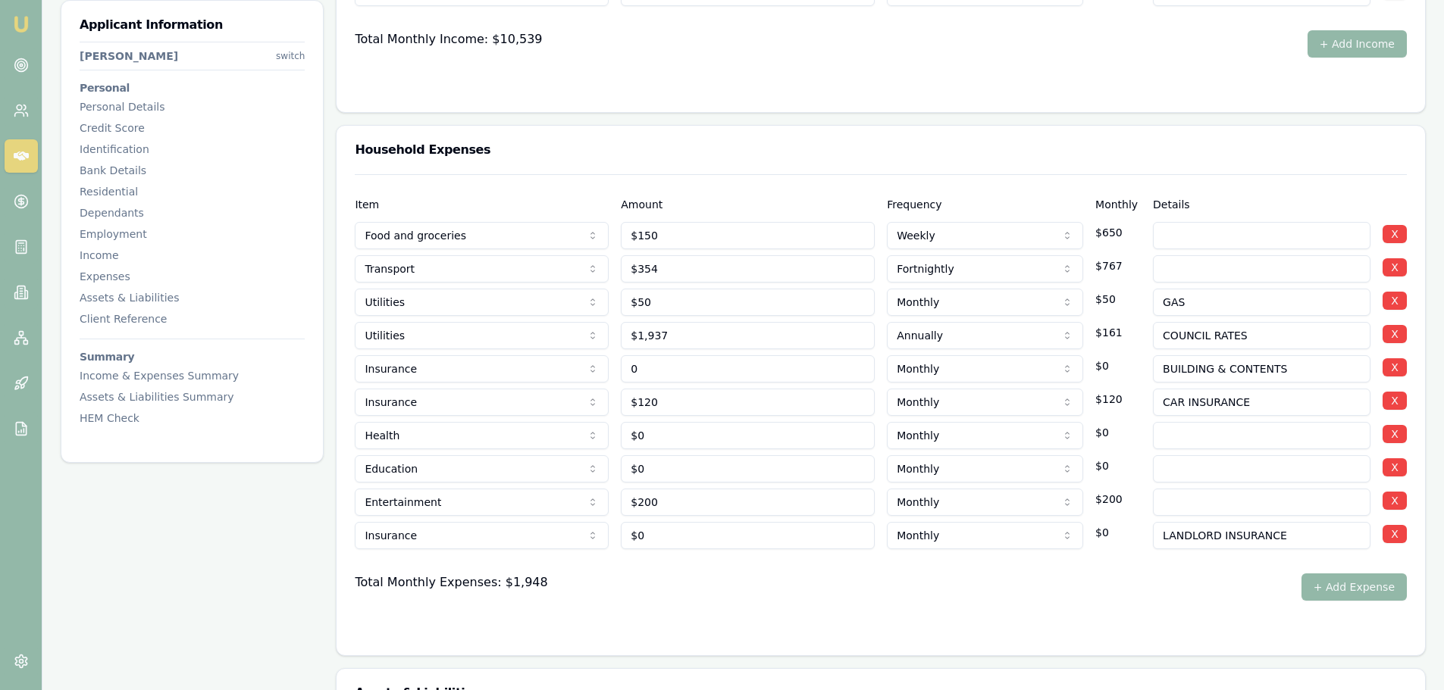
click at [610, 377] on div "Insurance Rent or board Food and groceries Utilities Insurance Transport Health…" at bounding box center [881, 365] width 1052 height 33
drag, startPoint x: 689, startPoint y: 371, endPoint x: 223, endPoint y: 365, distance: 466.1
type input "$200"
drag, startPoint x: 674, startPoint y: 537, endPoint x: 567, endPoint y: 531, distance: 107.0
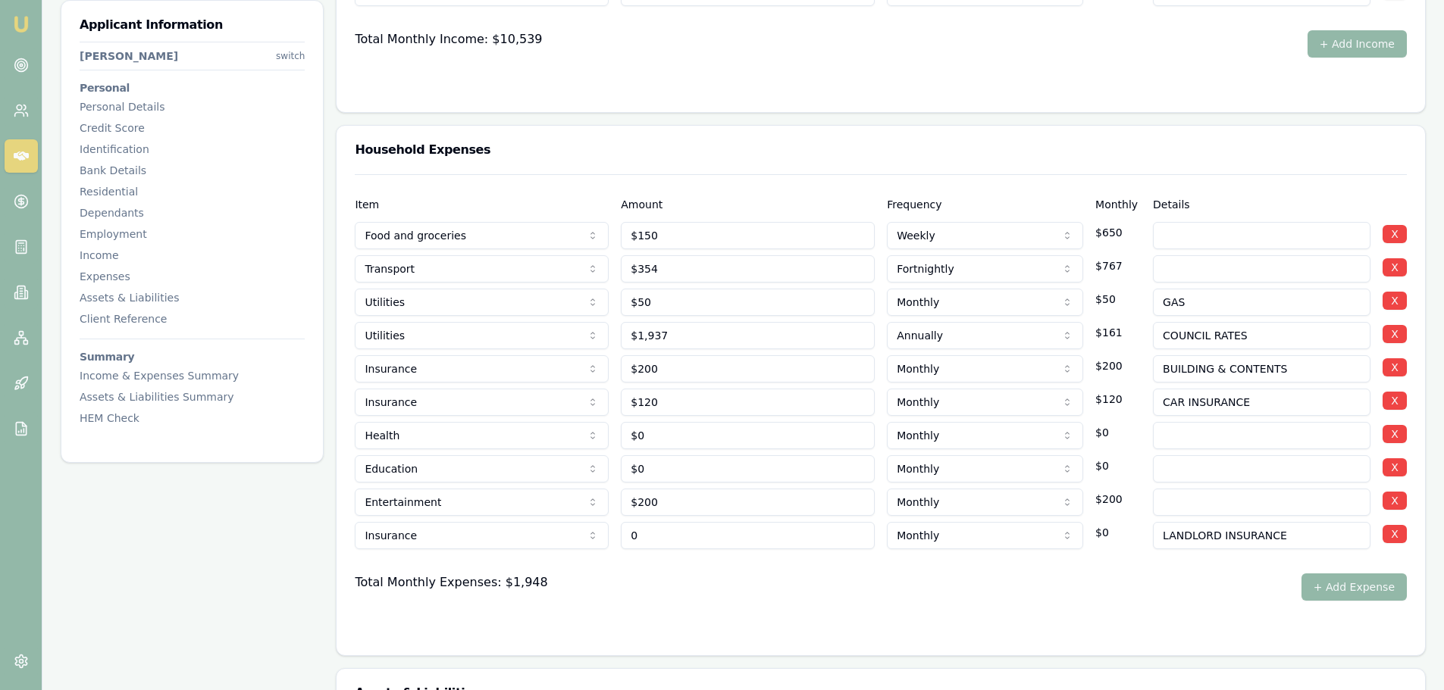
click at [577, 531] on div "Insurance Rent or board Food and groceries Utilities Insurance Transport Health…" at bounding box center [881, 532] width 1052 height 33
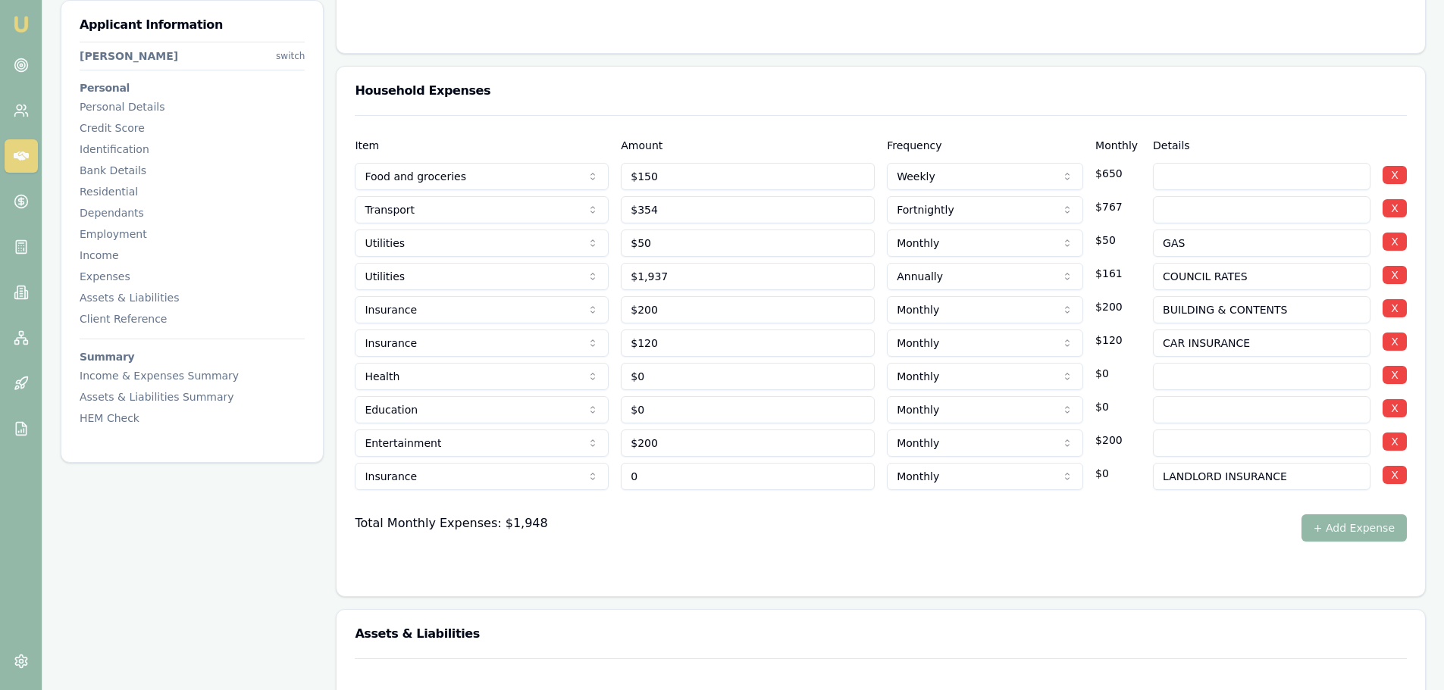
scroll to position [2956, 0]
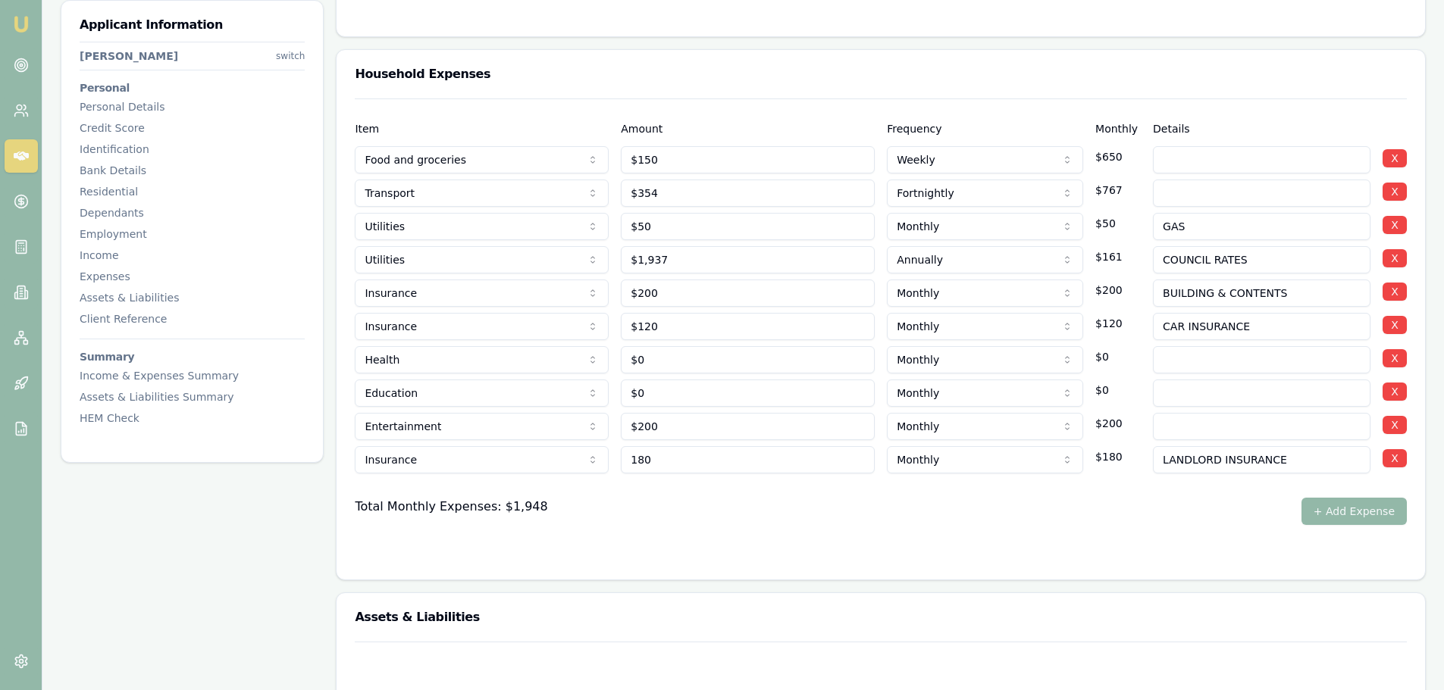
type input "180"
type input "120"
type input "$180"
drag, startPoint x: 727, startPoint y: 324, endPoint x: 206, endPoint y: 308, distance: 520.9
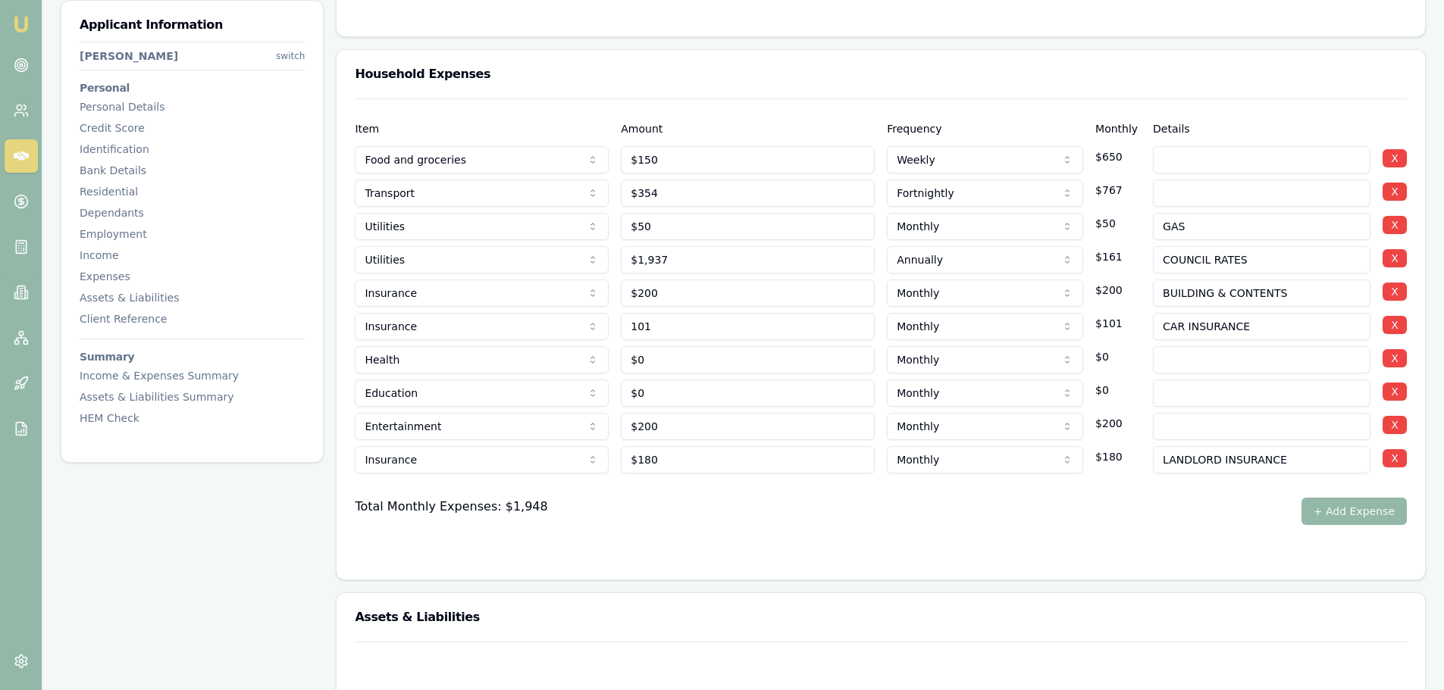
type input "$101"
click at [900, 503] on div "Total Monthly Expenses: $1,948 + Add Expense" at bounding box center [881, 511] width 1052 height 27
click at [687, 361] on input "0" at bounding box center [748, 359] width 254 height 27
type input "$0"
click at [1180, 357] on input at bounding box center [1262, 359] width 218 height 27
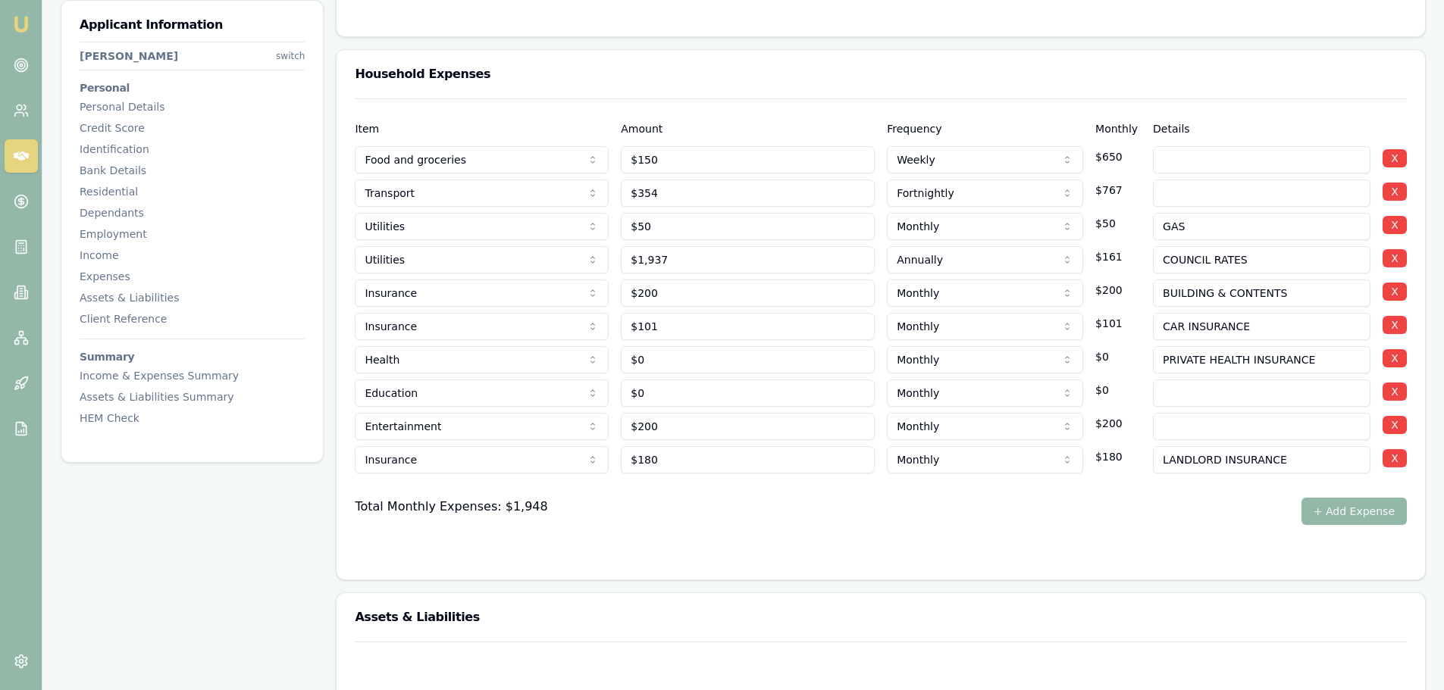
type input "PRIVATE HEALTH INSURANCE"
drag, startPoint x: 661, startPoint y: 356, endPoint x: 593, endPoint y: 356, distance: 68.2
click at [593, 356] on div "Health Rent or board Food and groceries Utilities Insurance Transport Health Ed…" at bounding box center [881, 356] width 1052 height 33
type input "$154"
click at [809, 512] on div "Total Monthly Expenses: $1,948 + Add Expense" at bounding box center [881, 511] width 1052 height 27
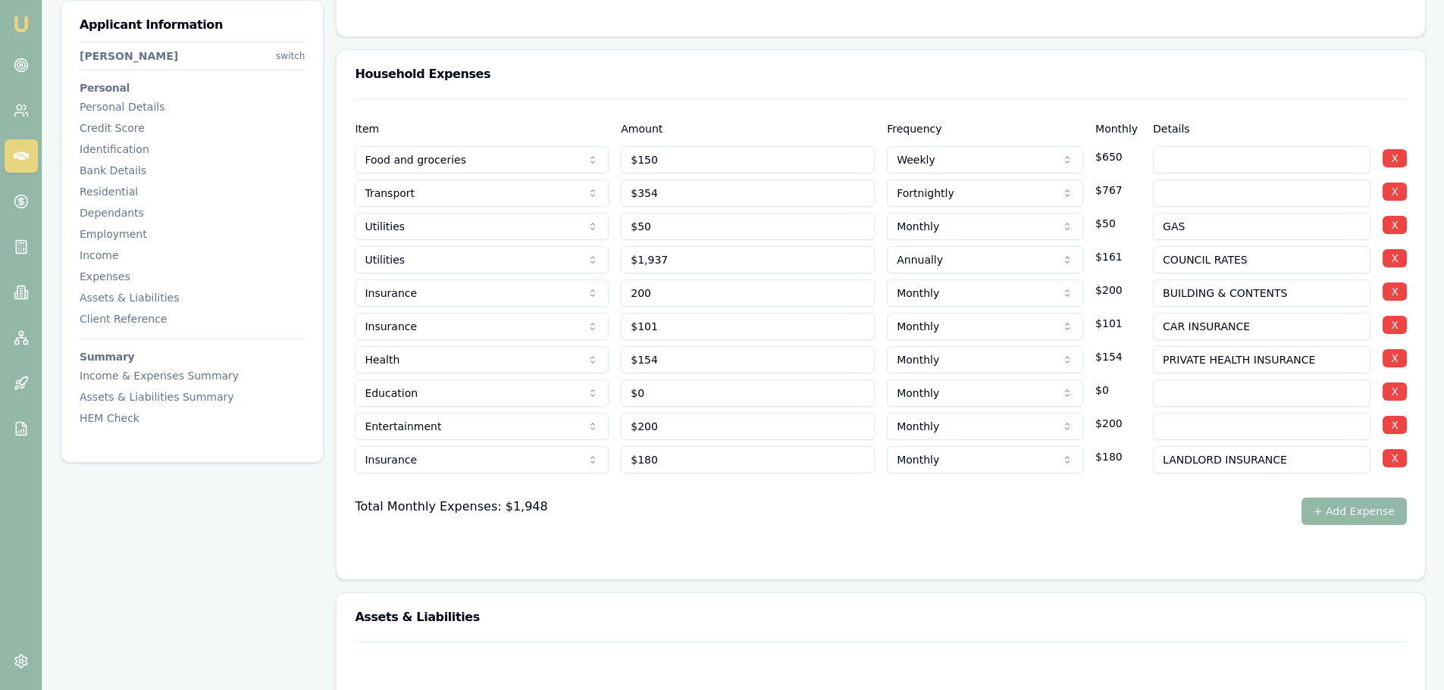
click at [702, 291] on input "200" at bounding box center [748, 293] width 254 height 27
type input "$200"
click at [695, 330] on input "101" at bounding box center [748, 326] width 254 height 27
type input "$101"
type input "180"
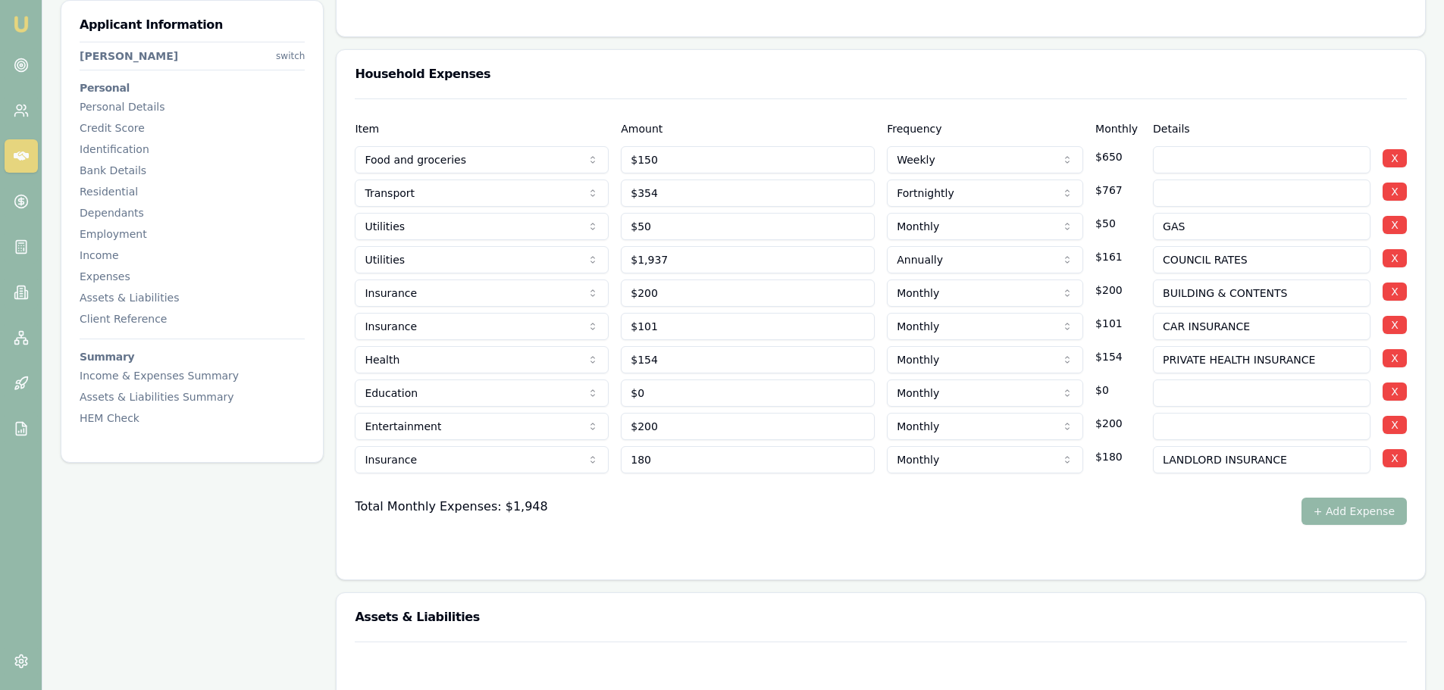
click at [704, 454] on input "180" at bounding box center [748, 459] width 254 height 27
type input "154"
type input "$180"
click at [696, 357] on input "154" at bounding box center [748, 359] width 254 height 27
type input "$154"
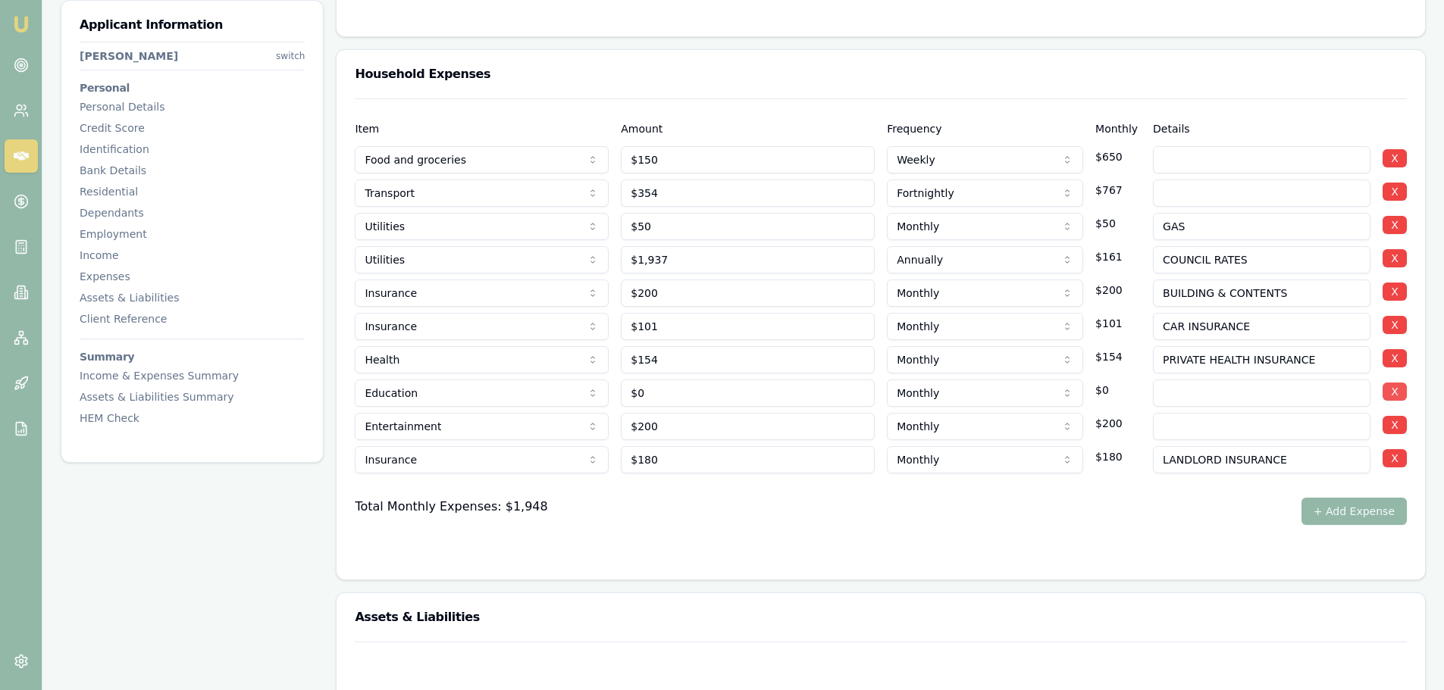
click at [1392, 390] on button "X" at bounding box center [1394, 392] width 24 height 18
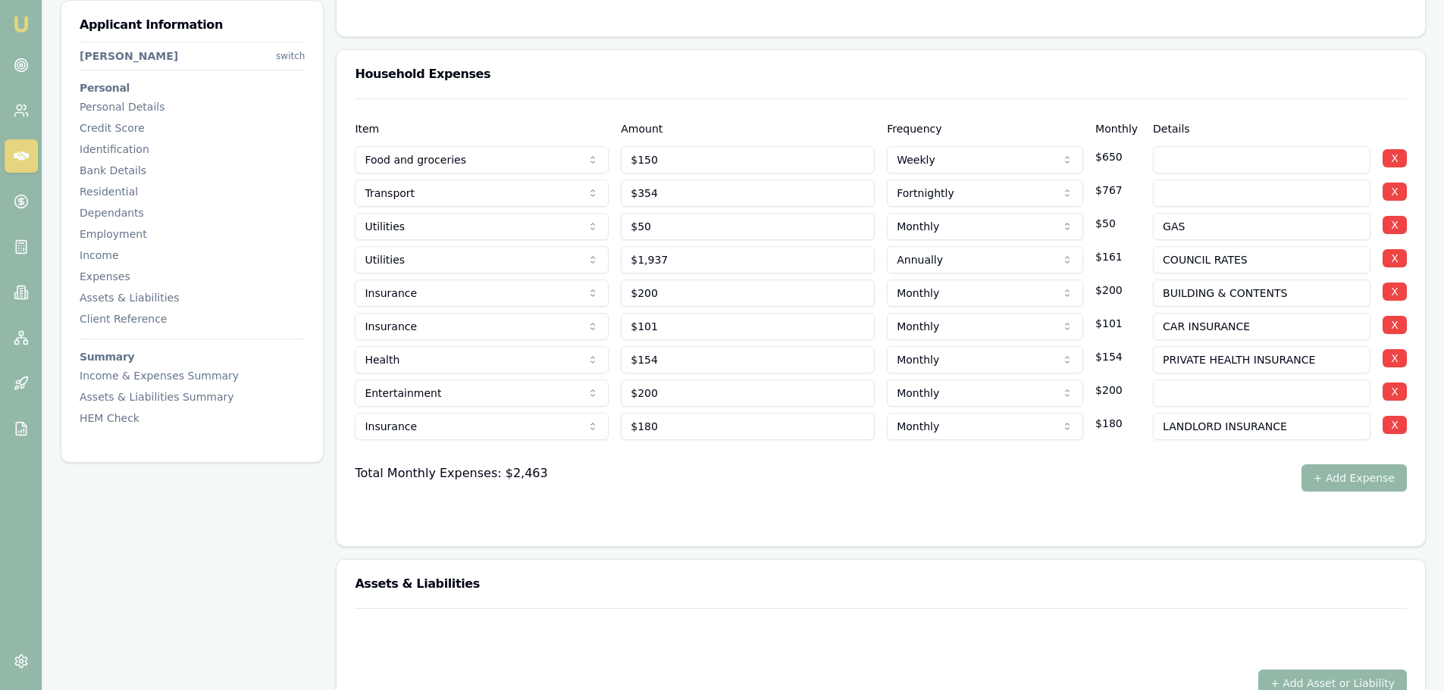
click at [907, 468] on div "Total Monthly Expenses: $2,463 + Add Expense" at bounding box center [881, 478] width 1052 height 27
click at [1138, 59] on div "Household Expenses" at bounding box center [880, 74] width 1088 height 49
click at [902, 484] on div "Total Monthly Expenses: $2,463 + Add Expense" at bounding box center [881, 478] width 1052 height 27
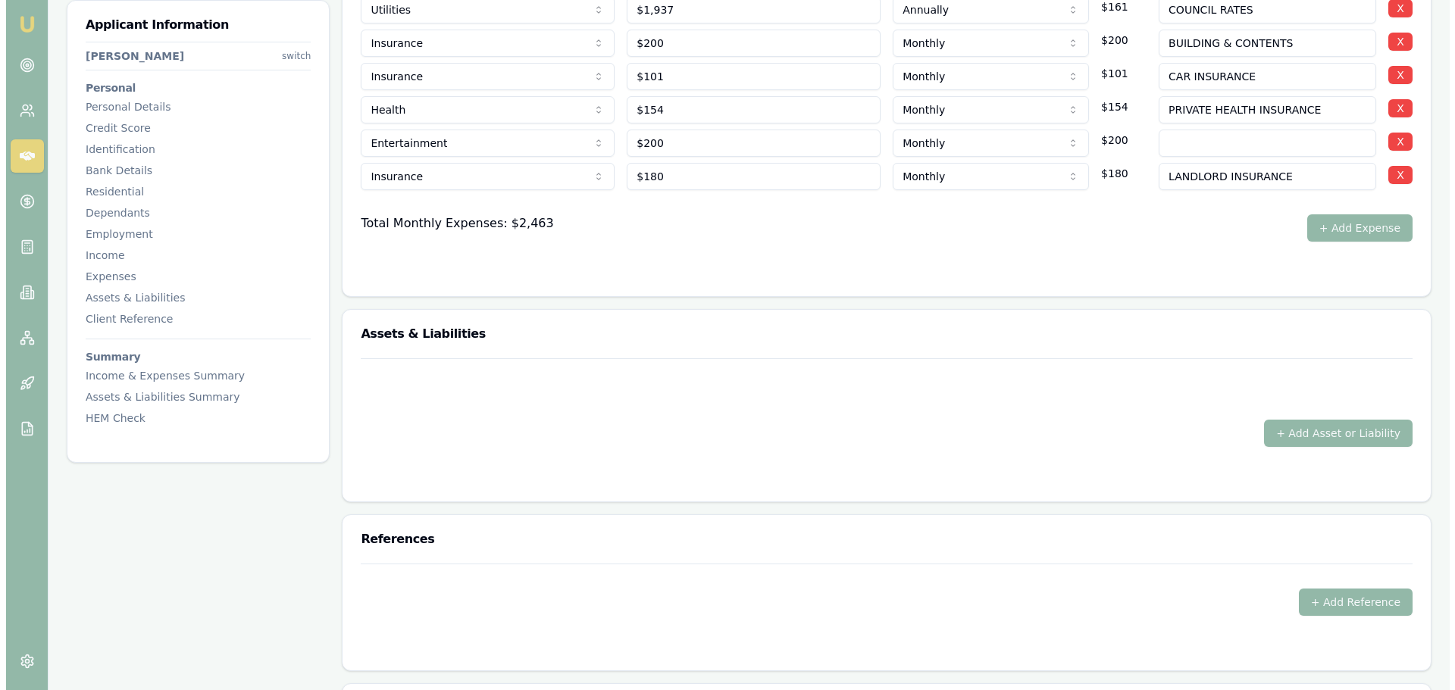
scroll to position [3335, 0]
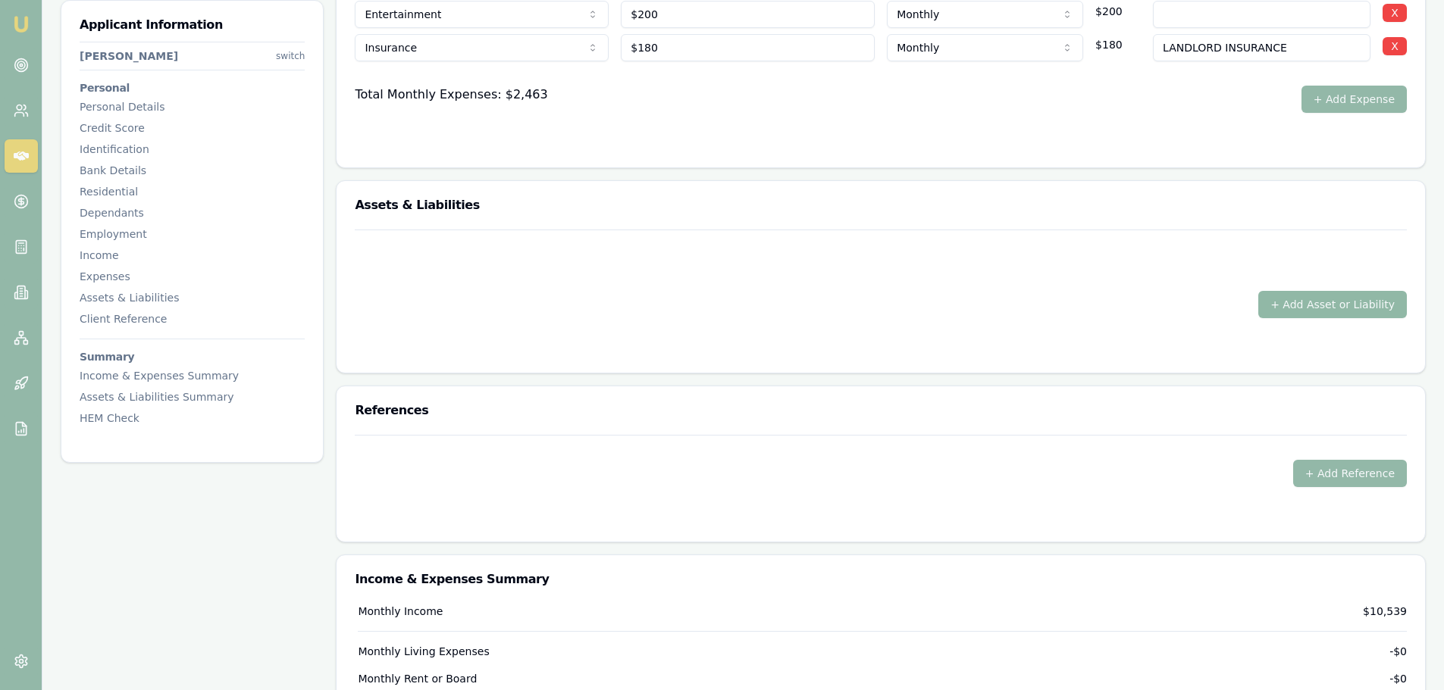
click at [1313, 313] on button "+ Add Asset or Liability" at bounding box center [1332, 304] width 149 height 27
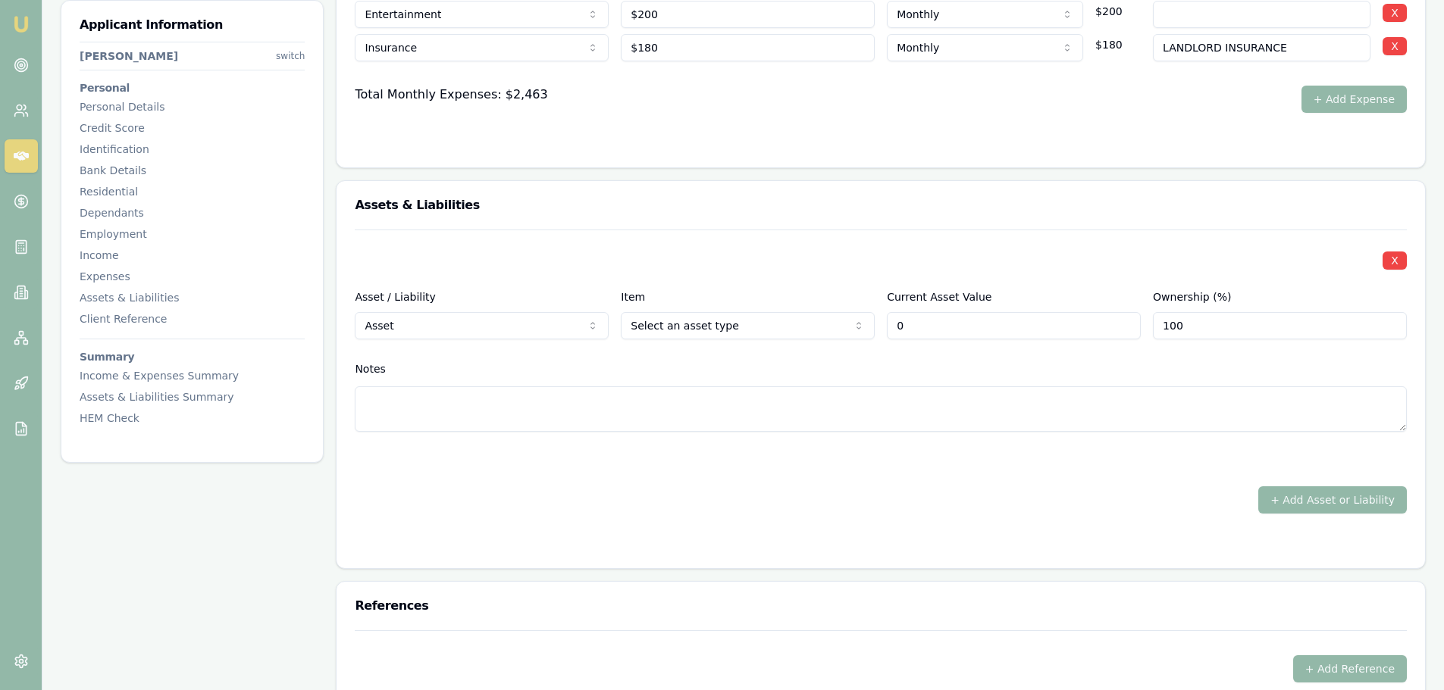
type input "$0"
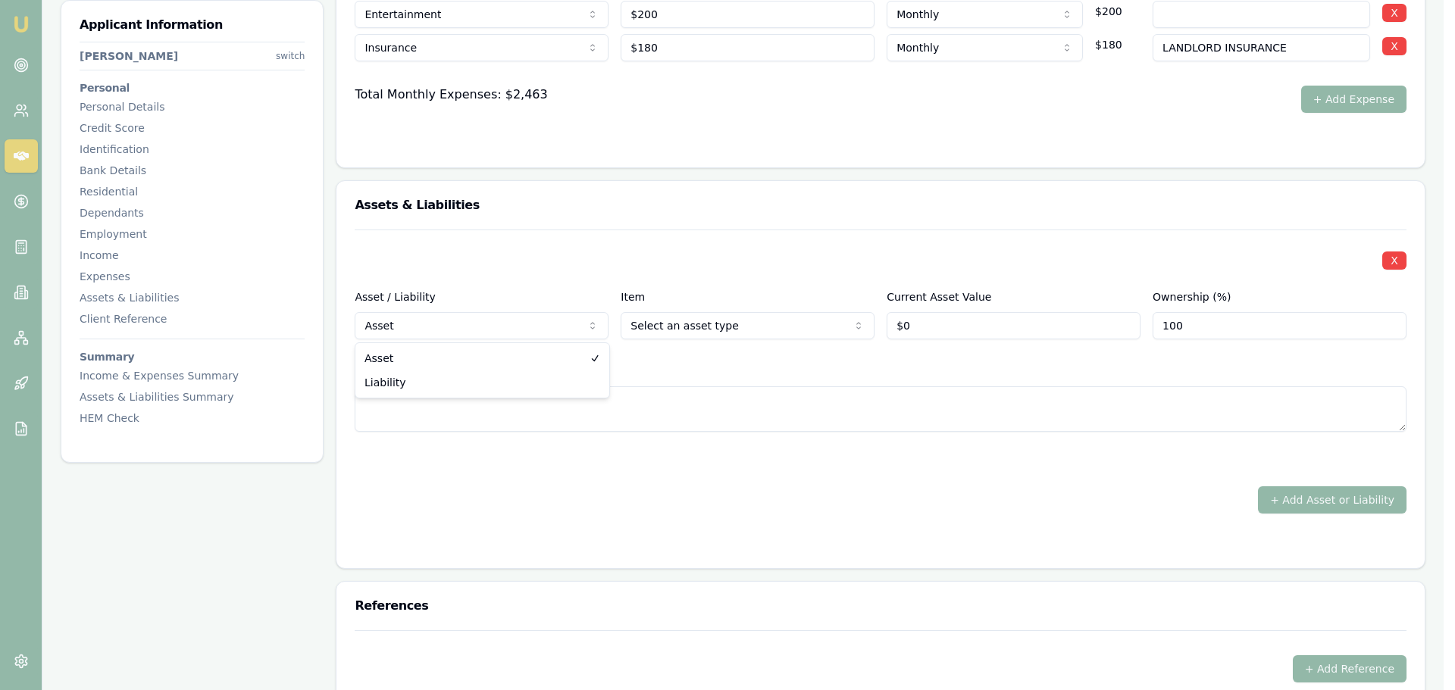
select select "LIABILITY"
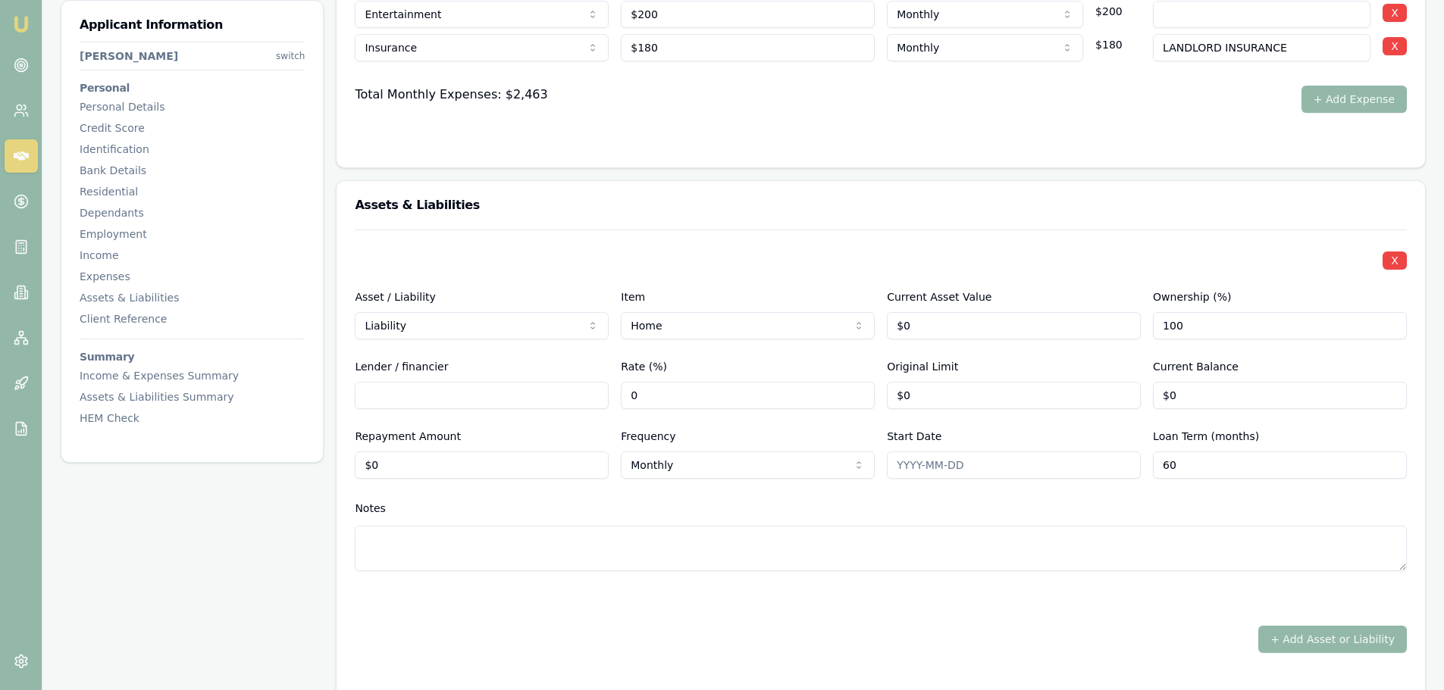
click at [430, 399] on input "Lender / financier" at bounding box center [482, 395] width 254 height 27
type input "WESTPAC"
drag, startPoint x: 380, startPoint y: 469, endPoint x: 358, endPoint y: 469, distance: 22.7
click at [358, 469] on input "0" at bounding box center [482, 465] width 254 height 27
type input "$4,327"
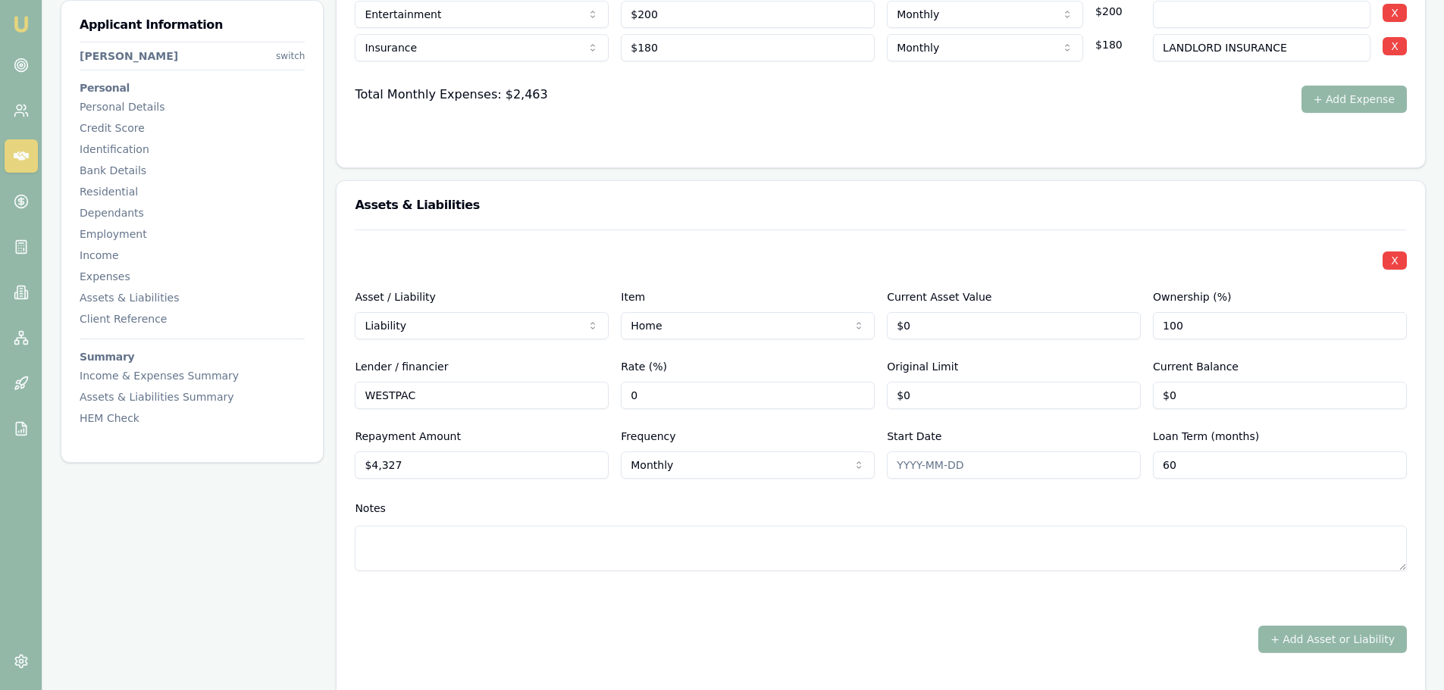
click at [405, 512] on div "Notes" at bounding box center [881, 508] width 1052 height 23
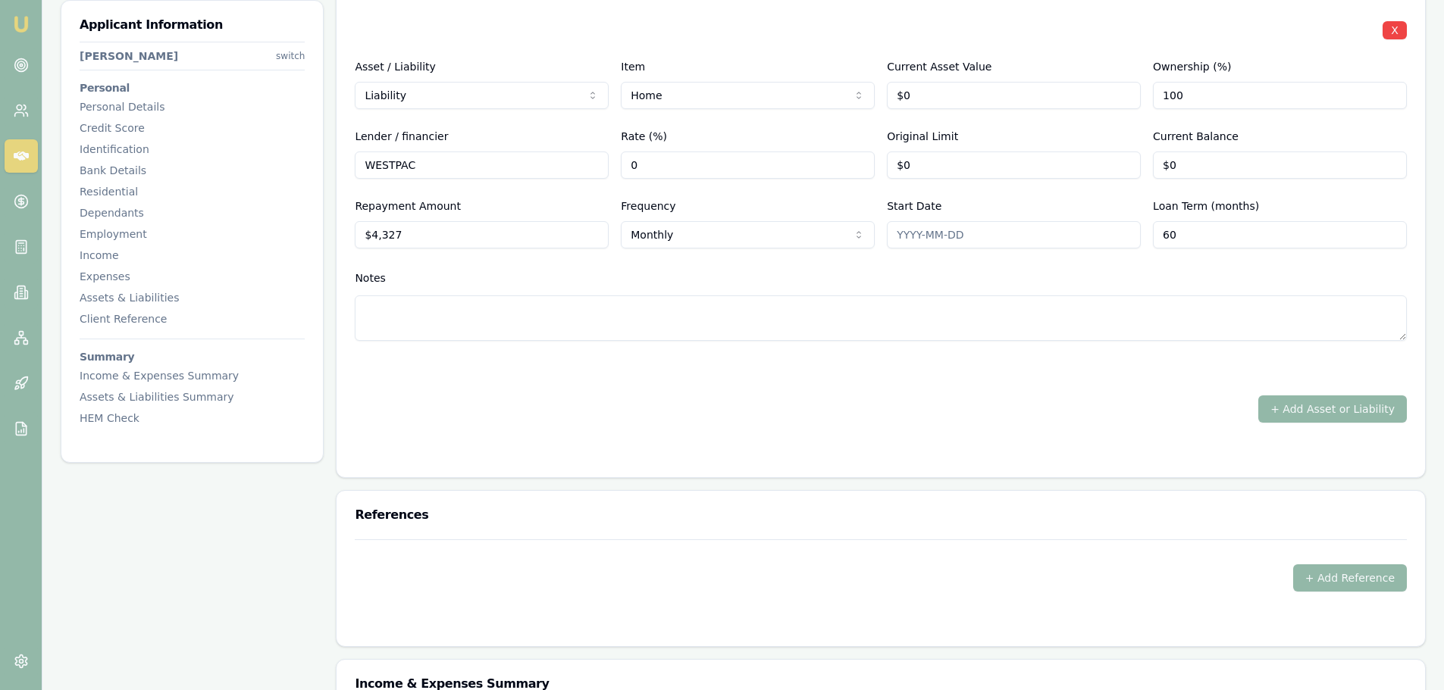
click at [1393, 395] on div "X Asset / Liability Liability Asset Liability Item Home Home Car Boat Bike Cara…" at bounding box center [881, 211] width 1052 height 424
click at [1381, 415] on button "+ Add Asset or Liability" at bounding box center [1332, 409] width 149 height 27
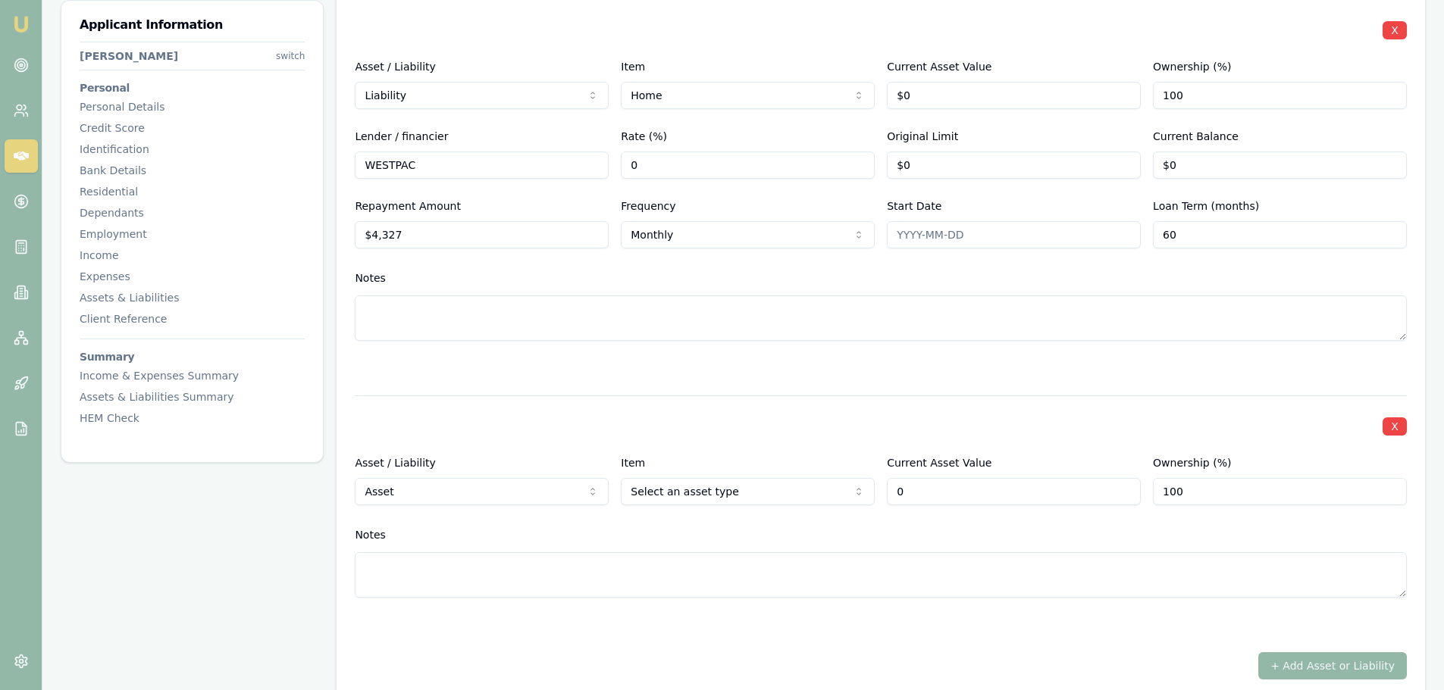
type input "$0"
select select "LIABILITY"
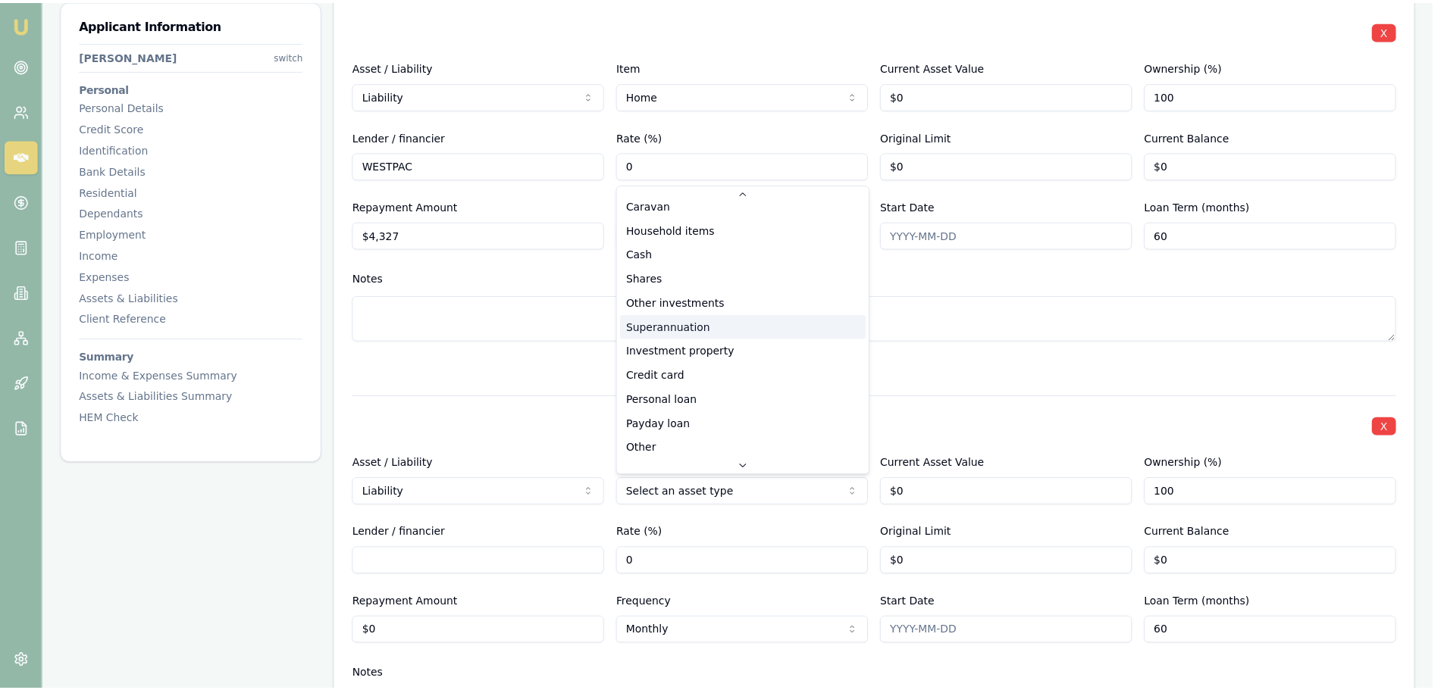
scroll to position [98, 0]
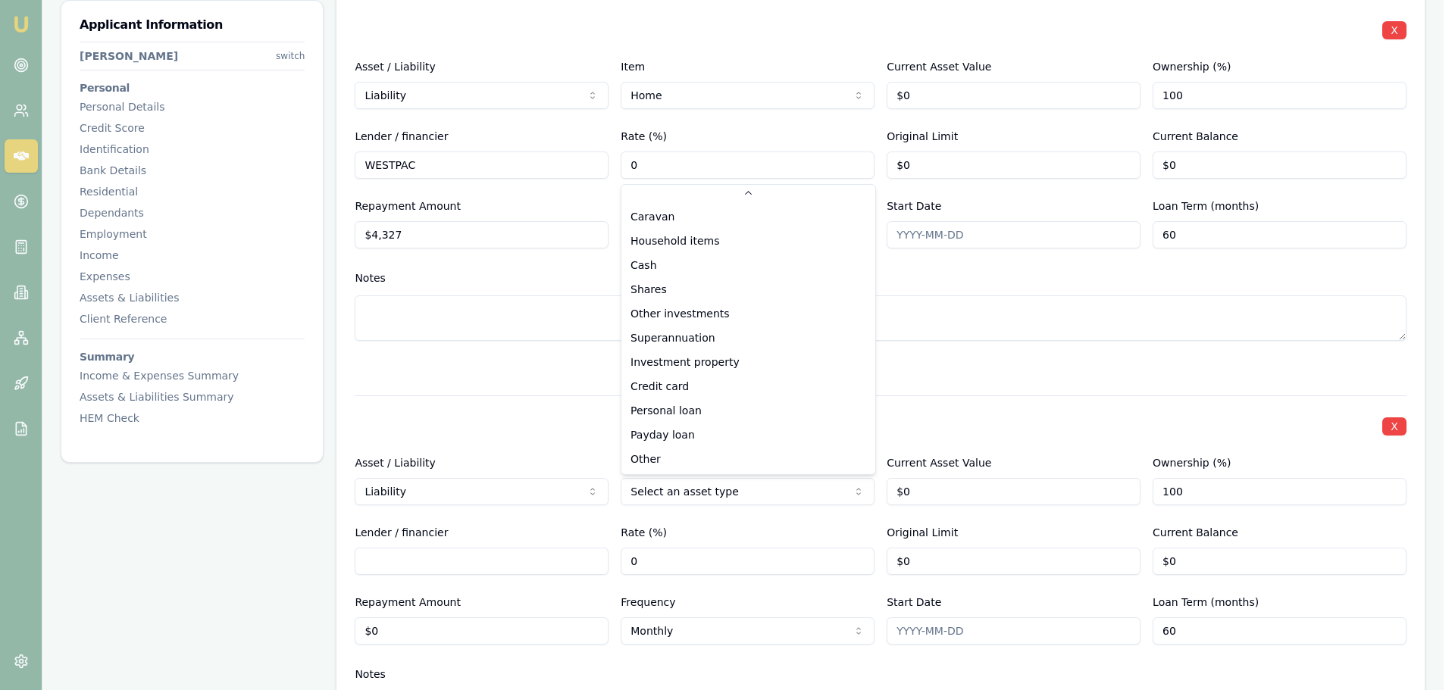
select select "CREDIT_CARD"
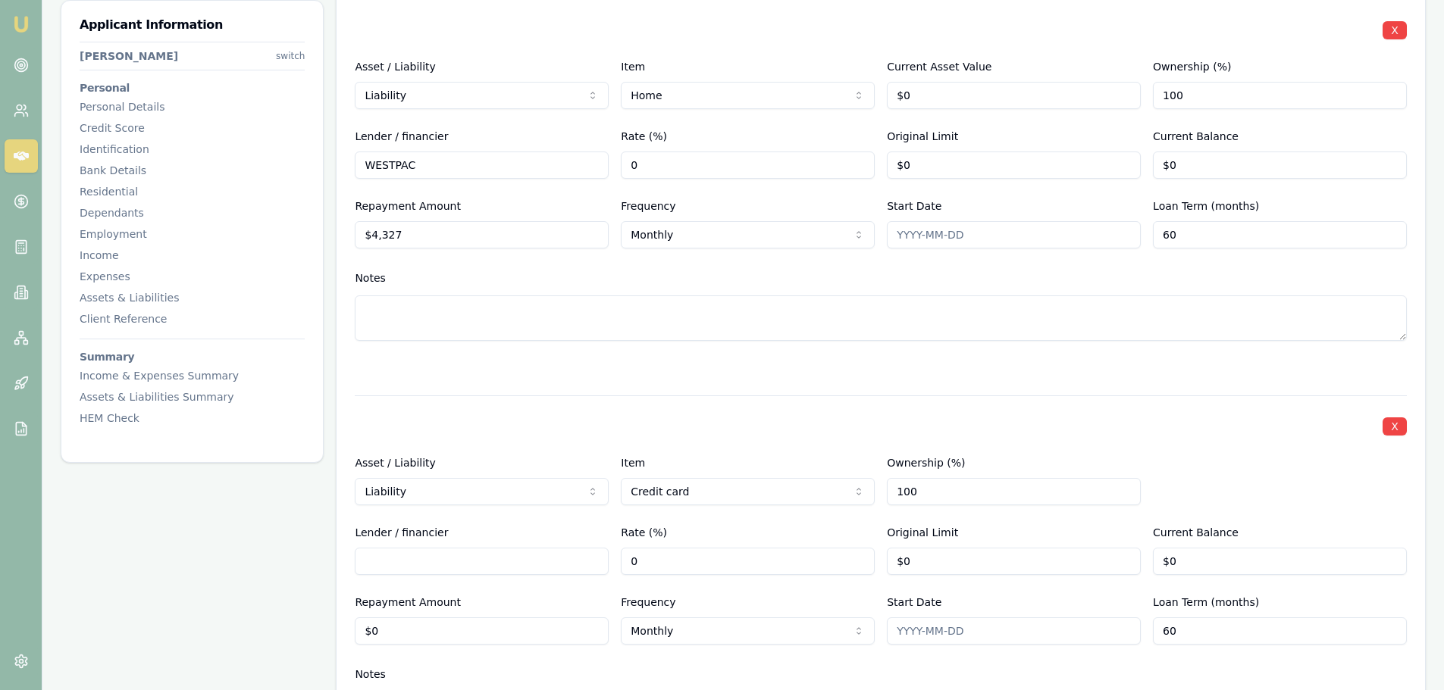
click at [432, 556] on input "Lender / financier" at bounding box center [482, 561] width 254 height 27
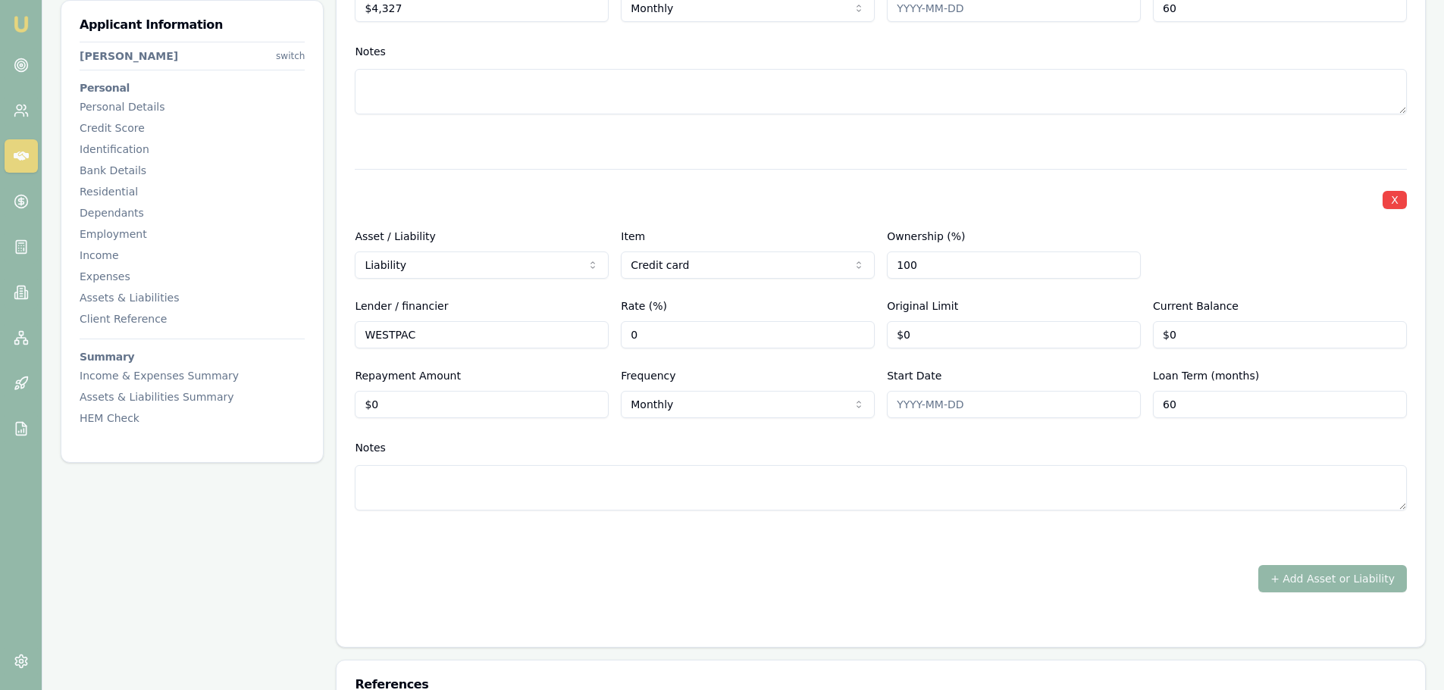
scroll to position [3562, 0]
type input "WESTPAC"
drag, startPoint x: 1094, startPoint y: 333, endPoint x: 679, endPoint y: 324, distance: 414.6
click at [730, 325] on div "Lender / financier WESTPAC Rate (%) 0 Original Limit 0 Current Balance $0" at bounding box center [881, 322] width 1052 height 52
type input "$1,000"
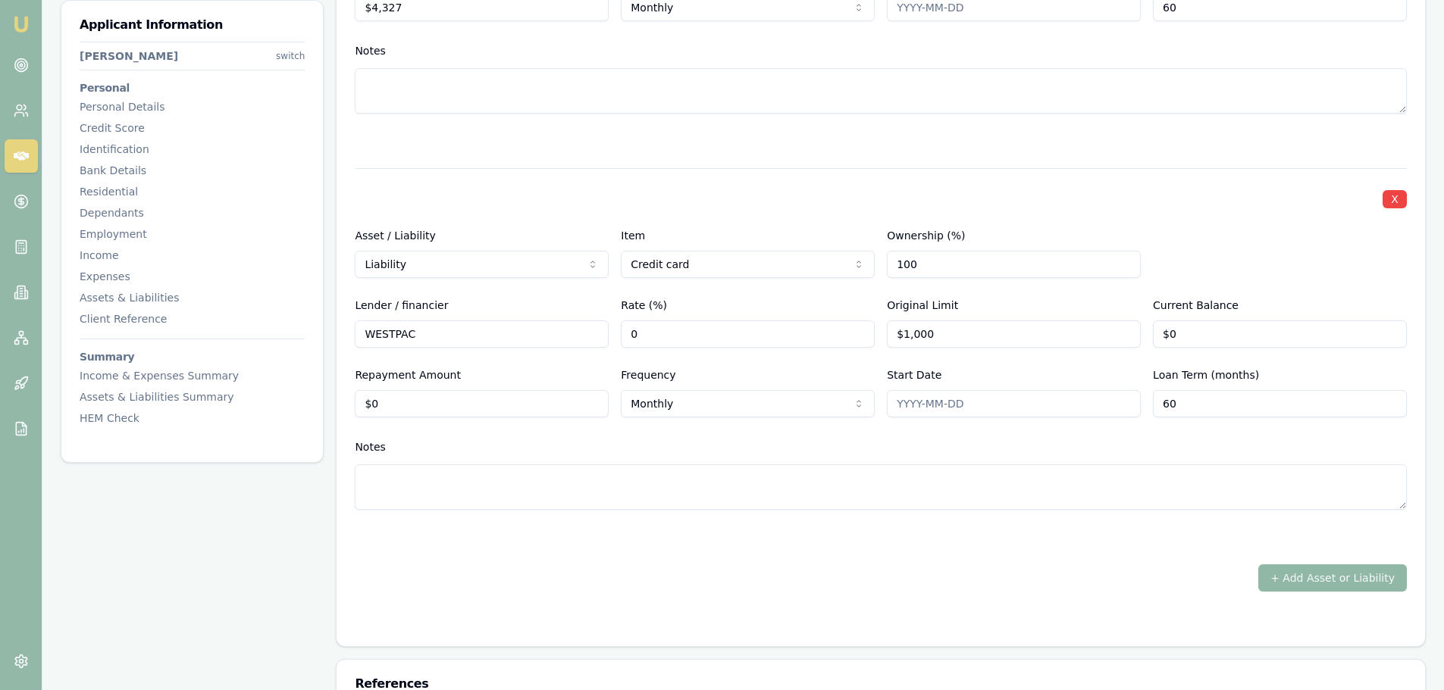
click at [1335, 581] on button "+ Add Asset or Liability" at bounding box center [1332, 578] width 149 height 27
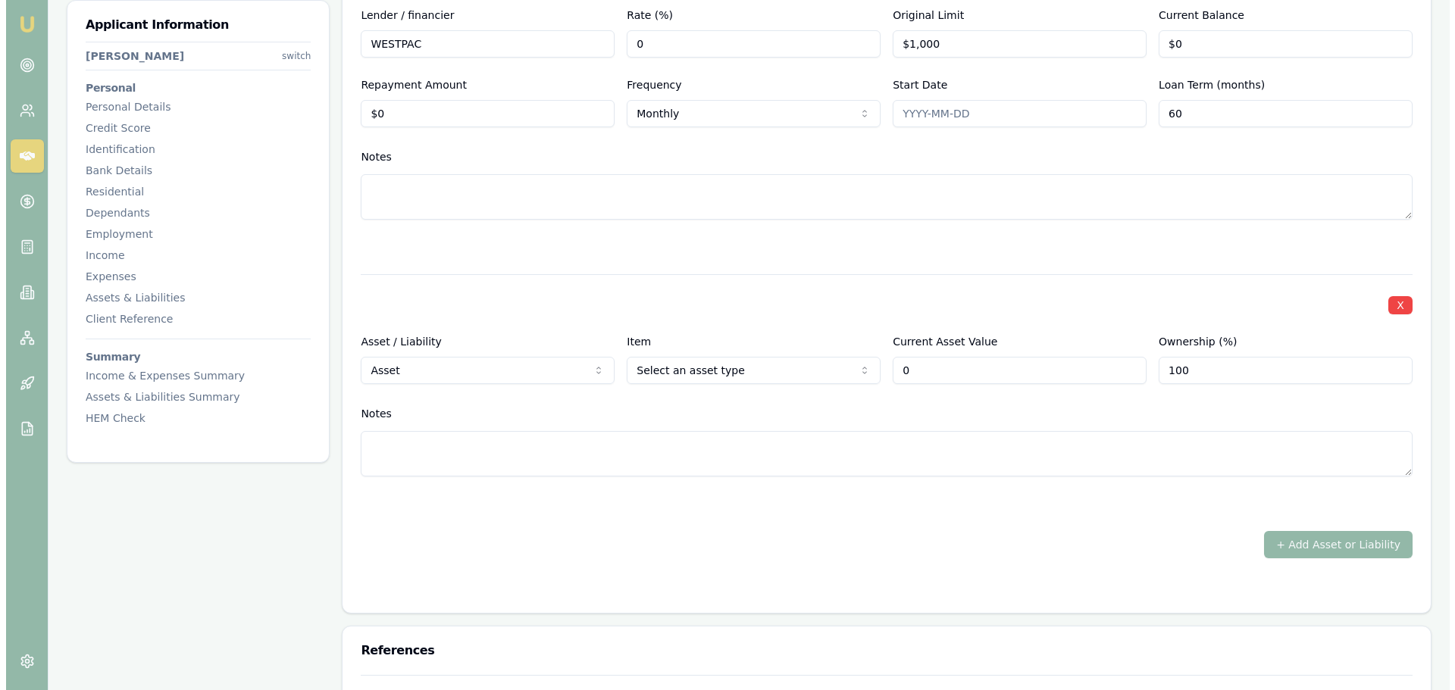
scroll to position [3865, 0]
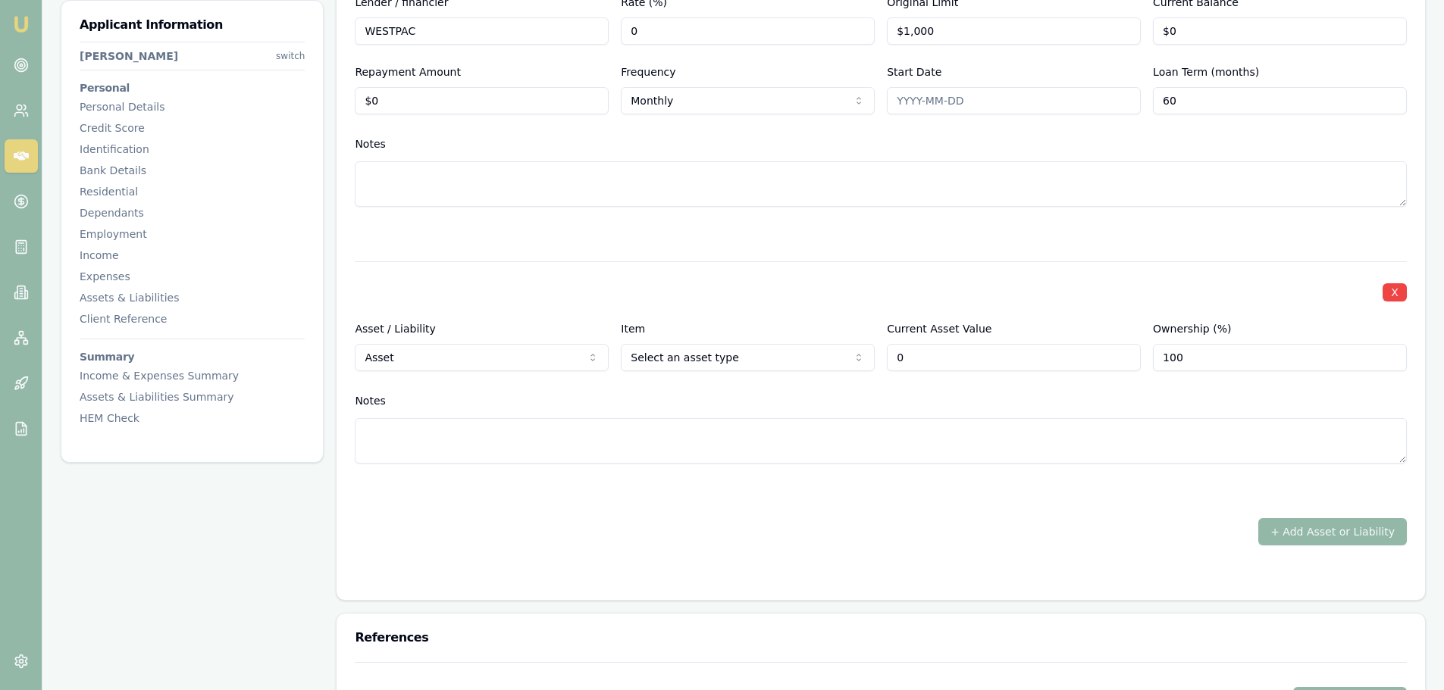
type input "$0"
select select "LIABILITY"
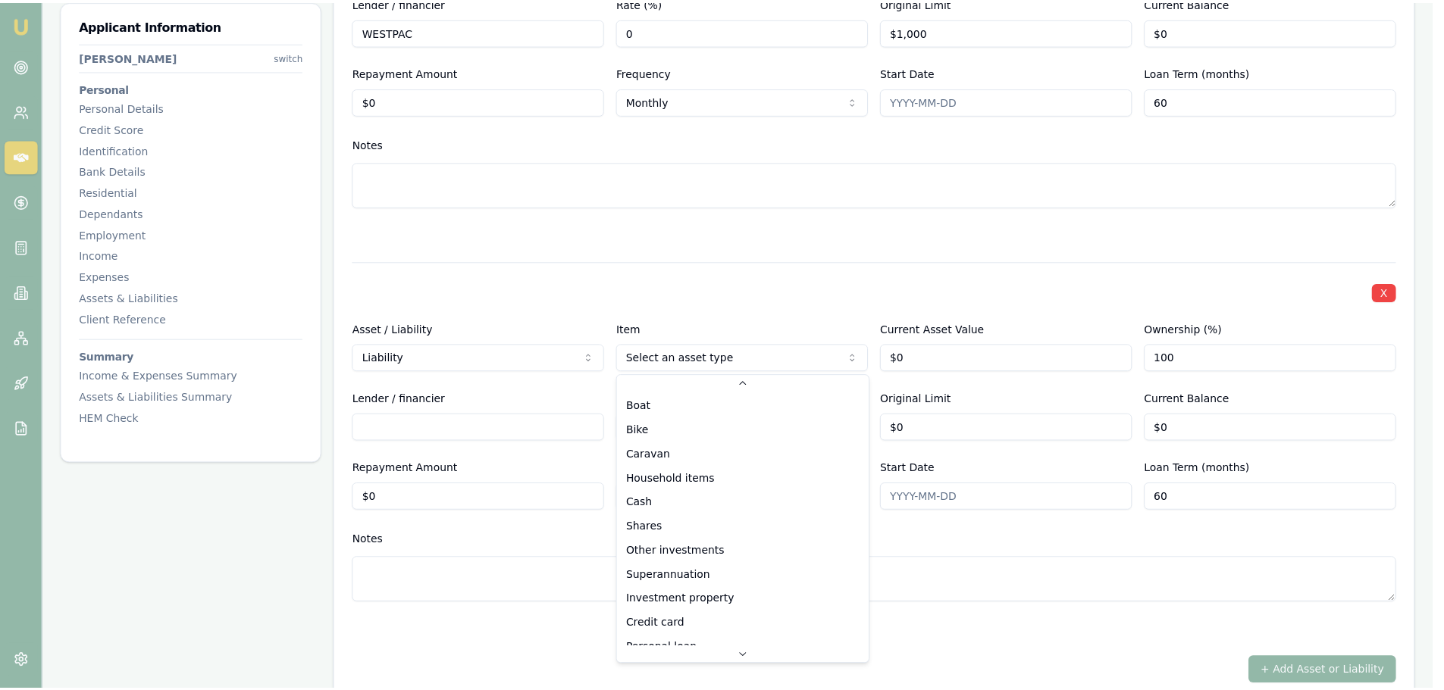
scroll to position [76, 0]
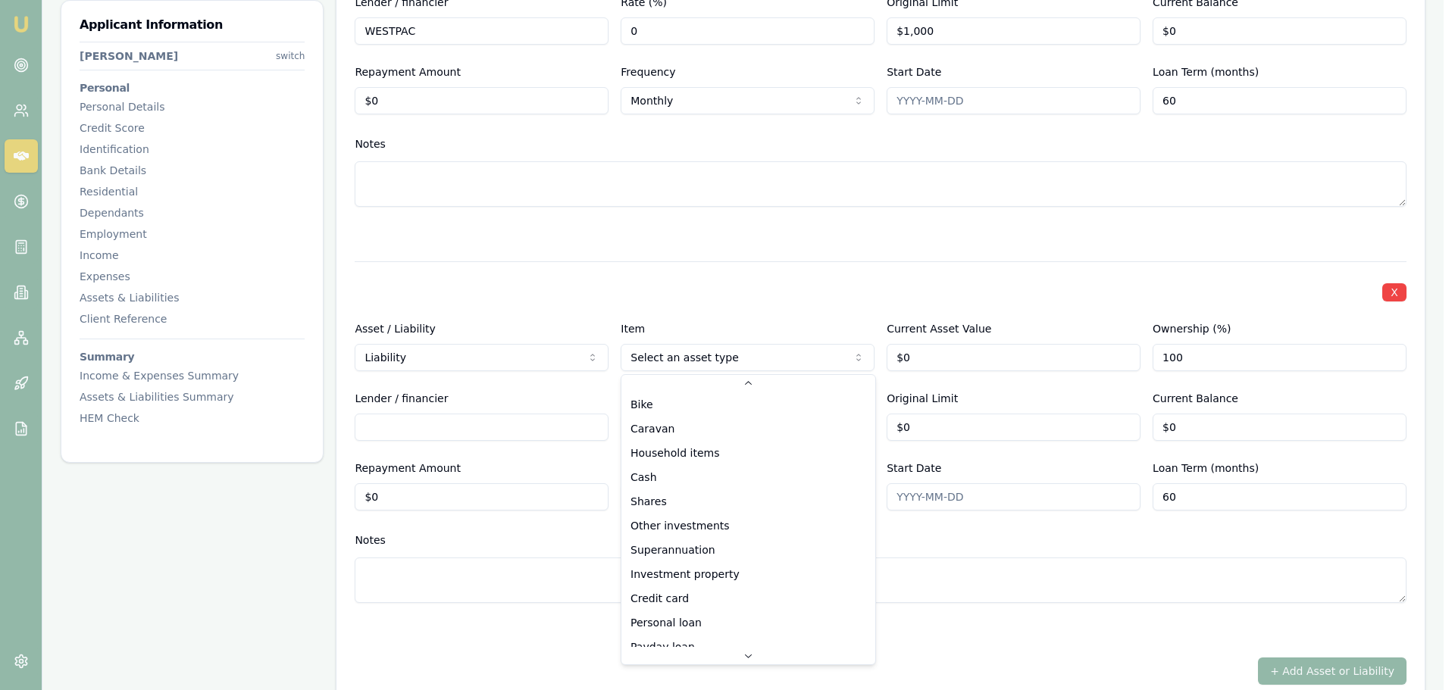
select select "CREDIT_CARD"
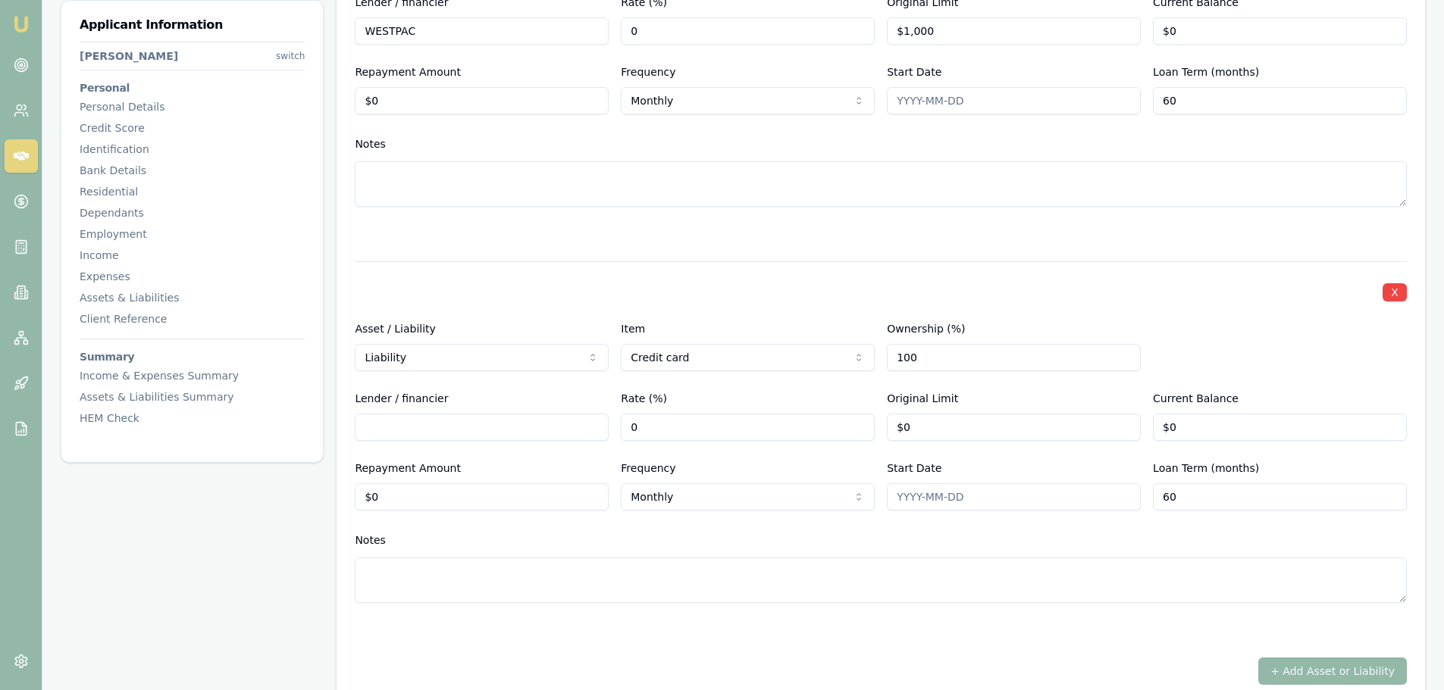
click at [481, 429] on input "Lender / financier" at bounding box center [482, 427] width 254 height 27
type input "CBA"
drag, startPoint x: 958, startPoint y: 423, endPoint x: 792, endPoint y: 418, distance: 166.0
click at [805, 418] on div "Lender / financier CBA Rate (%) 0 Original Limit 0 Current Balance $0" at bounding box center [881, 416] width 1052 height 52
type input "$4,500"
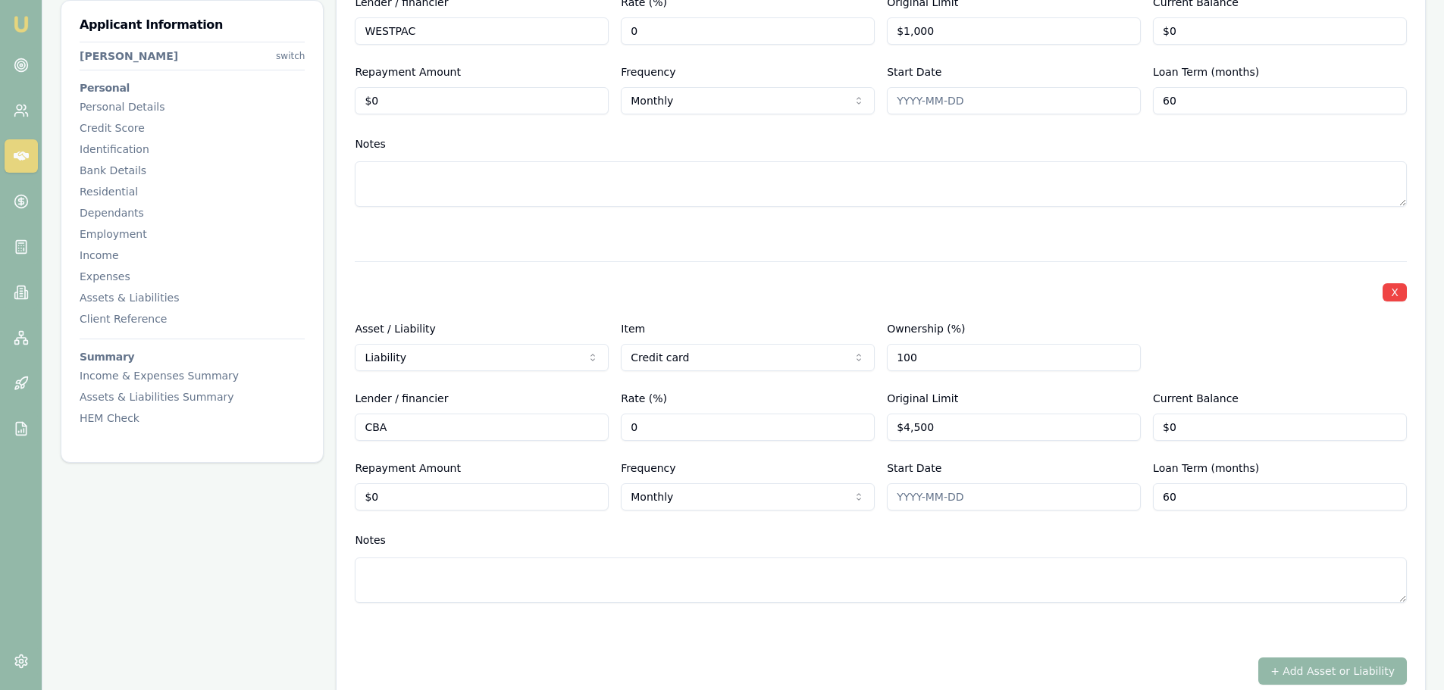
click at [855, 252] on div "X Asset / Liability Liability Asset Liability Item Home Home Car Boat Bike Cara…" at bounding box center [881, 77] width 1052 height 1216
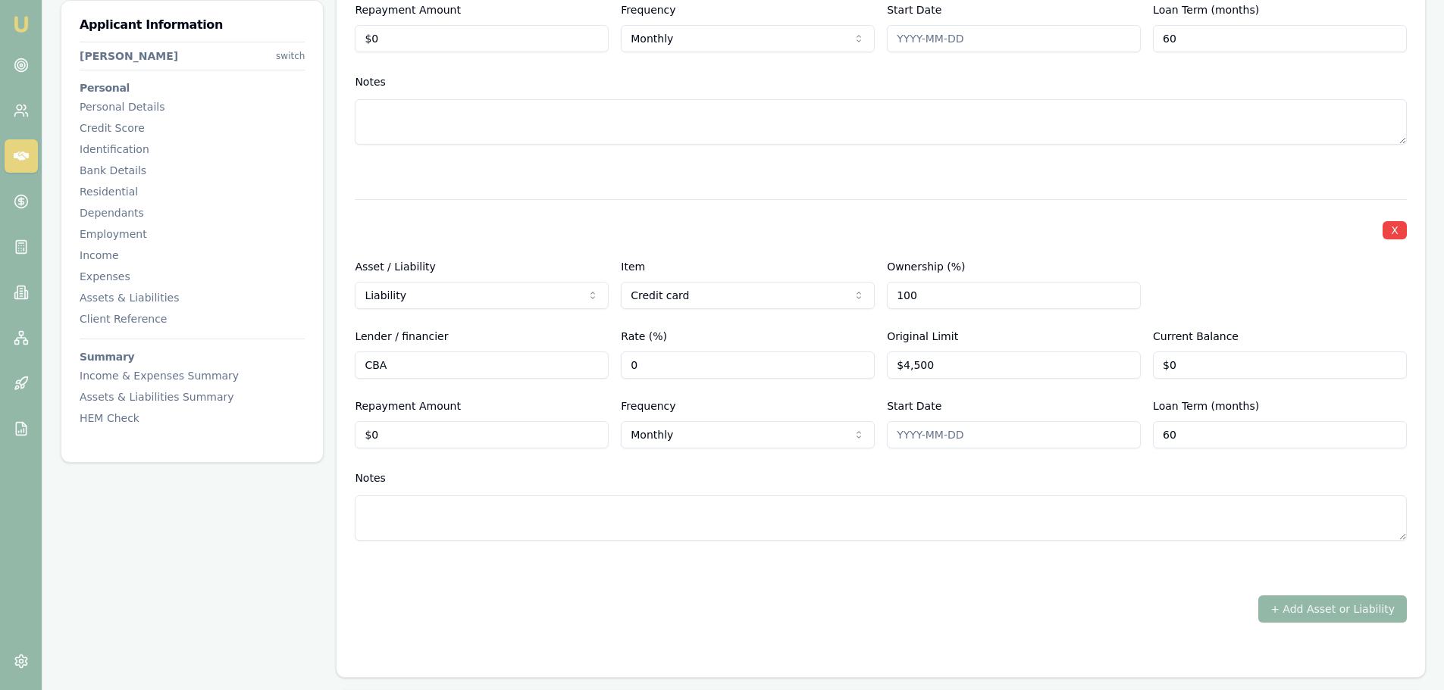
scroll to position [4017, 0]
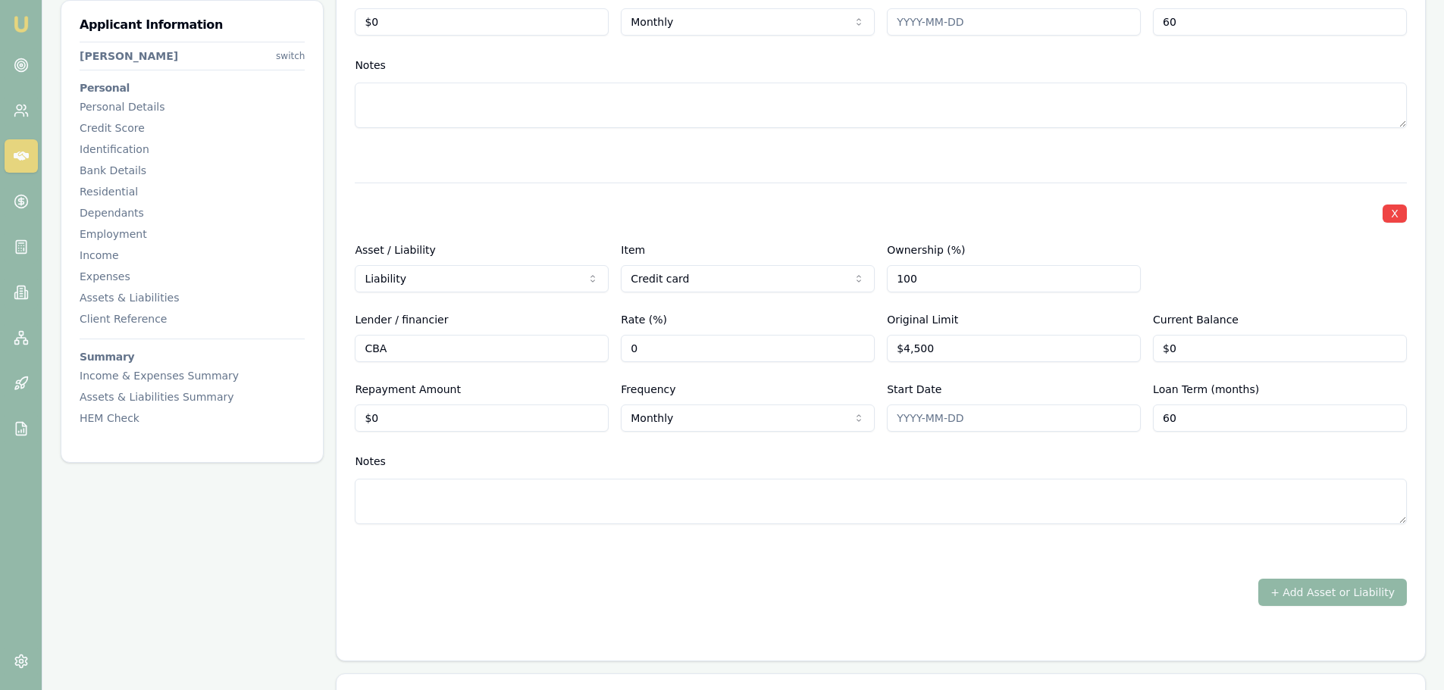
click at [1299, 592] on button "+ Add Asset or Liability" at bounding box center [1332, 592] width 149 height 27
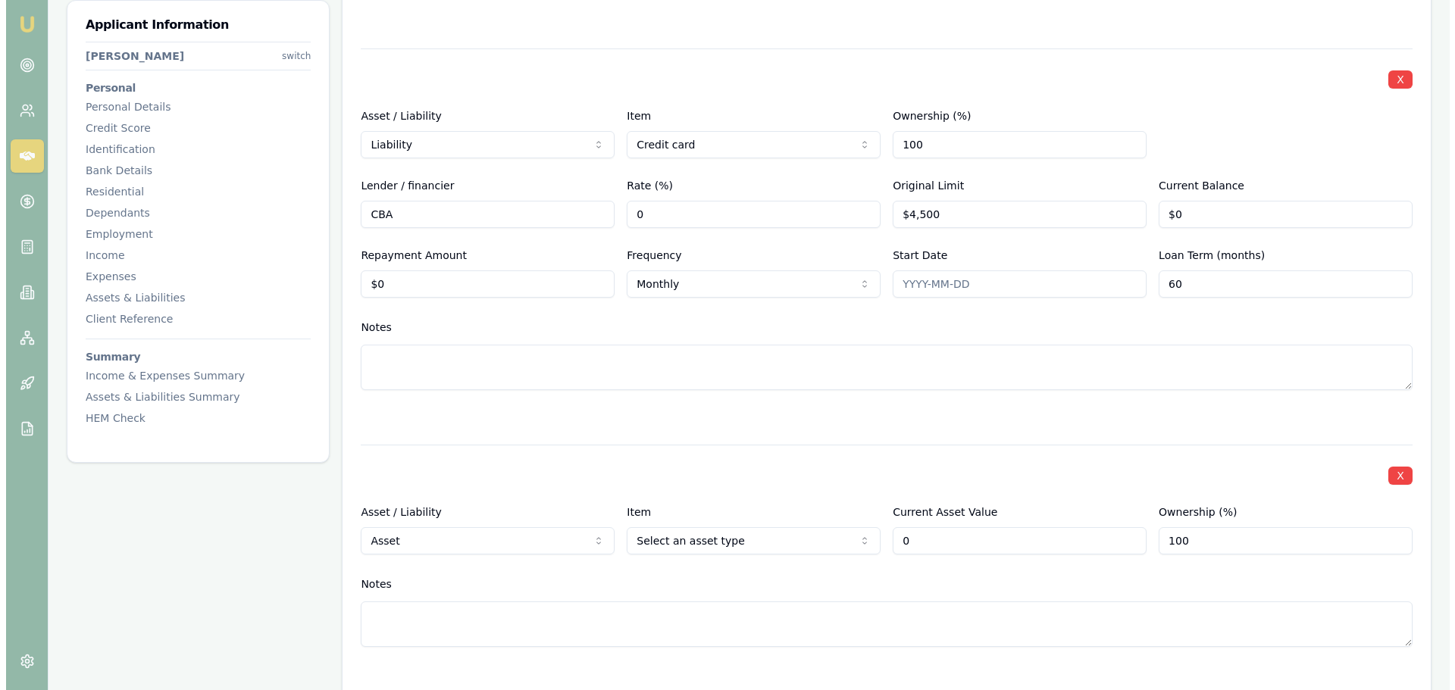
scroll to position [4396, 0]
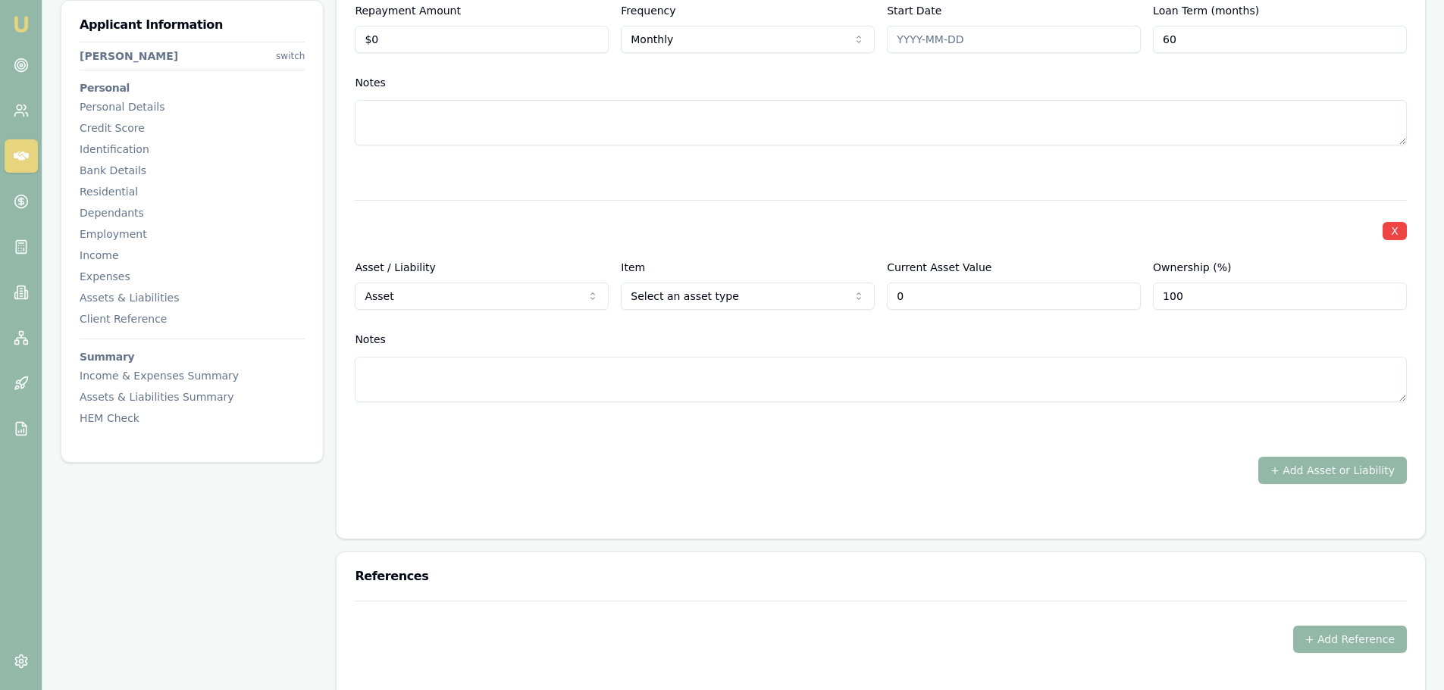
type input "$0"
select select "LIABILITY"
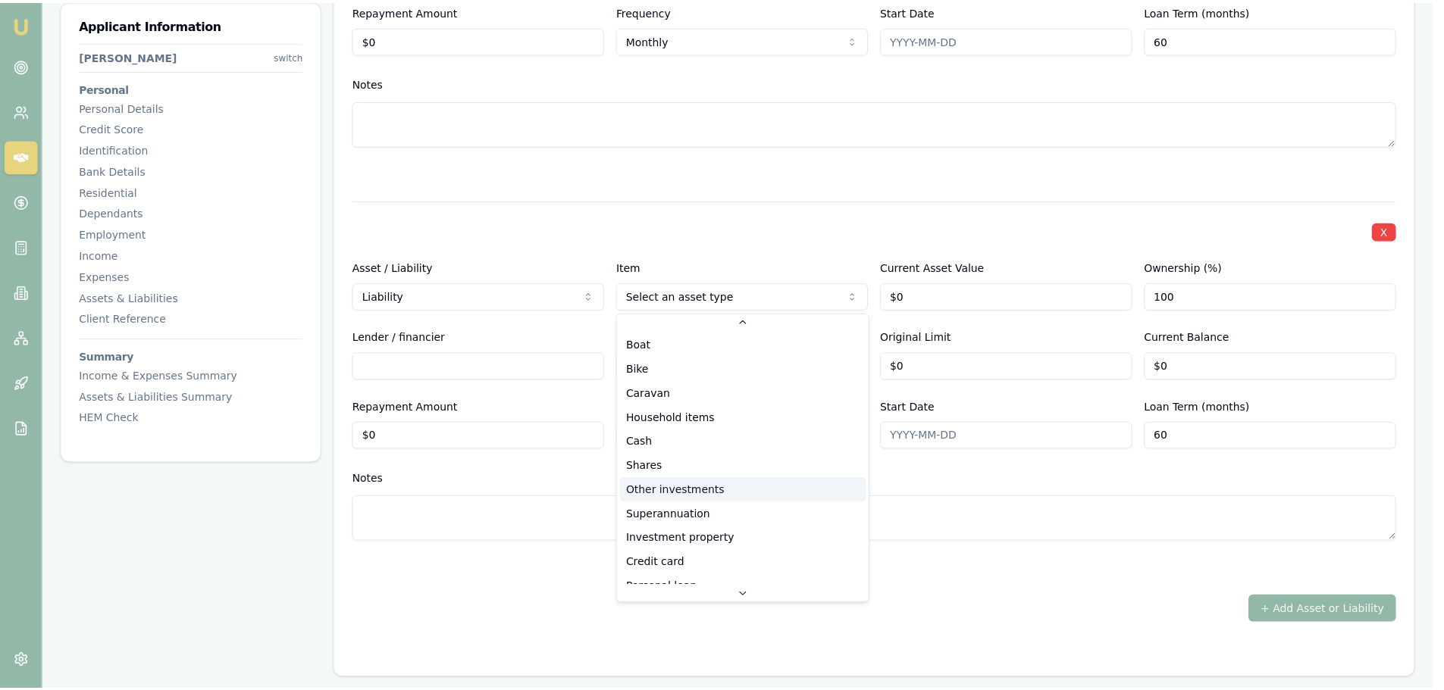
scroll to position [76, 0]
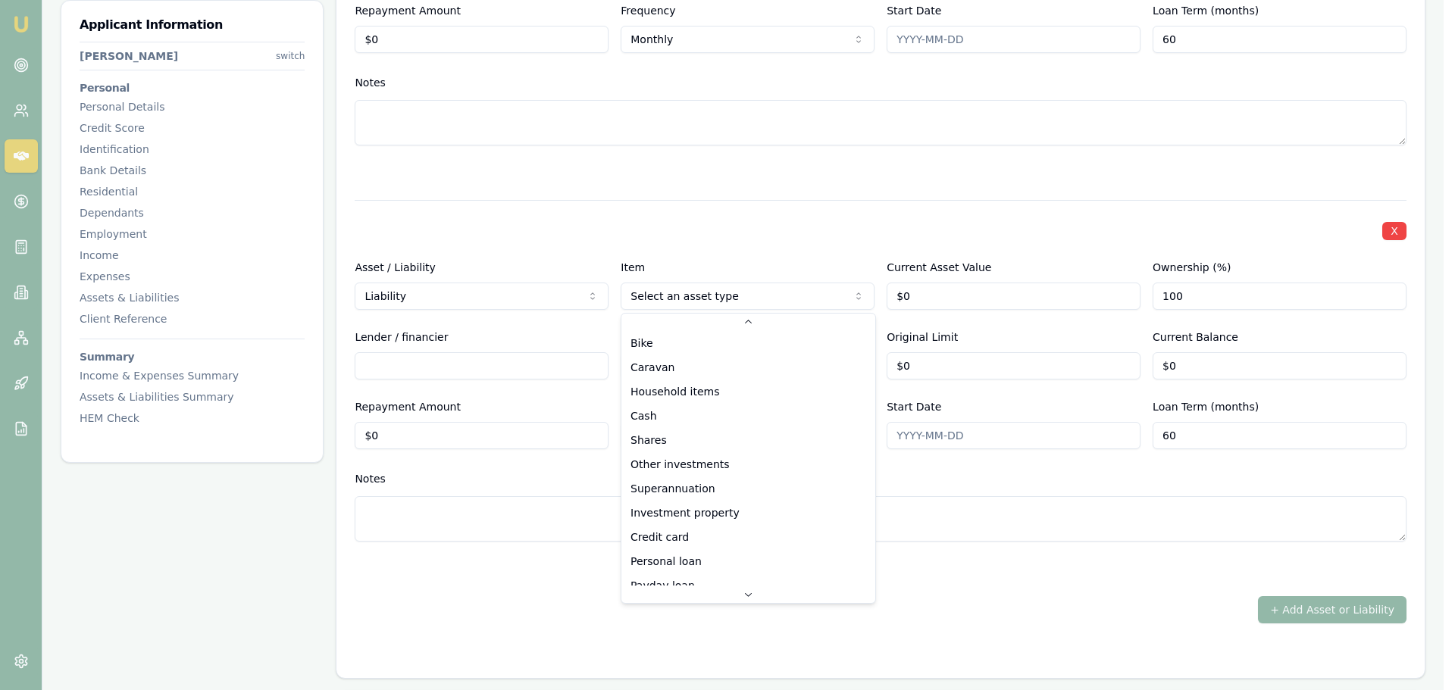
select select "PERSONAL_LOAN"
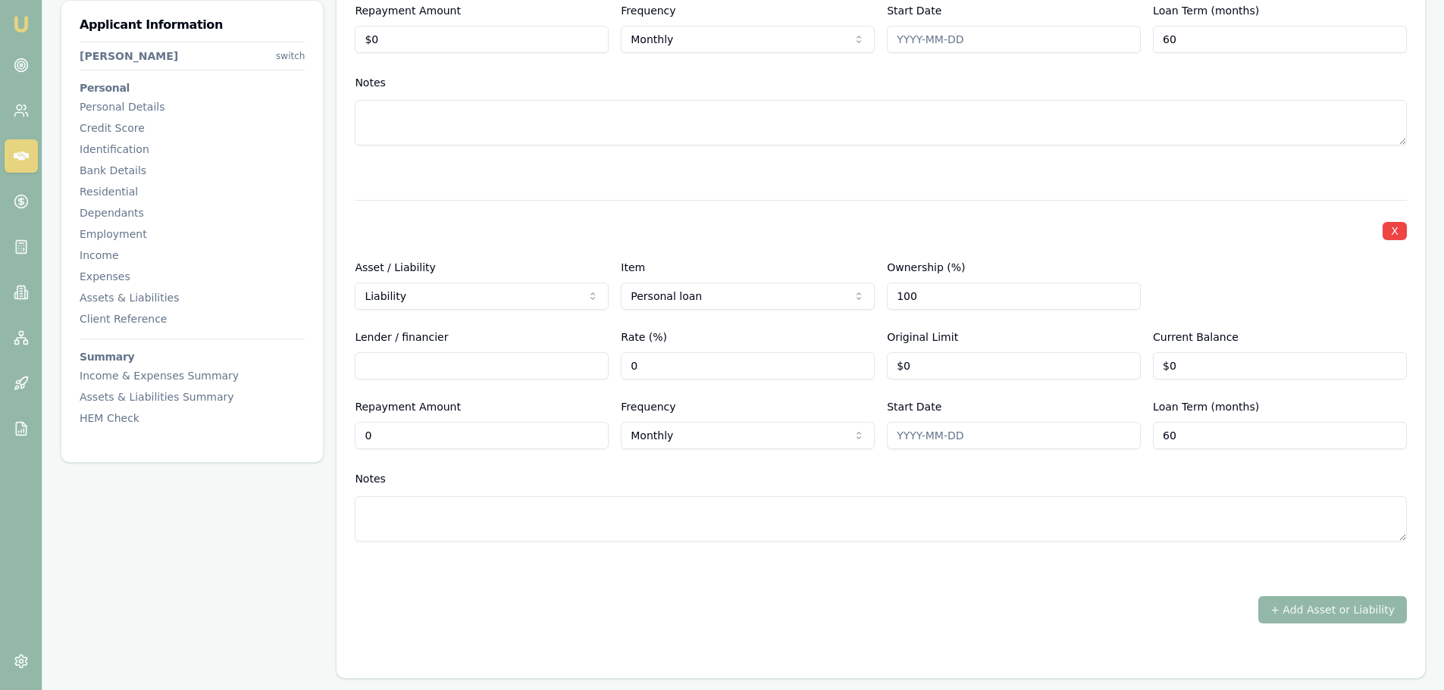
drag, startPoint x: 394, startPoint y: 435, endPoint x: 116, endPoint y: 428, distance: 278.2
type input "1"
type input "$190"
click at [568, 368] on input "Lender / financier" at bounding box center [482, 365] width 254 height 27
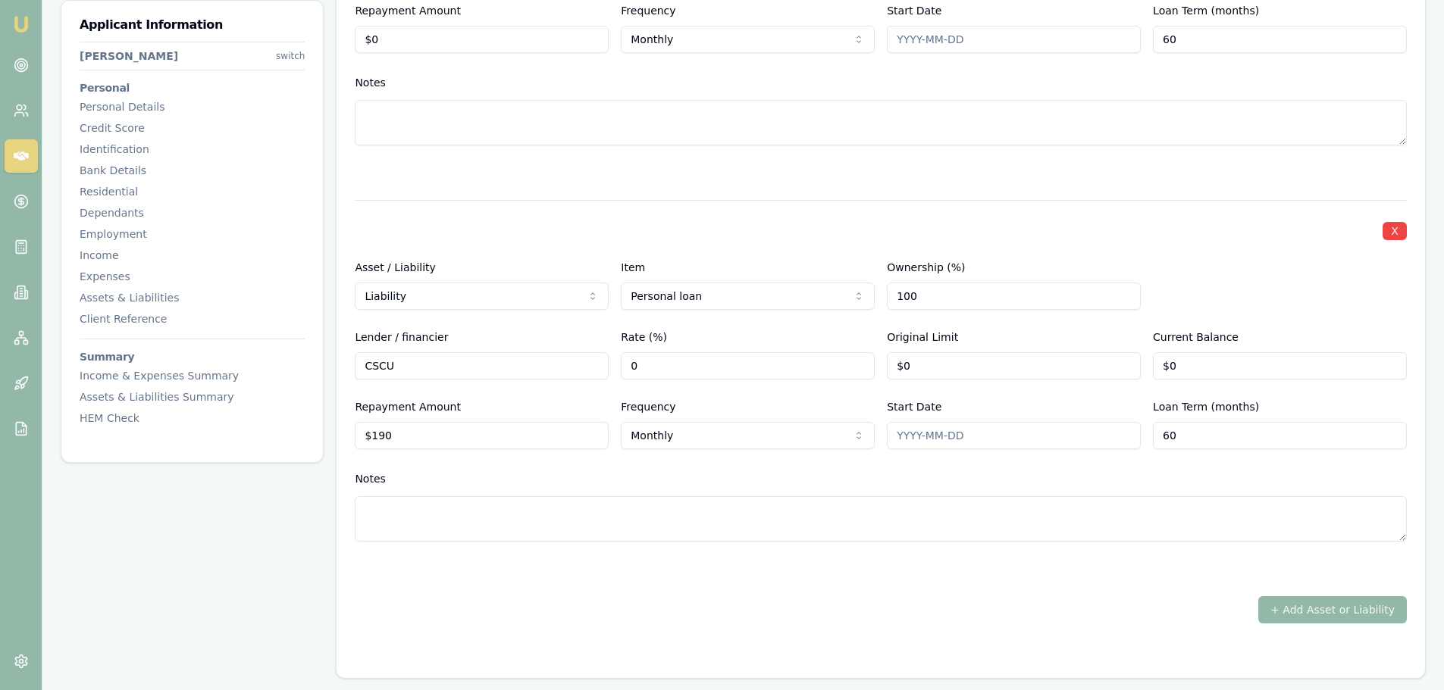
type input "CSCU"
drag, startPoint x: 1211, startPoint y: 371, endPoint x: 1013, endPoint y: 355, distance: 198.4
click at [1024, 355] on div "Lender / financier CSCU Rate (%) 0 Original Limit $0 Current Balance 0" at bounding box center [881, 354] width 1052 height 52
type input "$0"
click at [1202, 174] on div at bounding box center [881, 173] width 1052 height 18
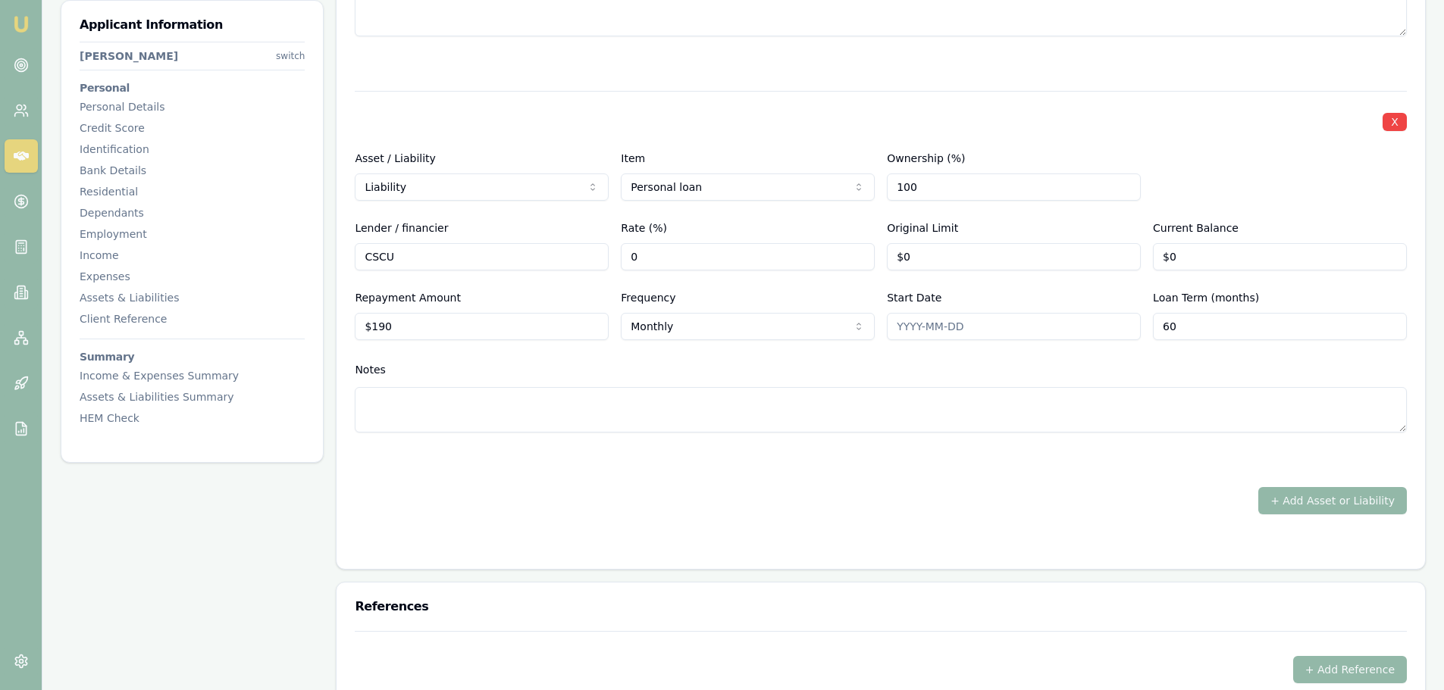
scroll to position [4547, 0]
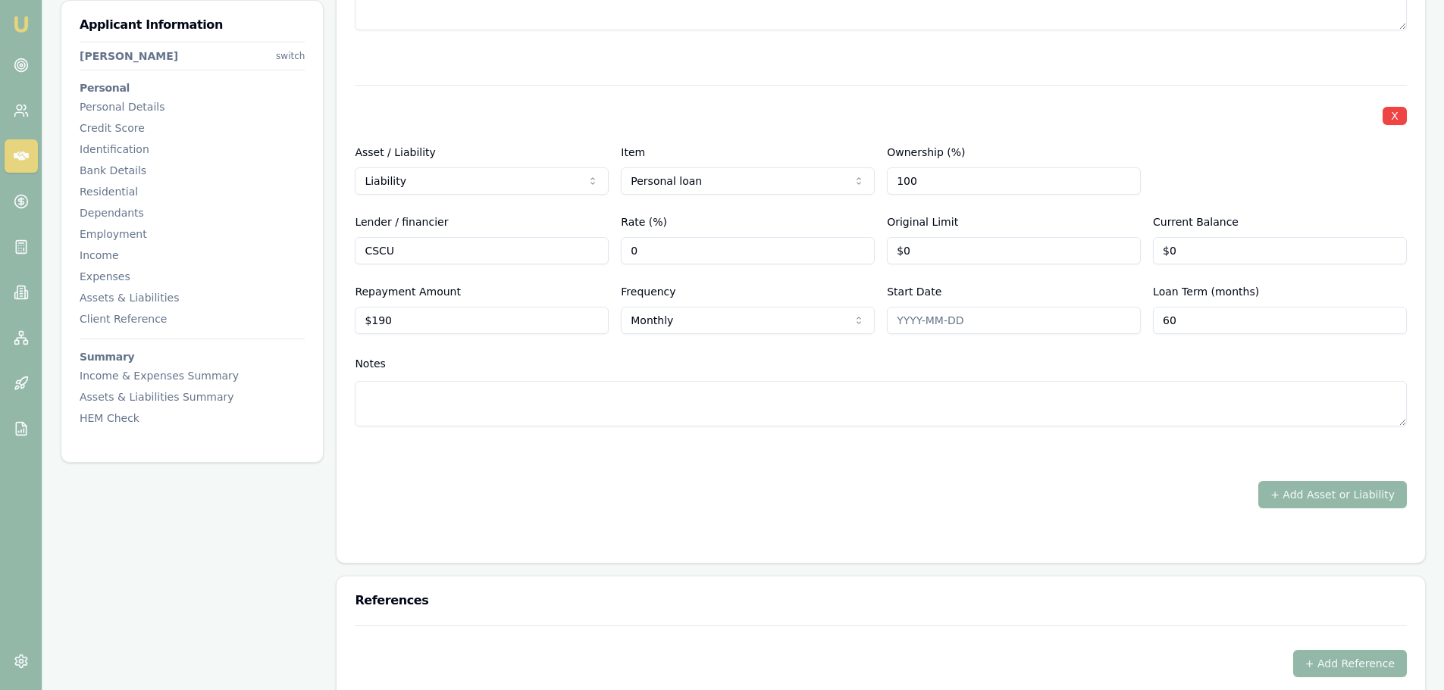
click at [805, 394] on textarea at bounding box center [881, 403] width 1052 height 45
type textarea "SOLAR PANELS"
click at [802, 366] on div "Notes" at bounding box center [881, 363] width 1052 height 23
drag, startPoint x: 990, startPoint y: 252, endPoint x: 804, endPoint y: 252, distance: 185.7
click at [806, 252] on div "Lender / financier CSCU Rate (%) 0 Original Limit 0 Current Balance $0" at bounding box center [881, 239] width 1052 height 52
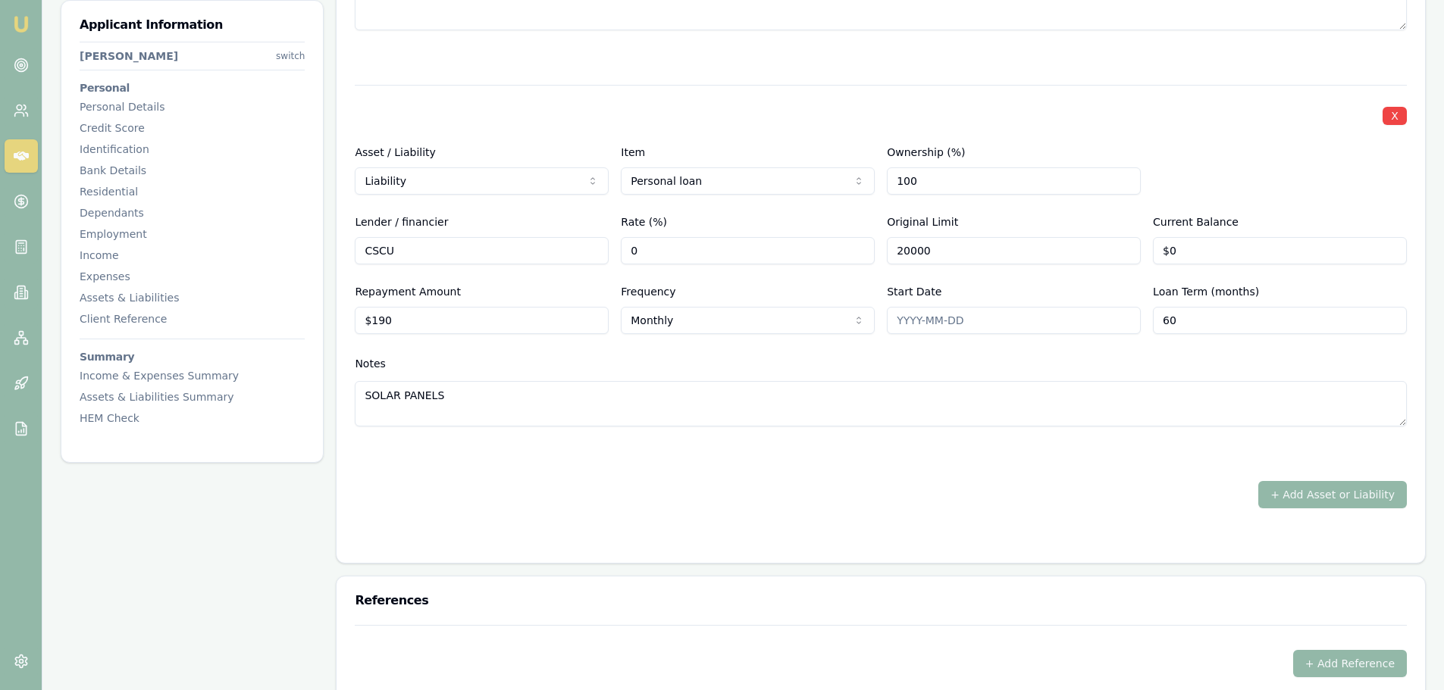
type input "$20,000"
click at [1072, 133] on div "X Asset / Liability Liability Asset Liability Item Personal loan Home Car Boat …" at bounding box center [881, 274] width 1052 height 378
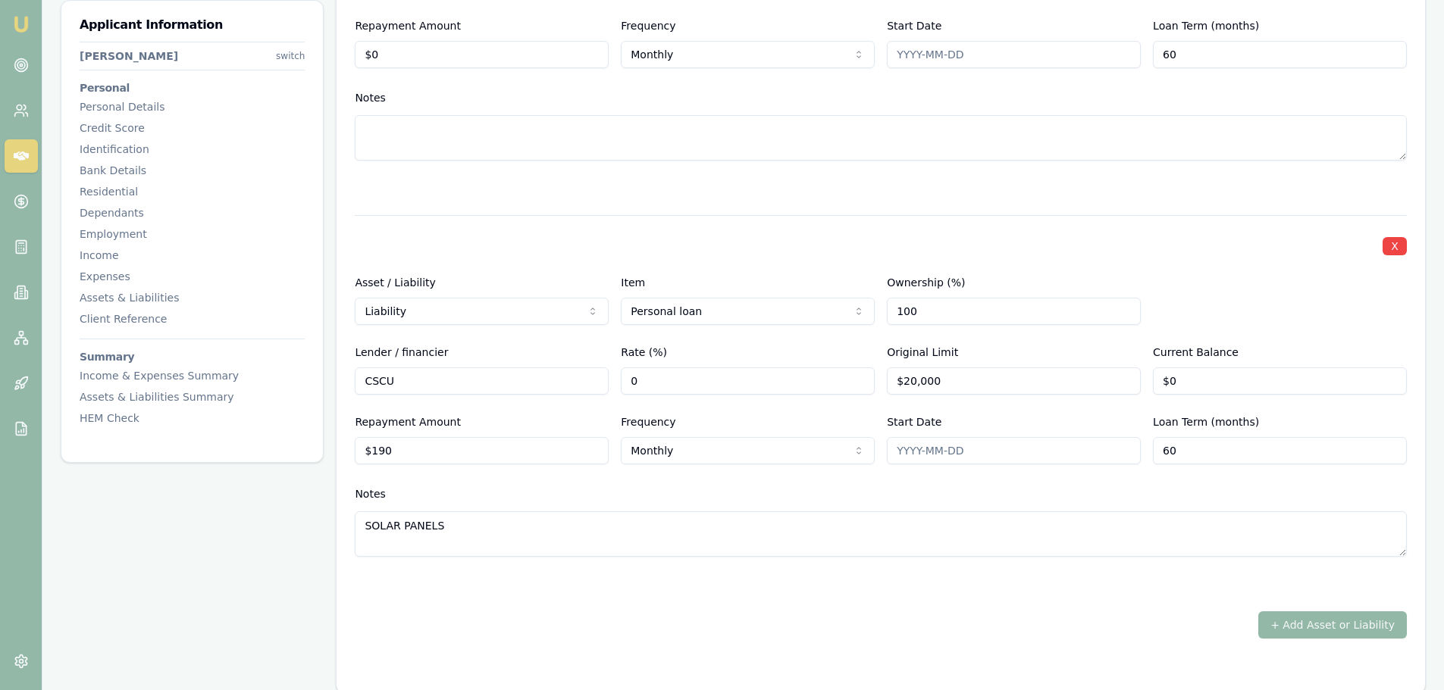
scroll to position [4396, 0]
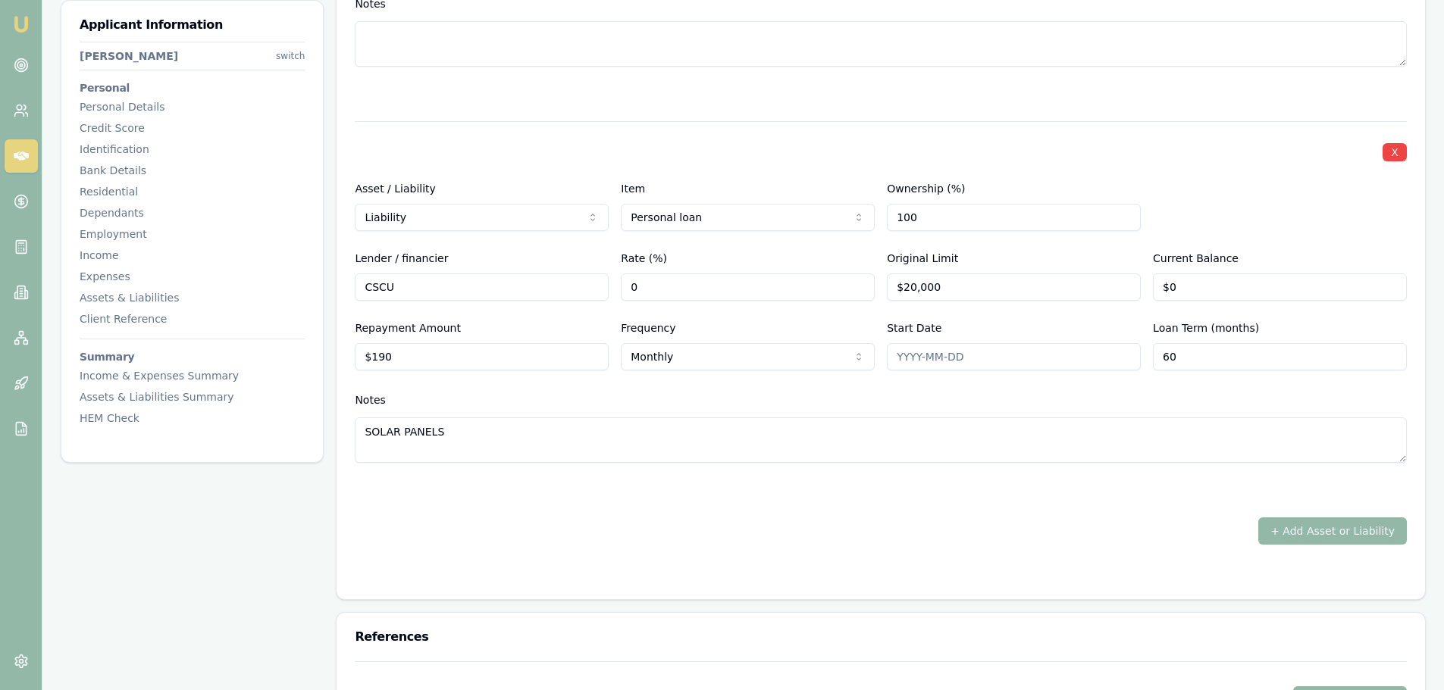
scroll to position [4623, 0]
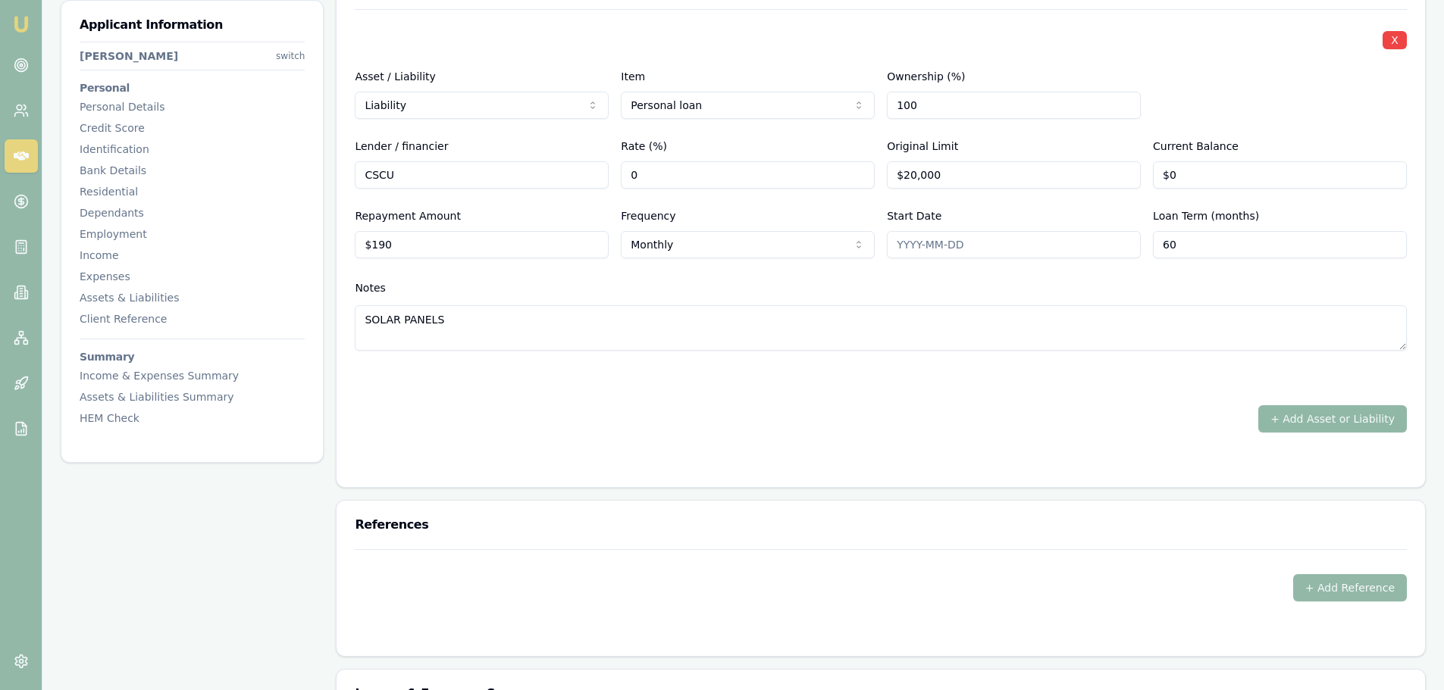
click at [1325, 418] on button "+ Add Asset or Liability" at bounding box center [1332, 418] width 149 height 27
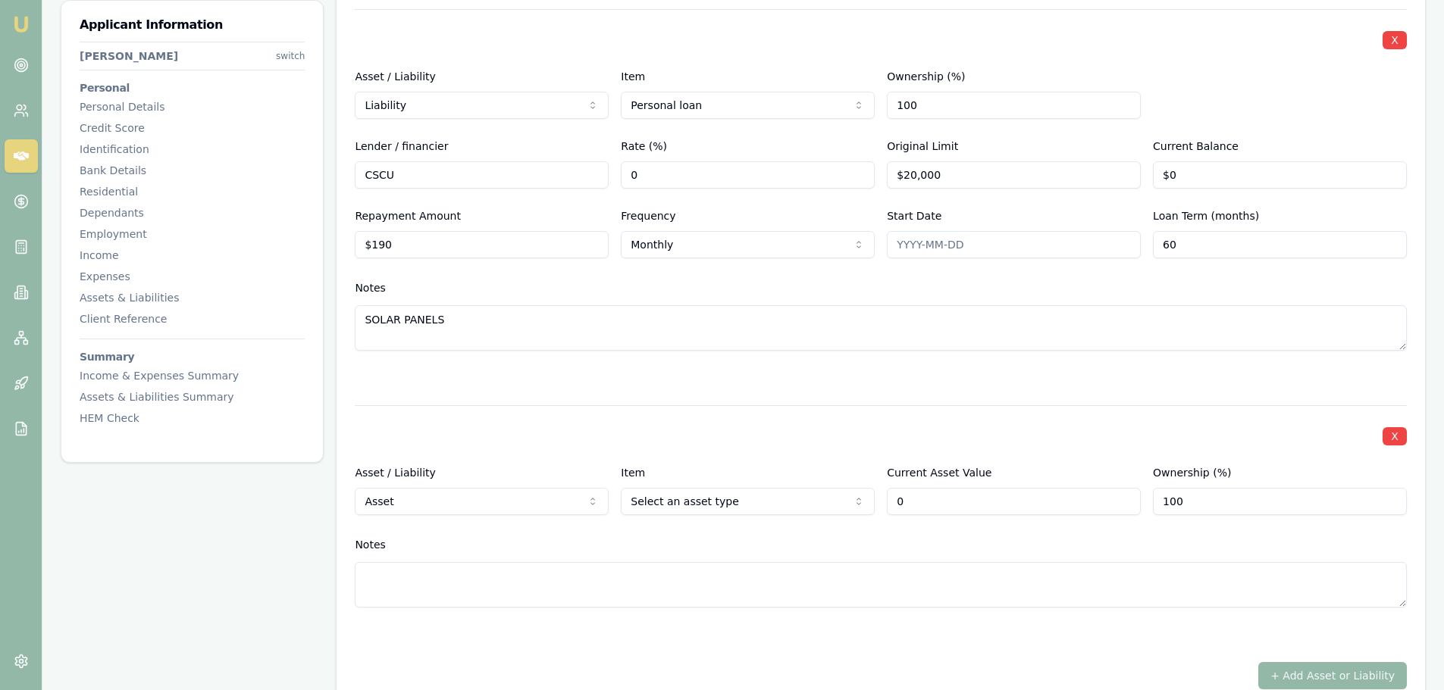
type input "$0"
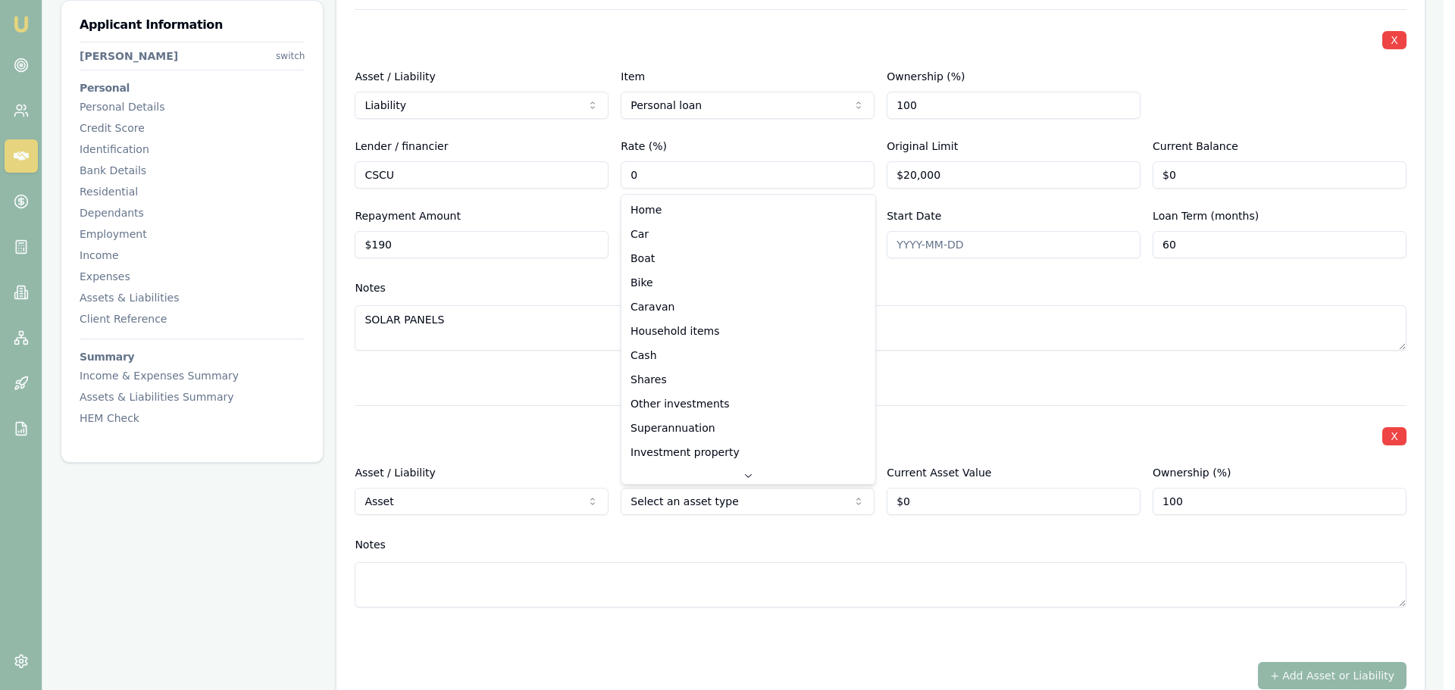
select select "HOUSEHOLD_ITEMS"
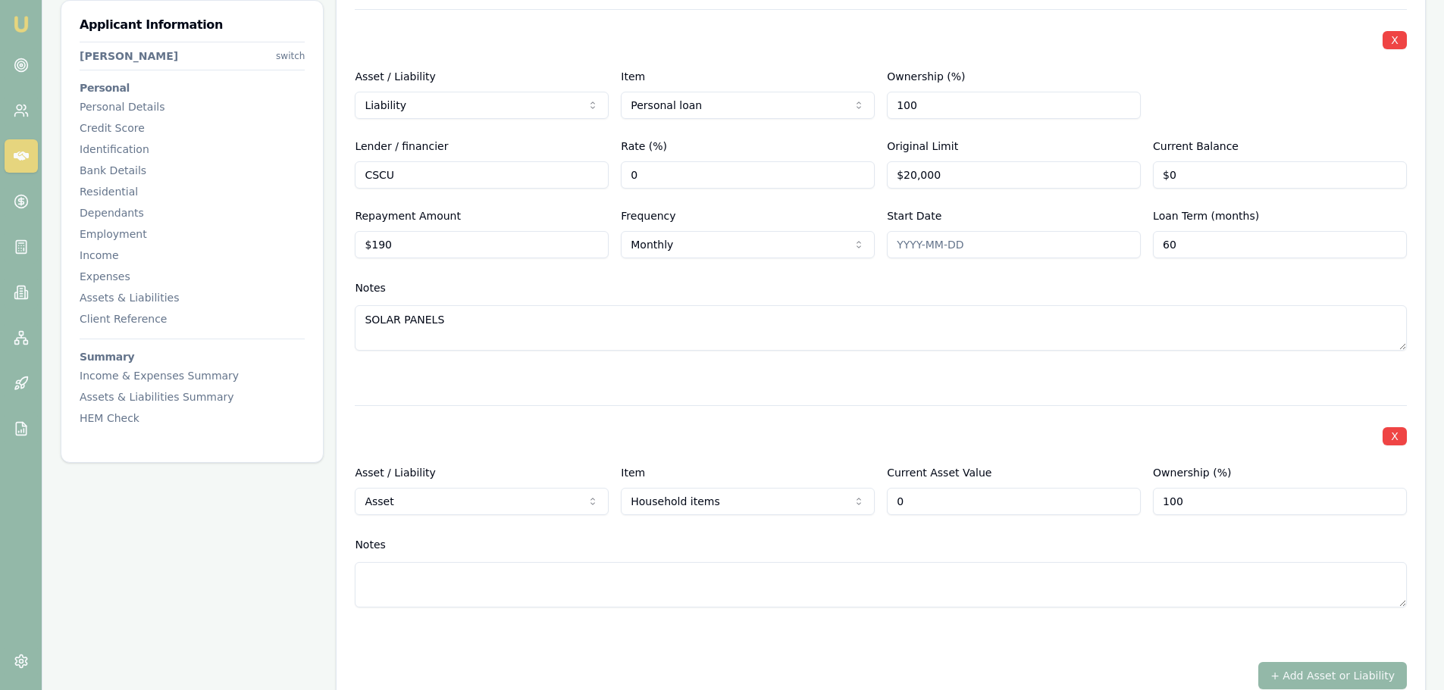
drag, startPoint x: 978, startPoint y: 509, endPoint x: 611, endPoint y: 521, distance: 367.0
click at [631, 521] on div "X Asset / Liability Asset Asset Liability Item Household items Home Car Boat Bi…" at bounding box center [881, 524] width 1052 height 239
type input "$50,000"
click at [742, 381] on div at bounding box center [881, 378] width 1052 height 18
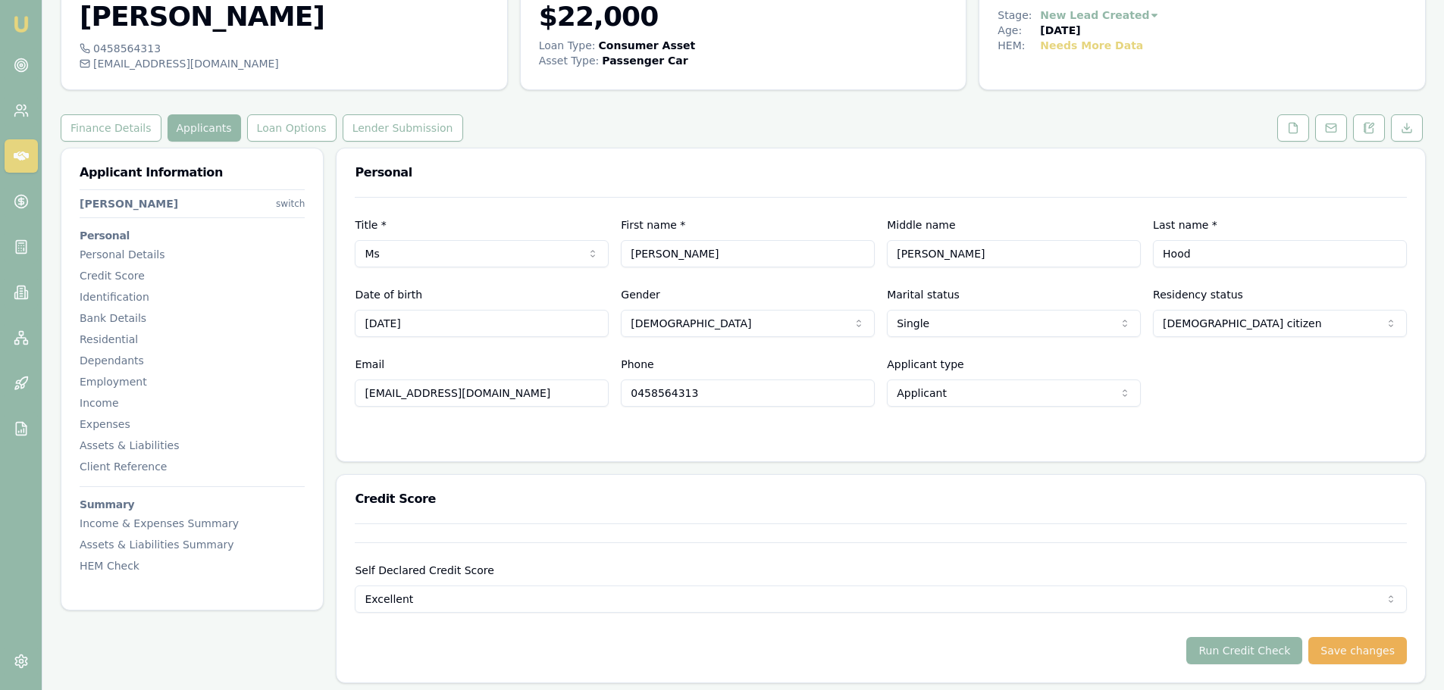
scroll to position [0, 0]
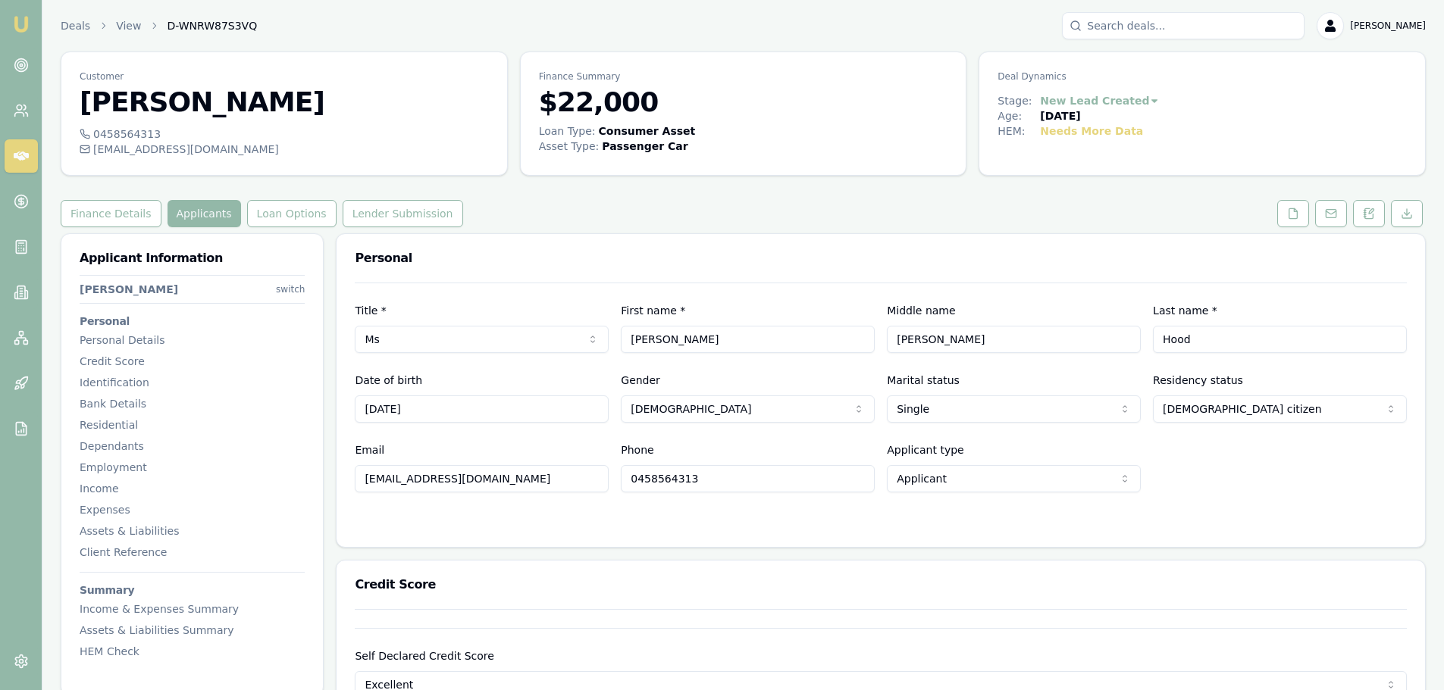
click at [838, 240] on div "Personal" at bounding box center [880, 258] width 1088 height 49
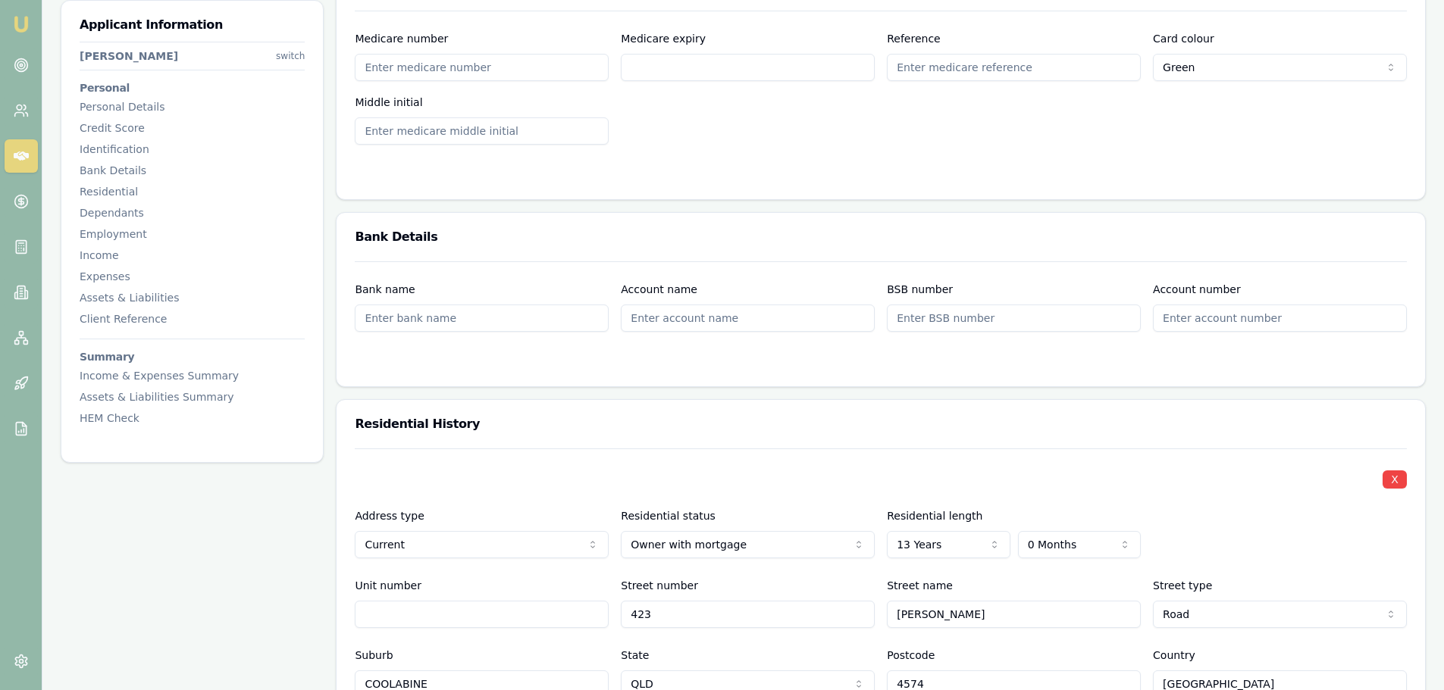
scroll to position [1440, 0]
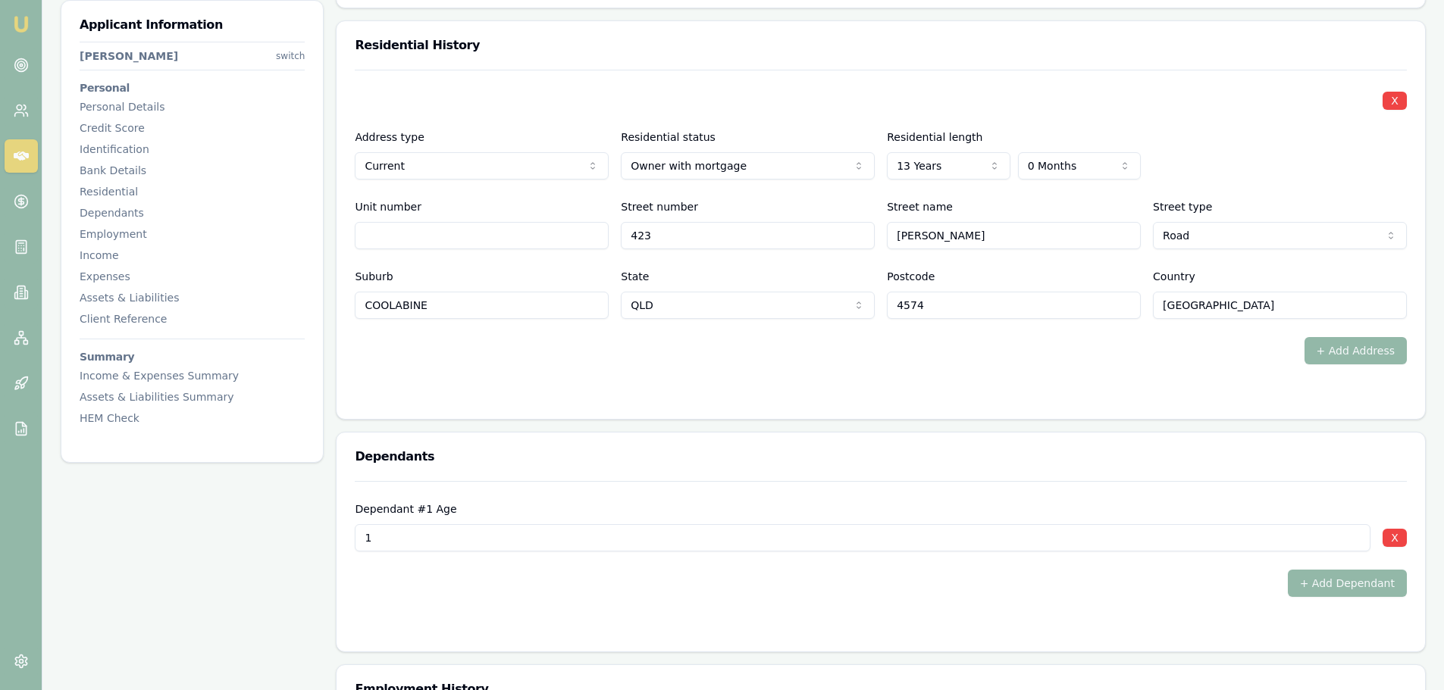
click at [870, 349] on div "+ Add Address" at bounding box center [881, 350] width 1052 height 27
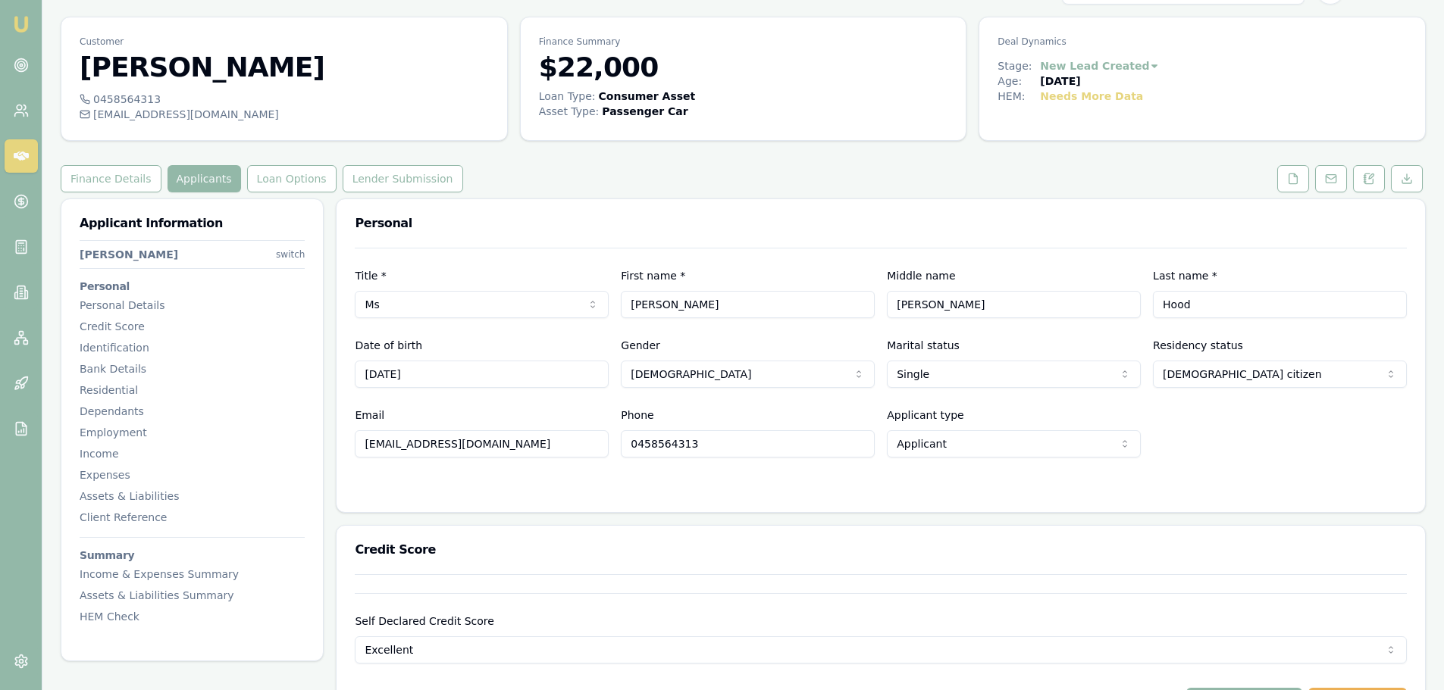
scroll to position [0, 0]
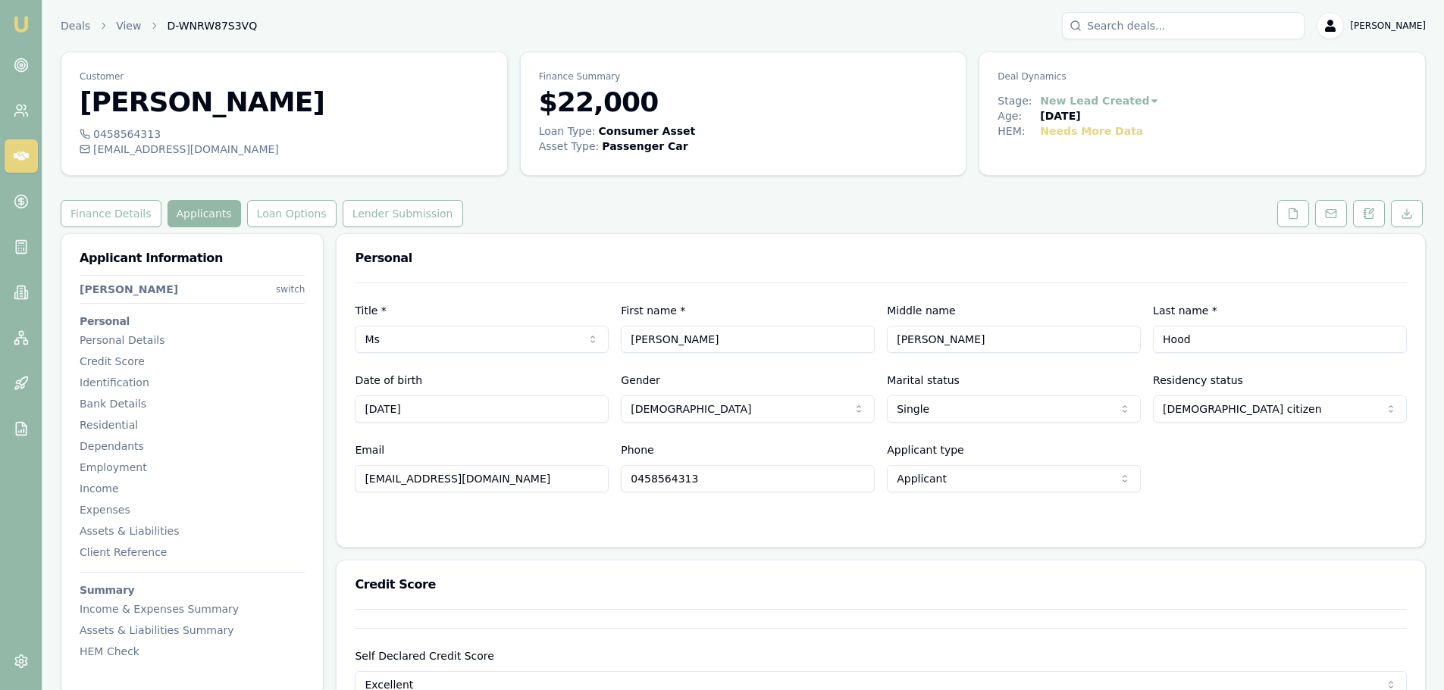
click at [560, 210] on div "Finance Details Applicants Loan Options Lender Submission" at bounding box center [743, 213] width 1365 height 27
click at [563, 240] on div "Personal" at bounding box center [880, 258] width 1088 height 49
click at [1296, 211] on polyline at bounding box center [1295, 209] width 3 height 3
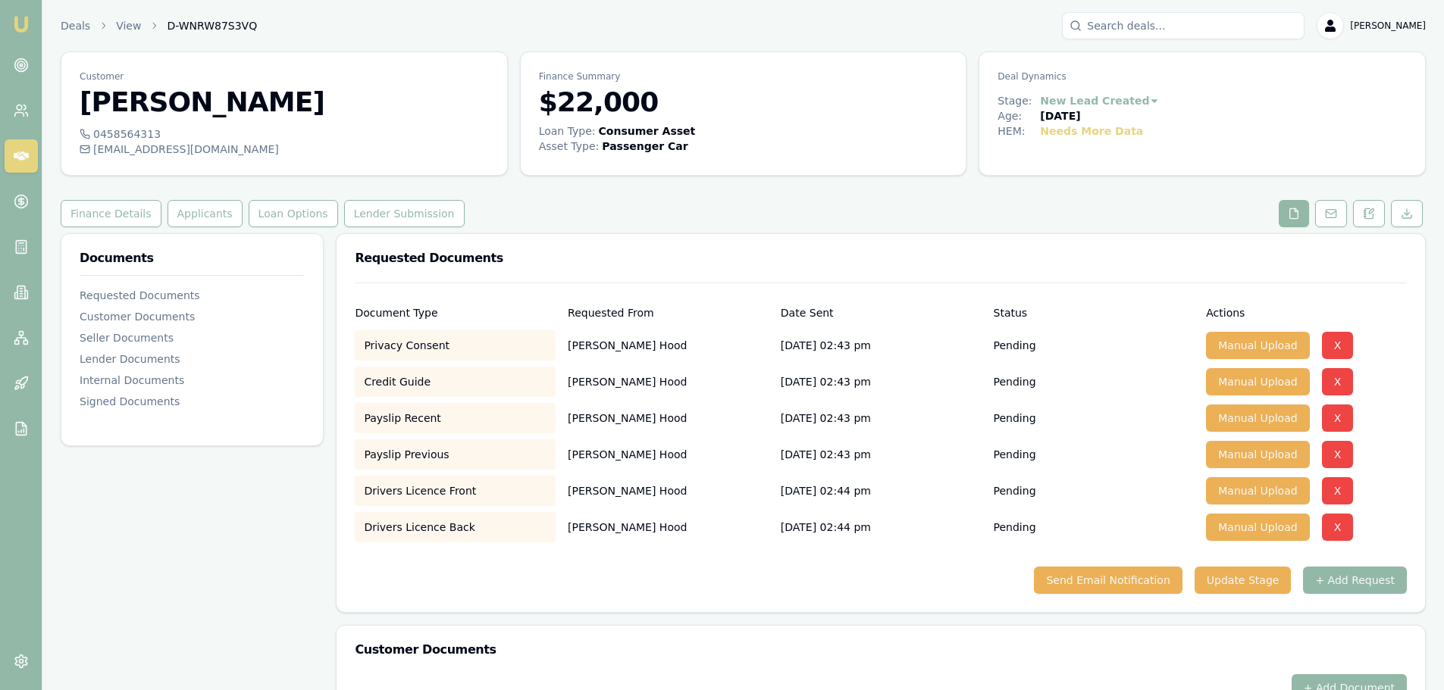
click at [932, 252] on div "Requested Documents" at bounding box center [880, 258] width 1088 height 49
click at [177, 211] on button "Applicants" at bounding box center [204, 213] width 75 height 27
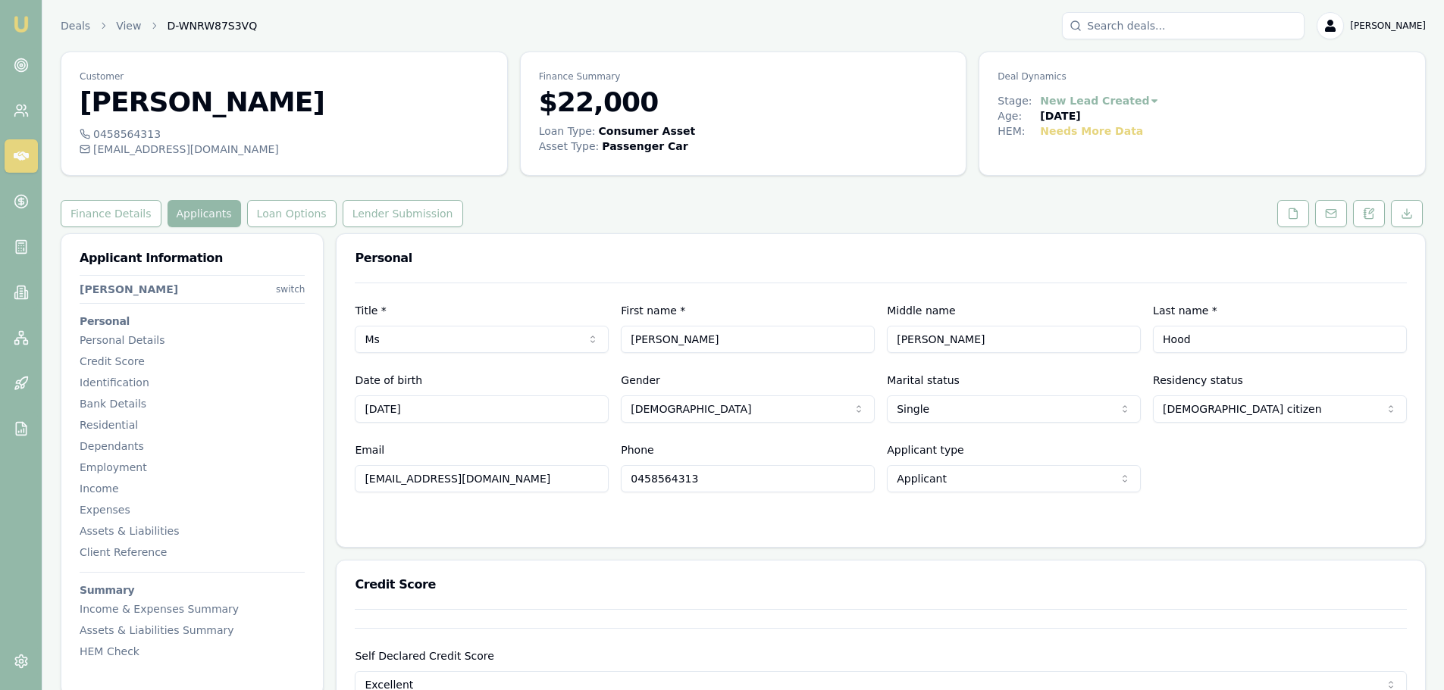
click at [512, 204] on div "Finance Details Applicants Loan Options Lender Submission" at bounding box center [743, 213] width 1365 height 27
click at [549, 216] on div "Finance Details Applicants Loan Options Lender Submission" at bounding box center [743, 213] width 1365 height 27
click at [543, 214] on div "Finance Details Applicants Loan Options Lender Submission" at bounding box center [743, 213] width 1365 height 27
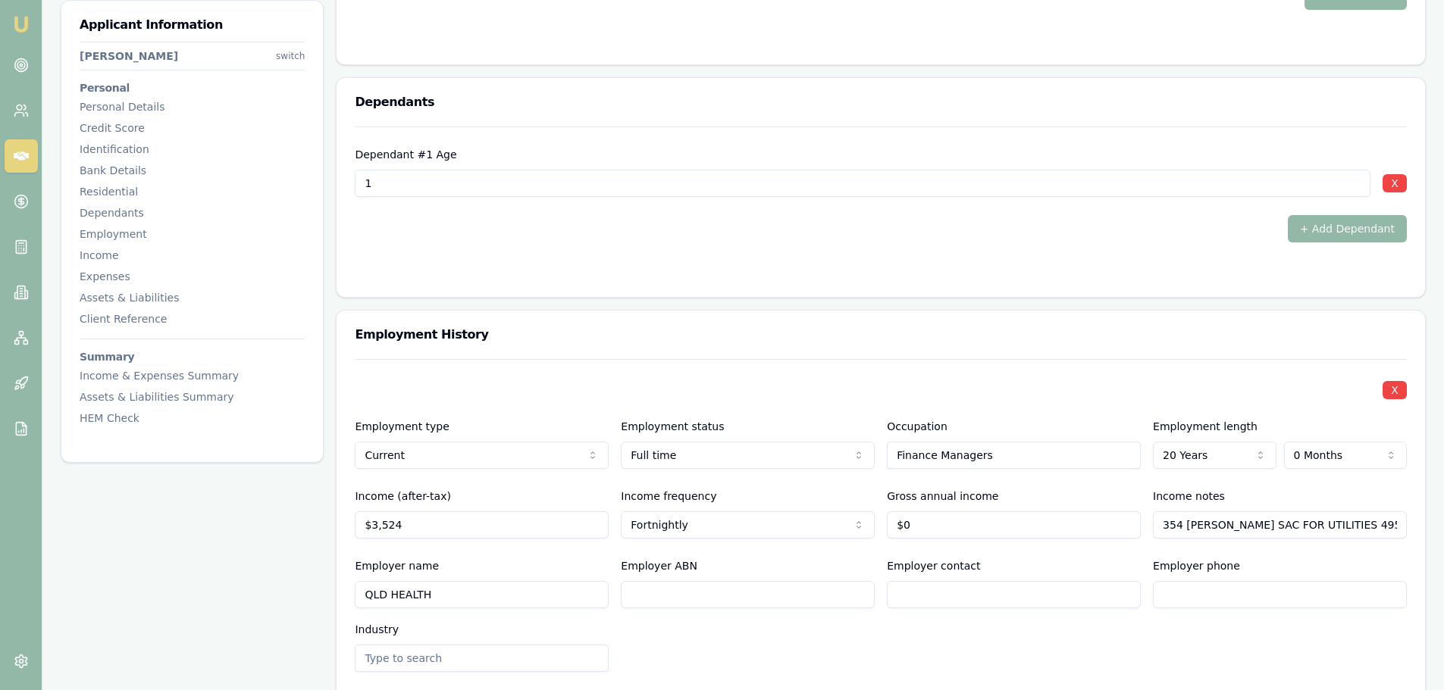
scroll to position [1970, 0]
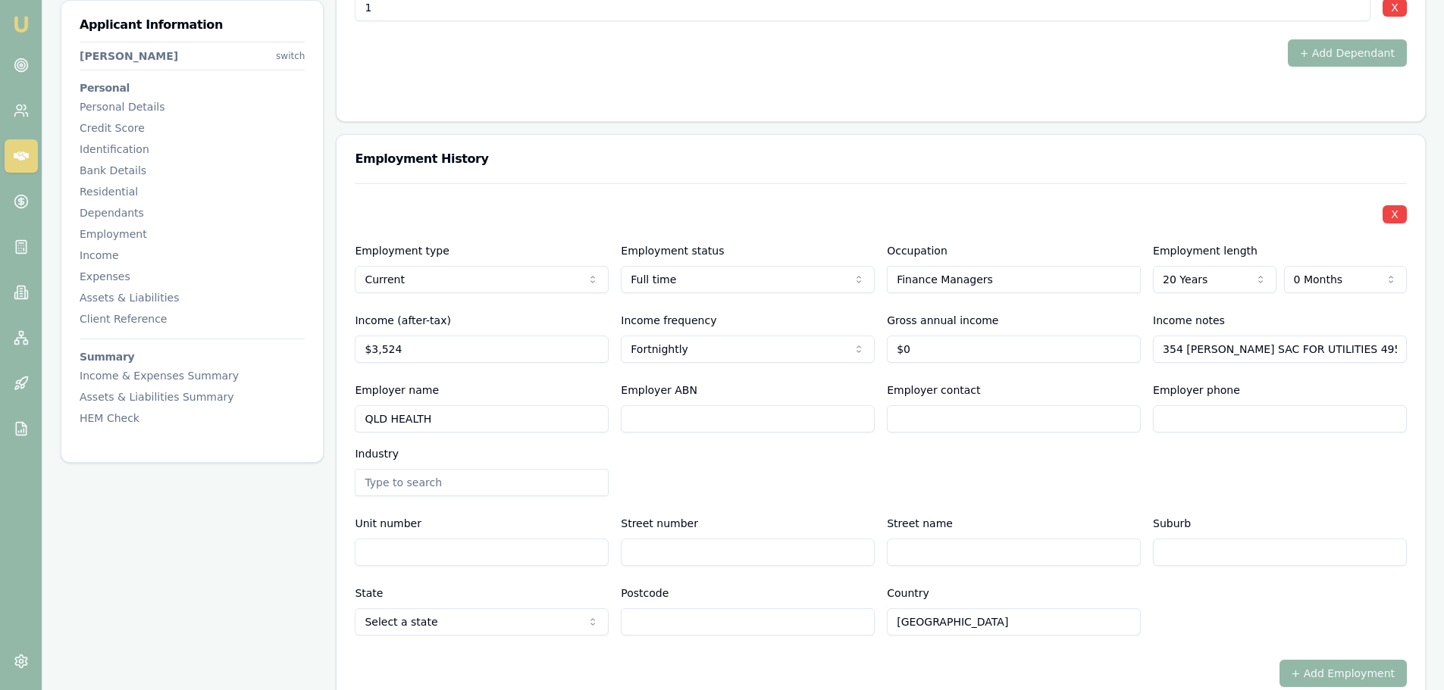
click at [724, 155] on h3 "Employment History" at bounding box center [881, 159] width 1052 height 12
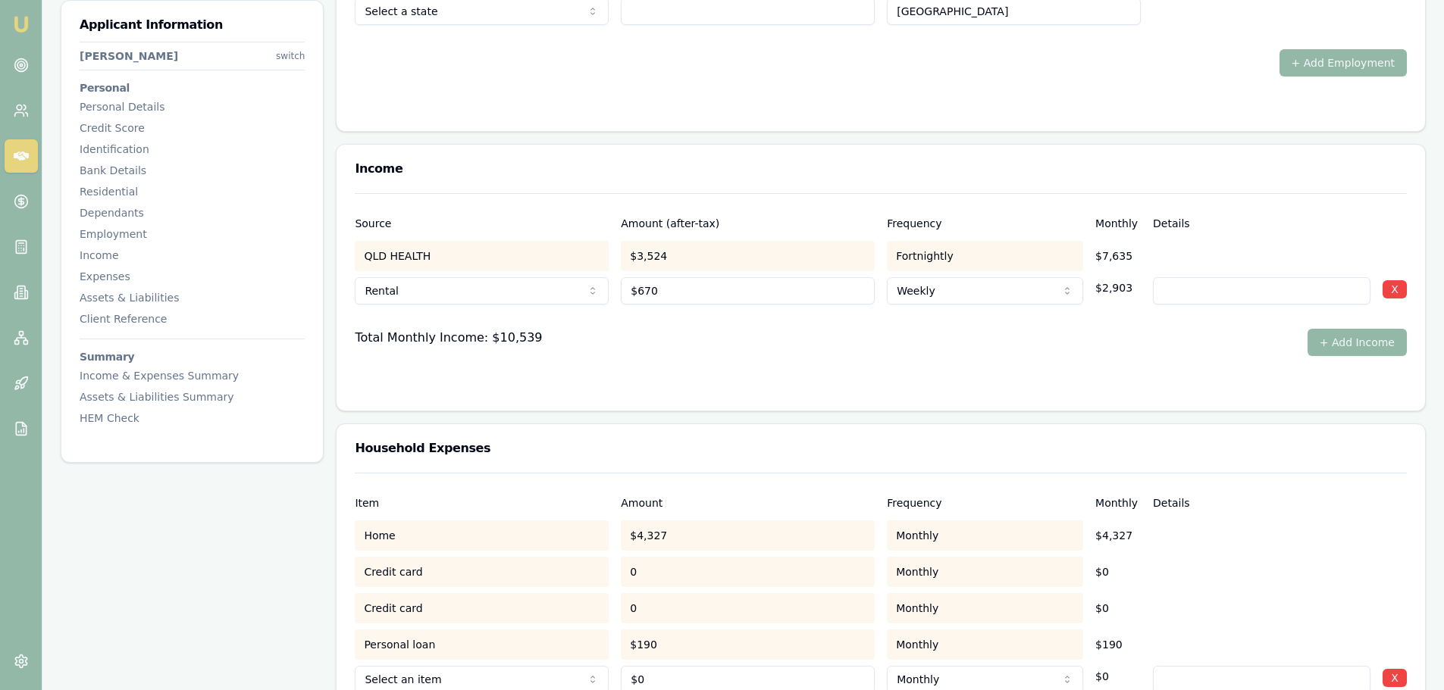
scroll to position [2652, 0]
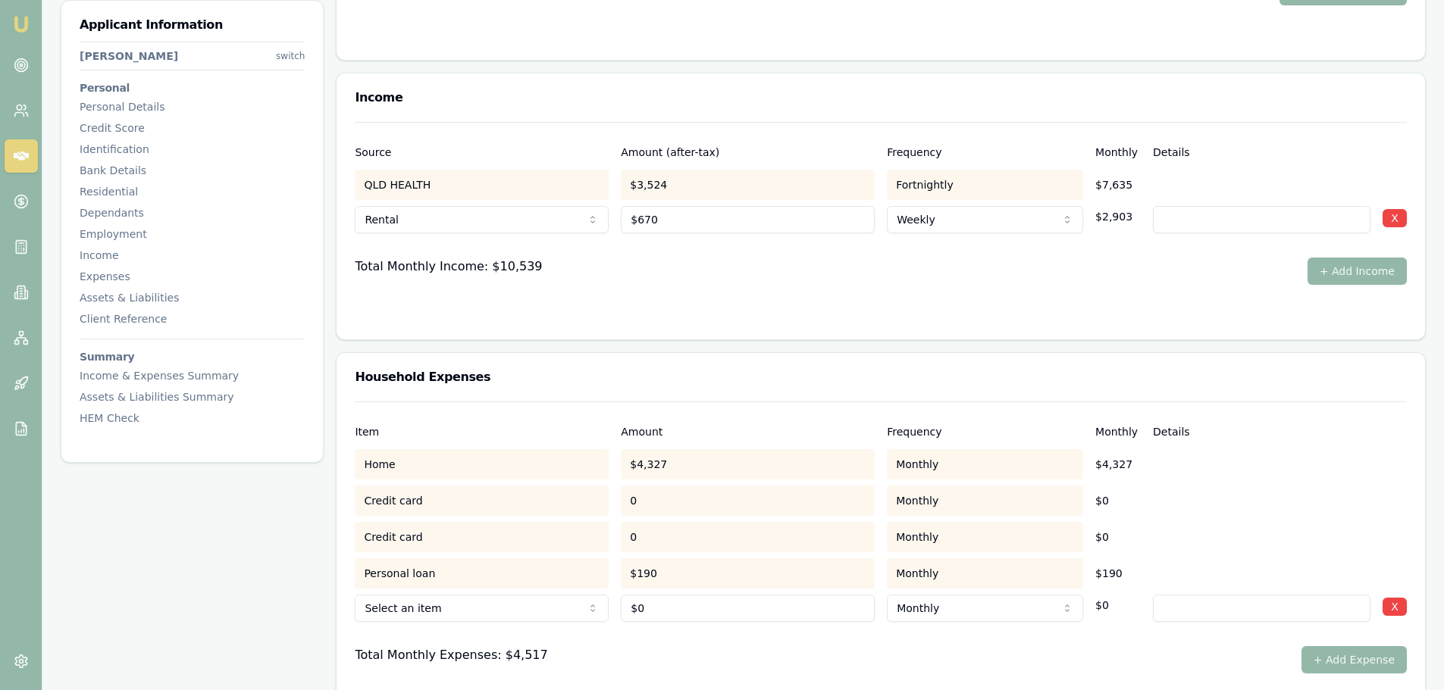
click at [696, 260] on div "Total Monthly Income: $10,539 + Add Income" at bounding box center [881, 271] width 1052 height 27
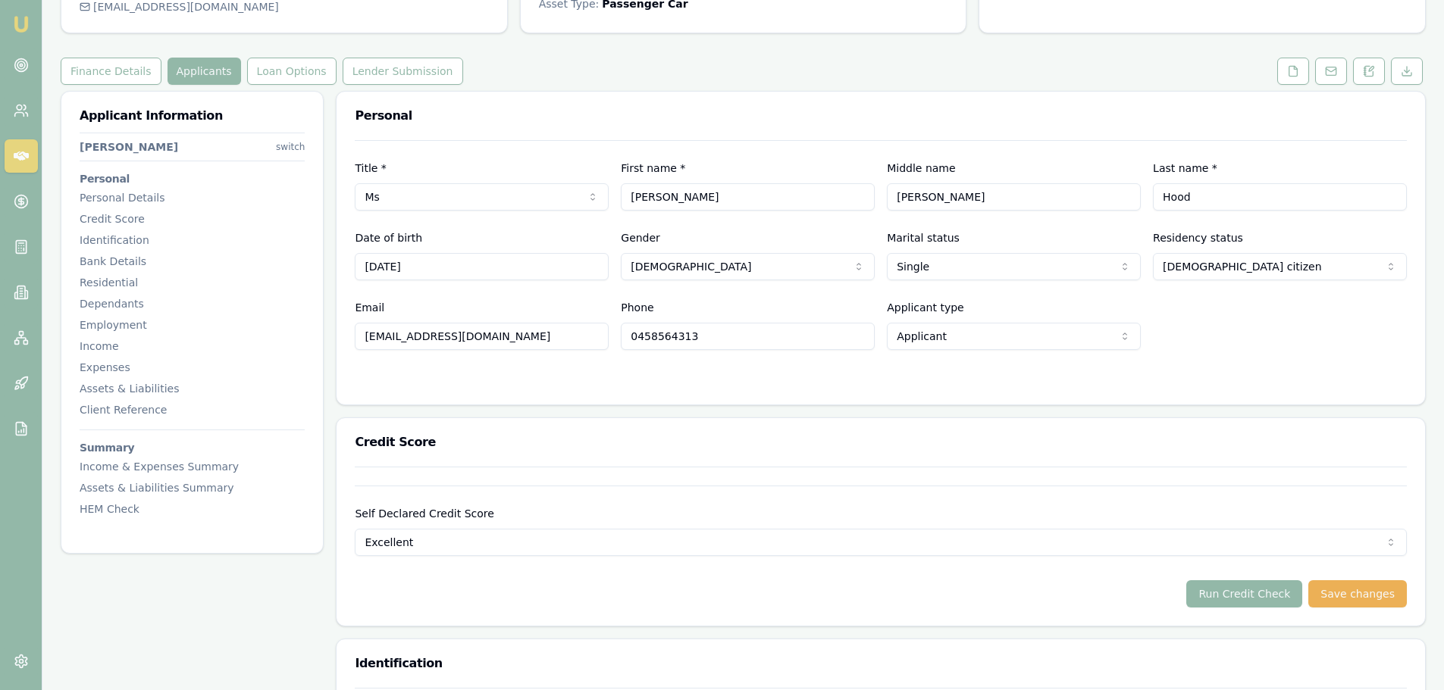
scroll to position [0, 0]
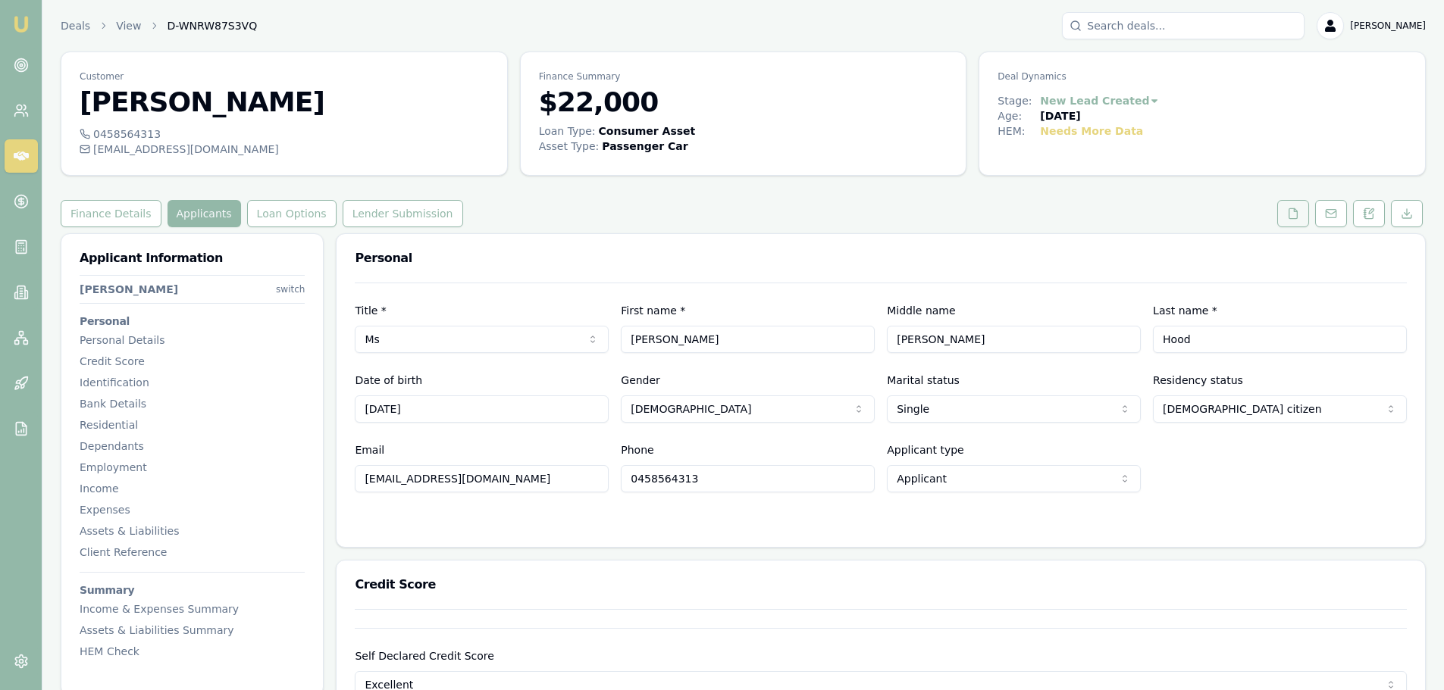
click at [1298, 220] on button at bounding box center [1293, 213] width 32 height 27
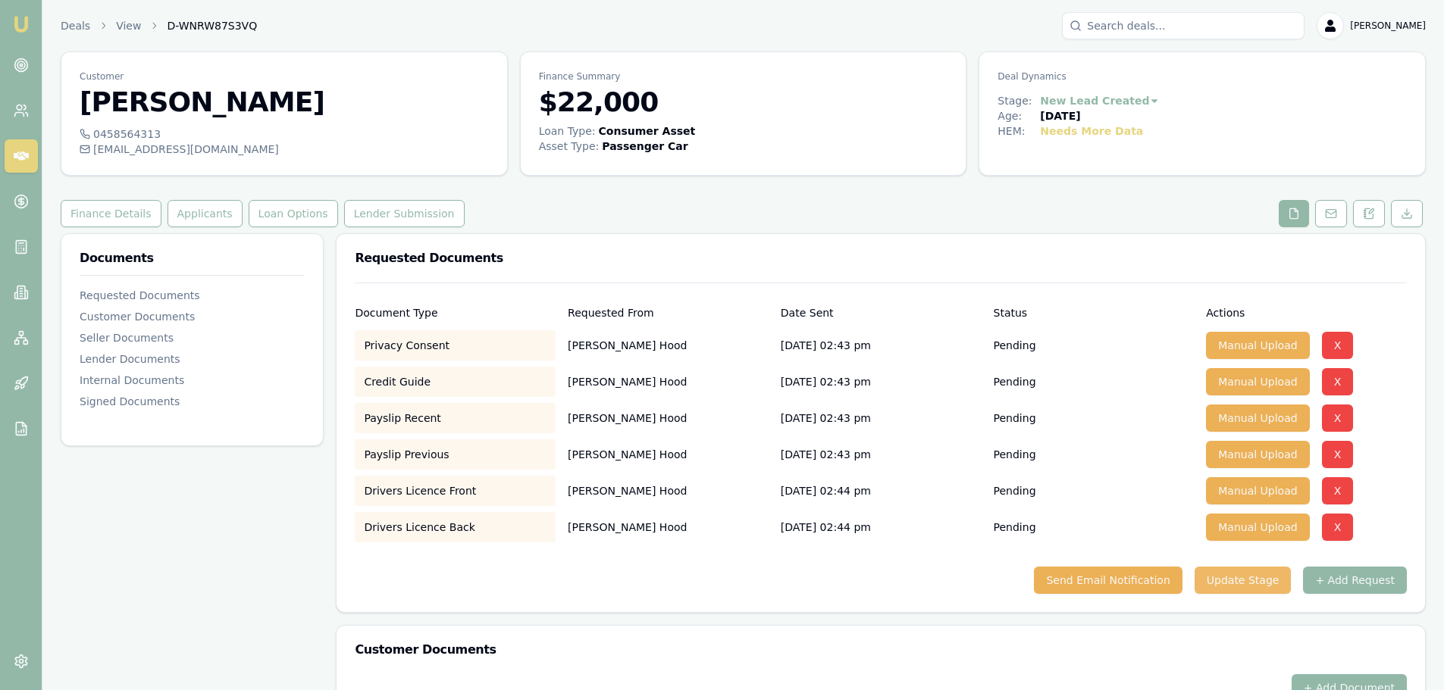
click at [1252, 577] on button "Update Stage" at bounding box center [1242, 580] width 97 height 27
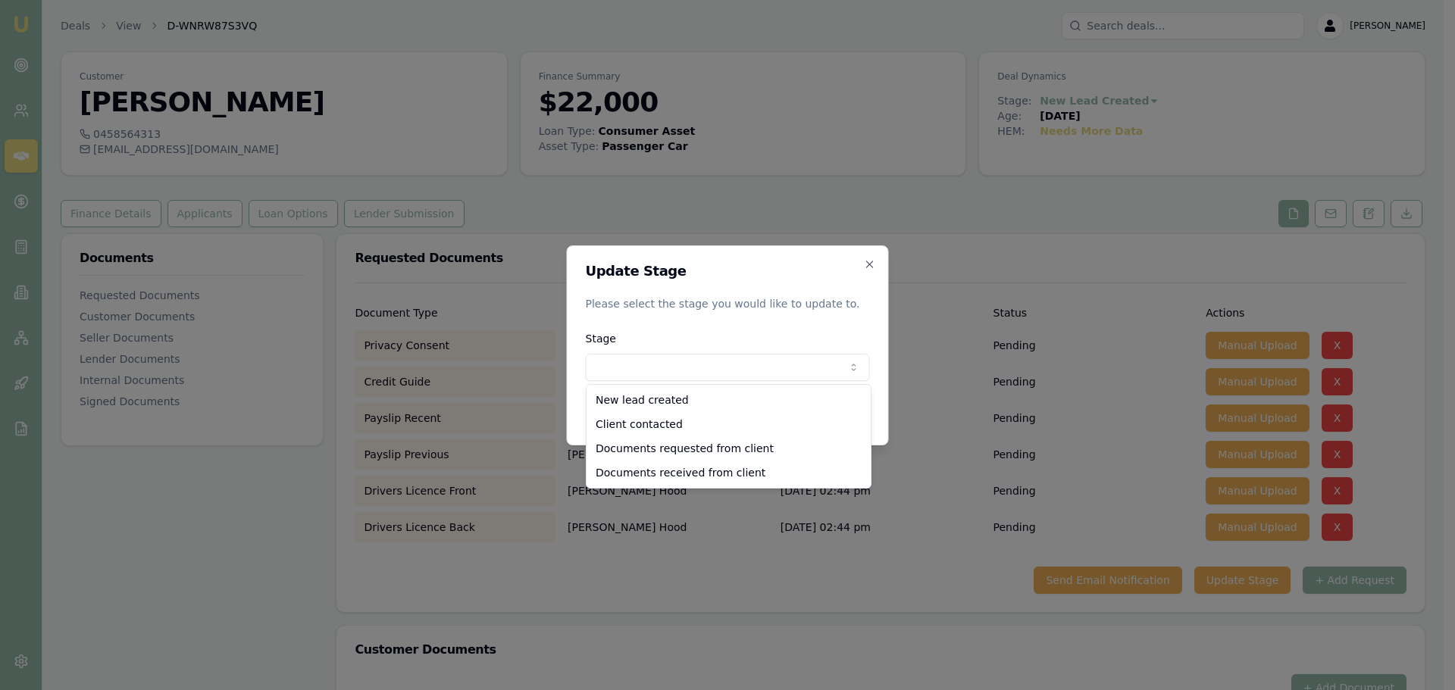
click at [712, 371] on body "Emu Broker Deals View D-WNRW87S3VQ [PERSON_NAME] Shield Toggle Menu Customer [P…" at bounding box center [722, 345] width 1444 height 690
select select "DOCUMENTS_REQUESTED_FROM_CLIENT"
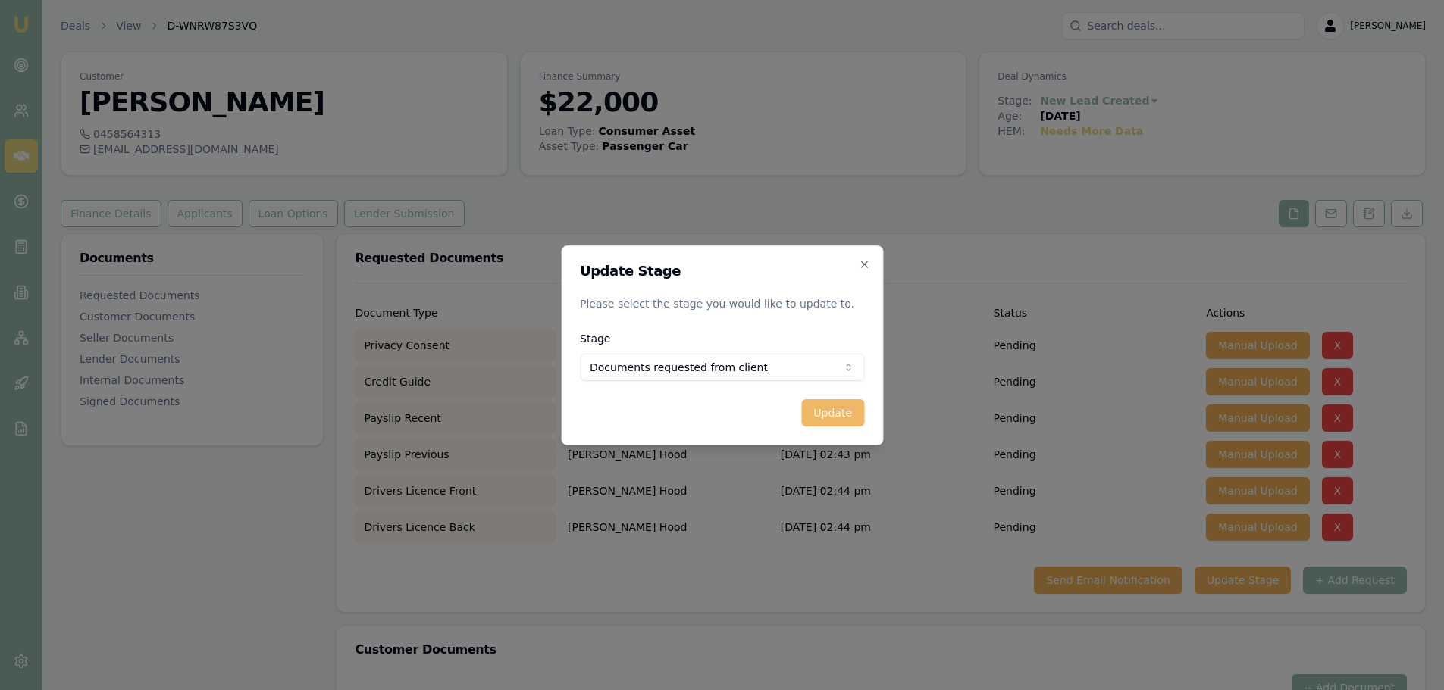
click at [825, 416] on button "Update" at bounding box center [832, 412] width 63 height 27
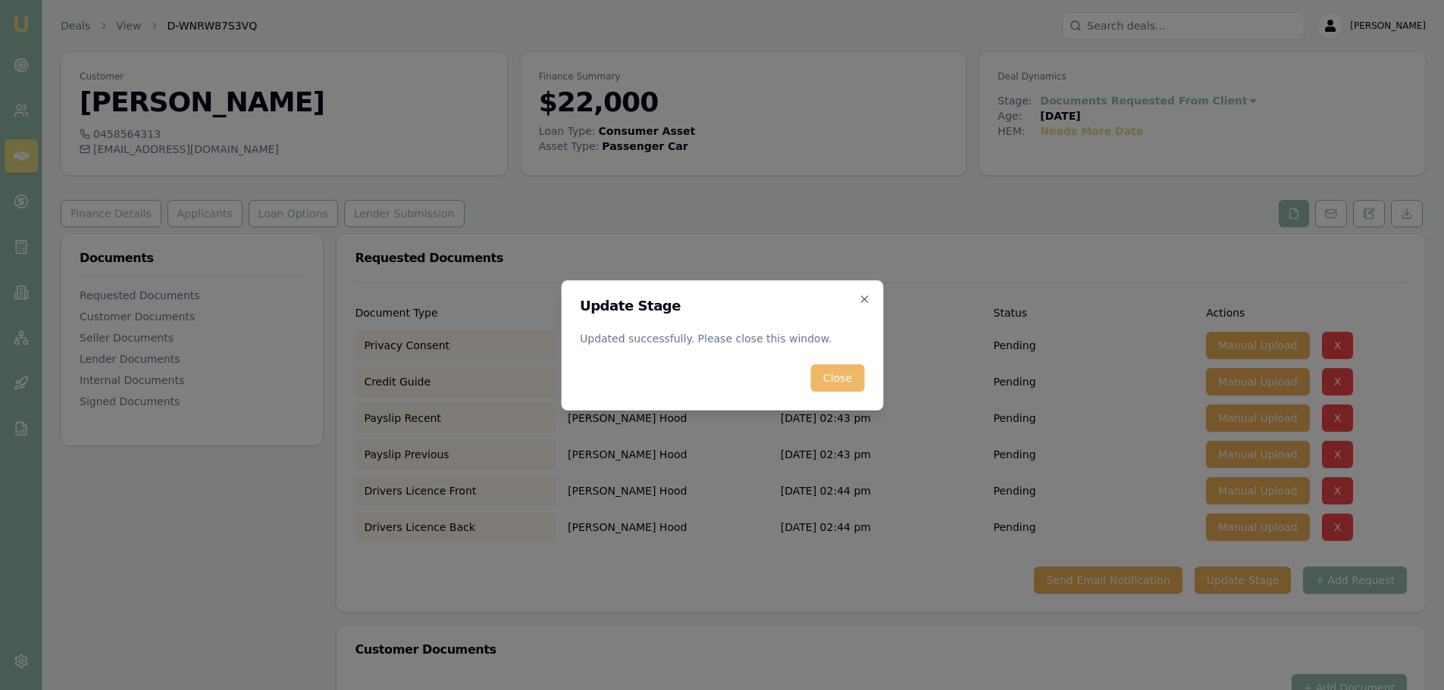
click at [840, 382] on button "Close" at bounding box center [837, 378] width 53 height 27
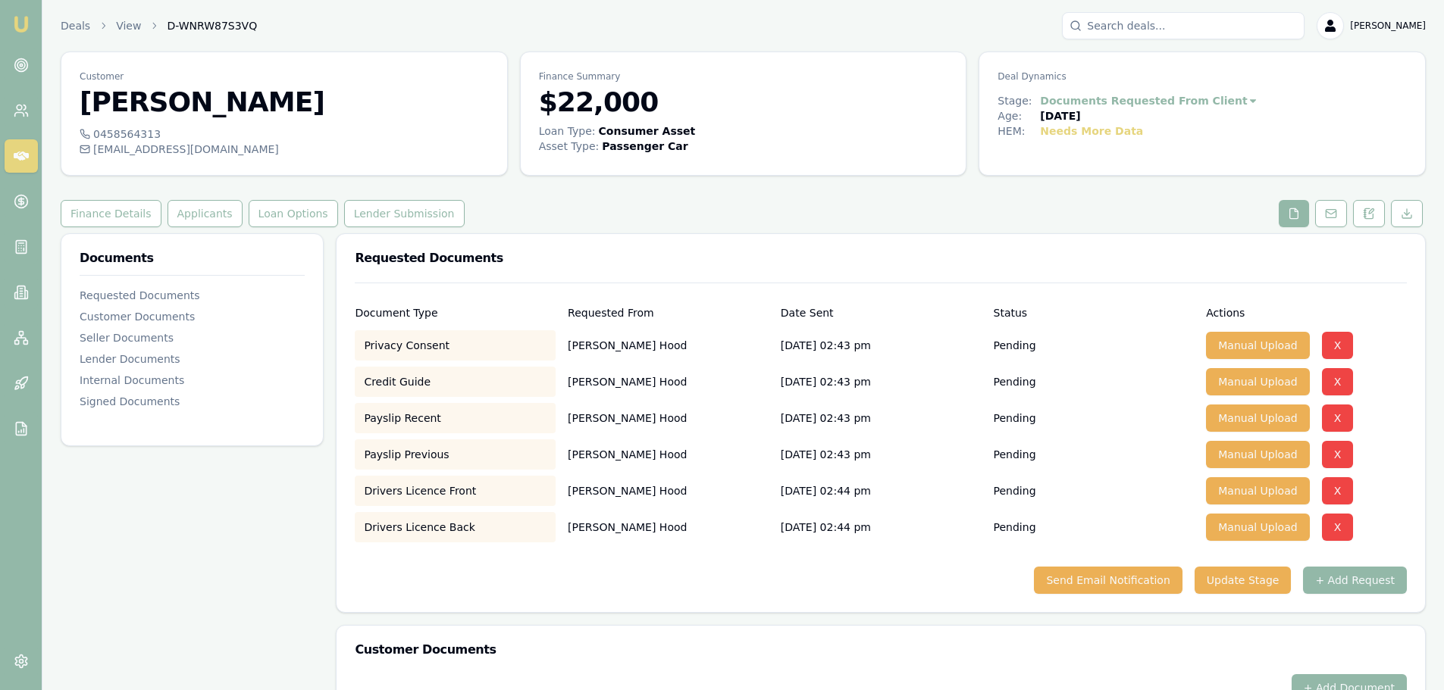
click at [863, 209] on div "Finance Details Applicants Loan Options Lender Submission" at bounding box center [743, 213] width 1365 height 27
